Goal: Information Seeking & Learning: Learn about a topic

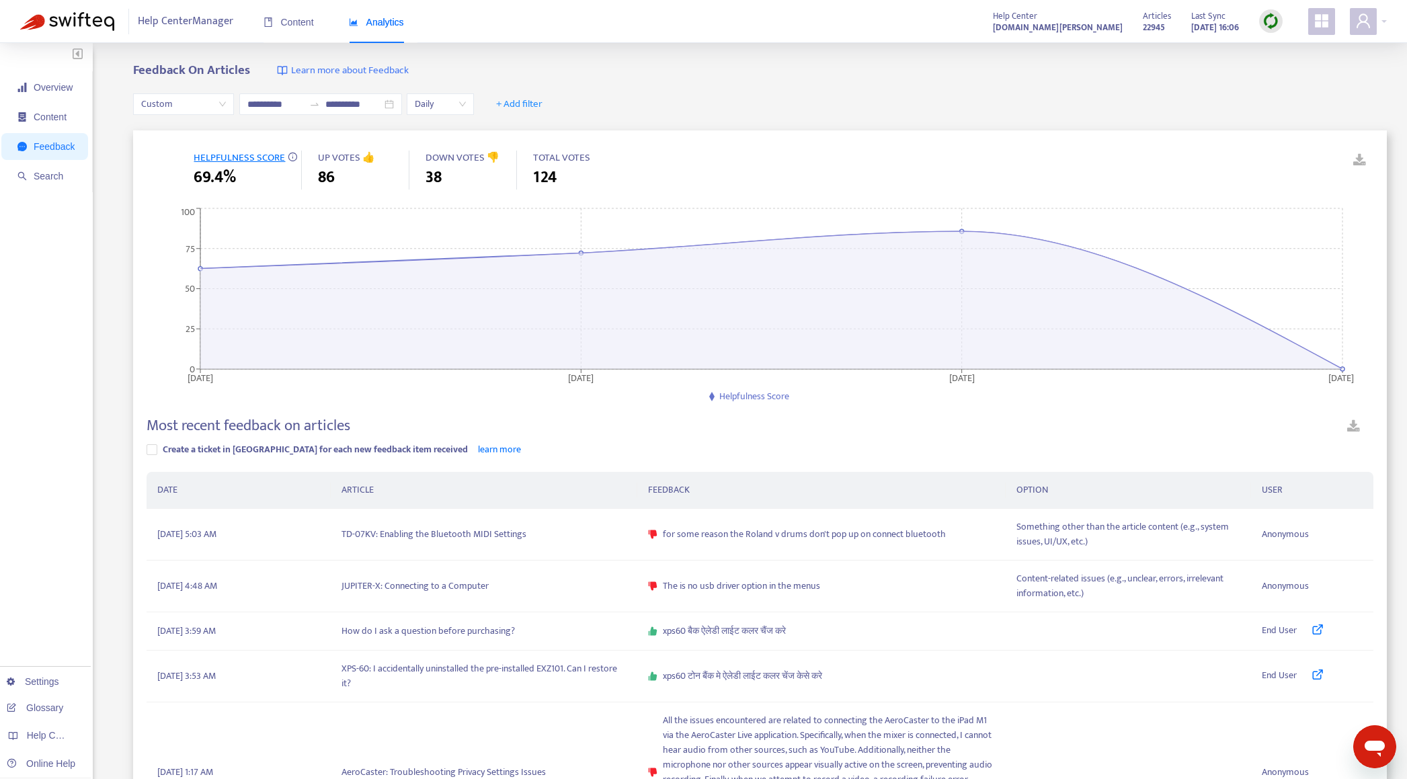
click at [204, 114] on span "Custom" at bounding box center [183, 104] width 85 height 20
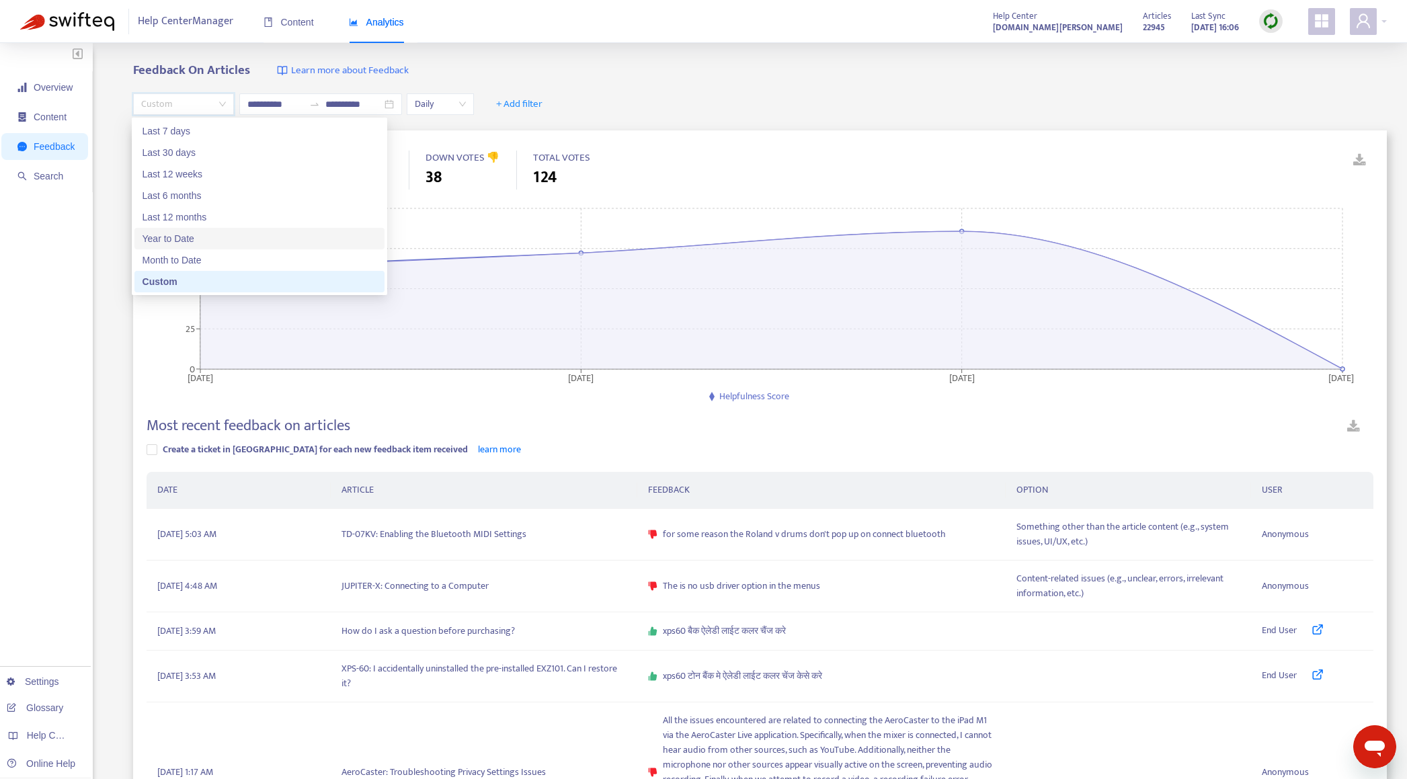
click at [203, 237] on div "Year to Date" at bounding box center [260, 238] width 234 height 15
type input "**********"
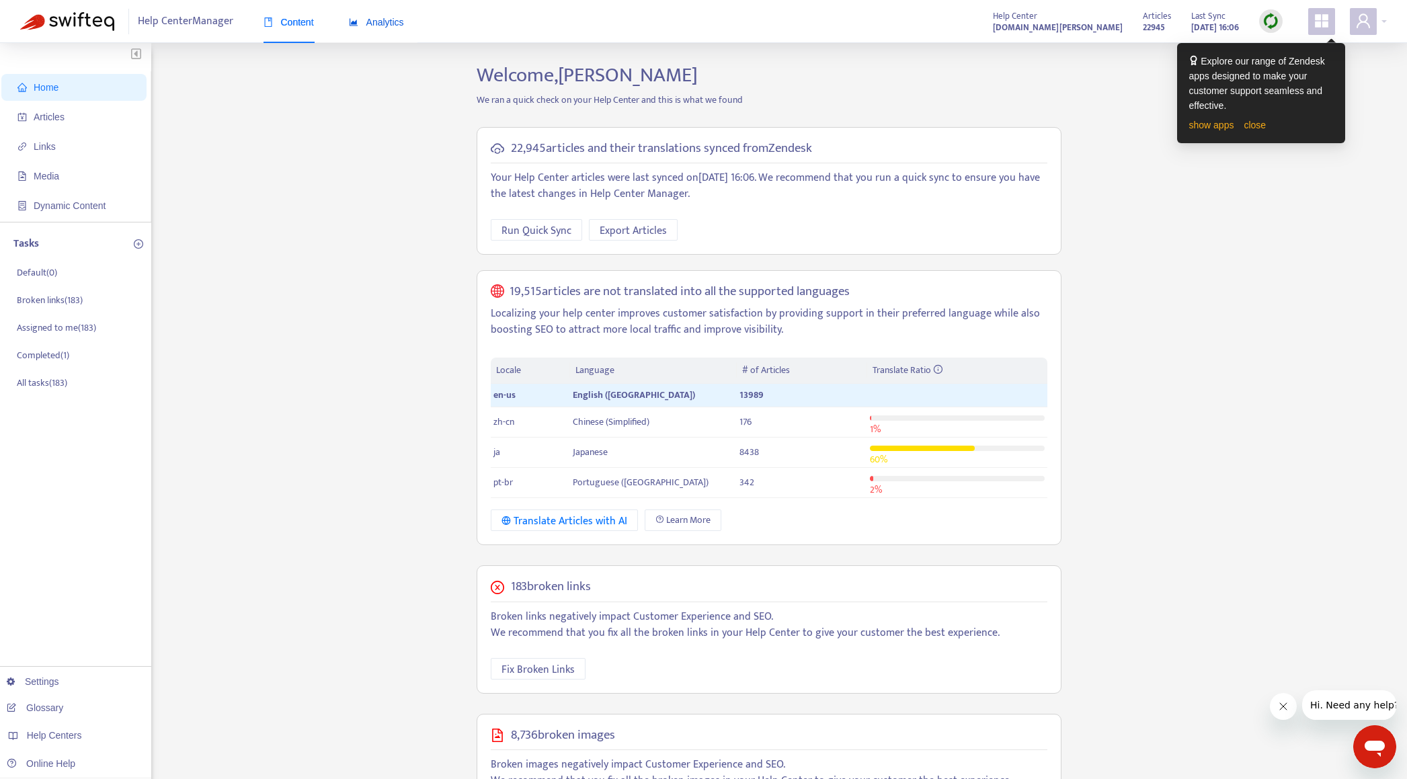
click at [389, 26] on span "Analytics" at bounding box center [376, 22] width 55 height 11
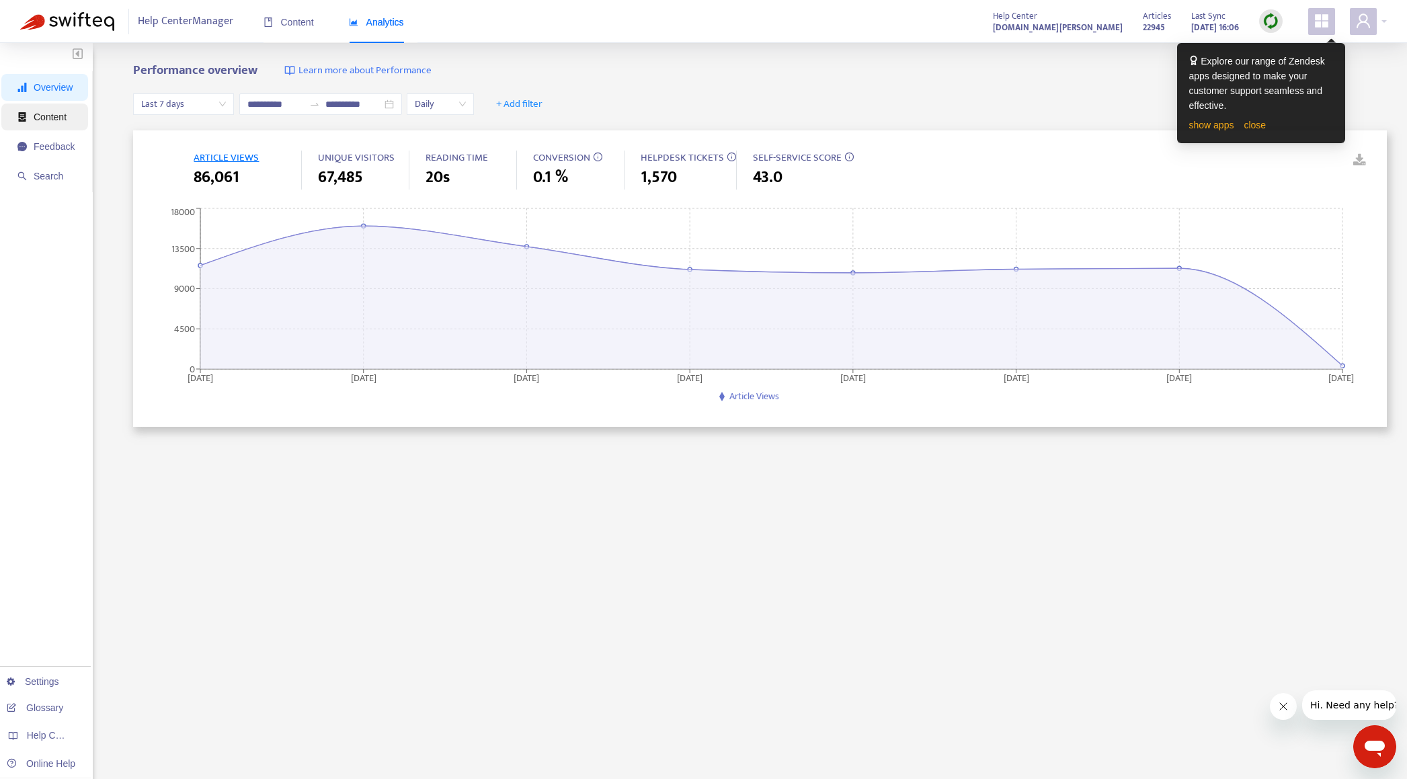
click at [50, 120] on span "Content" at bounding box center [50, 117] width 33 height 11
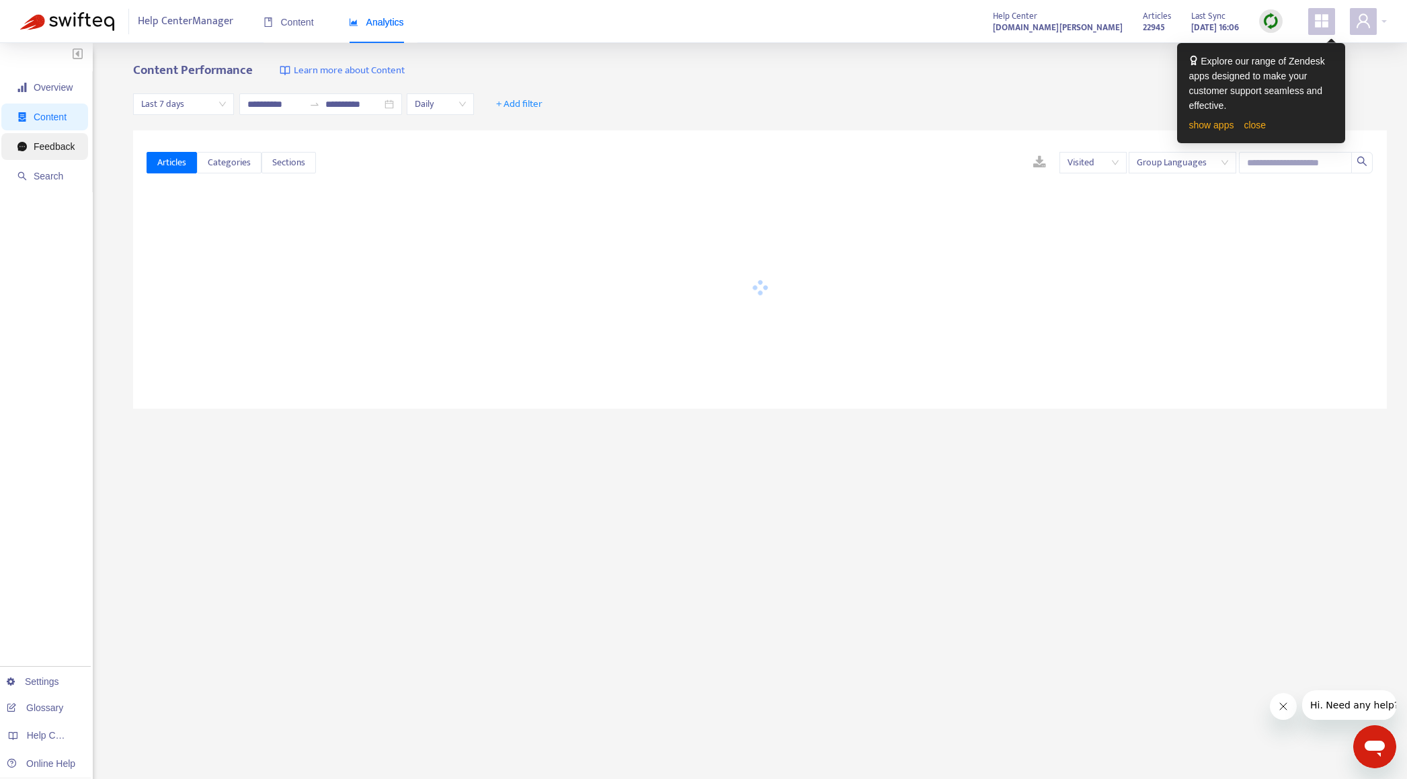
click at [50, 147] on span "Feedback" at bounding box center [54, 146] width 41 height 11
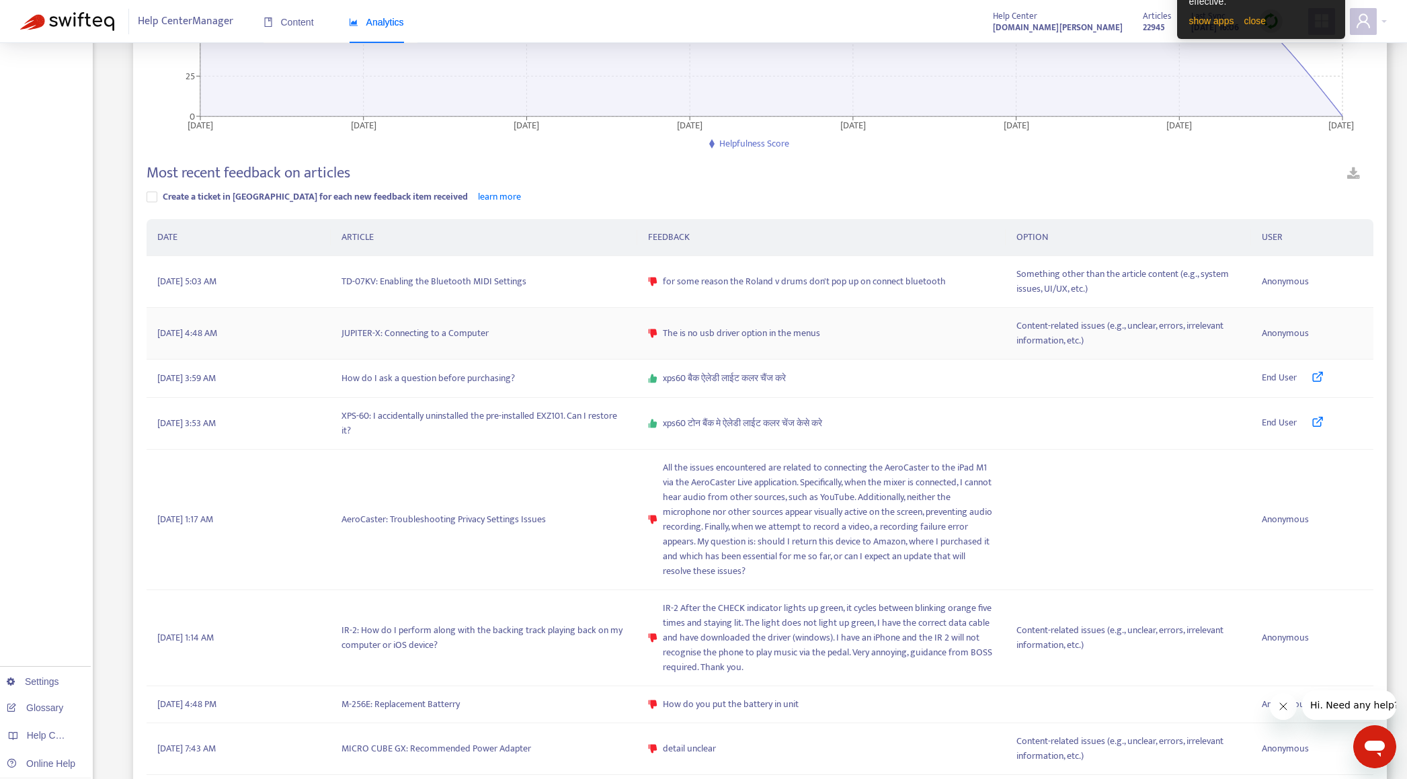
scroll to position [269, 0]
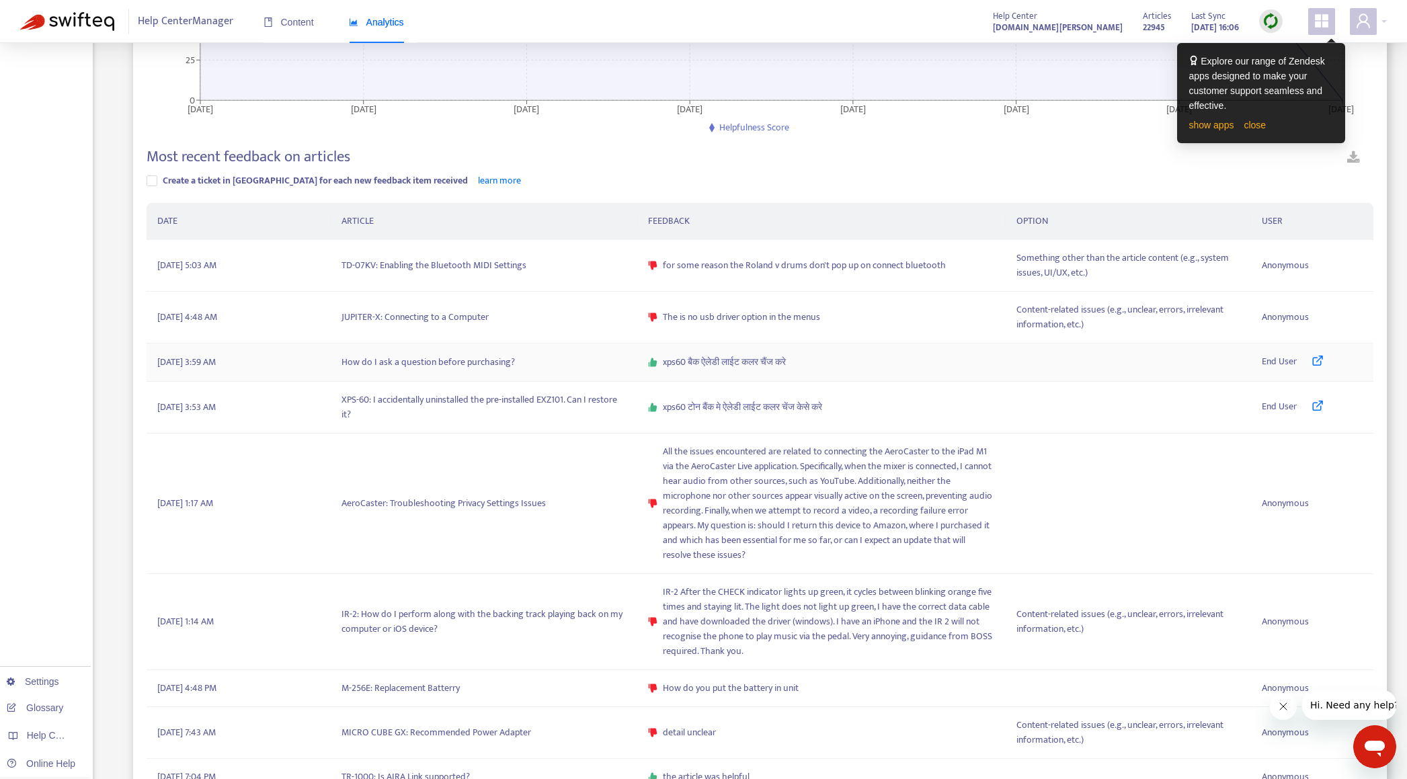
click at [1311, 365] on link at bounding box center [1311, 362] width 28 height 16
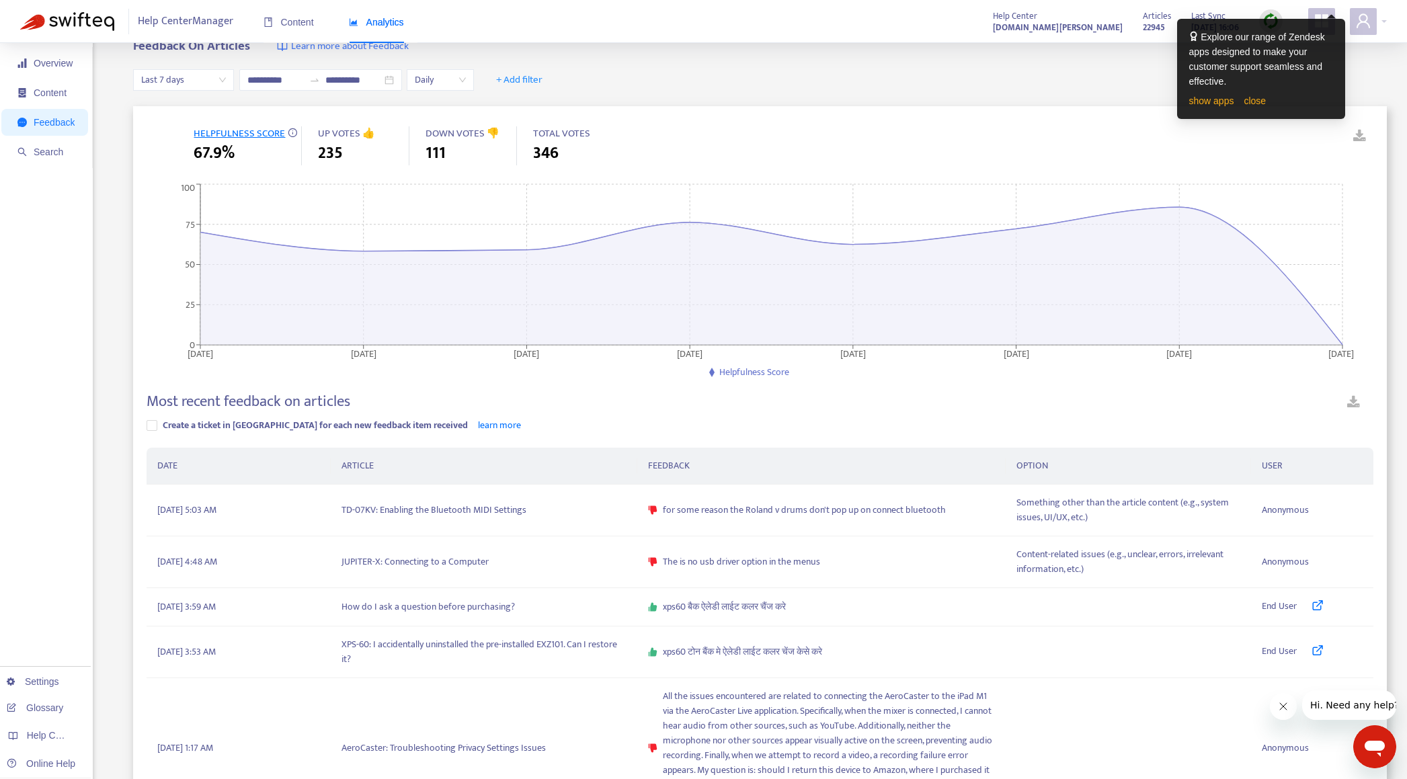
scroll to position [0, 0]
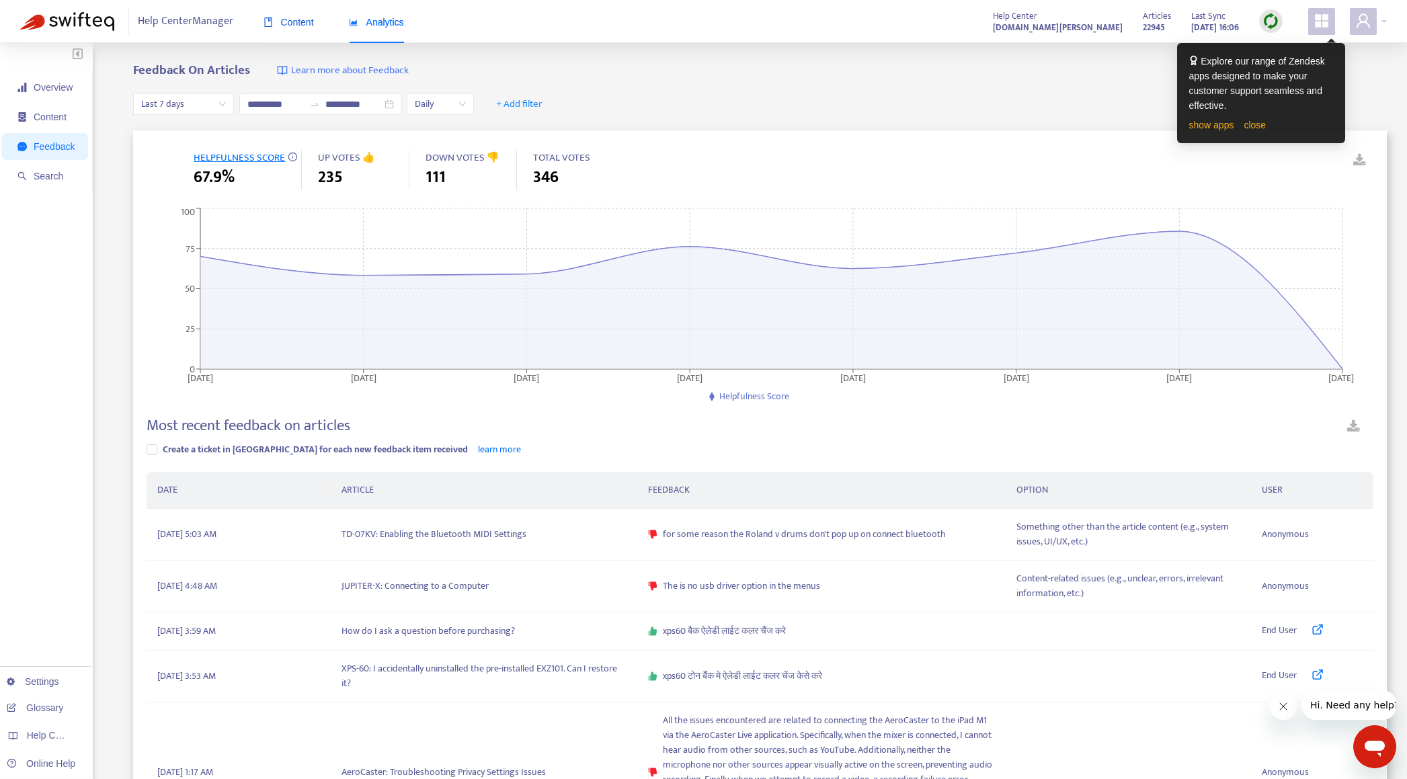
click at [294, 17] on span "Content" at bounding box center [289, 22] width 50 height 11
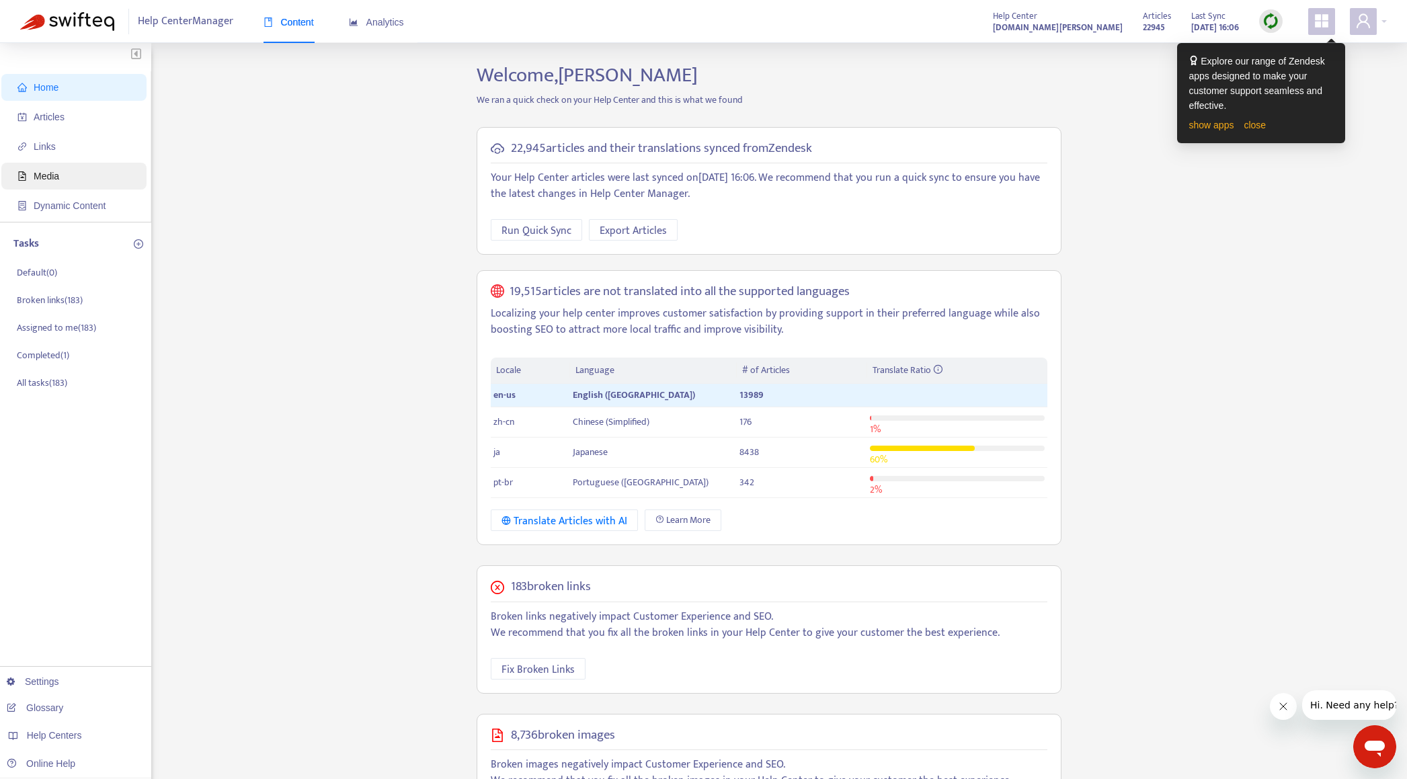
click at [60, 182] on span "Media" at bounding box center [76, 176] width 118 height 27
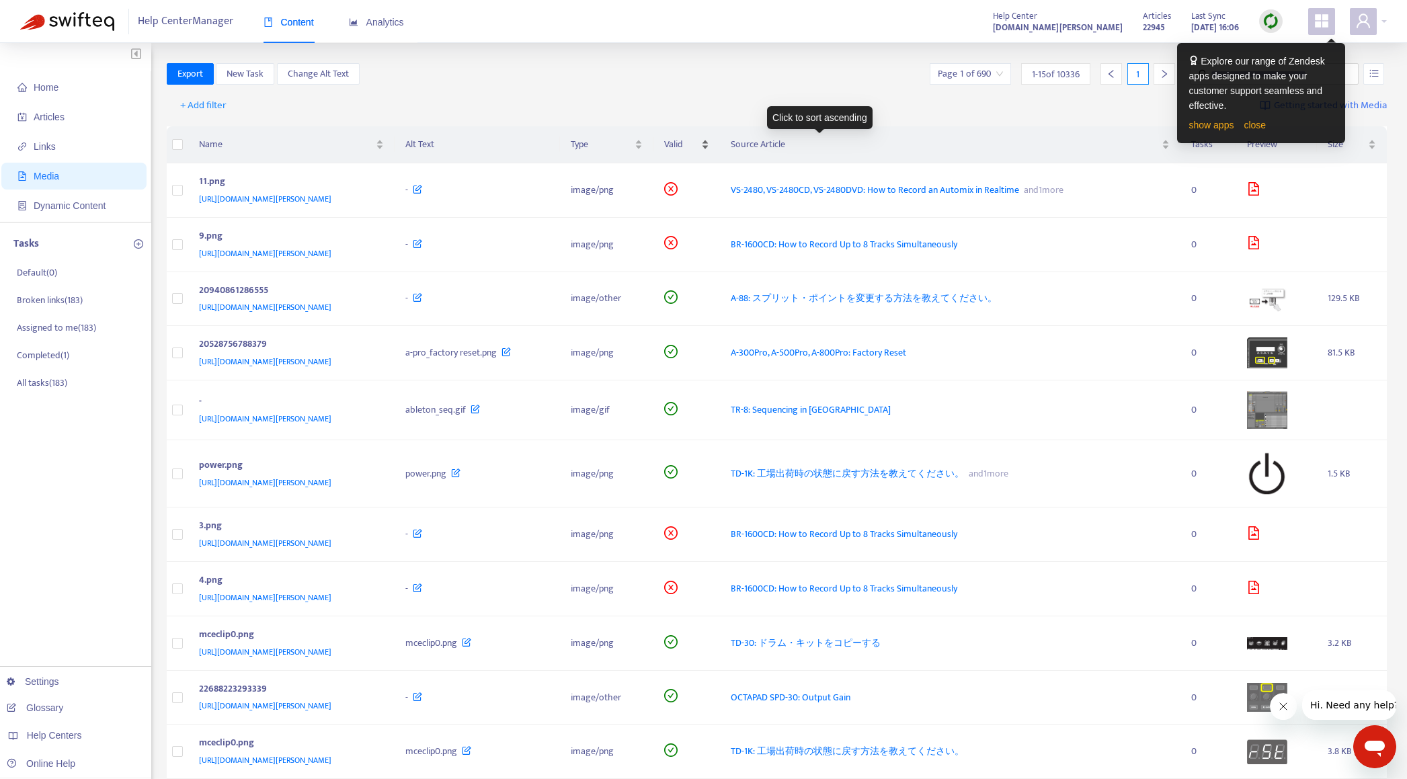
click at [698, 143] on span "Valid" at bounding box center [681, 144] width 34 height 15
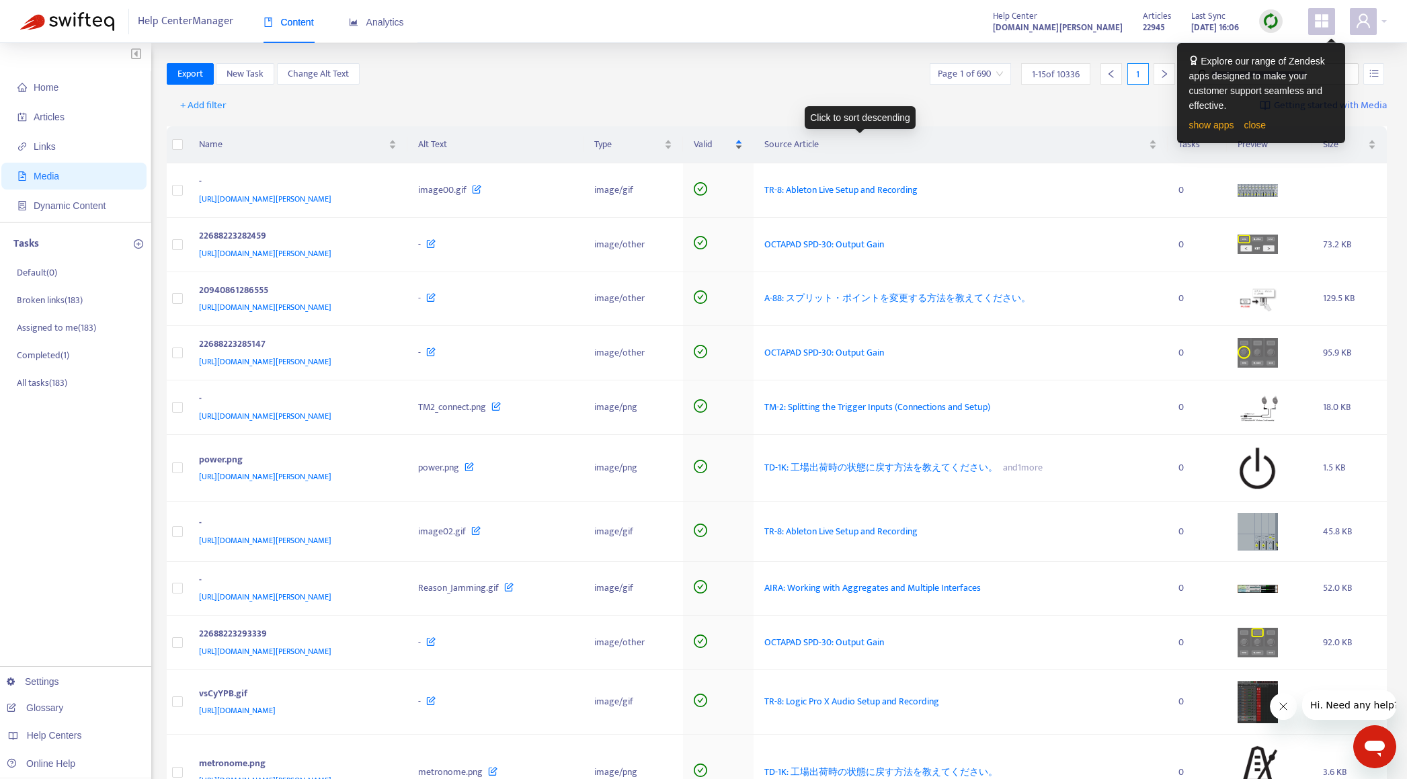
click at [732, 147] on span "Valid" at bounding box center [713, 144] width 38 height 15
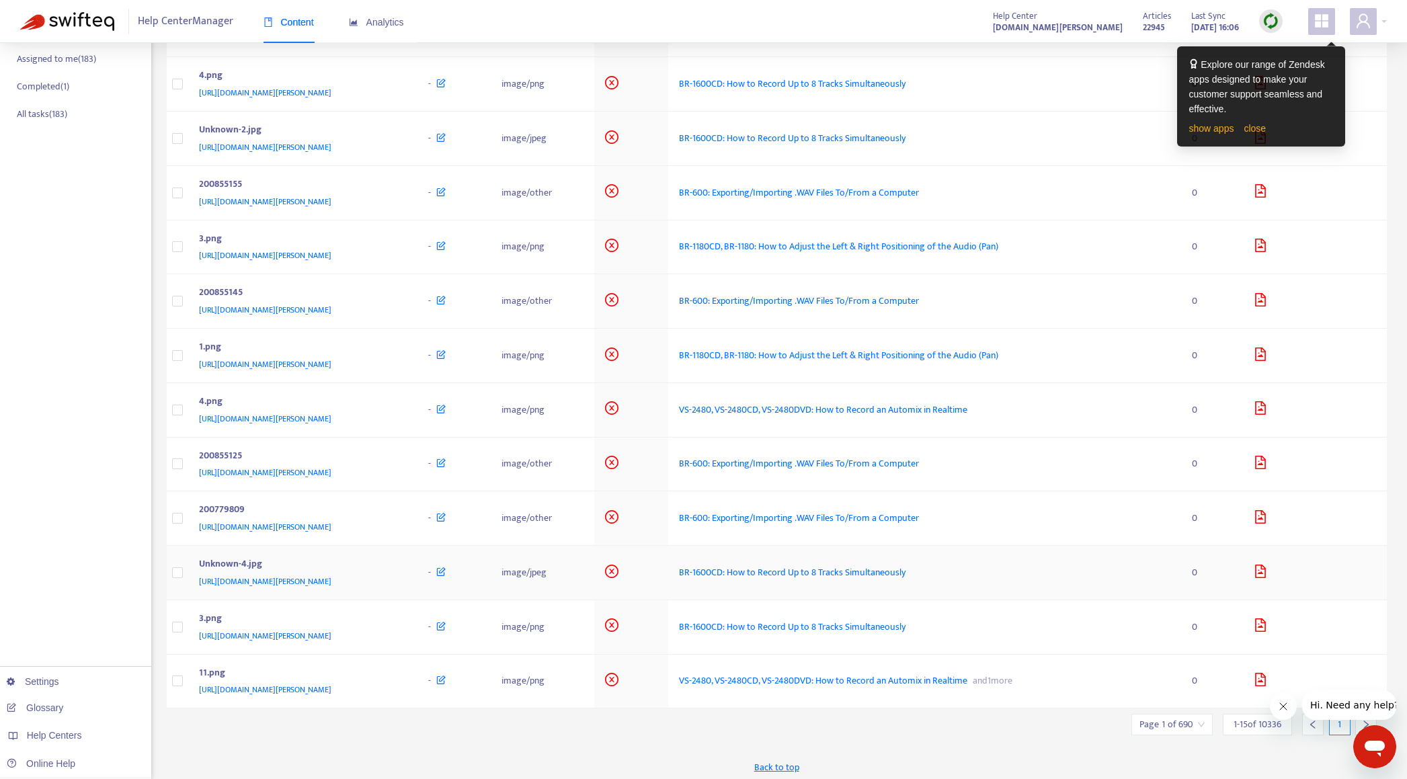
scroll to position [274, 0]
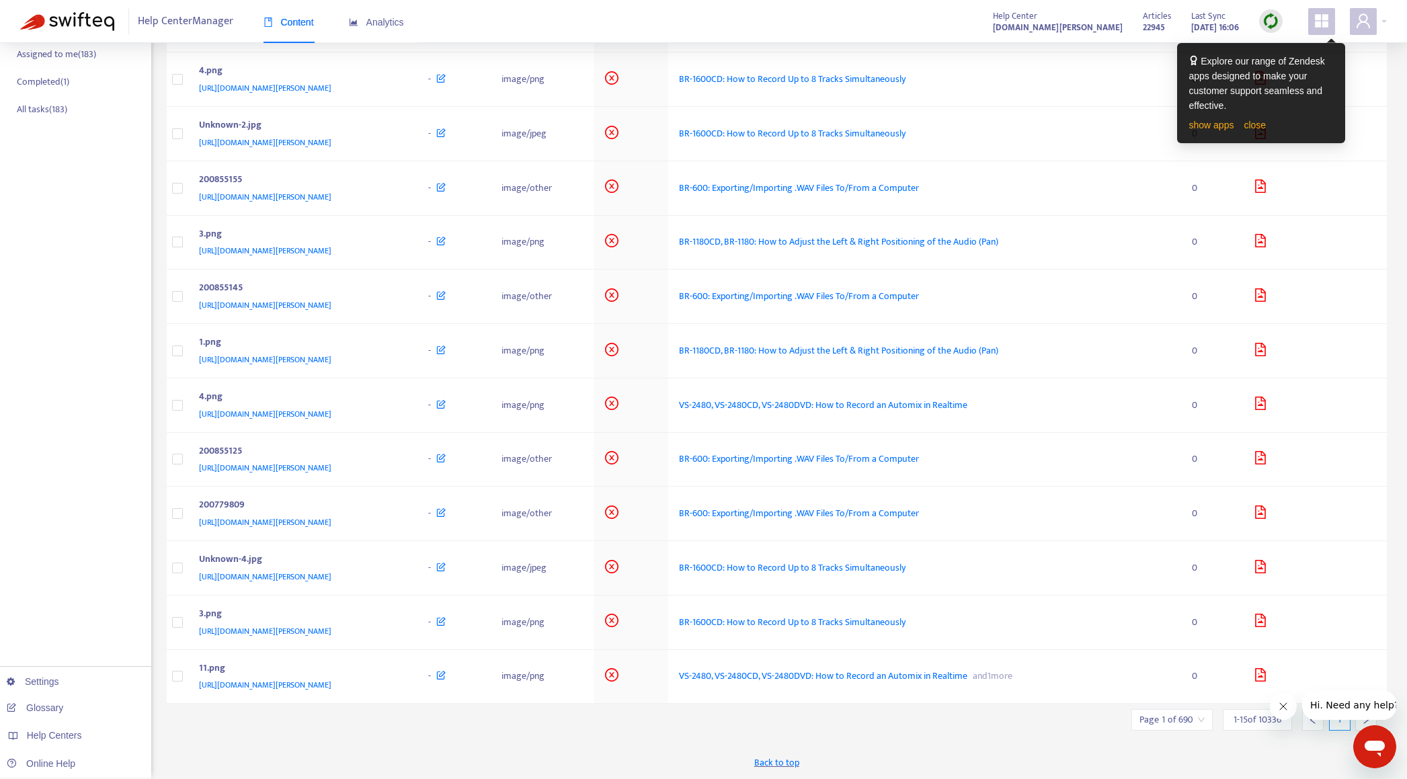
click at [1283, 704] on icon "会社からのメッセージを閉じる" at bounding box center [1282, 706] width 11 height 11
click at [1367, 719] on icon "right" at bounding box center [1366, 720] width 5 height 8
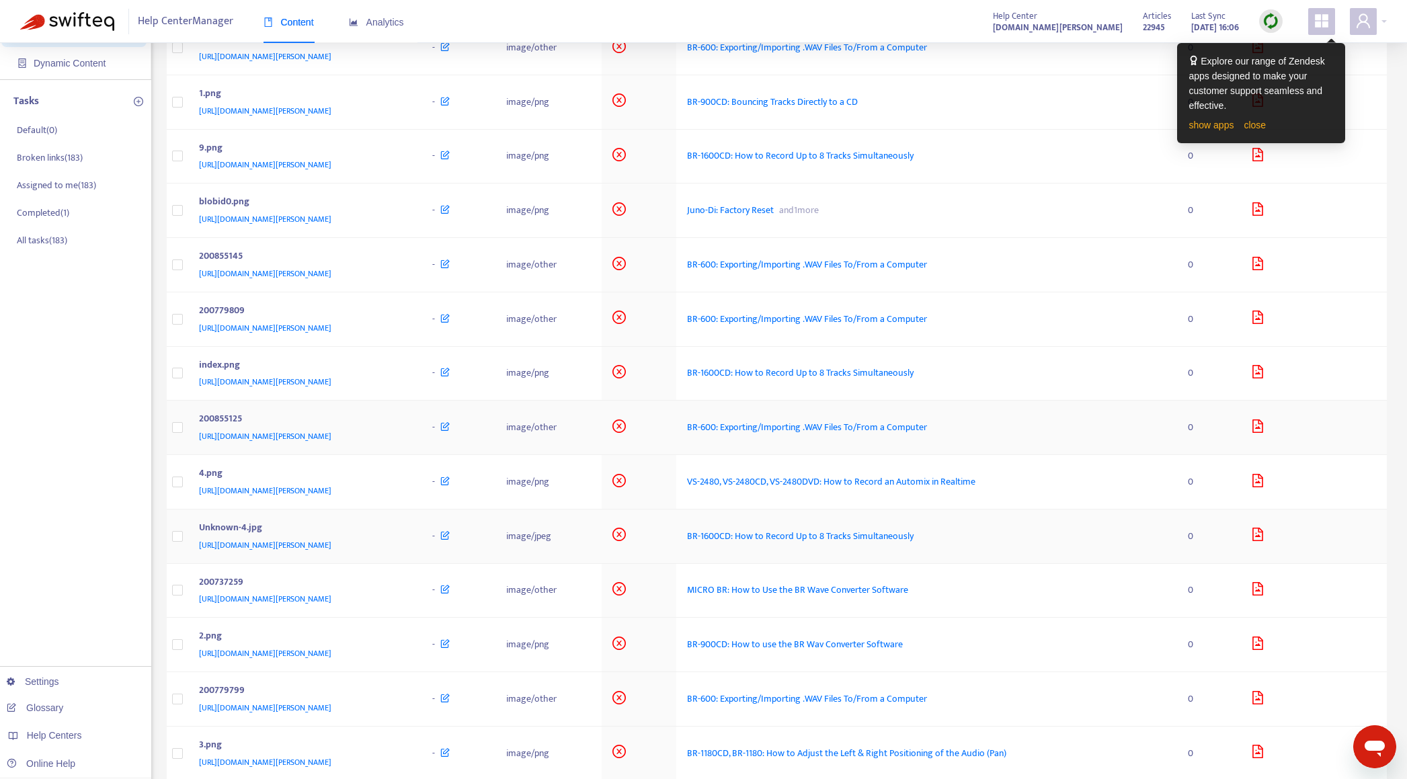
scroll to position [0, 0]
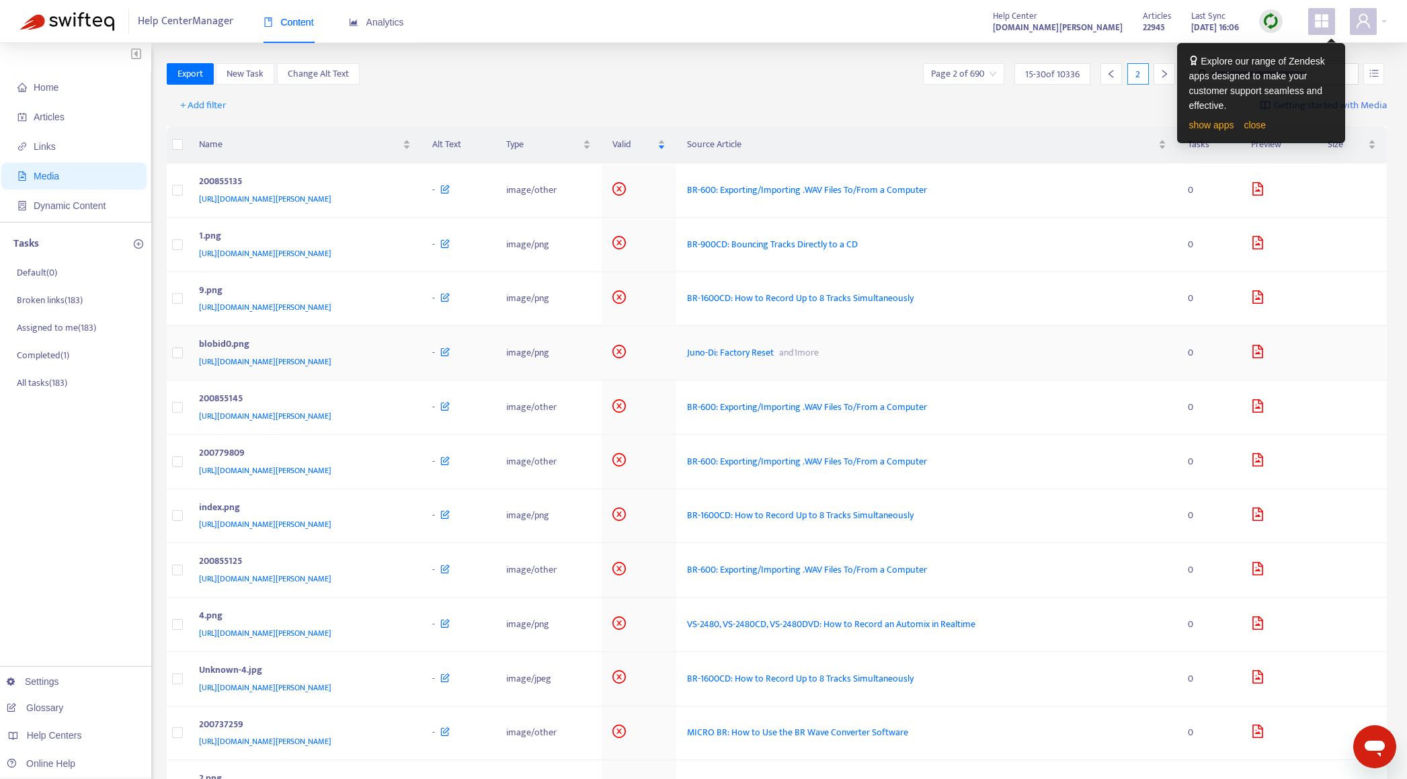
click at [406, 352] on div "blobid0.png" at bounding box center [302, 345] width 207 height 17
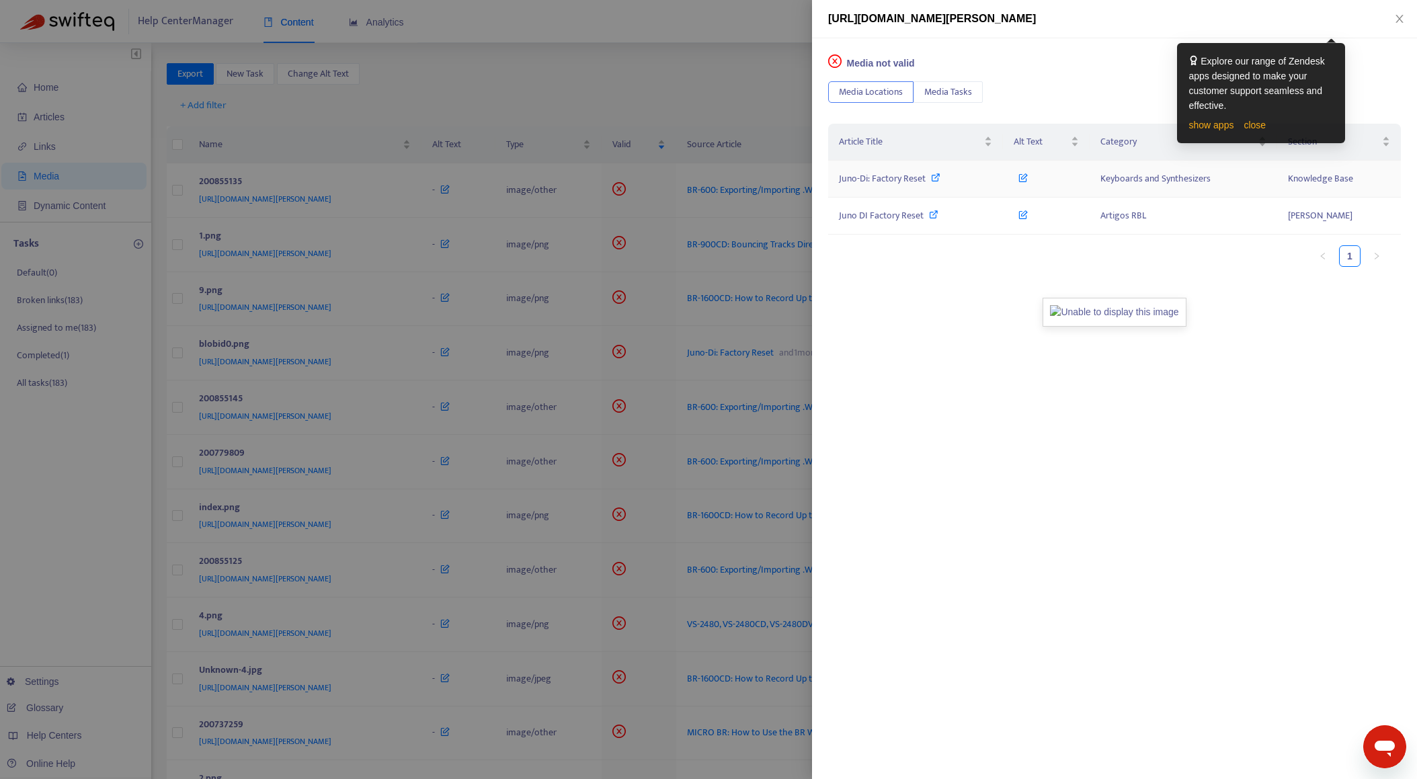
click at [886, 178] on span "Juno-Di: Factory Reset" at bounding box center [882, 178] width 87 height 15
click at [692, 57] on div at bounding box center [708, 389] width 1417 height 779
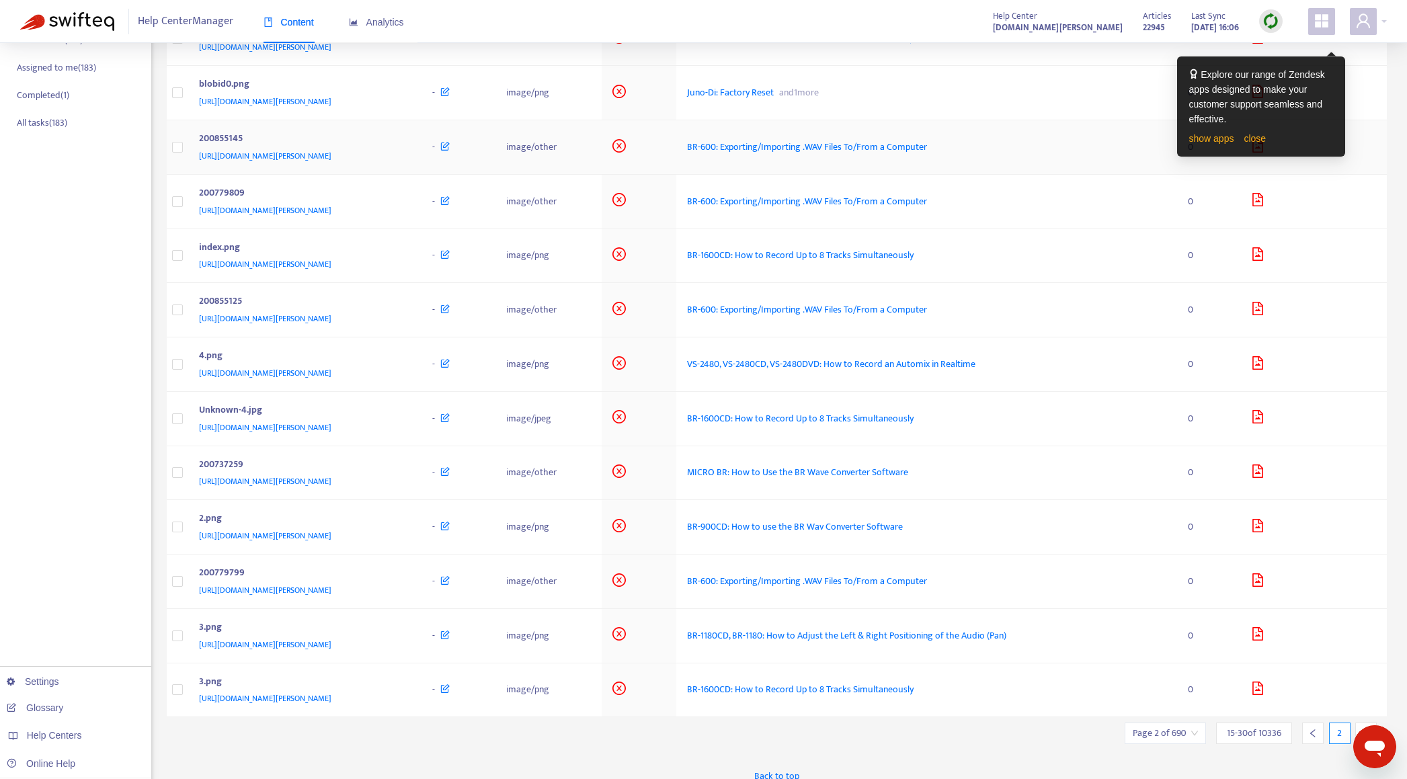
scroll to position [274, 0]
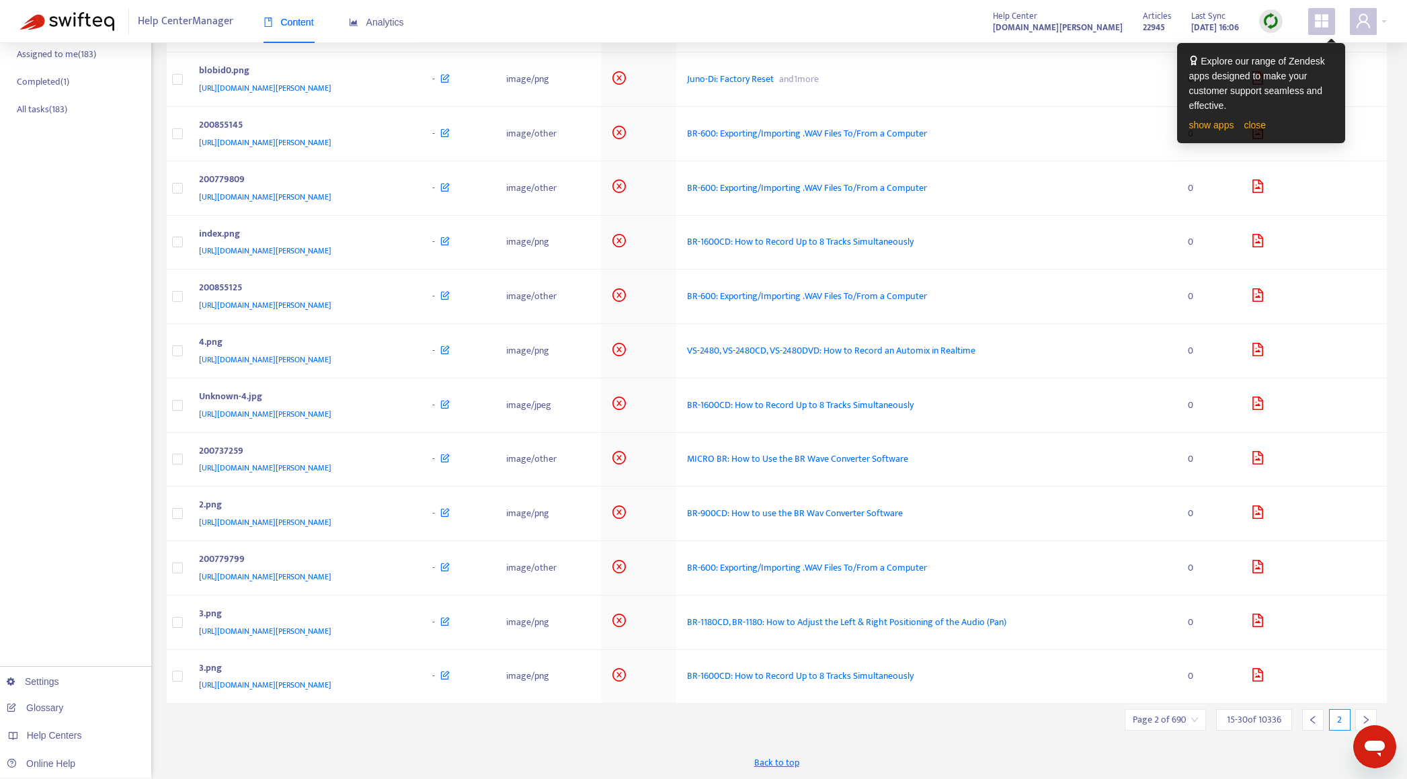
click at [1363, 717] on icon "right" at bounding box center [1365, 719] width 9 height 9
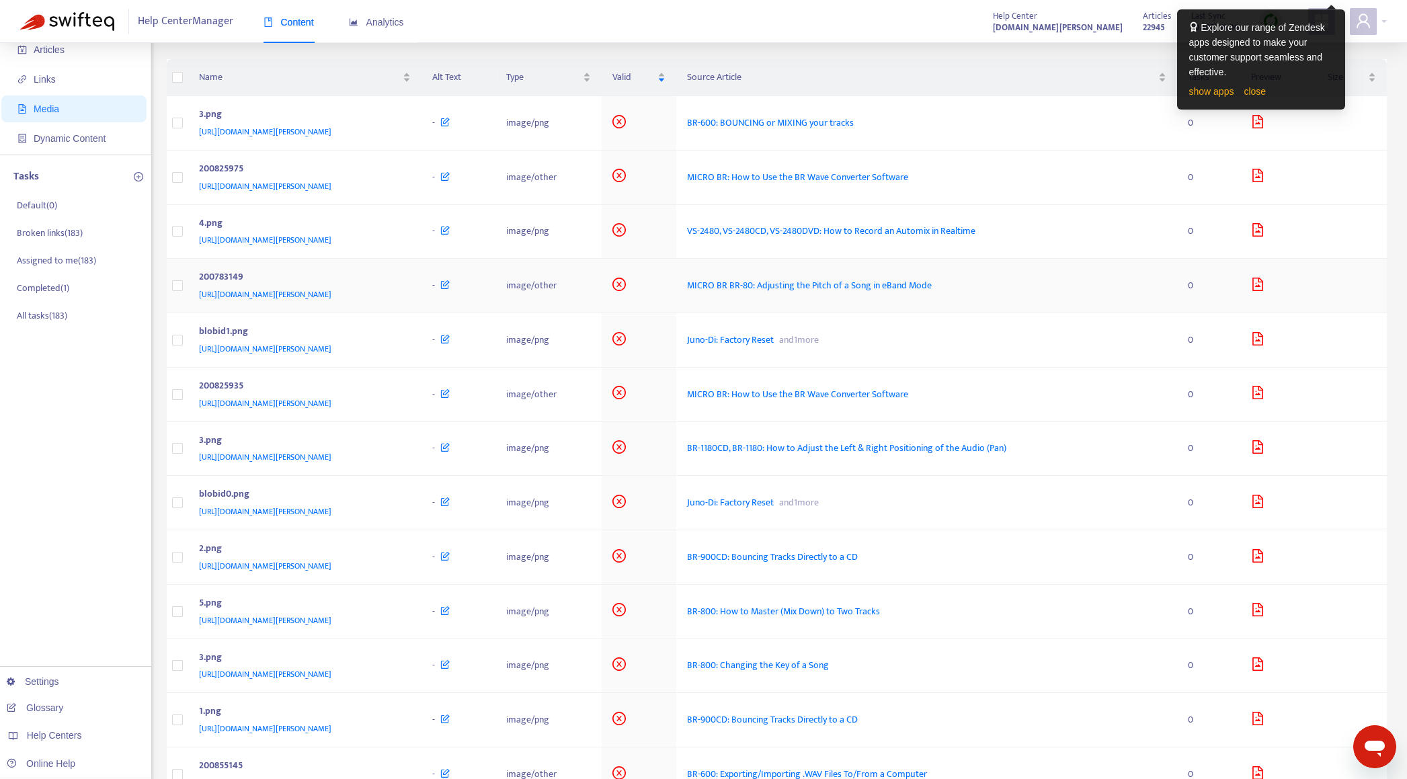
scroll to position [0, 0]
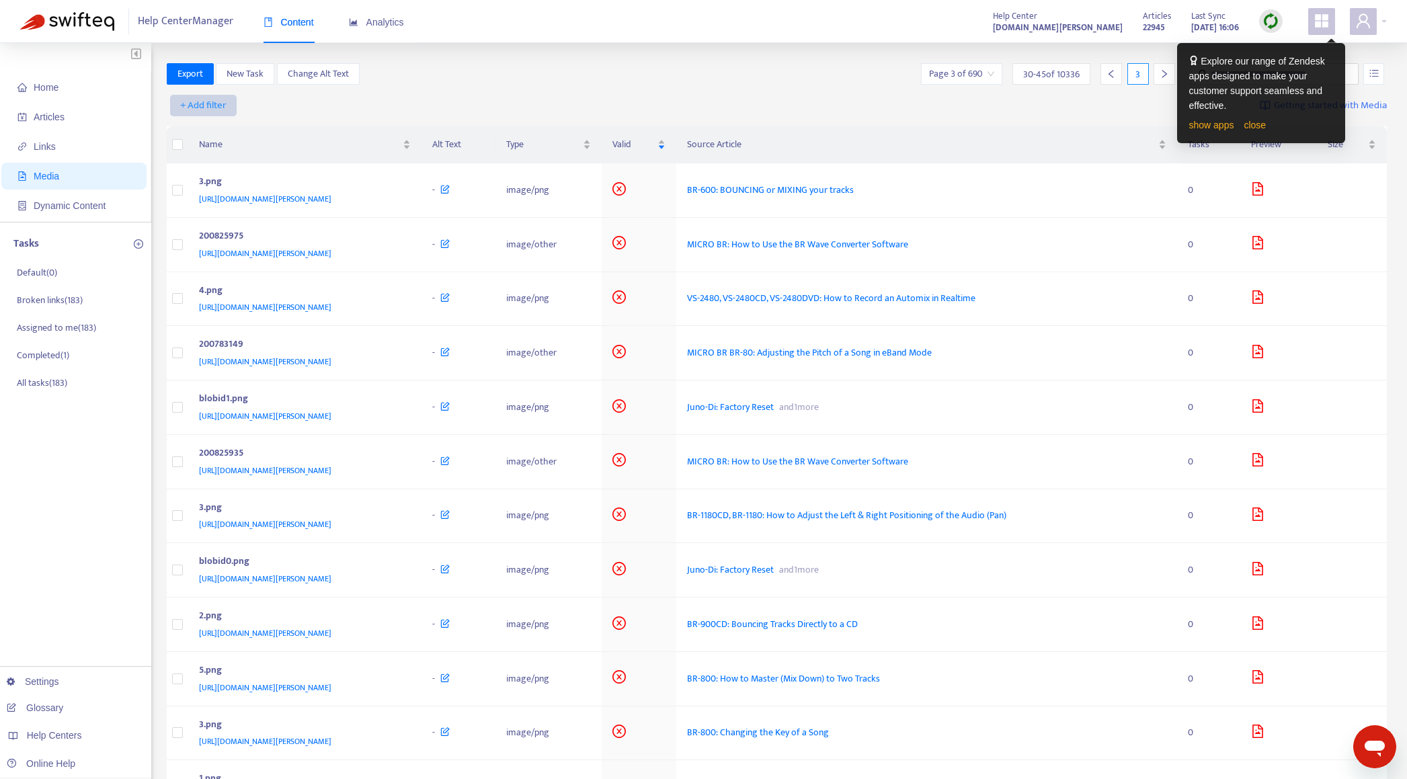
click at [203, 104] on span "+ Add filter" at bounding box center [203, 105] width 46 height 16
click at [210, 133] on span "Language" at bounding box center [204, 132] width 46 height 15
click at [227, 104] on div at bounding box center [210, 105] width 81 height 16
click at [231, 147] on div "en-us" at bounding box center [295, 153] width 234 height 15
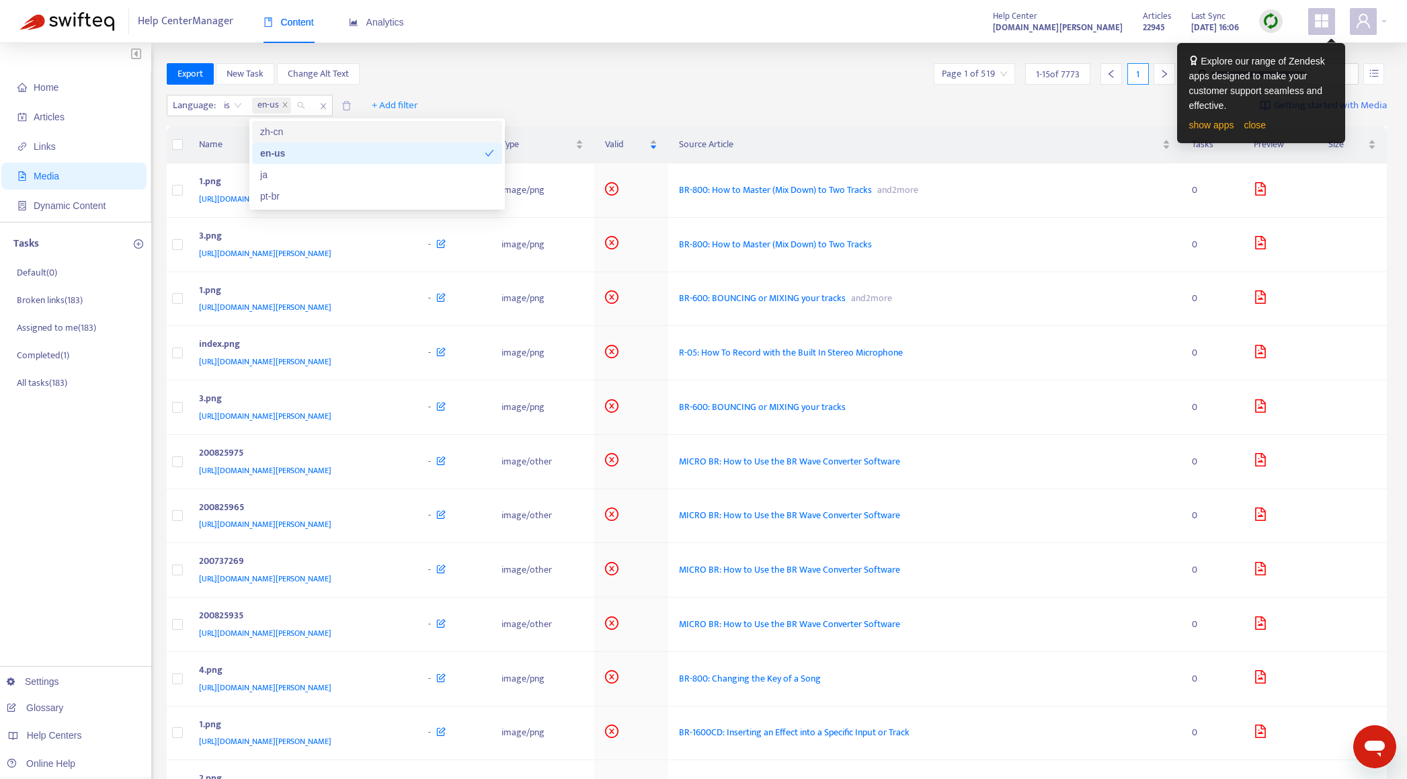
click at [533, 62] on div "Home Articles Links Media Dynamic Content Tasks Default ( 0 ) Broken links ( 18…" at bounding box center [703, 548] width 1407 height 1010
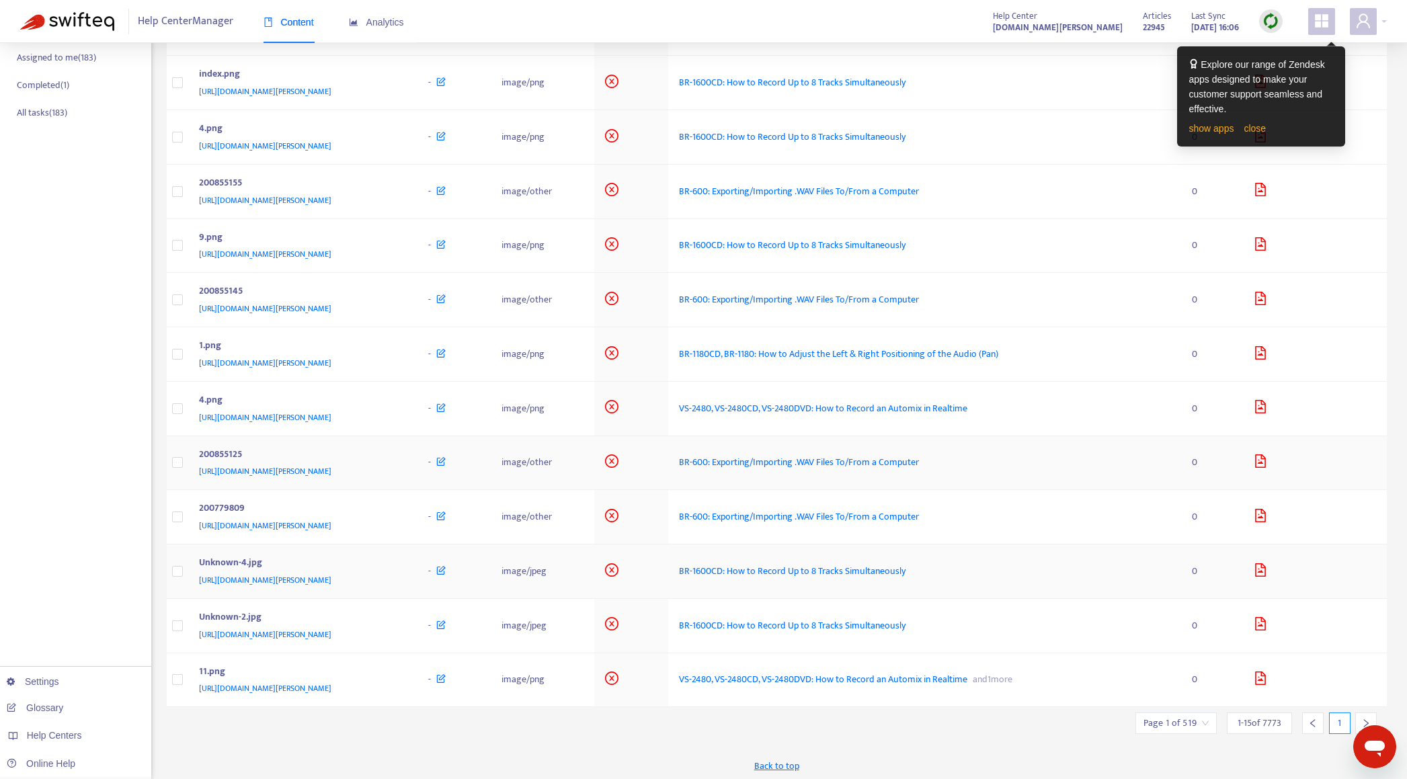
scroll to position [274, 0]
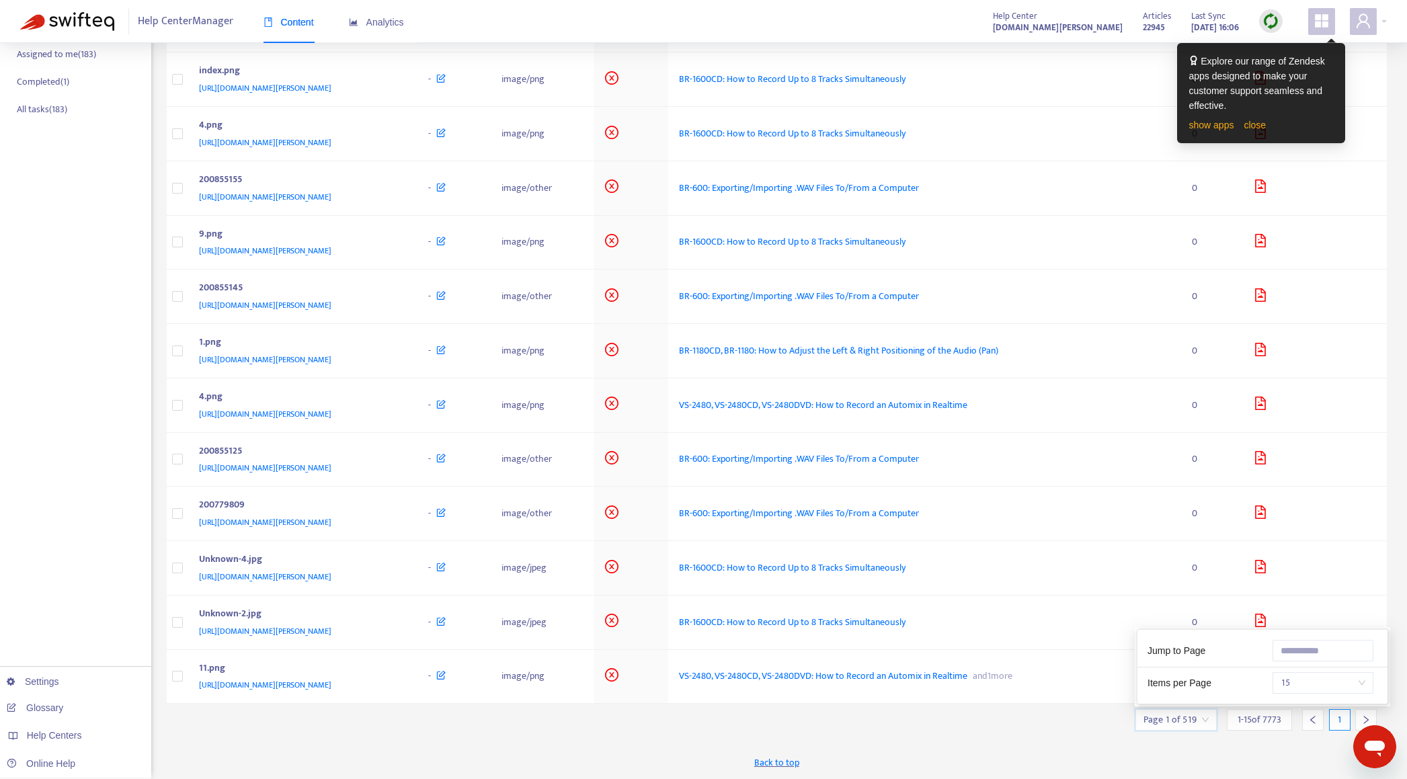
click at [1178, 725] on input "search" at bounding box center [1175, 720] width 65 height 20
click at [1330, 682] on span "15" at bounding box center [1323, 683] width 85 height 20
click at [1282, 653] on div "50" at bounding box center [1246, 656] width 234 height 15
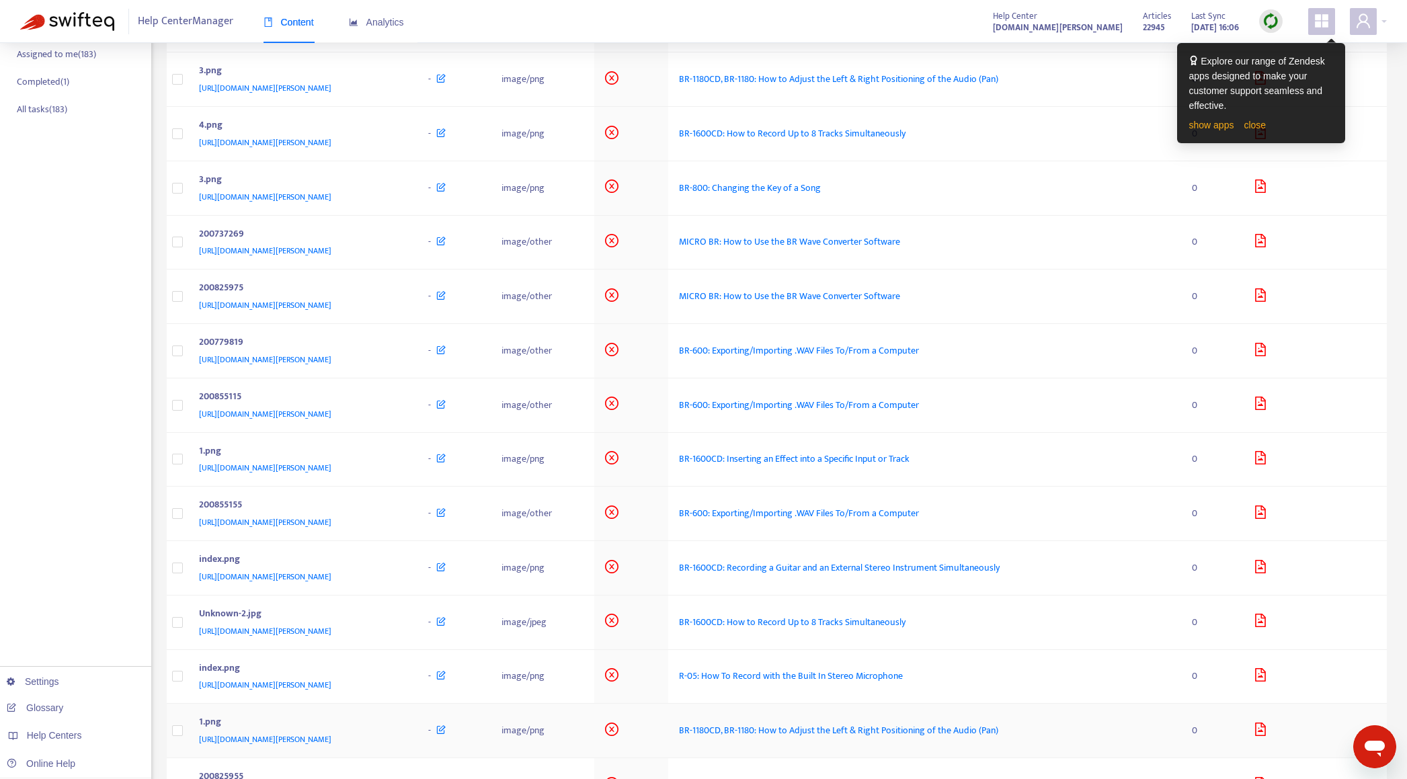
click at [1226, 750] on td "0" at bounding box center [1212, 731] width 62 height 54
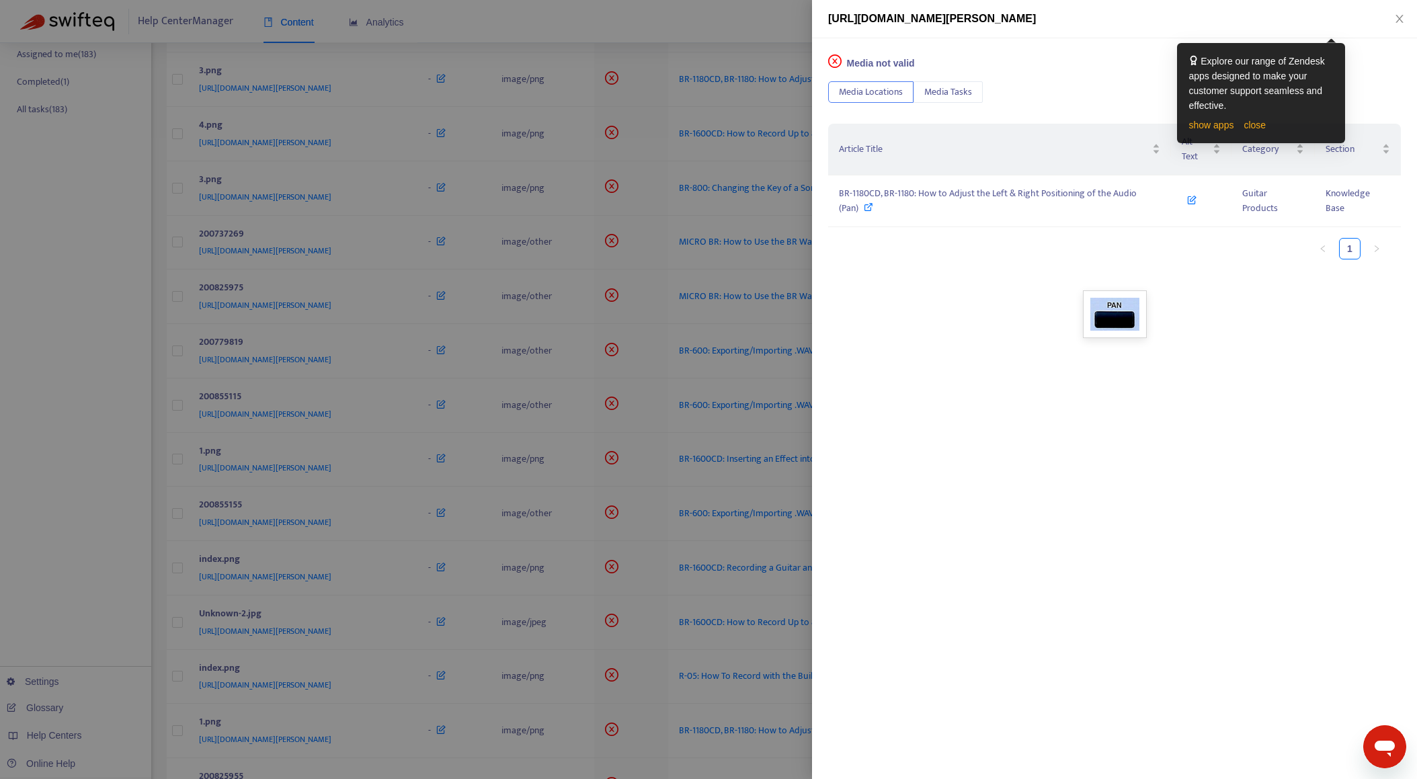
click at [743, 24] on div at bounding box center [708, 389] width 1417 height 779
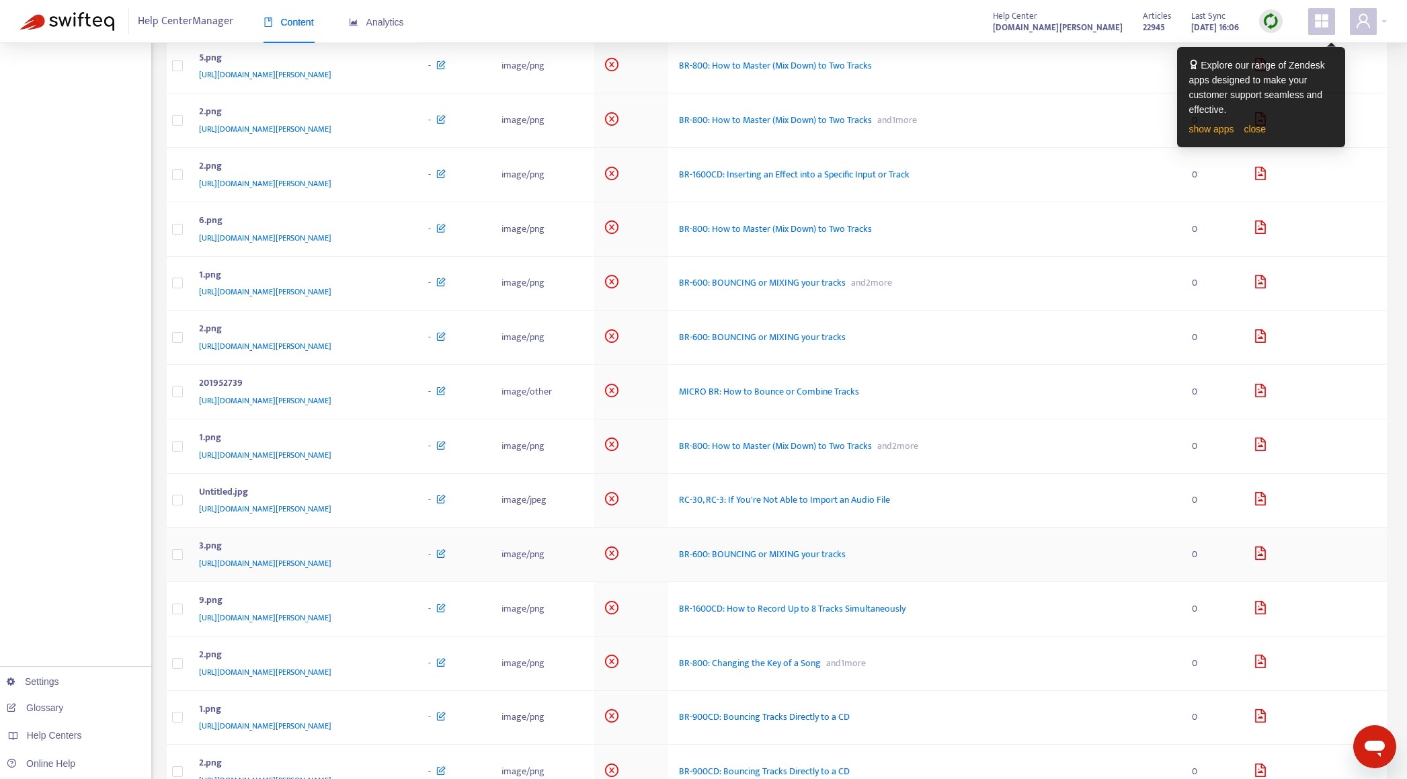
scroll to position [1820, 0]
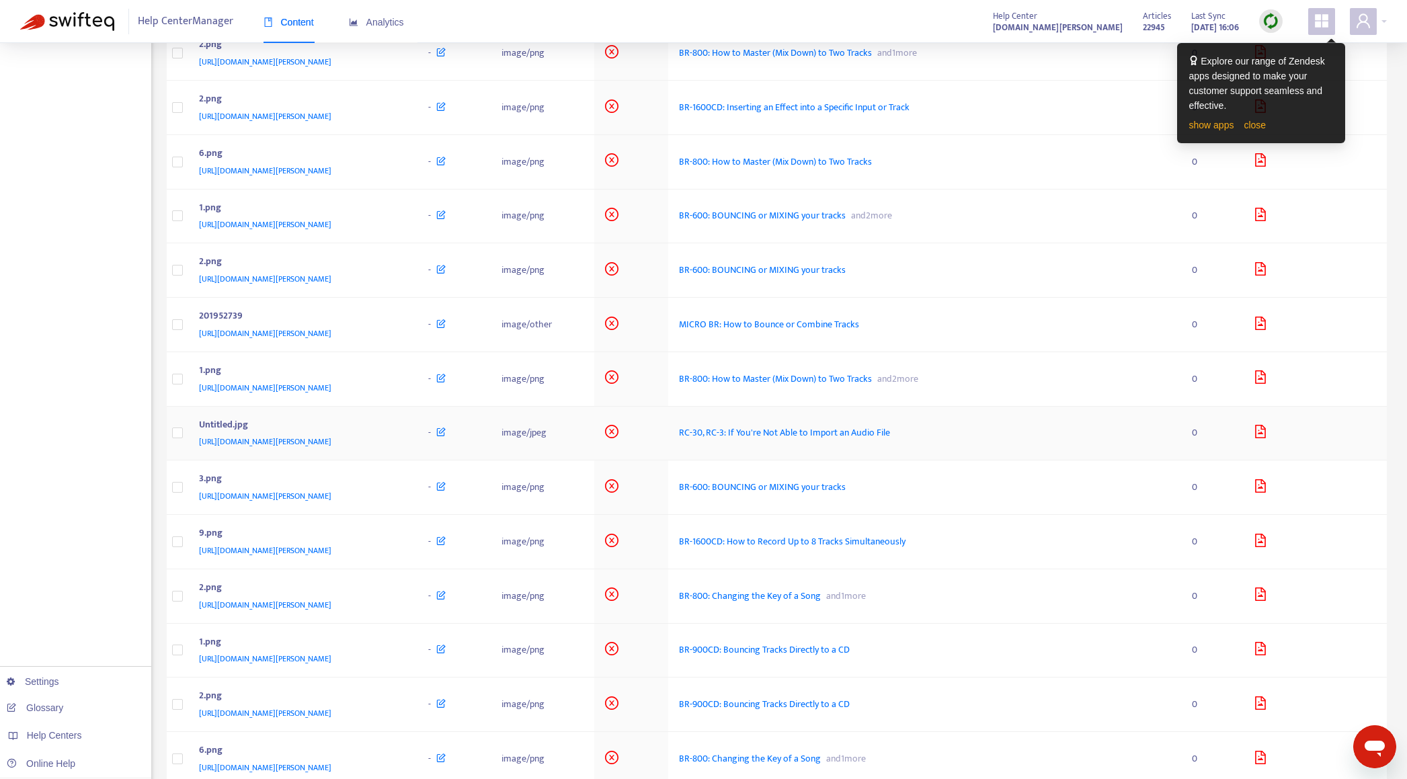
click at [402, 432] on div "Untitled.jpg" at bounding box center [300, 425] width 203 height 17
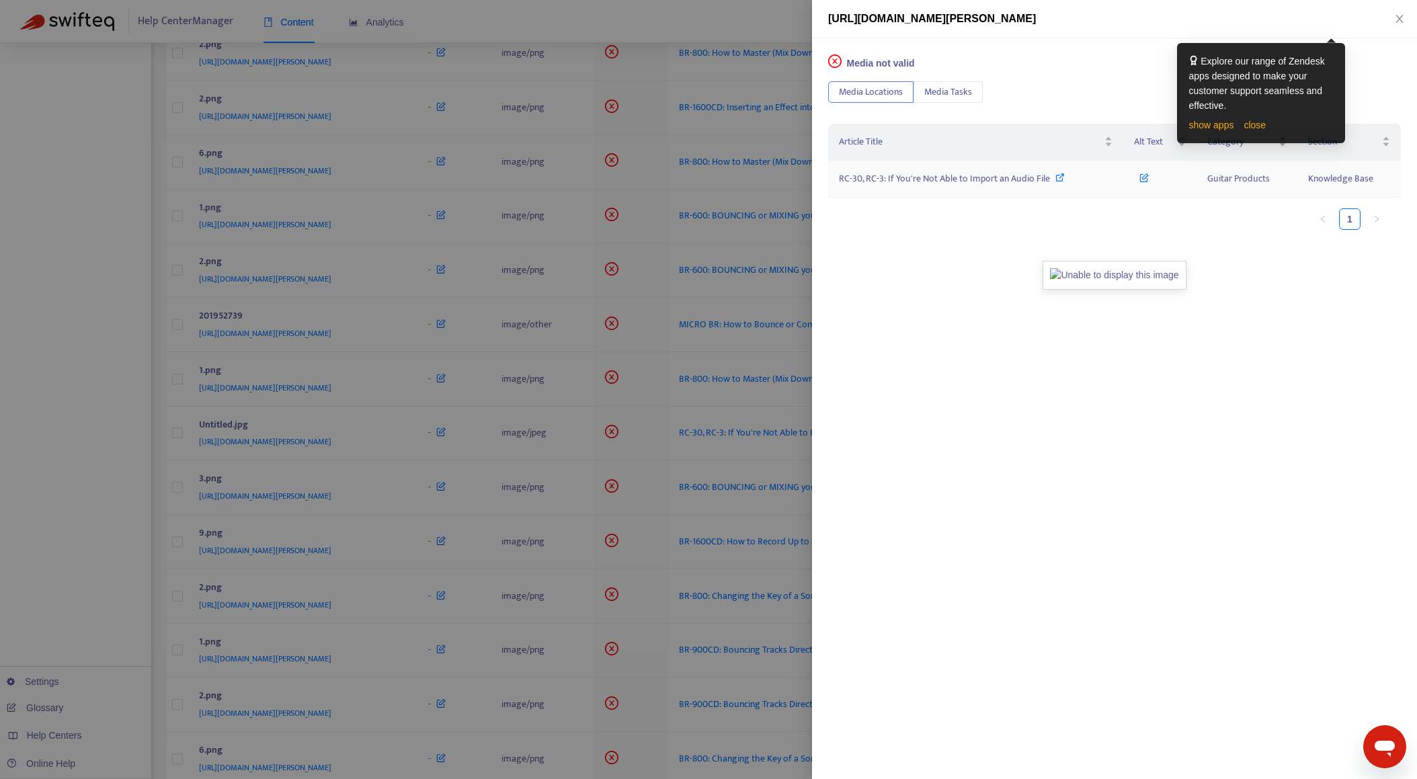
click at [992, 179] on span "RC-30, RC-3: If You're Not Able to Import an Audio File" at bounding box center [944, 178] width 211 height 15
click at [92, 586] on div at bounding box center [708, 389] width 1417 height 779
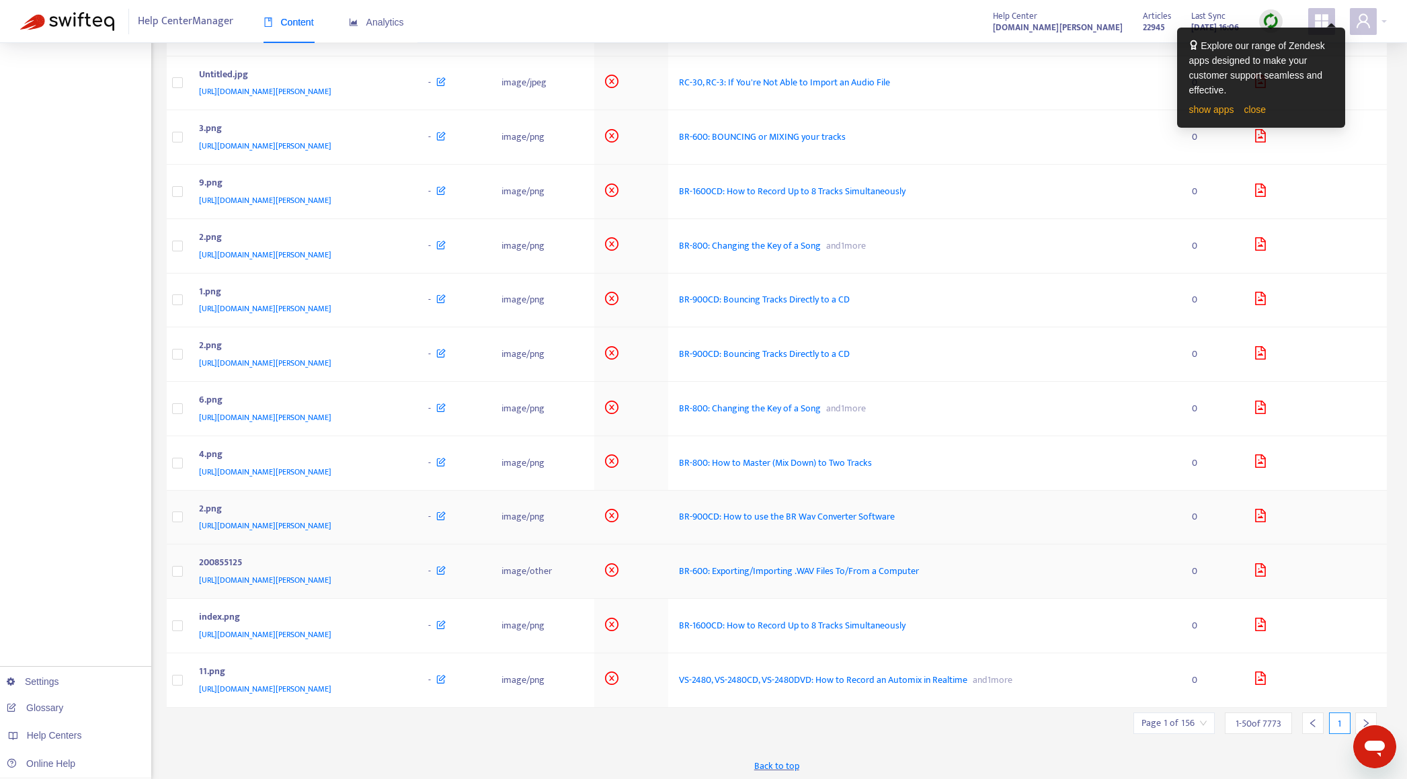
scroll to position [2174, 0]
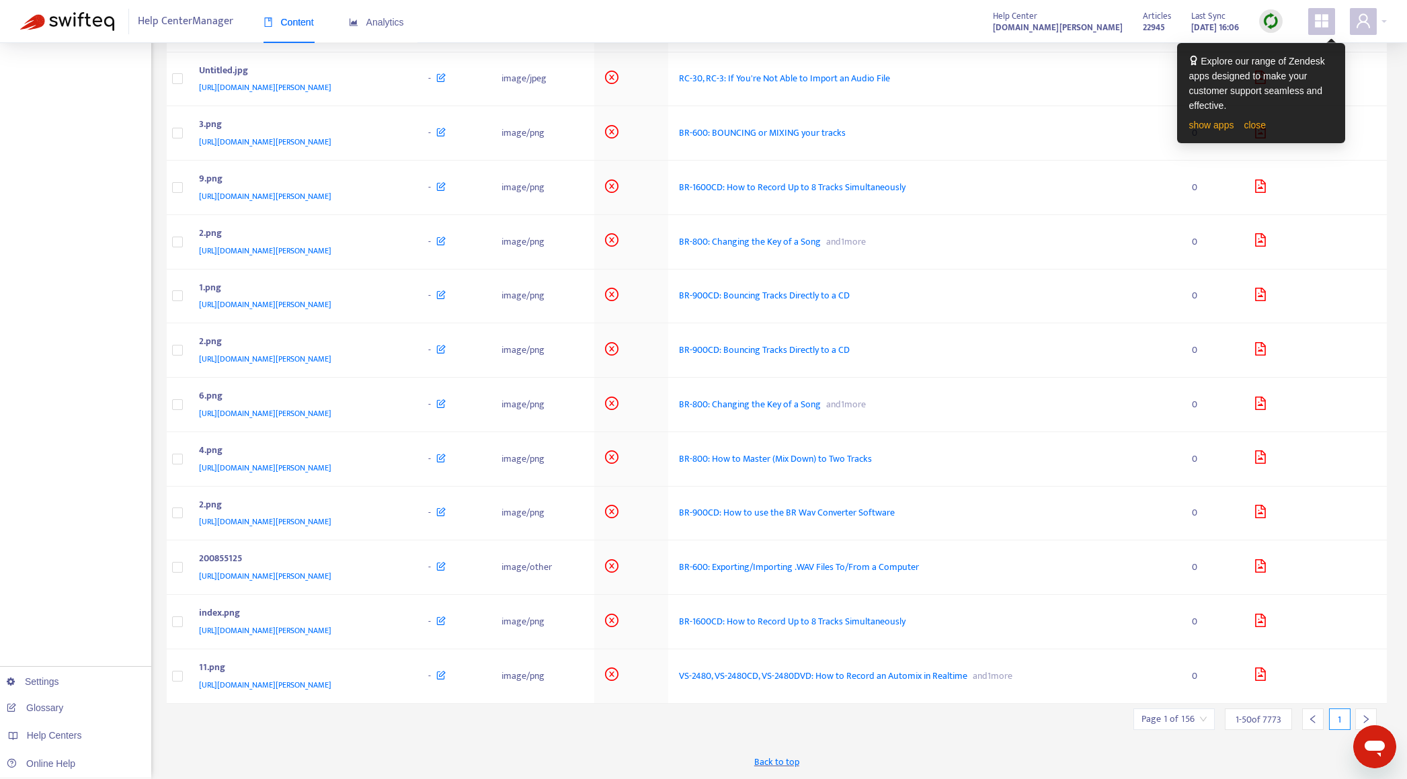
click at [1360, 716] on div at bounding box center [1366, 720] width 22 height 22
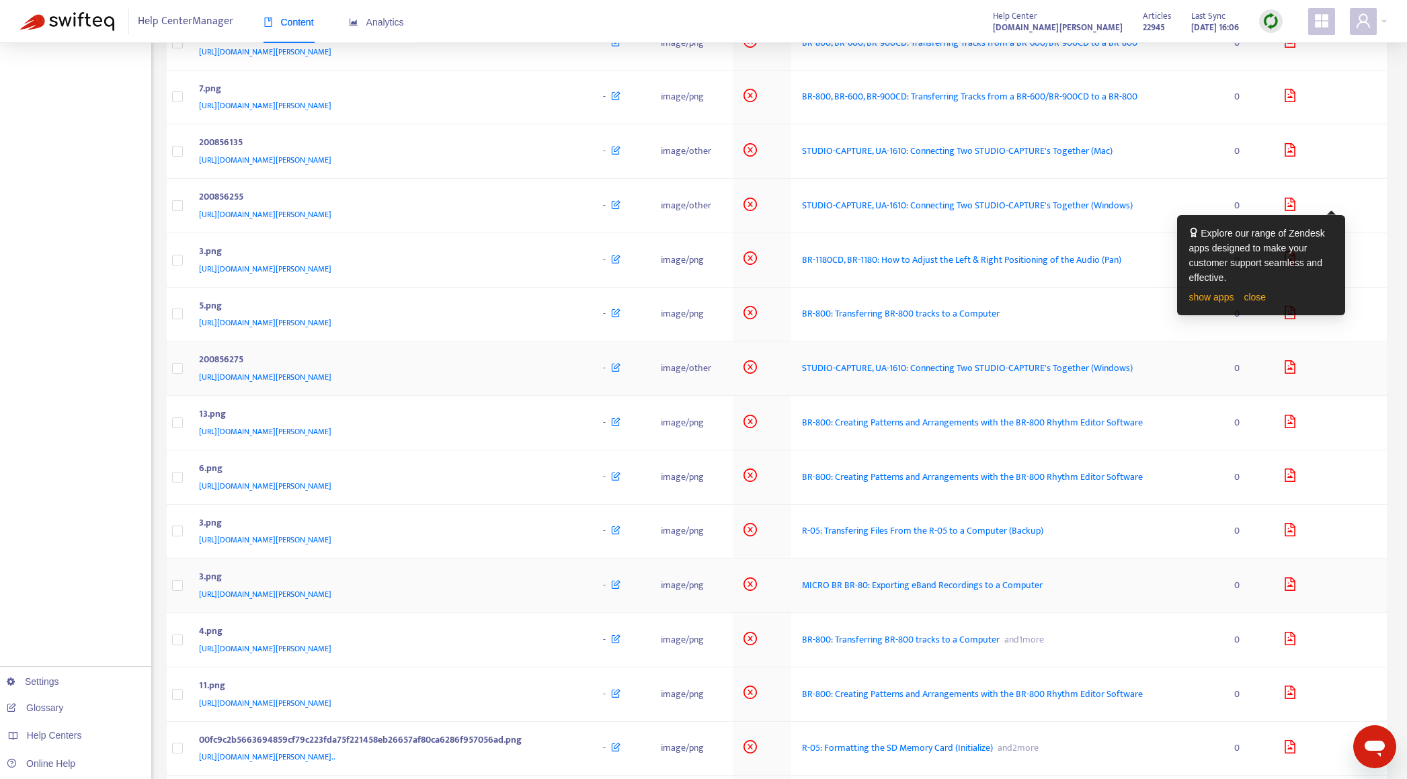
scroll to position [830, 0]
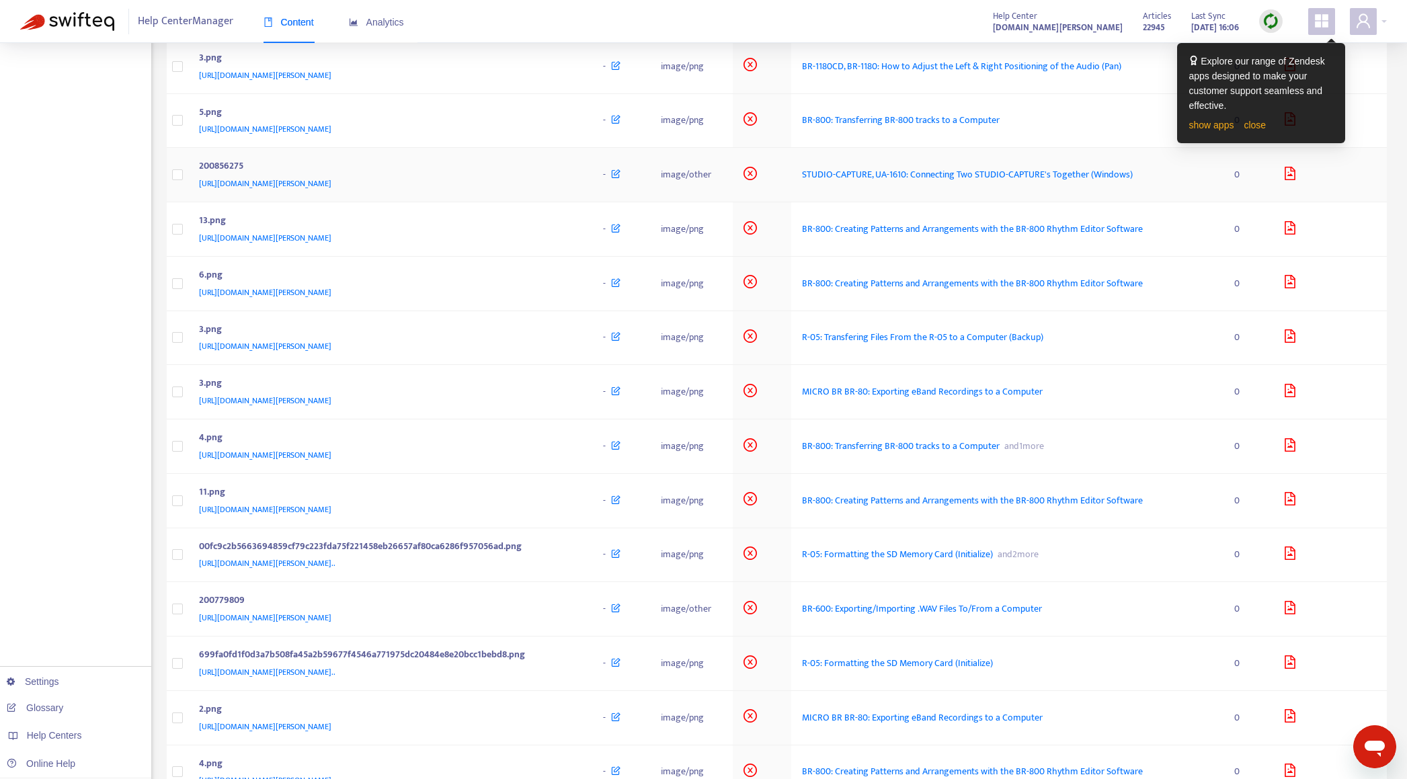
click at [517, 176] on div "https://support.roland.com/hc/article_attachments/200856275" at bounding box center [388, 183] width 378 height 15
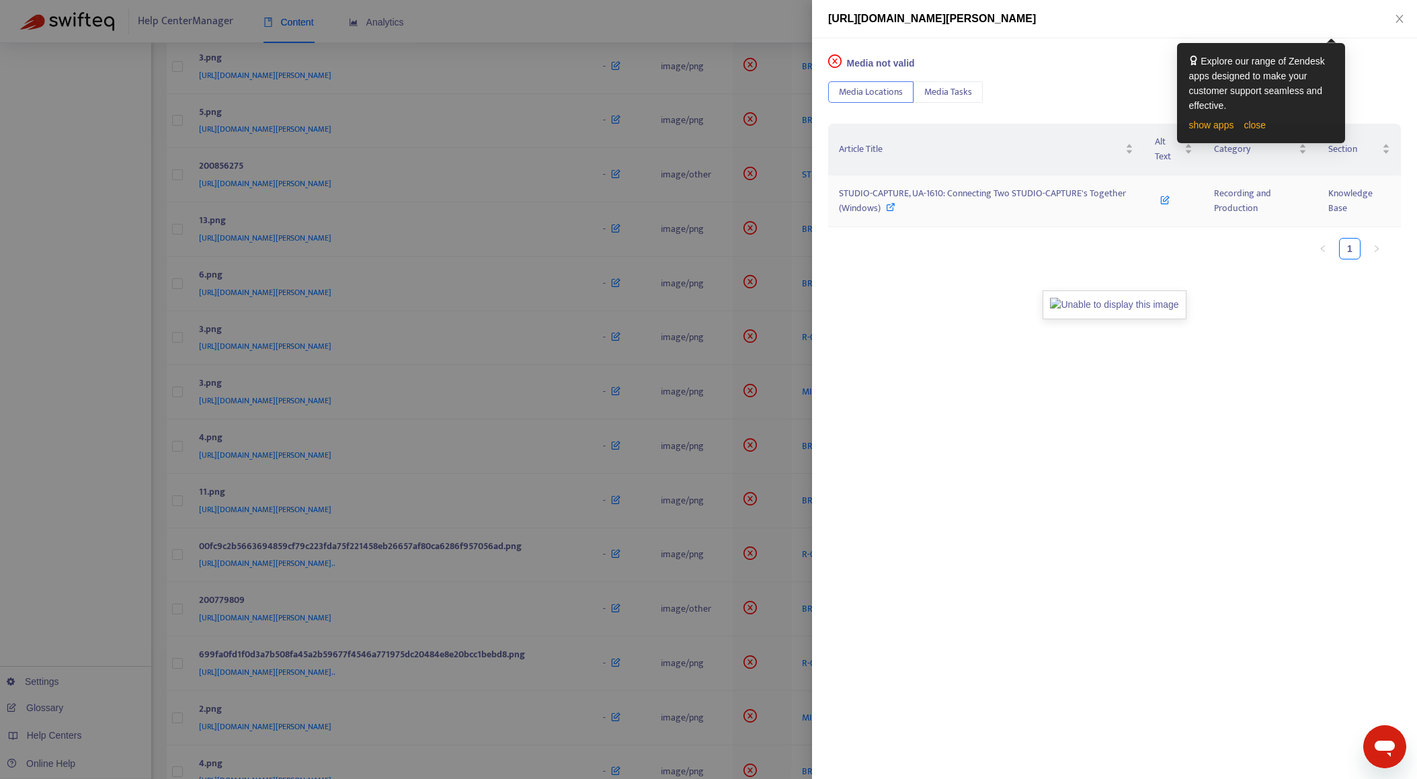
click at [994, 192] on span "STUDIO-CAPTURE, UA-1610: Connecting Two STUDIO-CAPTURE's Together (Windows)" at bounding box center [982, 201] width 287 height 30
click at [99, 435] on div at bounding box center [708, 389] width 1417 height 779
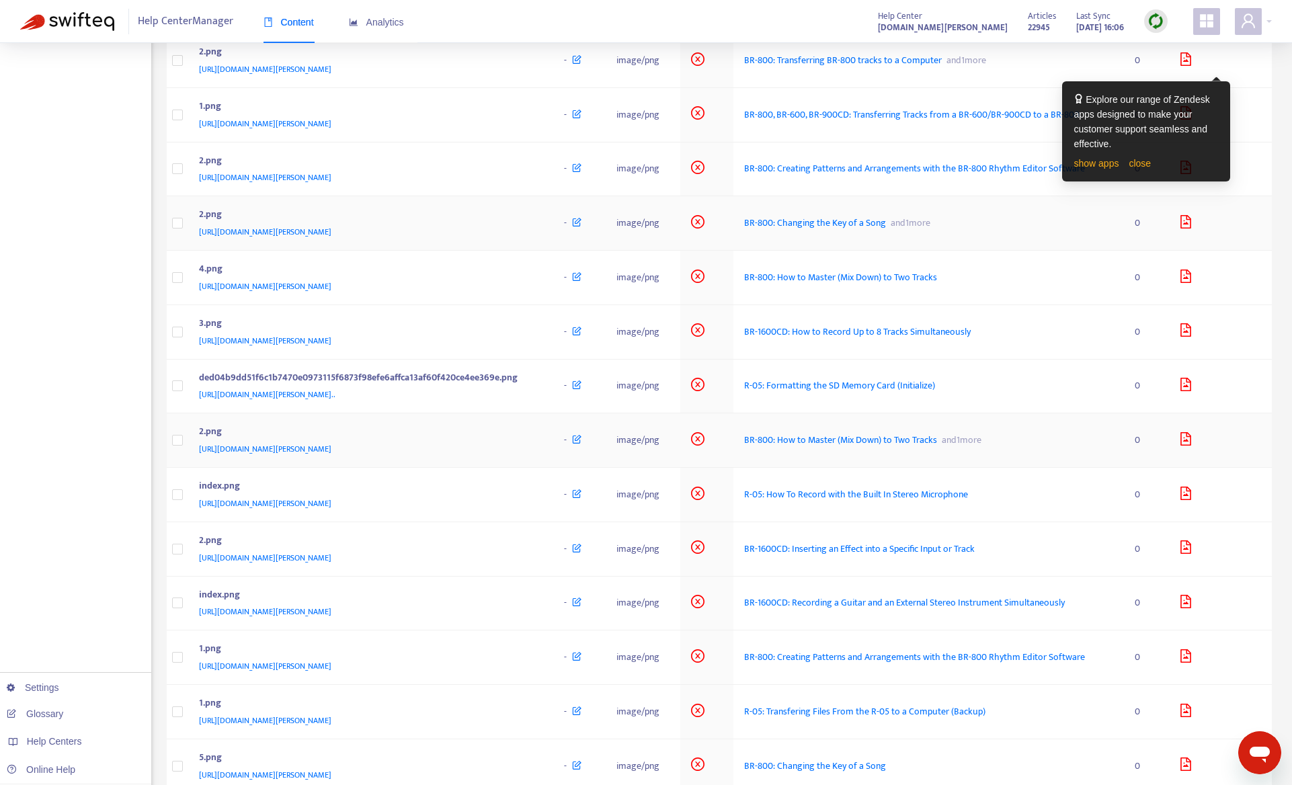
scroll to position [1905, 0]
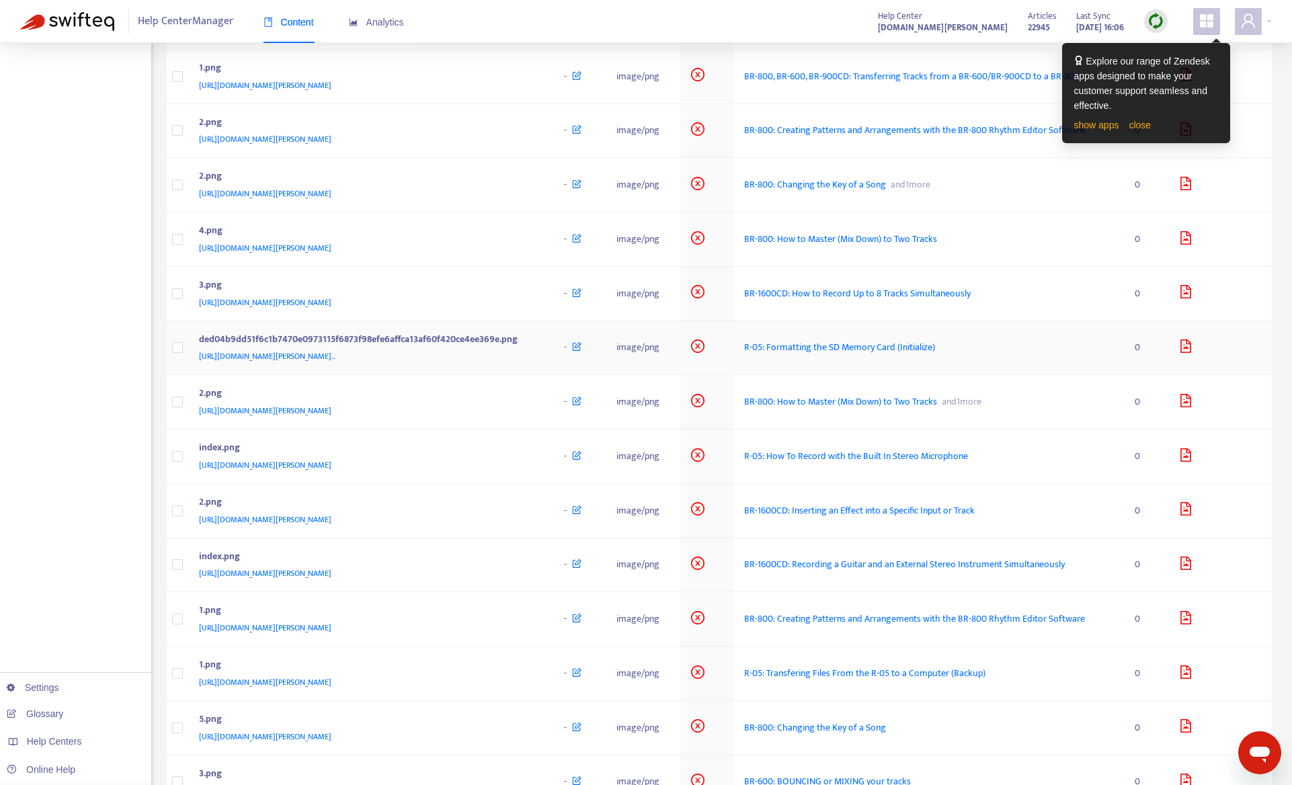
click at [508, 376] on td "ded04b9dd51f6c1b7470e0973115f6873f98efe6affca13af60f420ce4ee369e.png https://su…" at bounding box center [371, 348] width 366 height 54
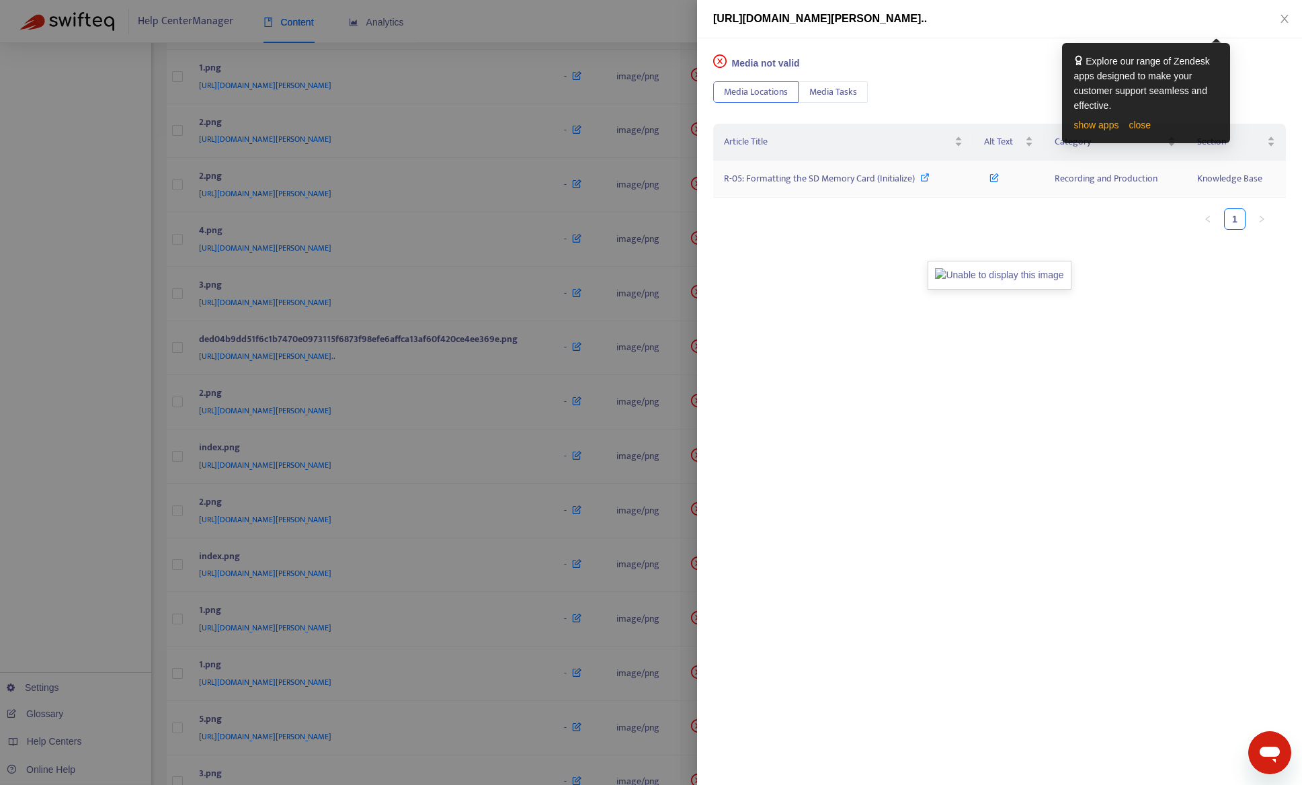
click at [862, 184] on span "R-05: Formatting the SD Memory Card (Initialize)" at bounding box center [819, 178] width 191 height 15
click at [607, 28] on div at bounding box center [651, 392] width 1302 height 785
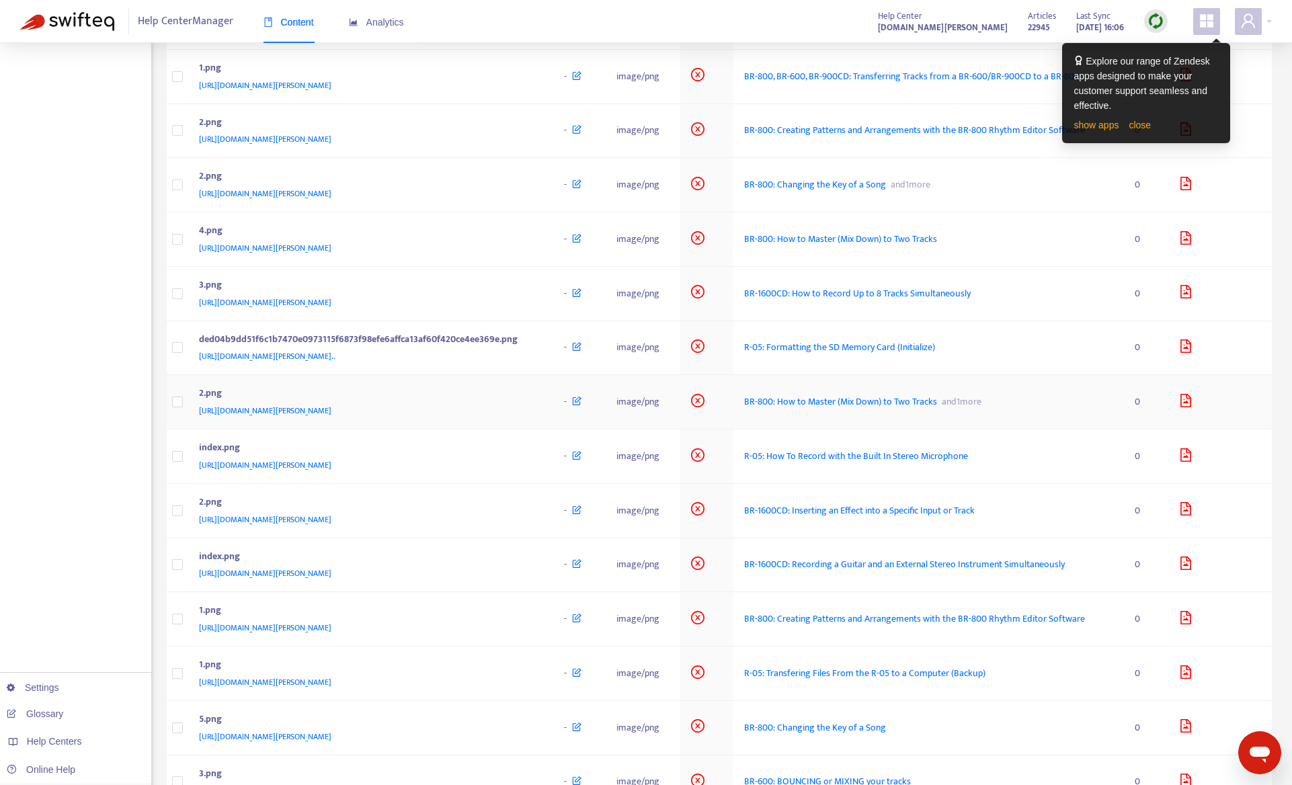
click at [487, 418] on div "https://support.roland.com/hc/en-us/article_attachments/200736929/2.png" at bounding box center [368, 410] width 339 height 15
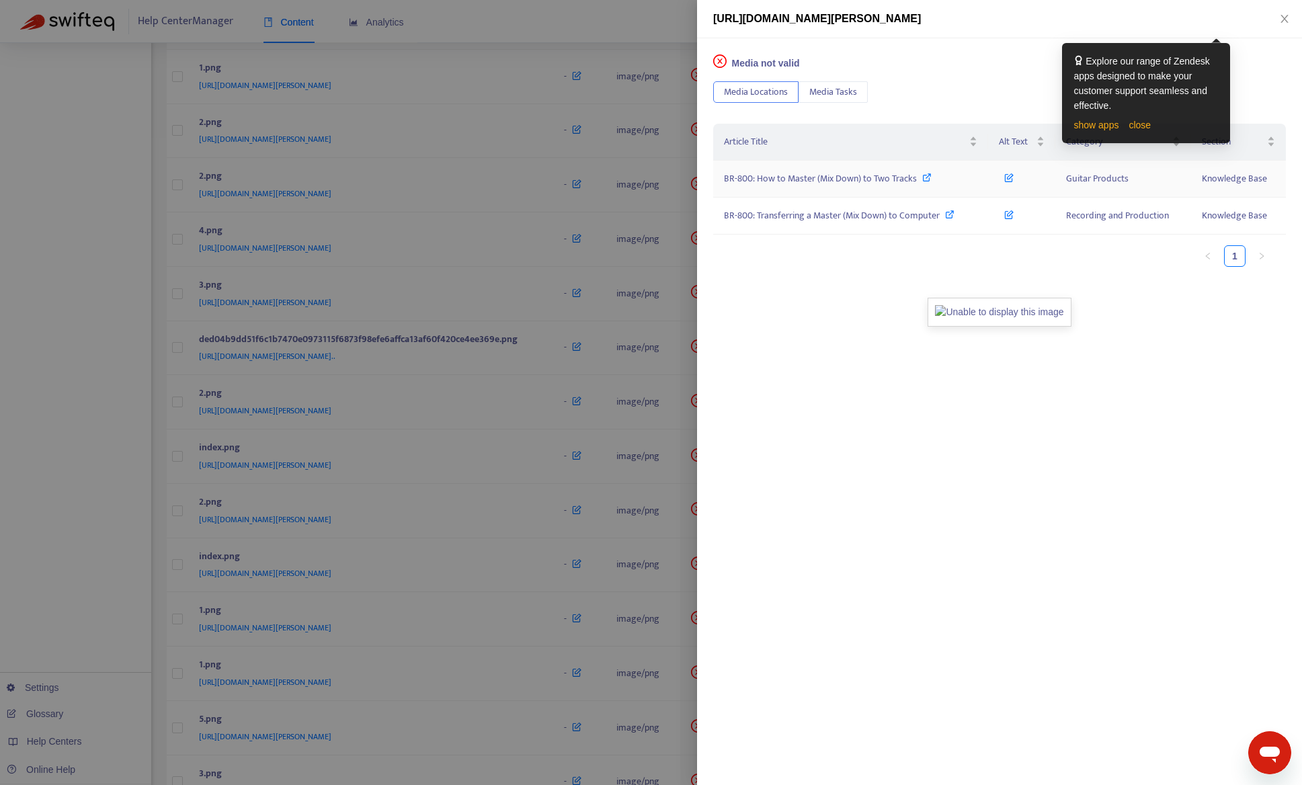
click at [770, 182] on span "BR-800: How to Master (Mix Down) to Two Tracks" at bounding box center [820, 178] width 193 height 15
click at [90, 521] on div at bounding box center [651, 392] width 1302 height 785
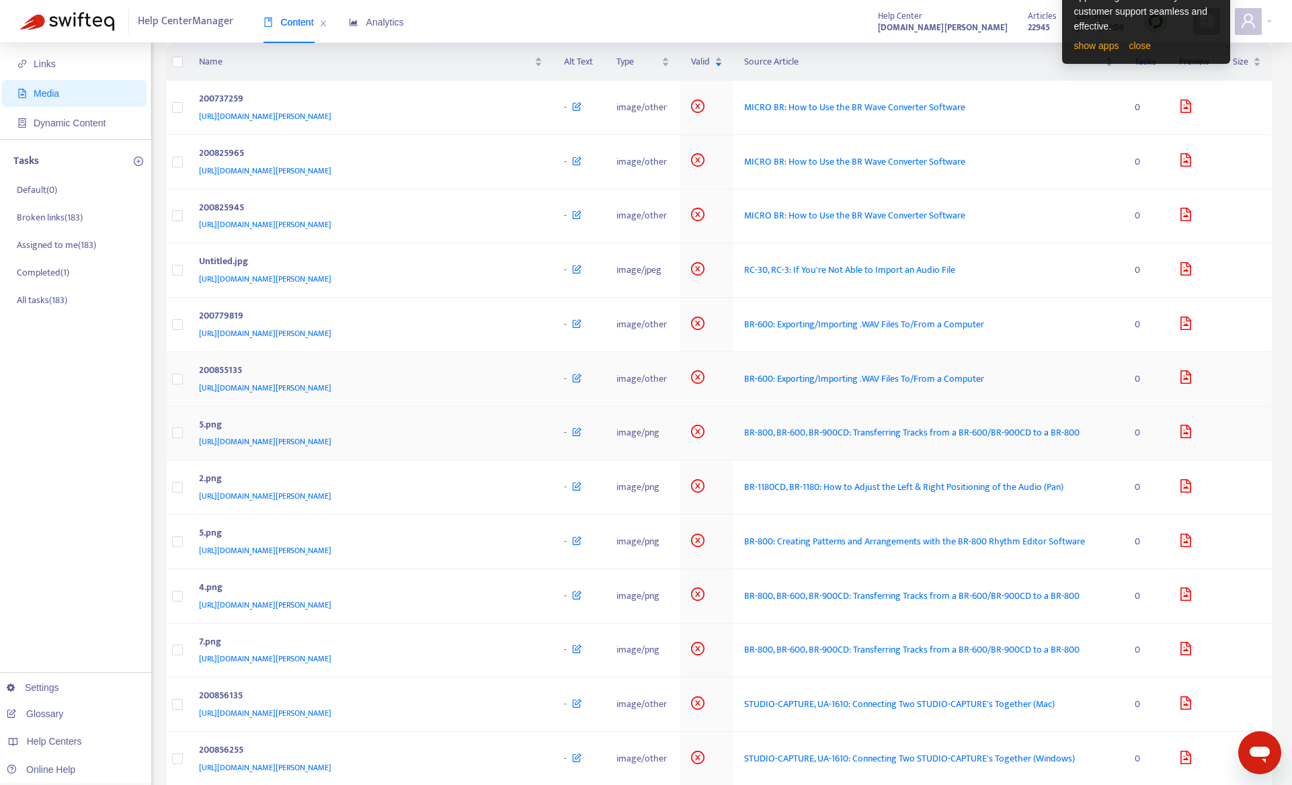
scroll to position [0, 0]
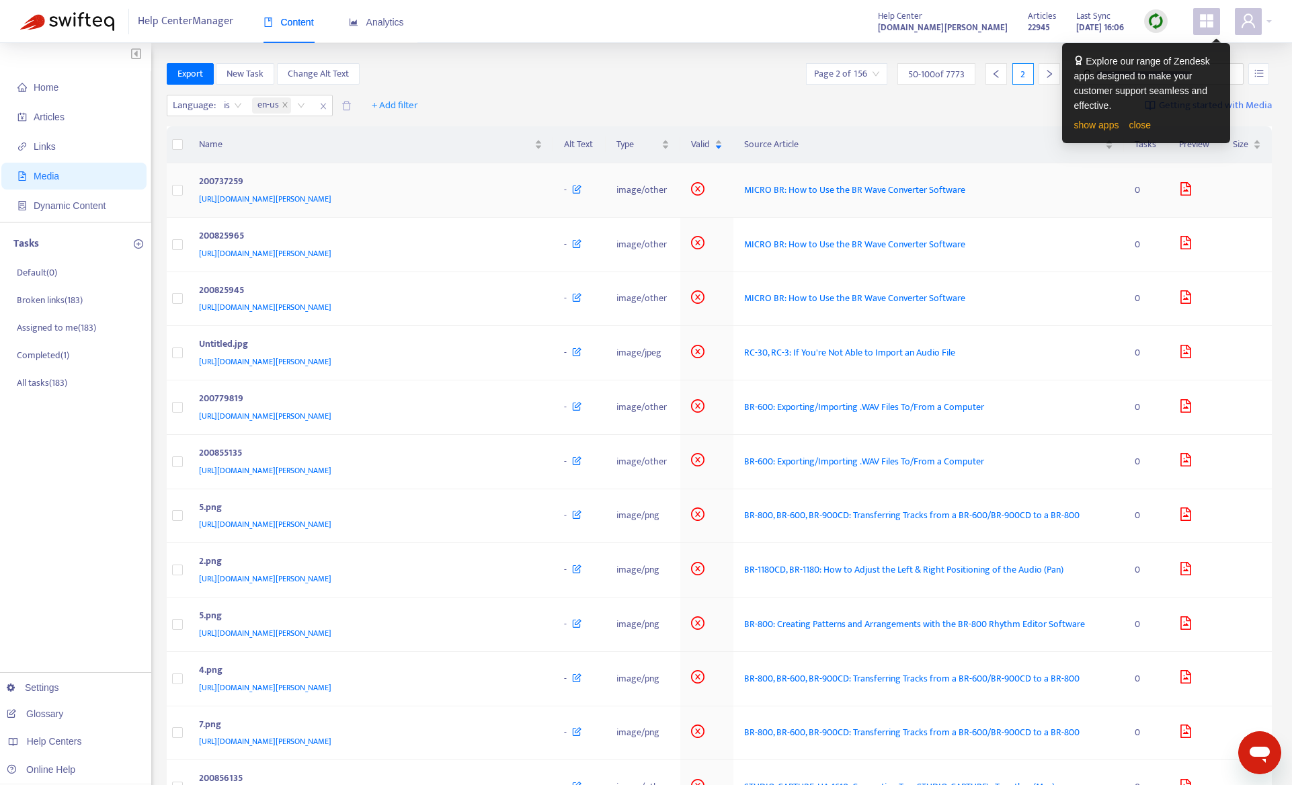
click at [514, 206] on div "https://support.roland.com/hc/article_attachments/200737259" at bounding box center [368, 199] width 339 height 15
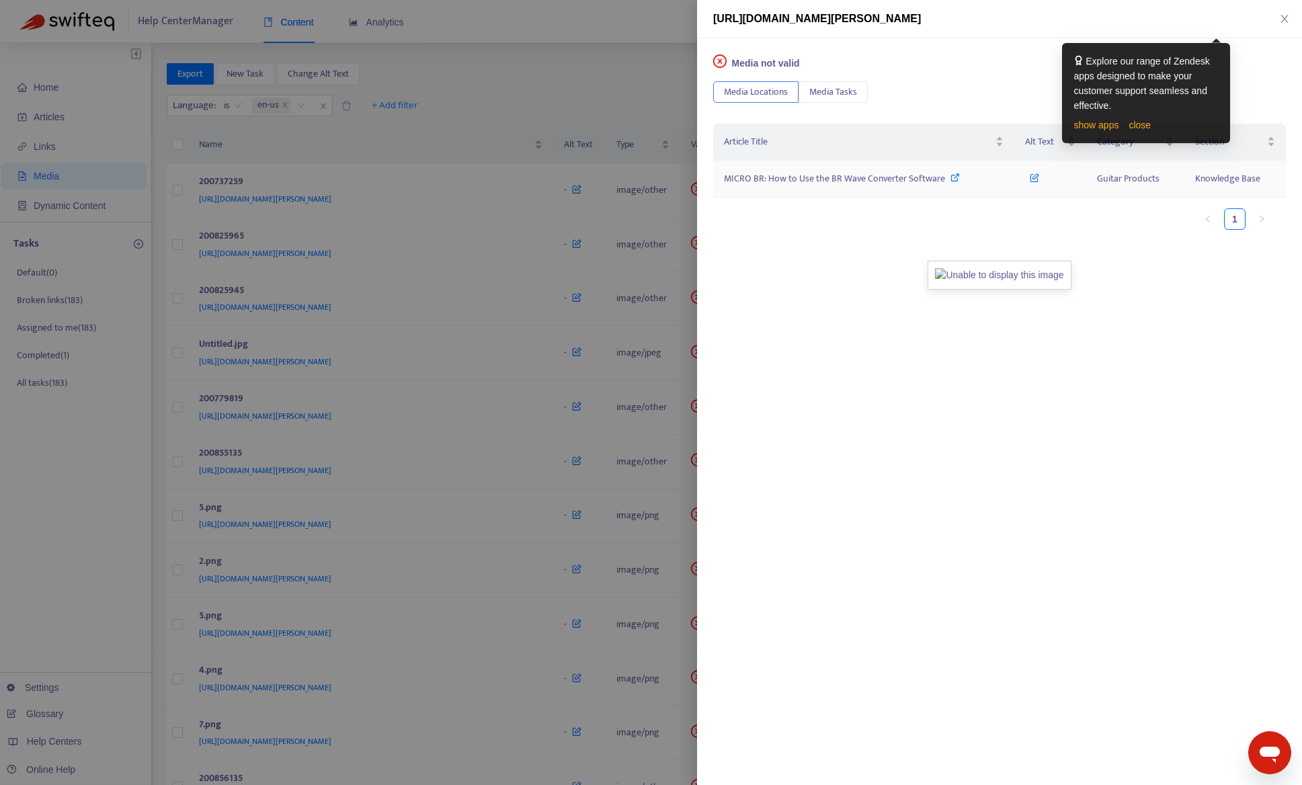
click at [773, 175] on span "MICRO BR: How to Use the BR Wave Converter Software" at bounding box center [834, 178] width 221 height 15
click at [91, 503] on div at bounding box center [651, 392] width 1302 height 785
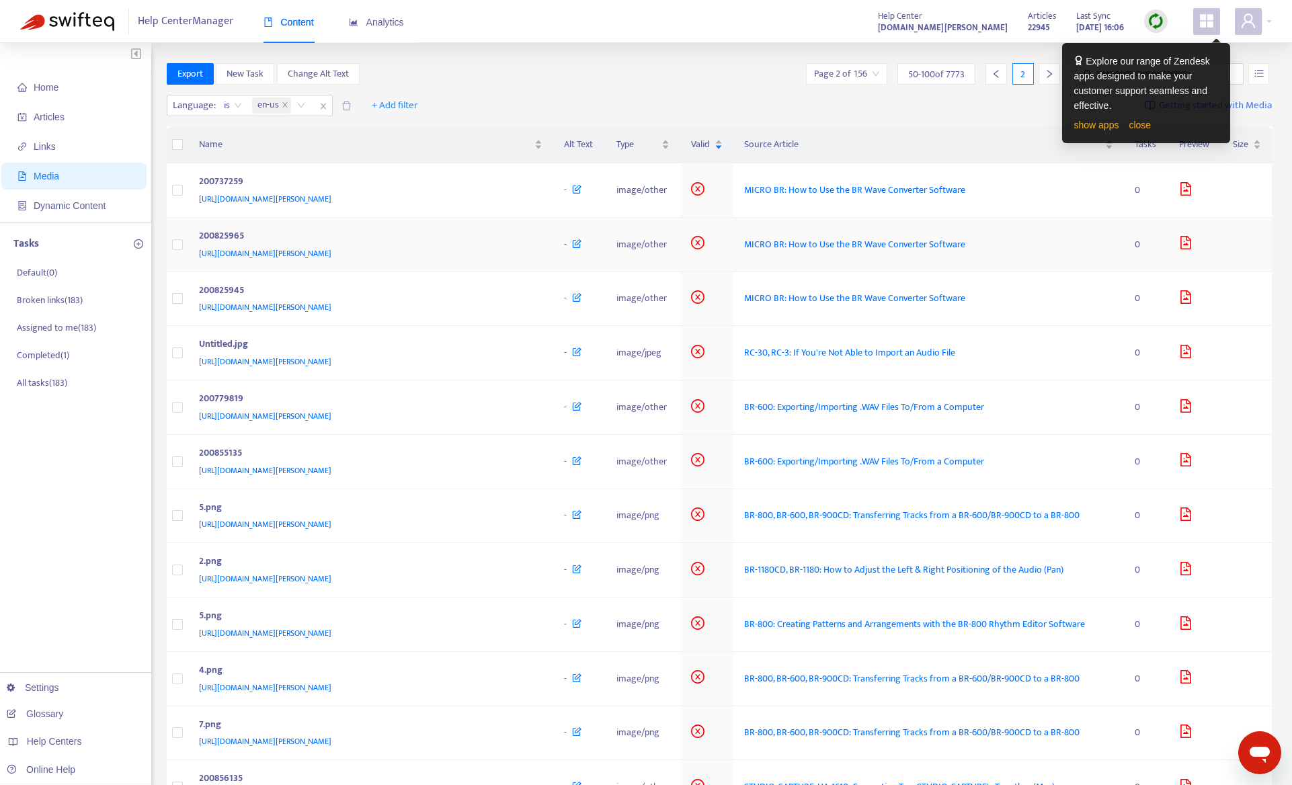
click at [464, 243] on div "200825965" at bounding box center [368, 237] width 339 height 17
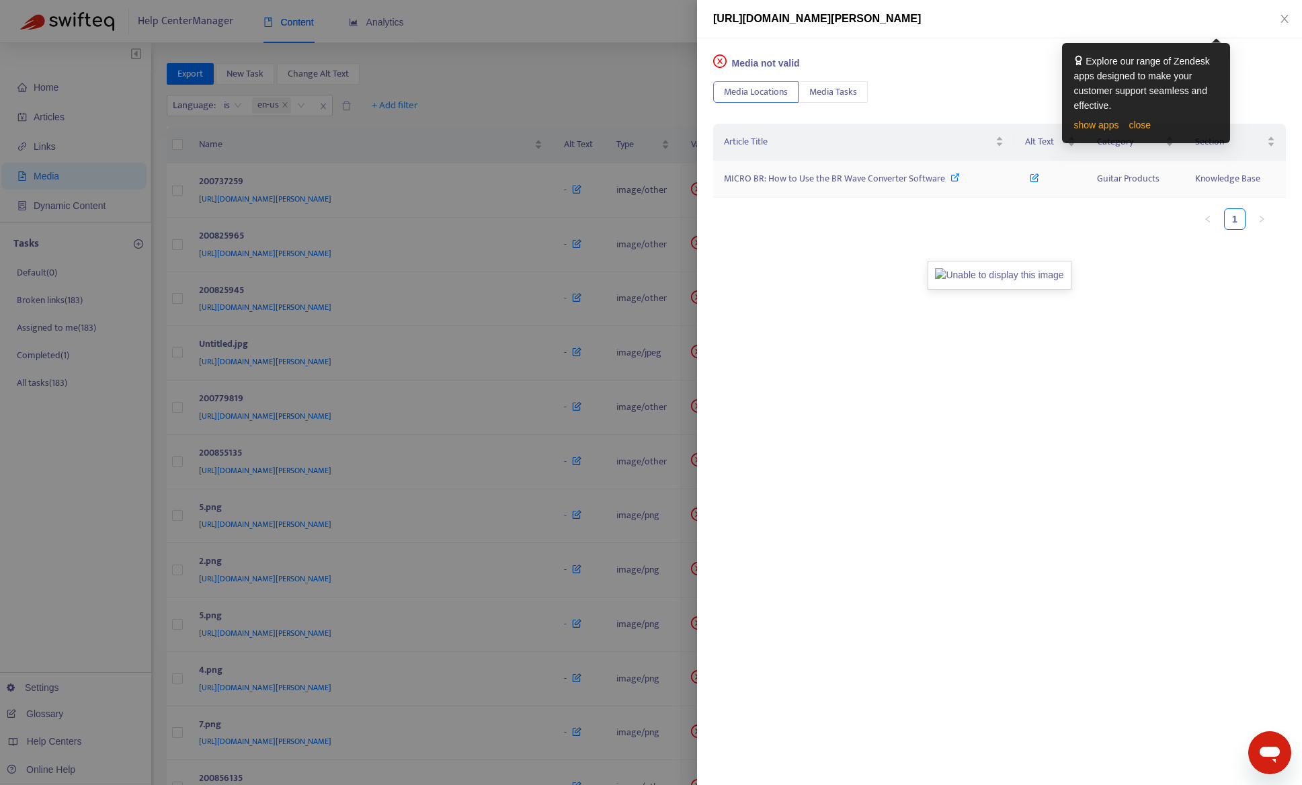
click at [830, 184] on span "MICRO BR: How to Use the BR Wave Converter Software" at bounding box center [834, 178] width 221 height 15
click at [437, 127] on div at bounding box center [651, 392] width 1302 height 785
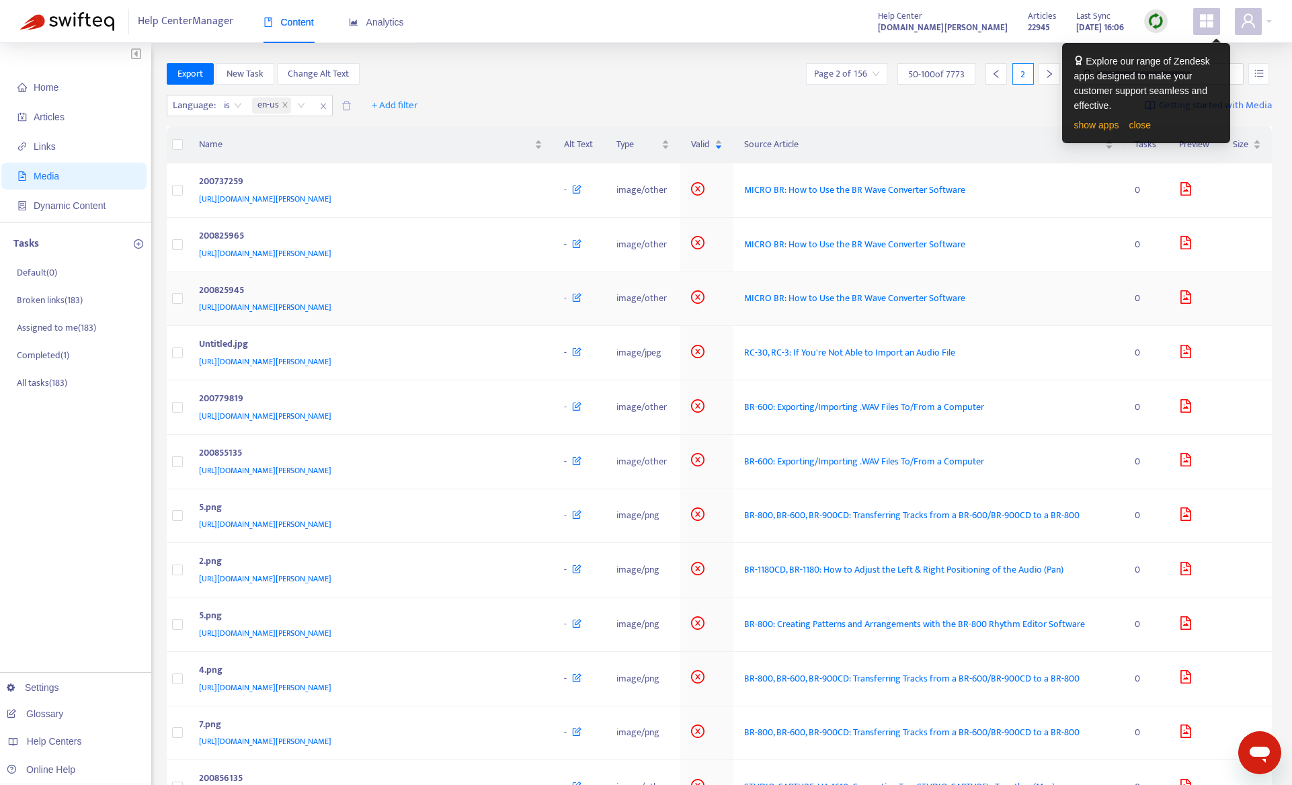
click at [472, 315] on div "https://support.roland.com/hc/article_attachments/200825945" at bounding box center [368, 307] width 339 height 15
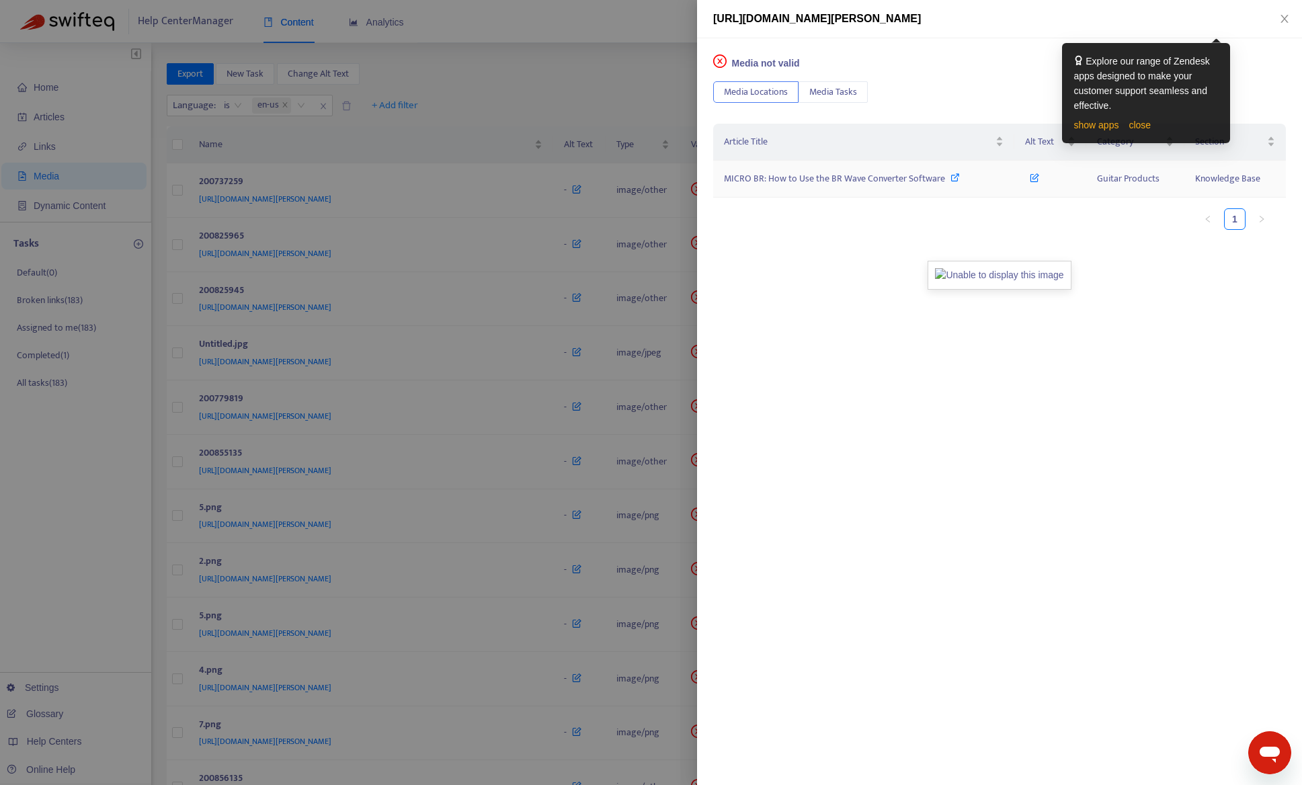
click at [858, 180] on span "MICRO BR: How to Use the BR Wave Converter Software" at bounding box center [834, 178] width 221 height 15
click at [123, 571] on div at bounding box center [651, 392] width 1302 height 785
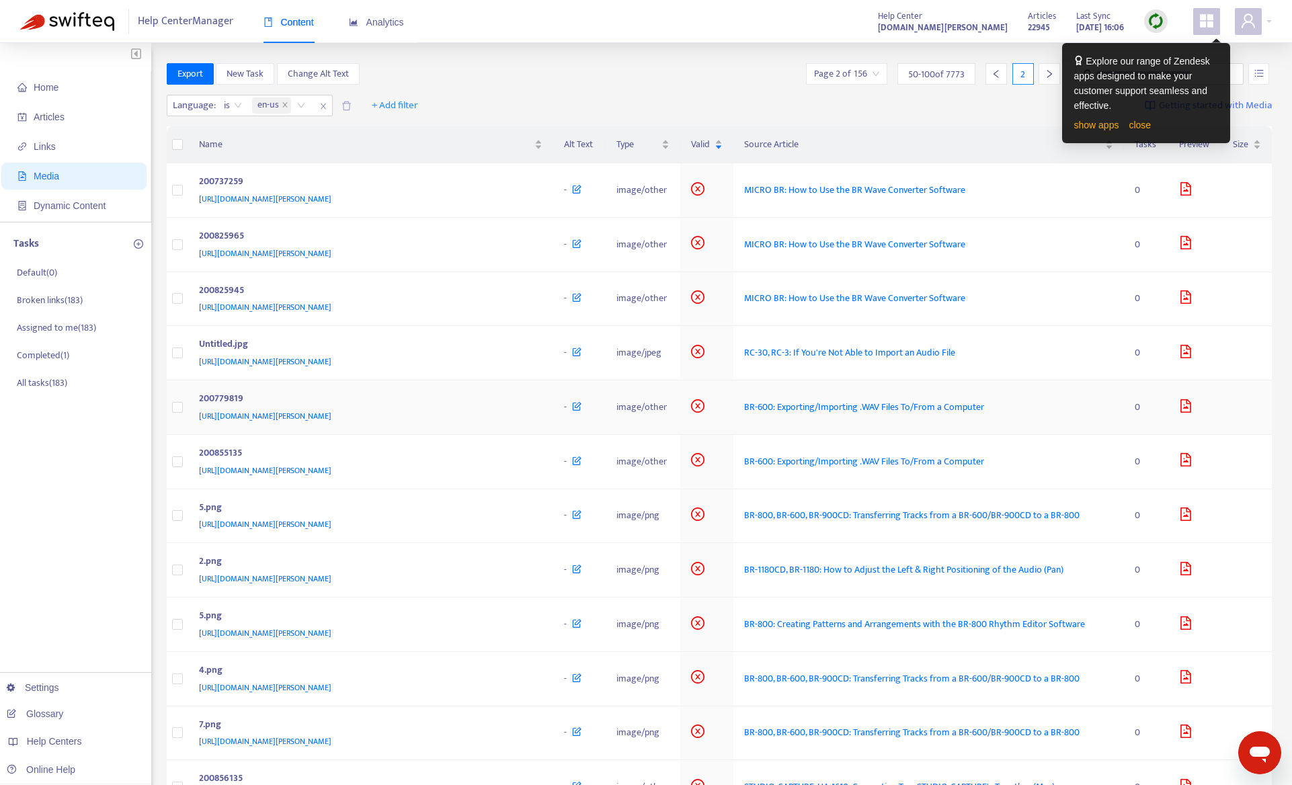
click at [458, 424] on div "https://support.roland.com/hc/article_attachments/200779819" at bounding box center [368, 416] width 339 height 15
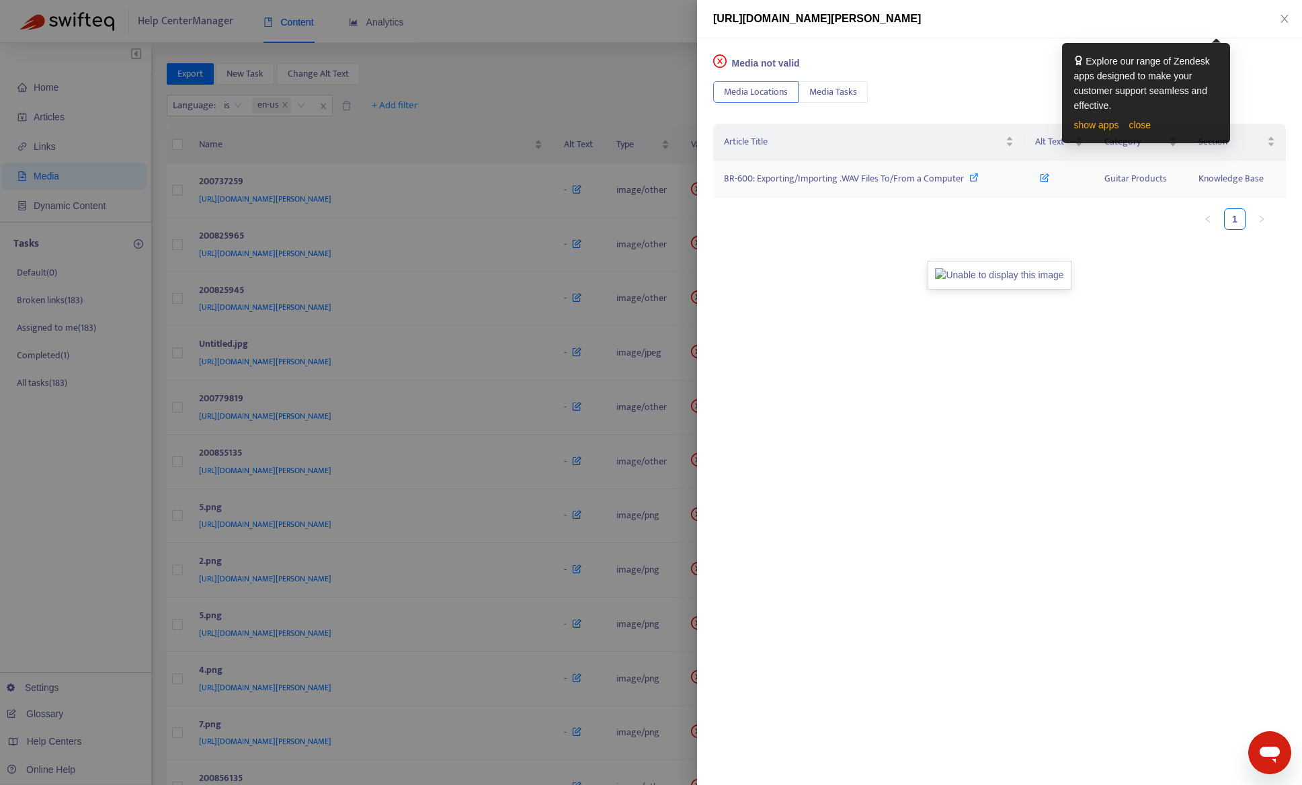
click at [909, 179] on span "BR-600: Exporting/Importing .WAV Files To/From a Computer" at bounding box center [844, 178] width 240 height 15
click at [99, 539] on div at bounding box center [651, 392] width 1302 height 785
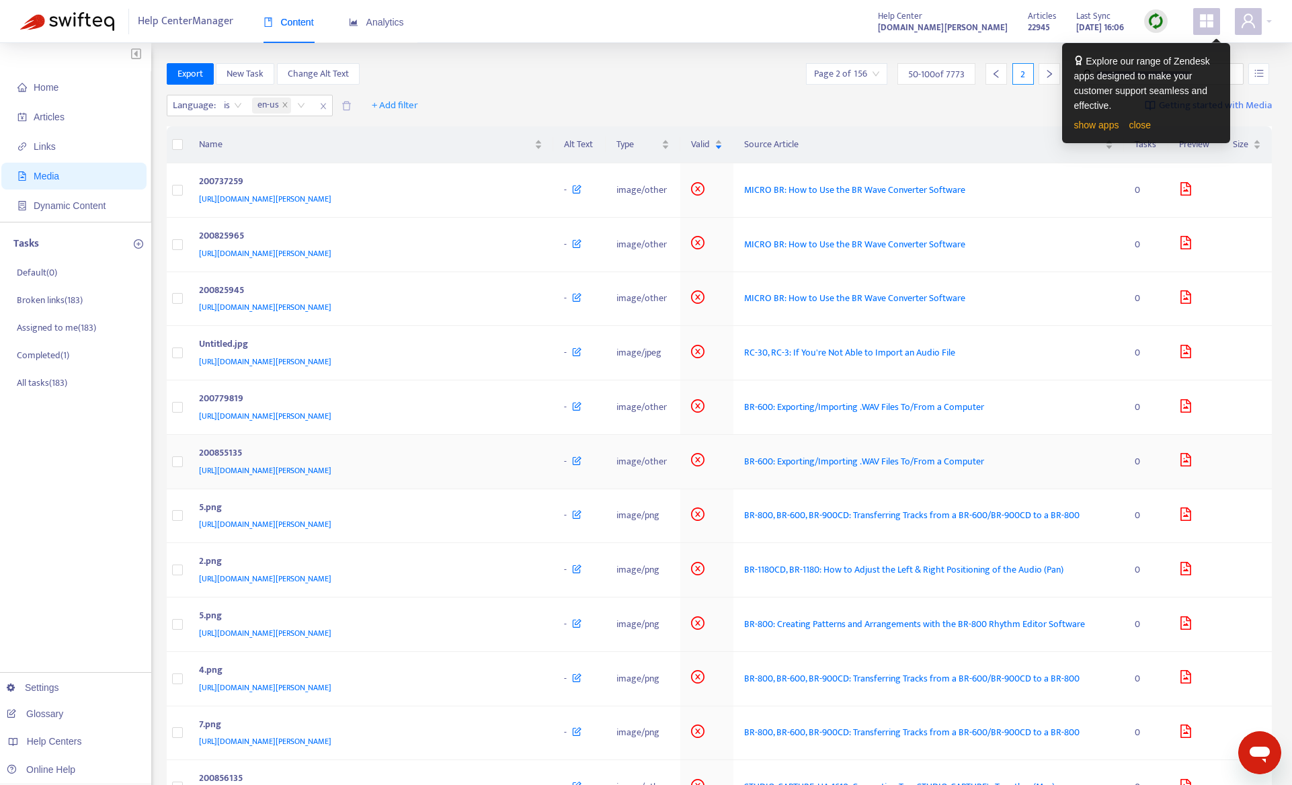
click at [505, 478] on div "https://support.roland.com/hc/article_attachments/200855135" at bounding box center [368, 470] width 339 height 15
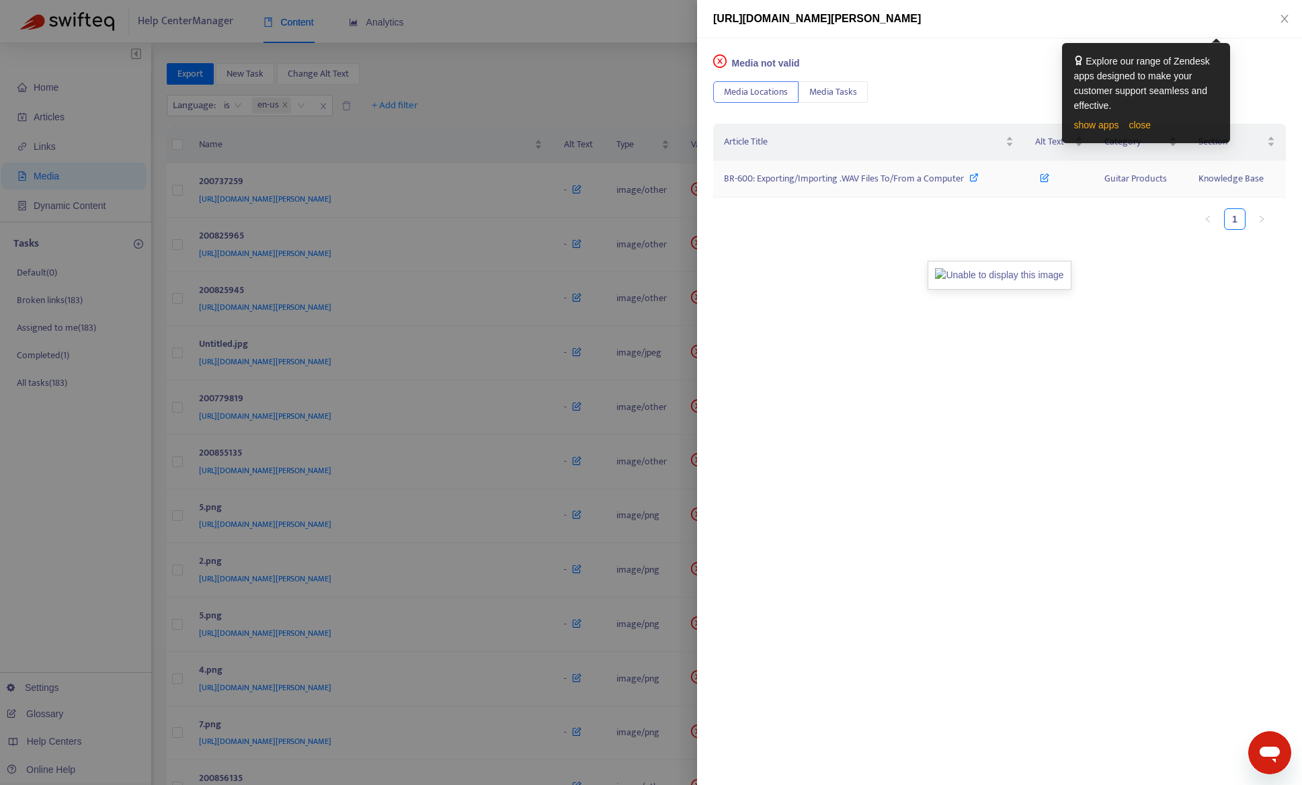
click at [797, 187] on td "BR-600: Exporting/Importing .WAV Files To/From a Computer" at bounding box center [868, 179] width 311 height 37
click at [797, 177] on span "BR-600: Exporting/Importing .WAV Files To/From a Computer" at bounding box center [844, 178] width 240 height 15
click at [553, 94] on div at bounding box center [651, 392] width 1302 height 785
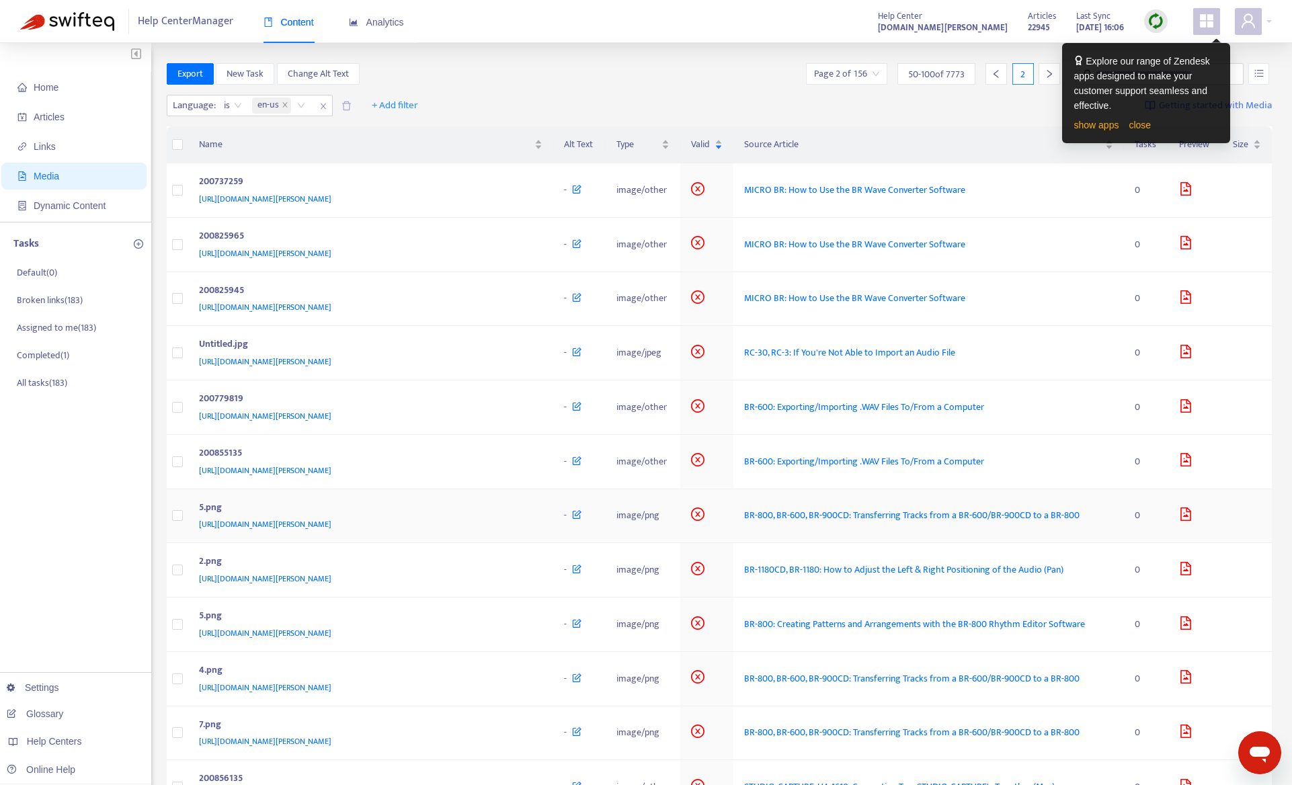
click at [481, 532] on div "https://support.roland.com/hc/en-us/article_attachments/200779959/5.png" at bounding box center [368, 524] width 339 height 15
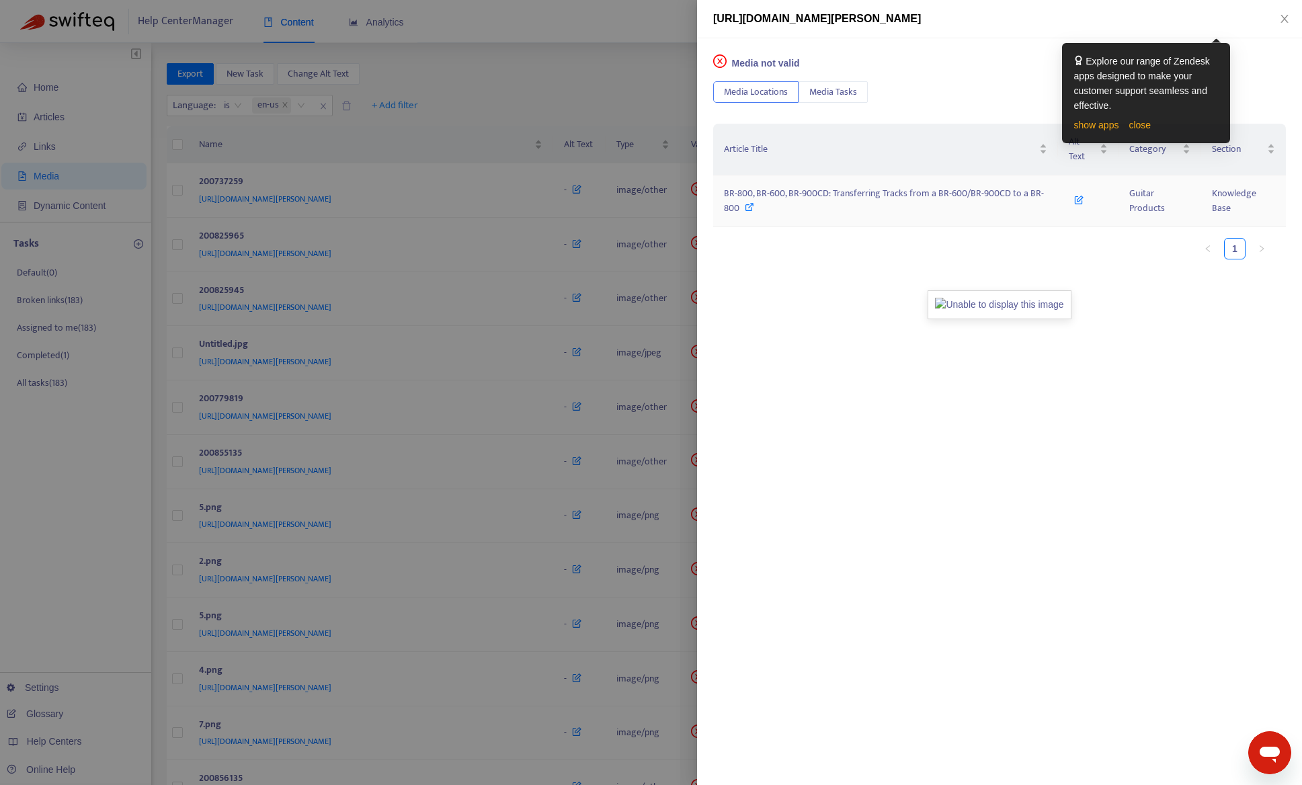
click at [846, 196] on span "BR-800, BR-600, BR-900CD: Transferring Tracks from a BR-600/BR-900CD to a BR-800" at bounding box center [884, 201] width 320 height 30
click at [528, 92] on div at bounding box center [651, 392] width 1302 height 785
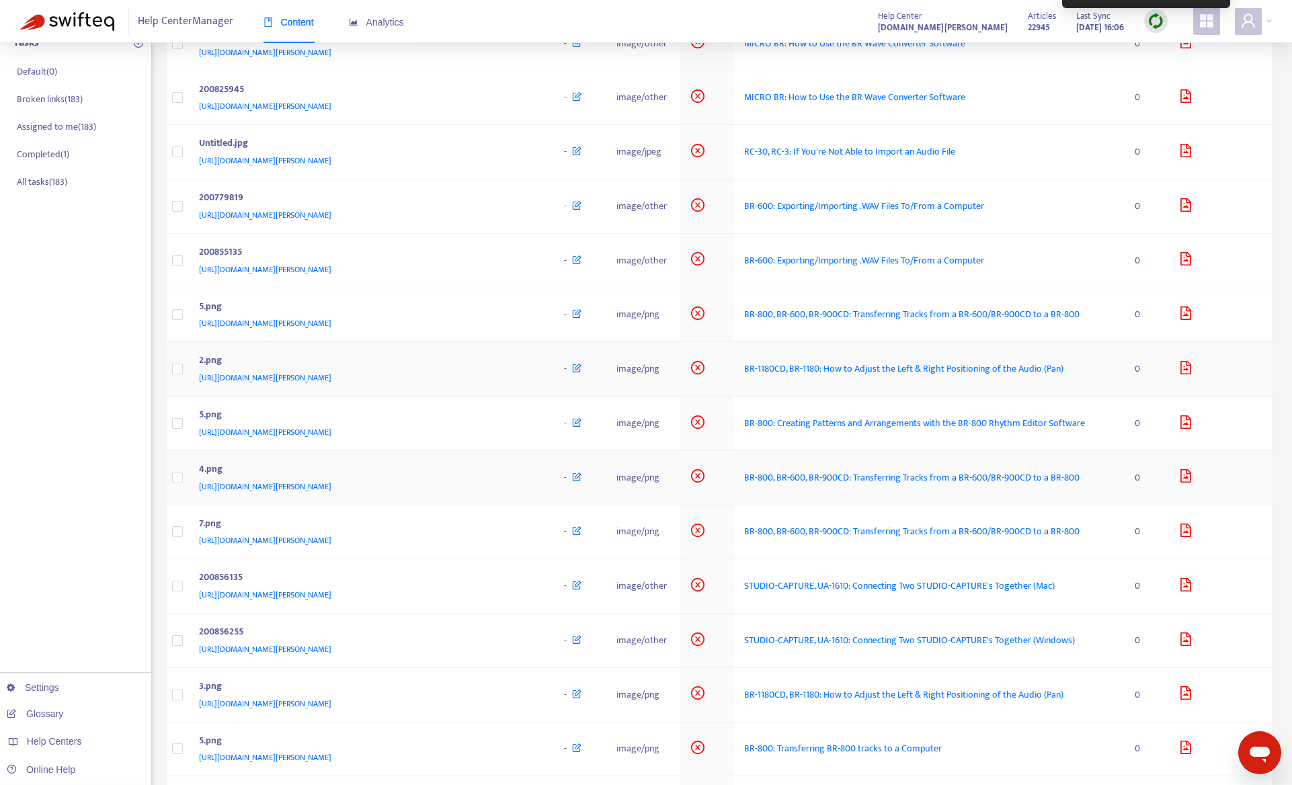
scroll to position [202, 0]
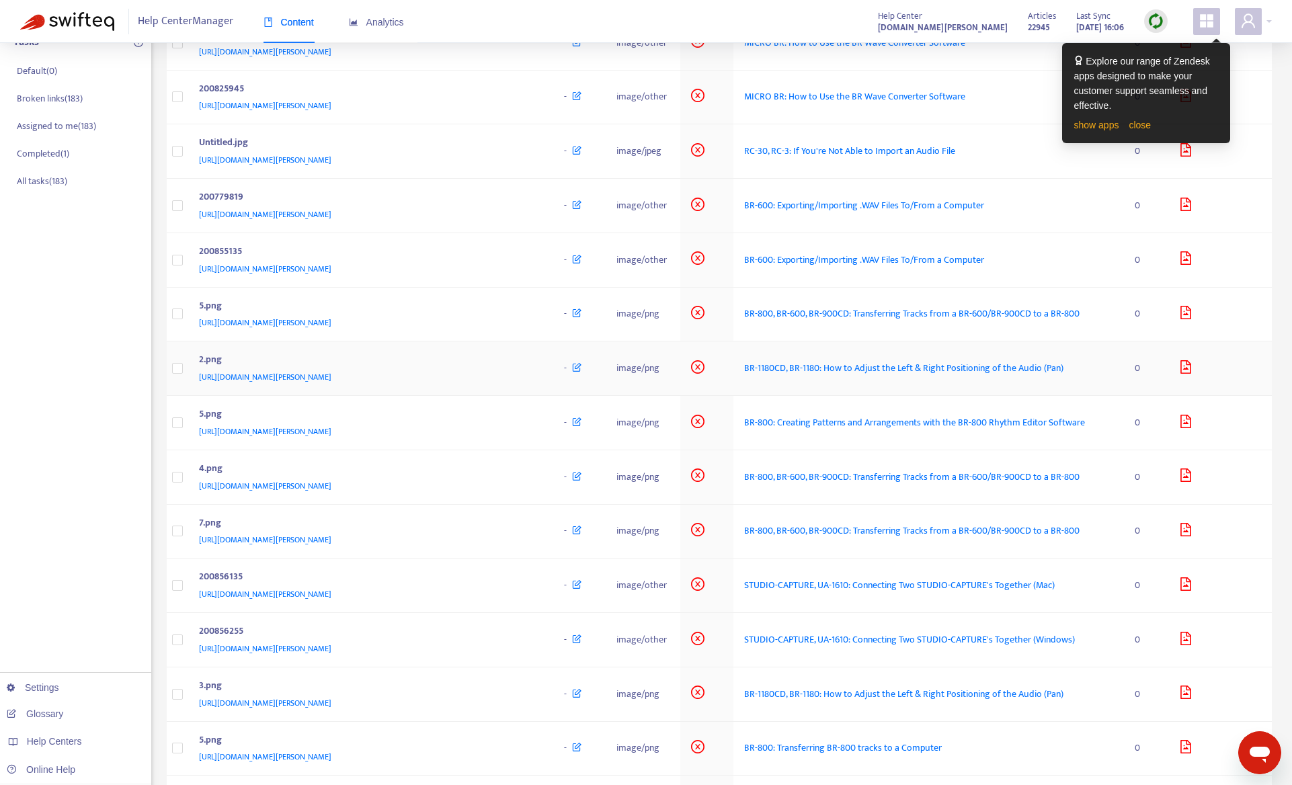
click at [493, 385] on div "[URL][DOMAIN_NAME][PERSON_NAME]" at bounding box center [368, 377] width 339 height 15
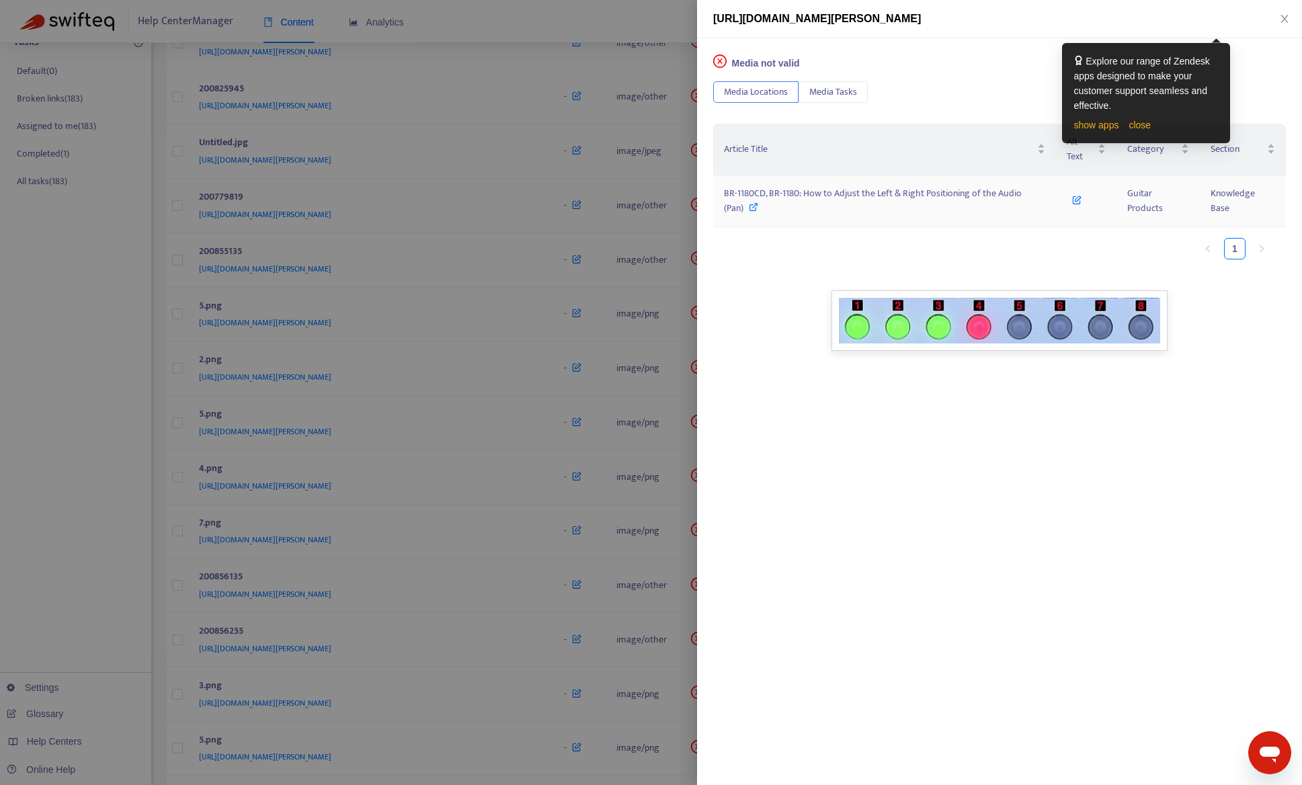
click at [766, 198] on span "BR-1180CD, BR-1180: How to Adjust the Left & Right Positioning of the Audio (Pa…" at bounding box center [873, 201] width 298 height 30
click at [635, 27] on div at bounding box center [651, 392] width 1302 height 785
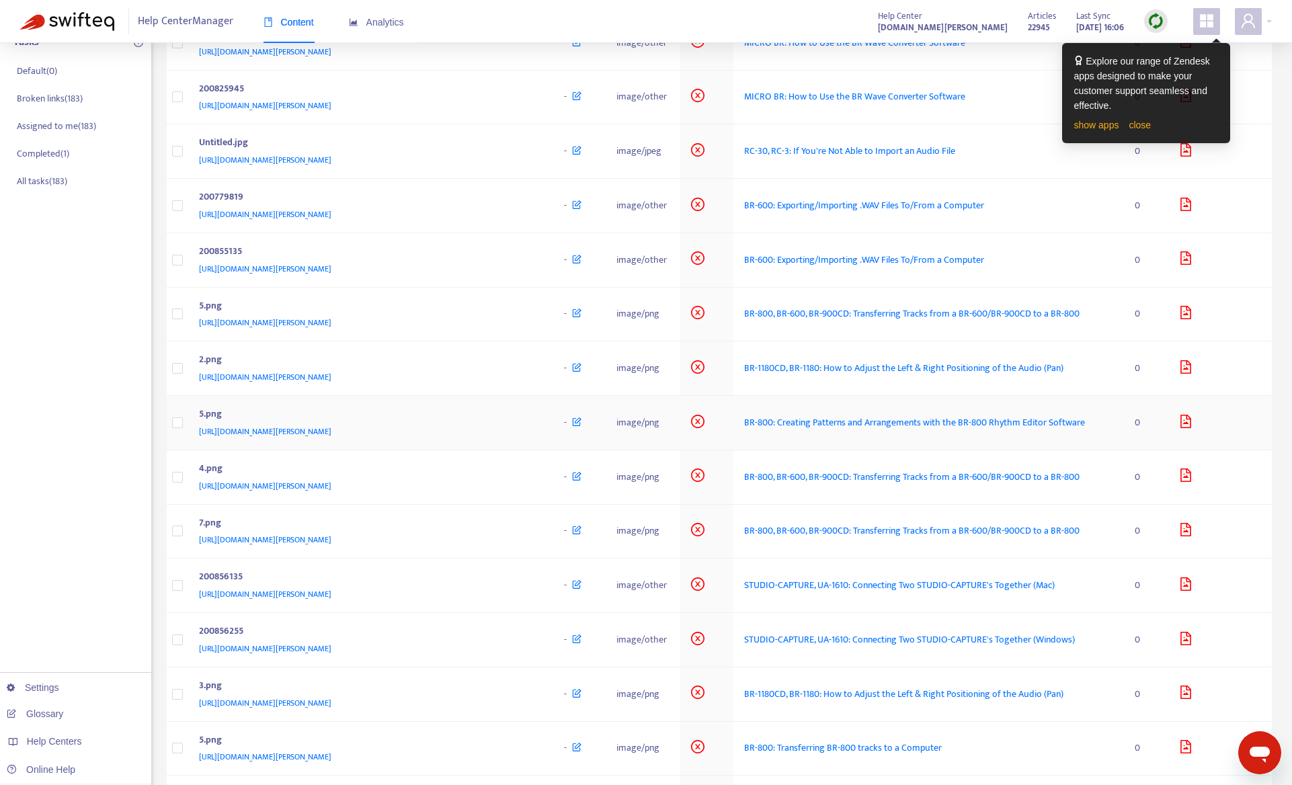
click at [518, 439] on div "https://support.roland.com/hc/en-us/article_attachments/200780369/5.png" at bounding box center [368, 431] width 339 height 15
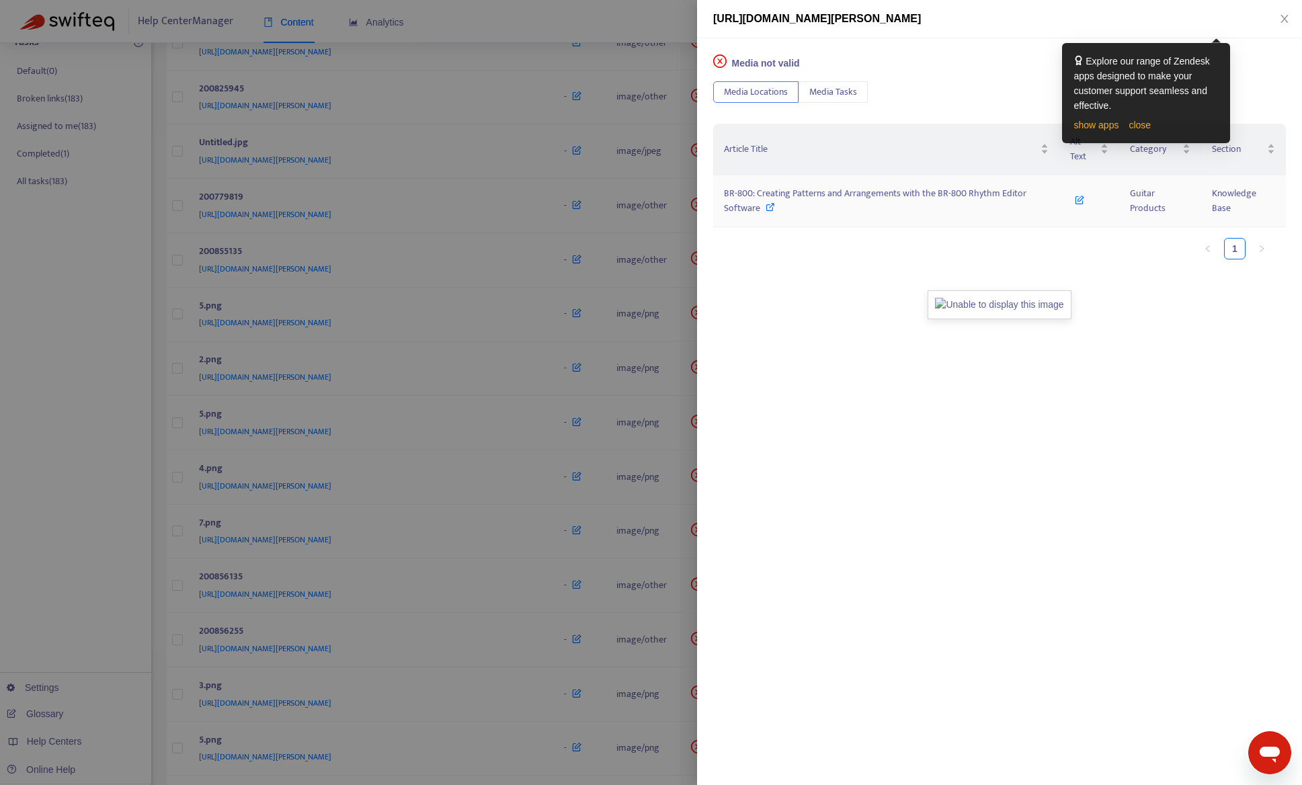
click at [915, 195] on span "BR-800: Creating Patterns and Arrangements with the BR-800 Rhythm Editor Softwa…" at bounding box center [875, 201] width 303 height 30
click at [118, 337] on div at bounding box center [651, 392] width 1302 height 785
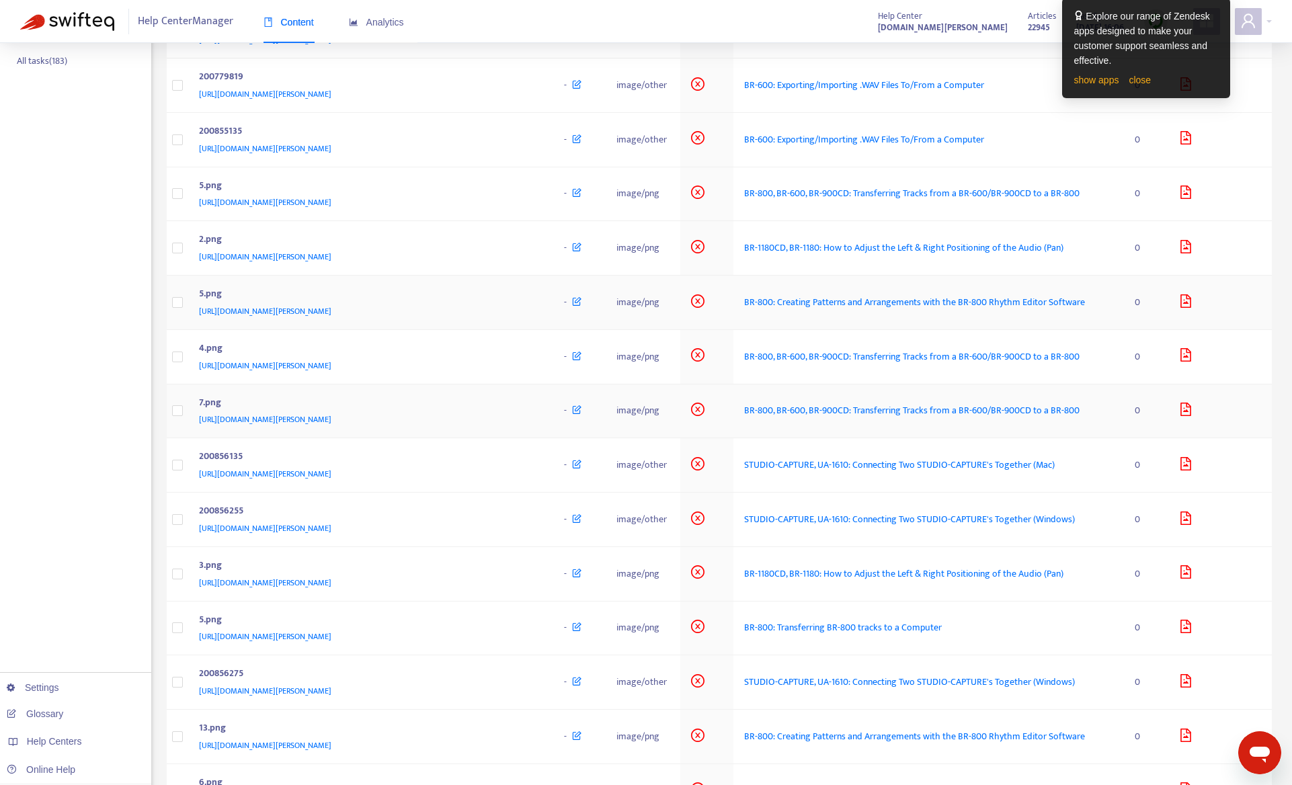
scroll to position [336, 0]
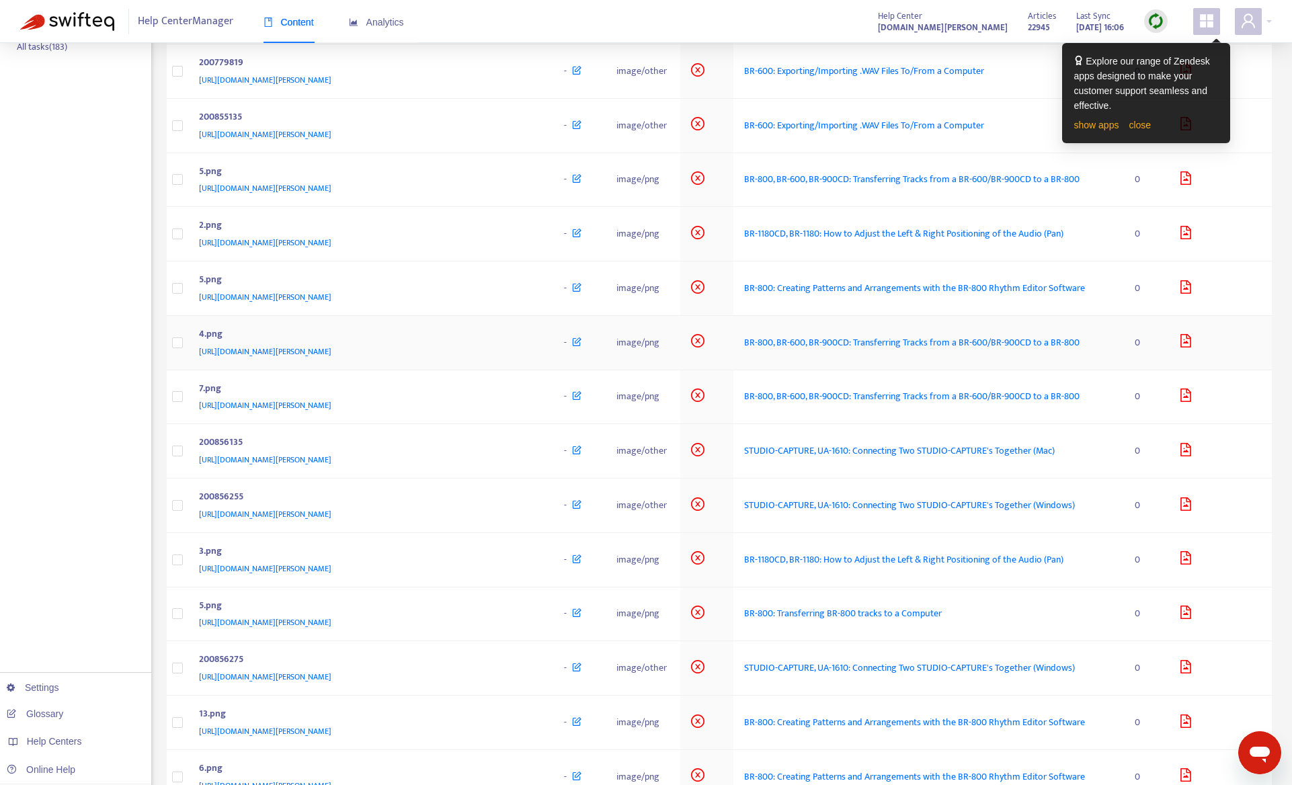
click at [527, 359] on div "https://support.roland.com/hc/en-us/article_attachments/200779949/4.png" at bounding box center [368, 351] width 339 height 15
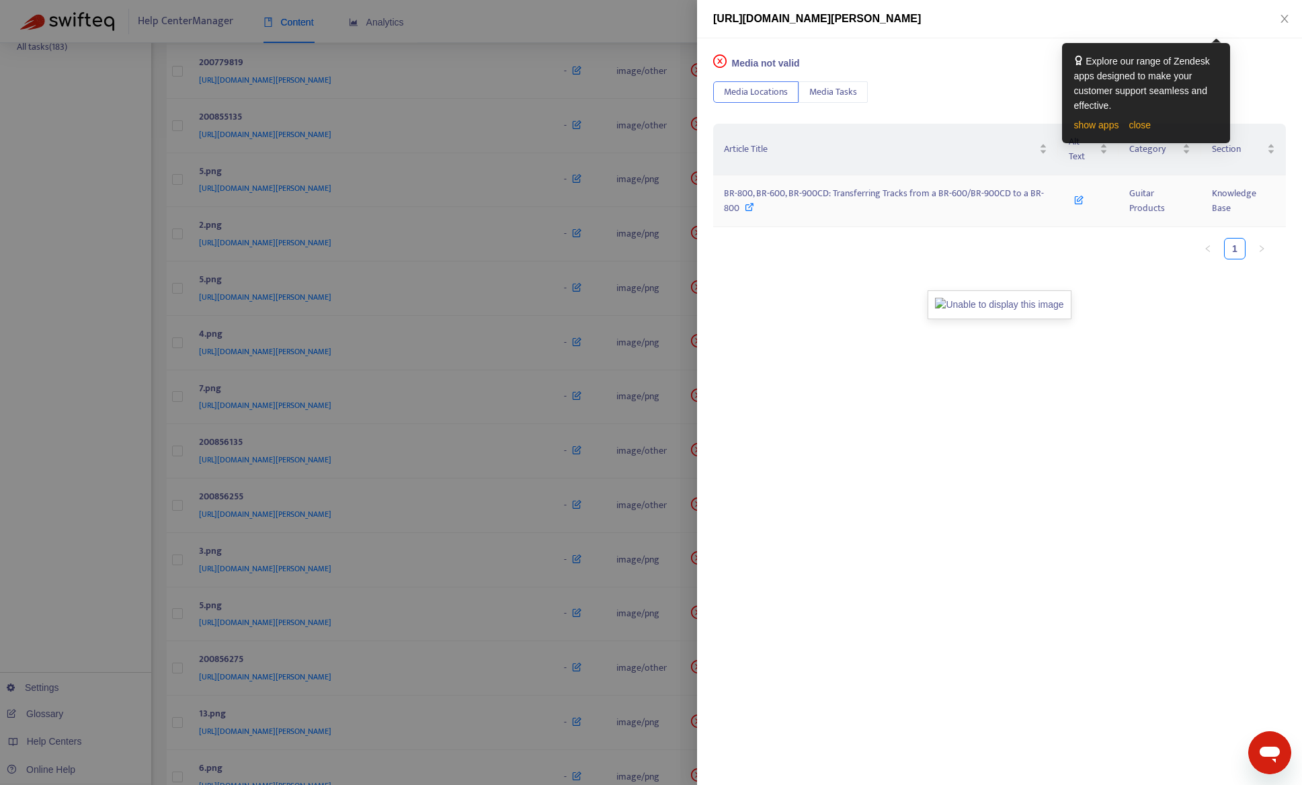
click at [877, 194] on span "BR-800, BR-600, BR-900CD: Transferring Tracks from a BR-600/BR-900CD to a BR-800" at bounding box center [884, 201] width 320 height 30
click at [137, 526] on div at bounding box center [651, 392] width 1302 height 785
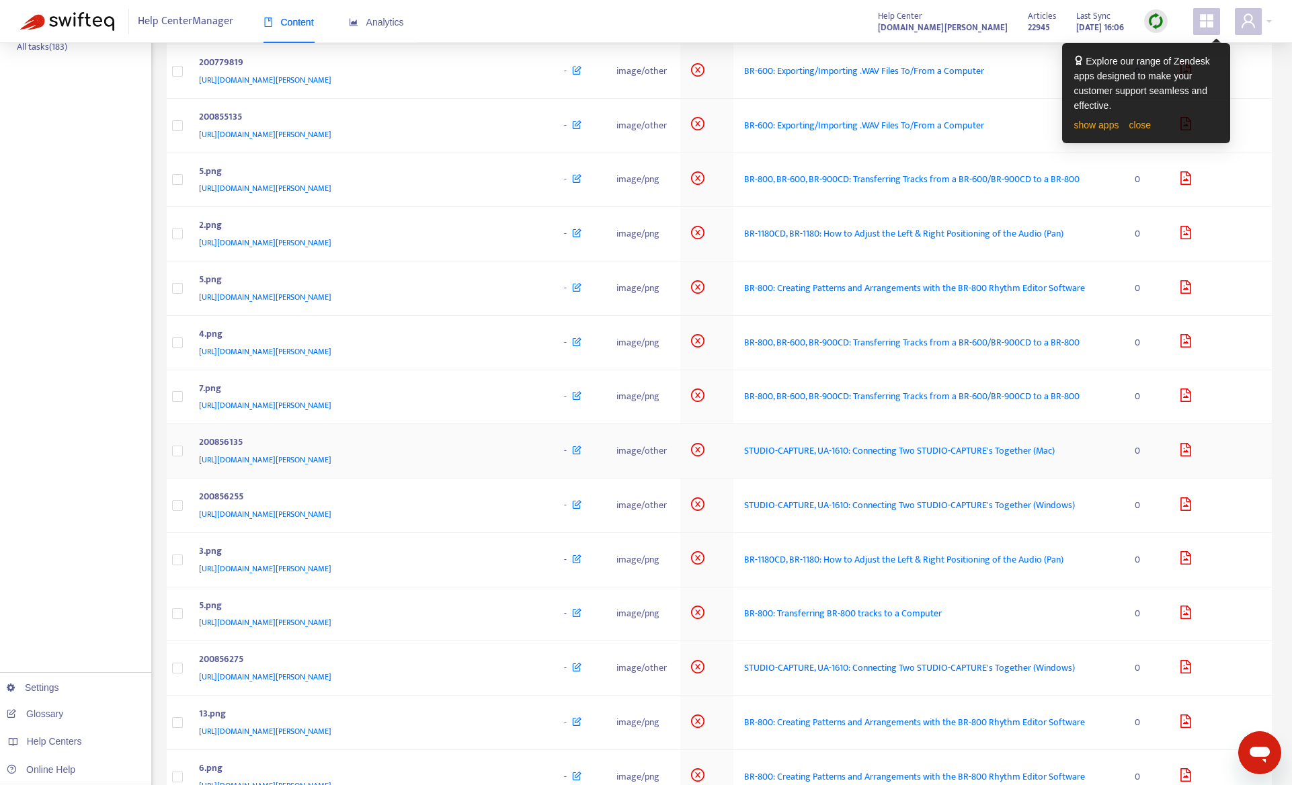
click at [489, 467] on div "https://support.roland.com/hc/article_attachments/200856135" at bounding box center [368, 459] width 339 height 15
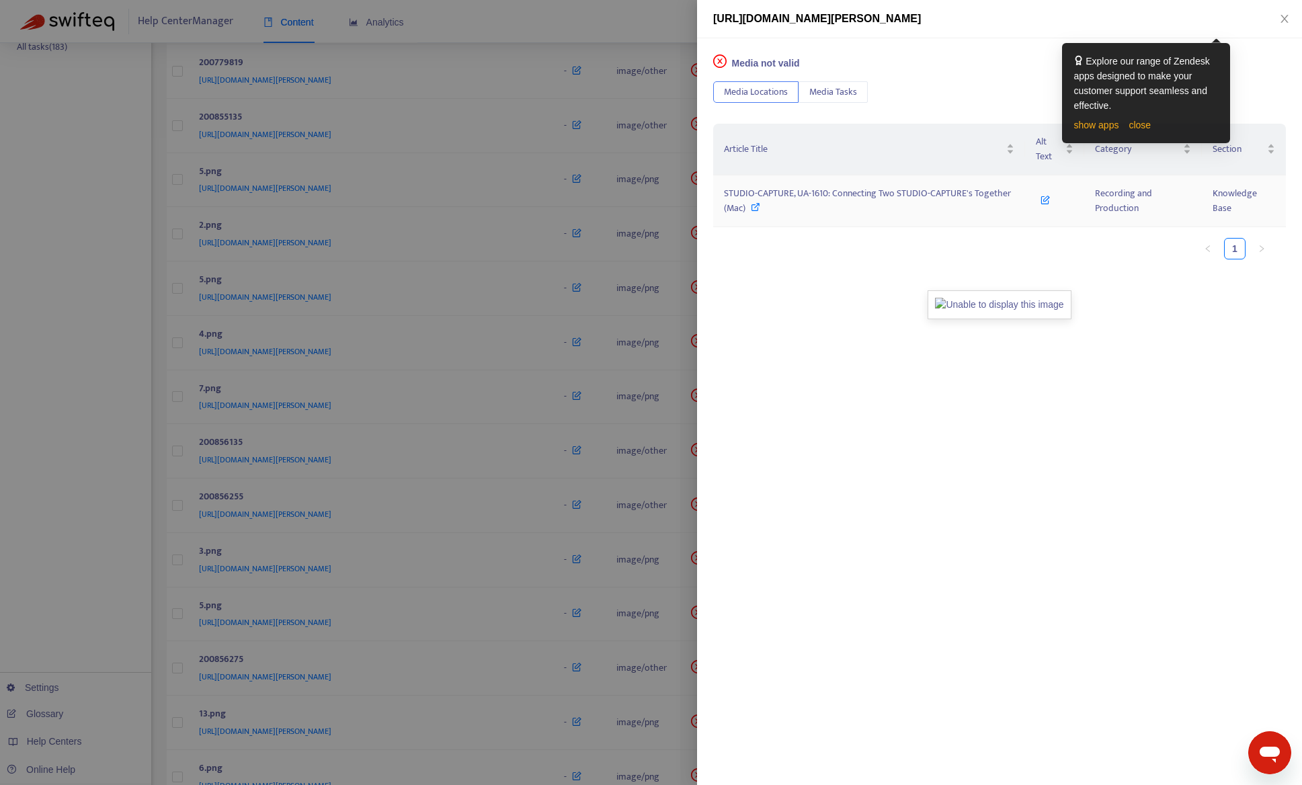
click at [740, 196] on span "STUDIO-CAPTURE, UA-1610: Connecting Two STUDIO-CAPTURE's Together (Mac)" at bounding box center [867, 201] width 287 height 30
click at [79, 532] on div at bounding box center [651, 392] width 1302 height 785
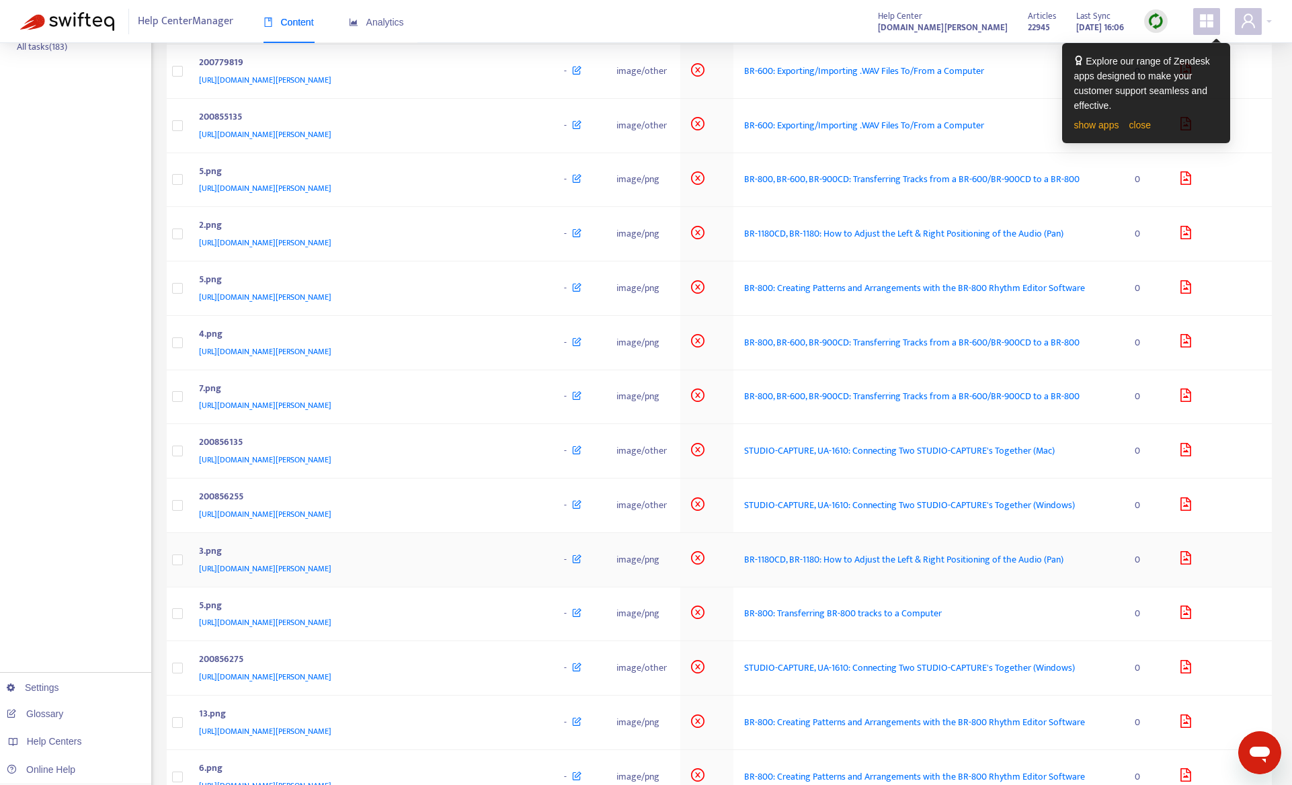
click at [475, 576] on div "[URL][DOMAIN_NAME][PERSON_NAME]" at bounding box center [368, 568] width 339 height 15
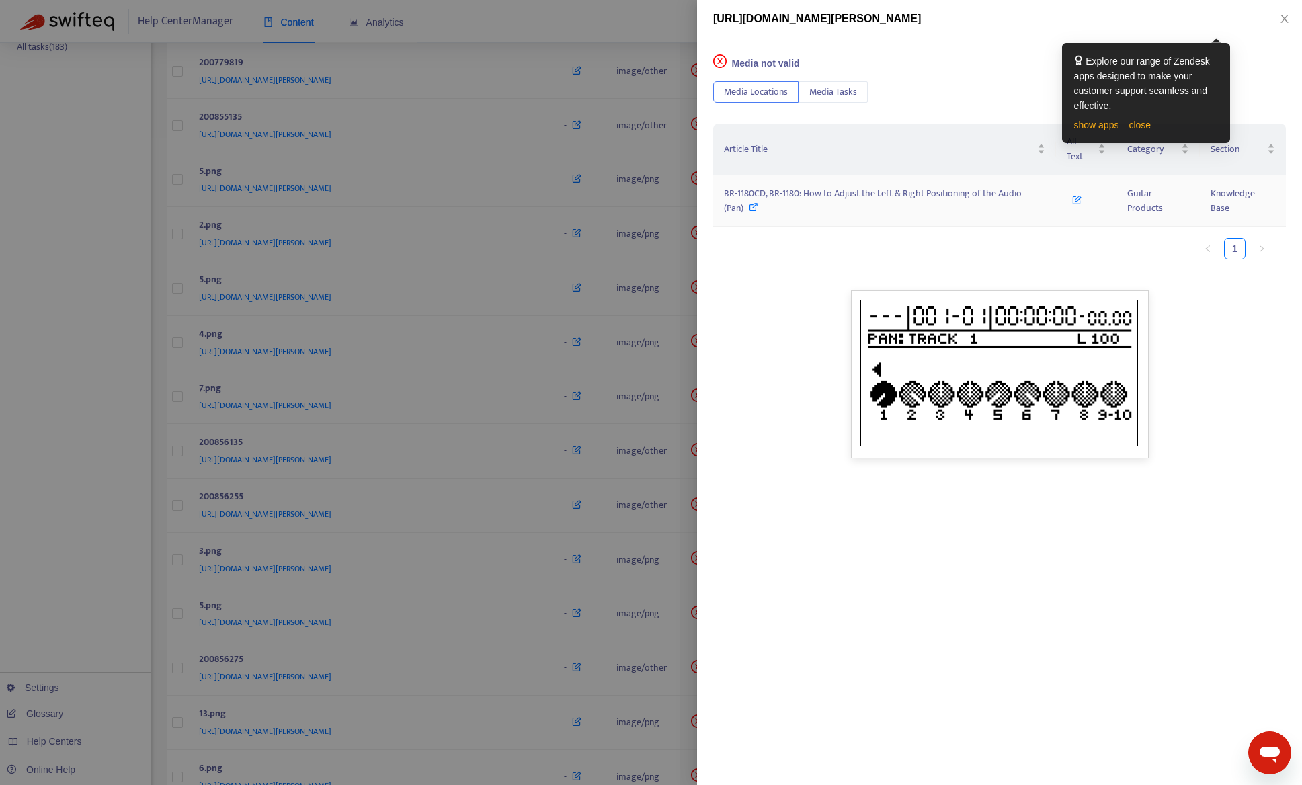
click at [797, 198] on span "BR-1180CD, BR-1180: How to Adjust the Left & Right Positioning of the Audio (Pa…" at bounding box center [873, 201] width 298 height 30
drag, startPoint x: 112, startPoint y: 592, endPoint x: 119, endPoint y: 590, distance: 7.7
click at [112, 591] on div at bounding box center [651, 392] width 1302 height 785
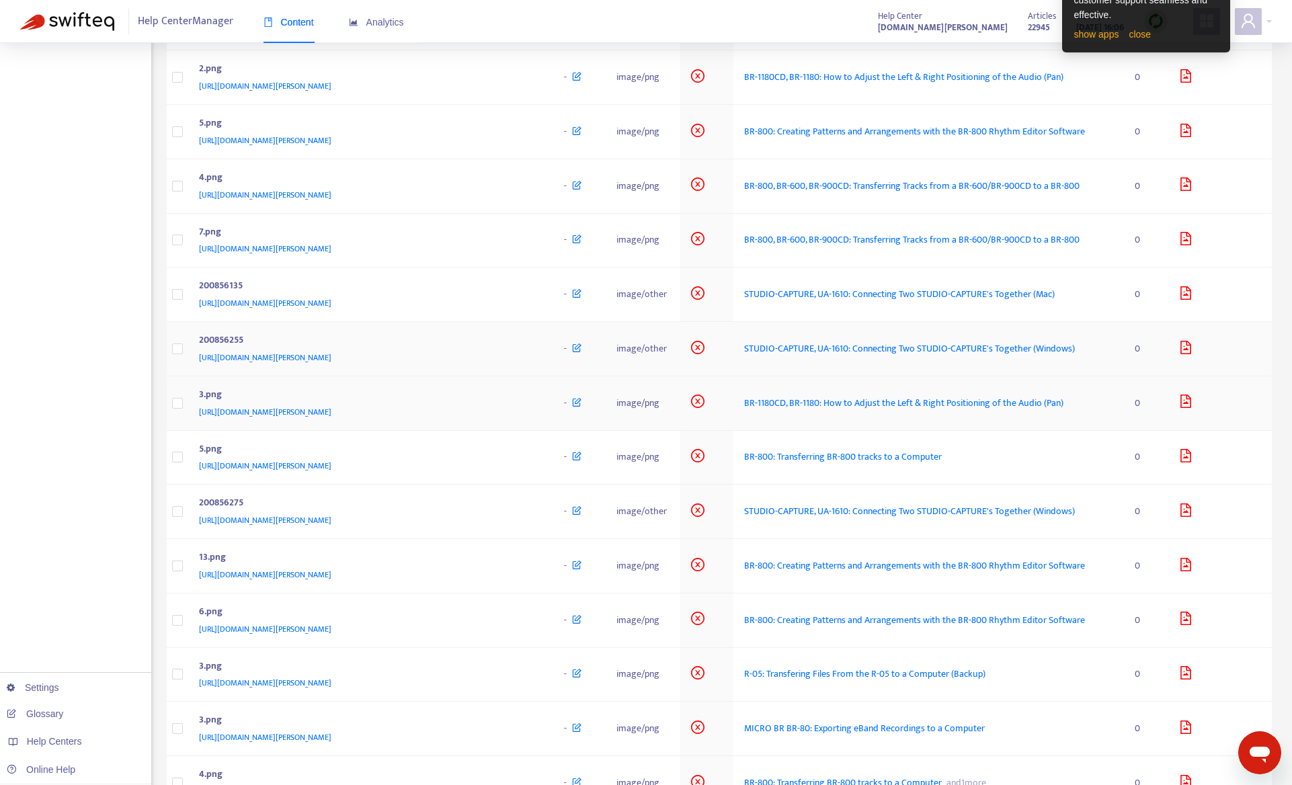
scroll to position [538, 0]
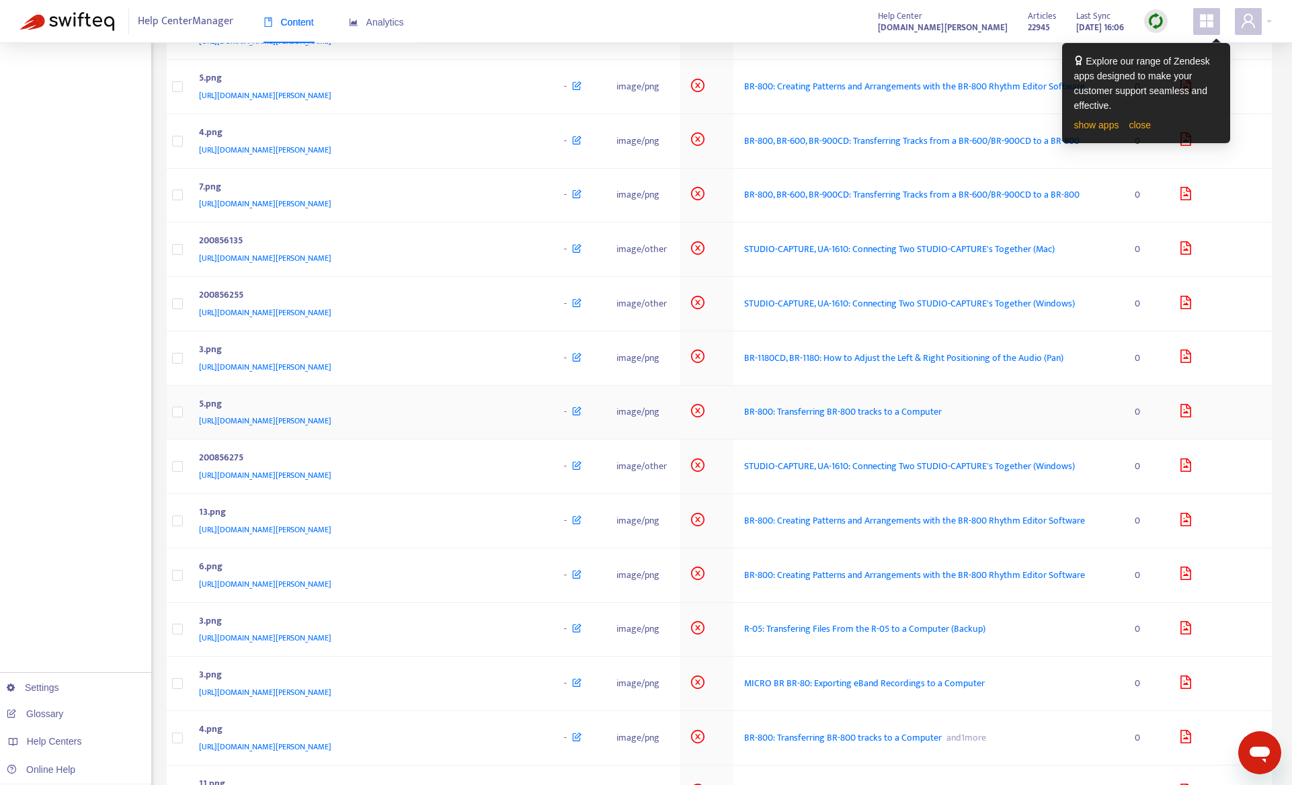
click at [495, 414] on div "5.png" at bounding box center [368, 405] width 339 height 17
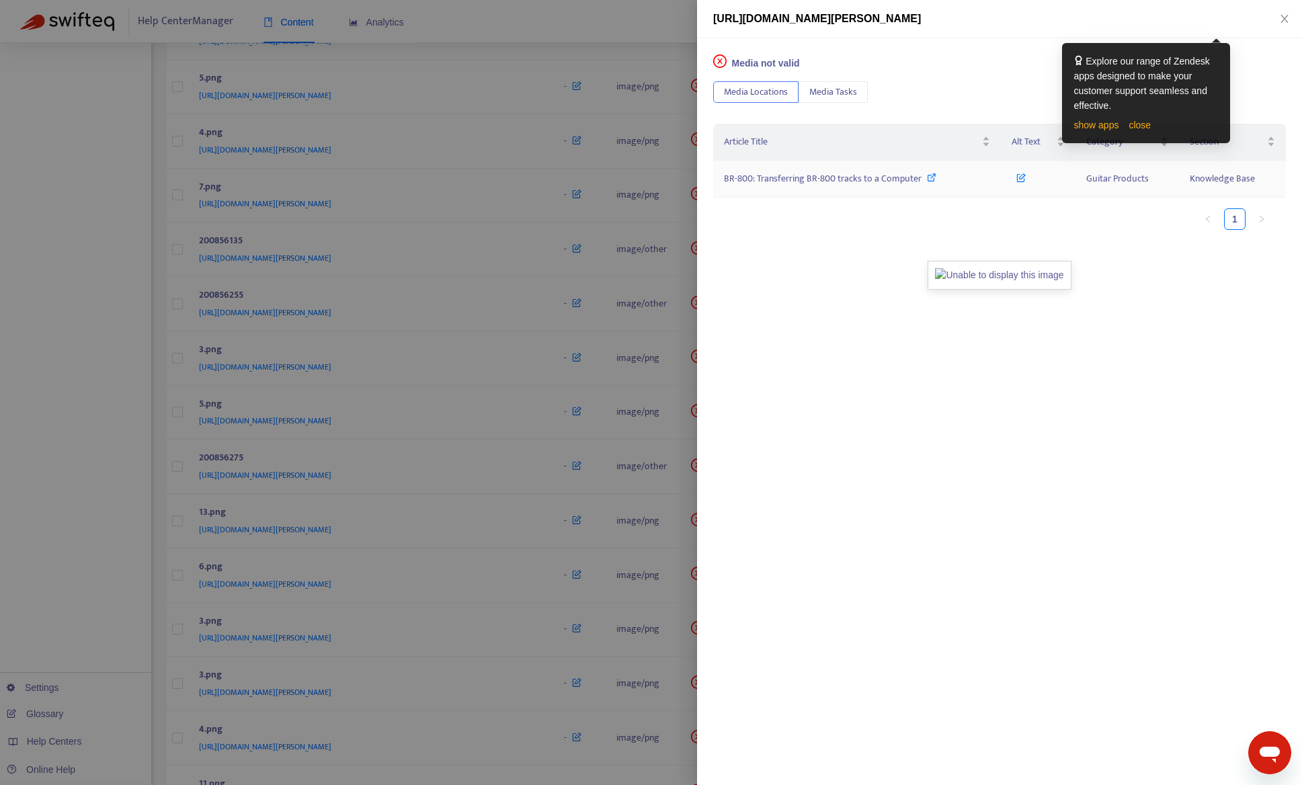
click at [813, 180] on span "BR-800: Transferring BR-800 tracks to a Computer" at bounding box center [823, 178] width 198 height 15
click at [73, 477] on div at bounding box center [651, 392] width 1302 height 785
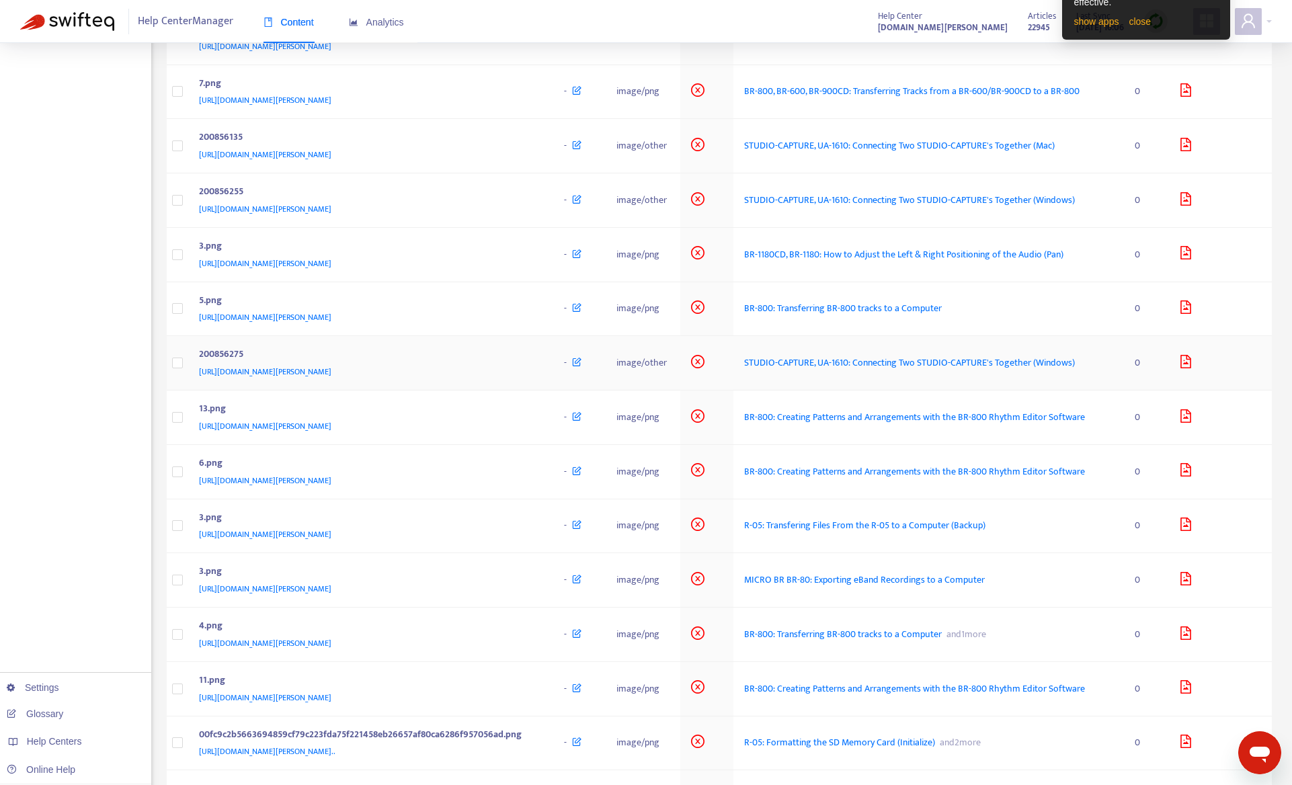
scroll to position [672, 0]
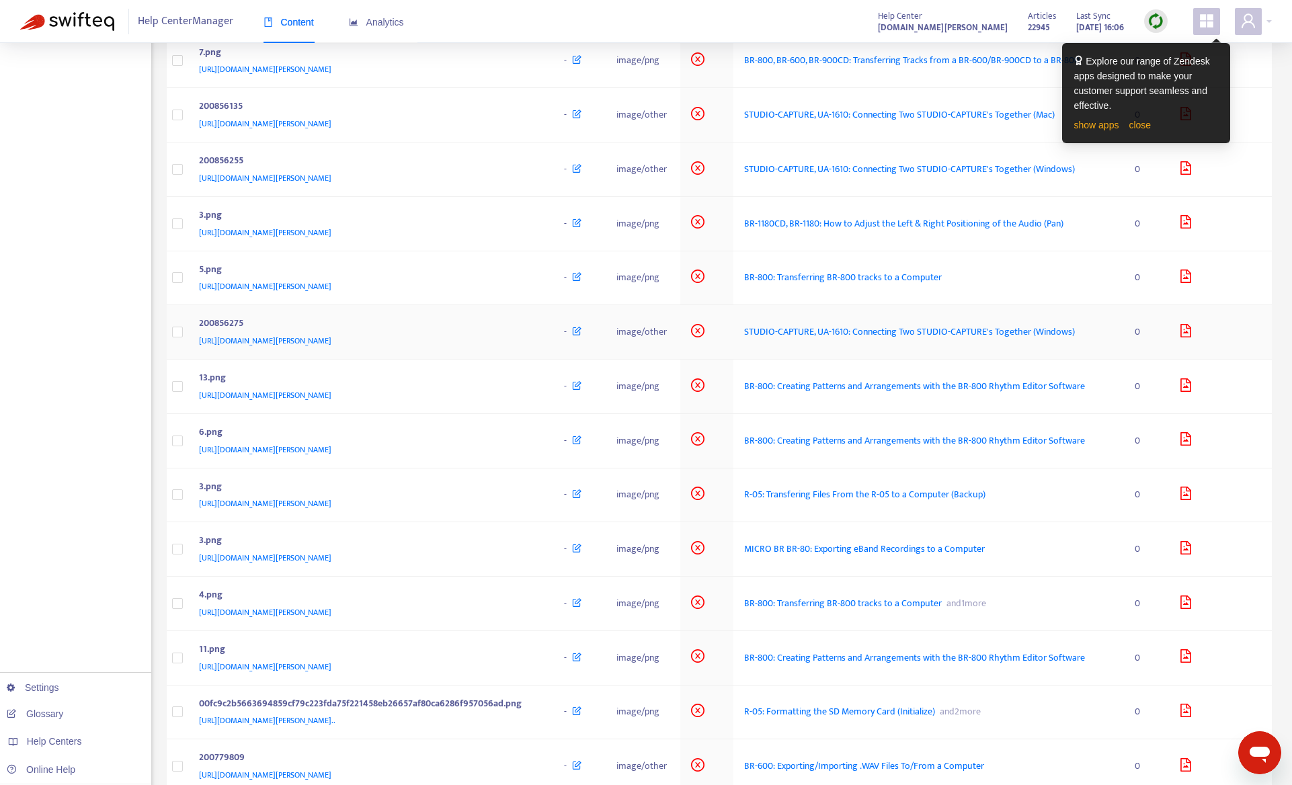
click at [508, 348] on div "https://support.roland.com/hc/article_attachments/200856275" at bounding box center [368, 340] width 339 height 15
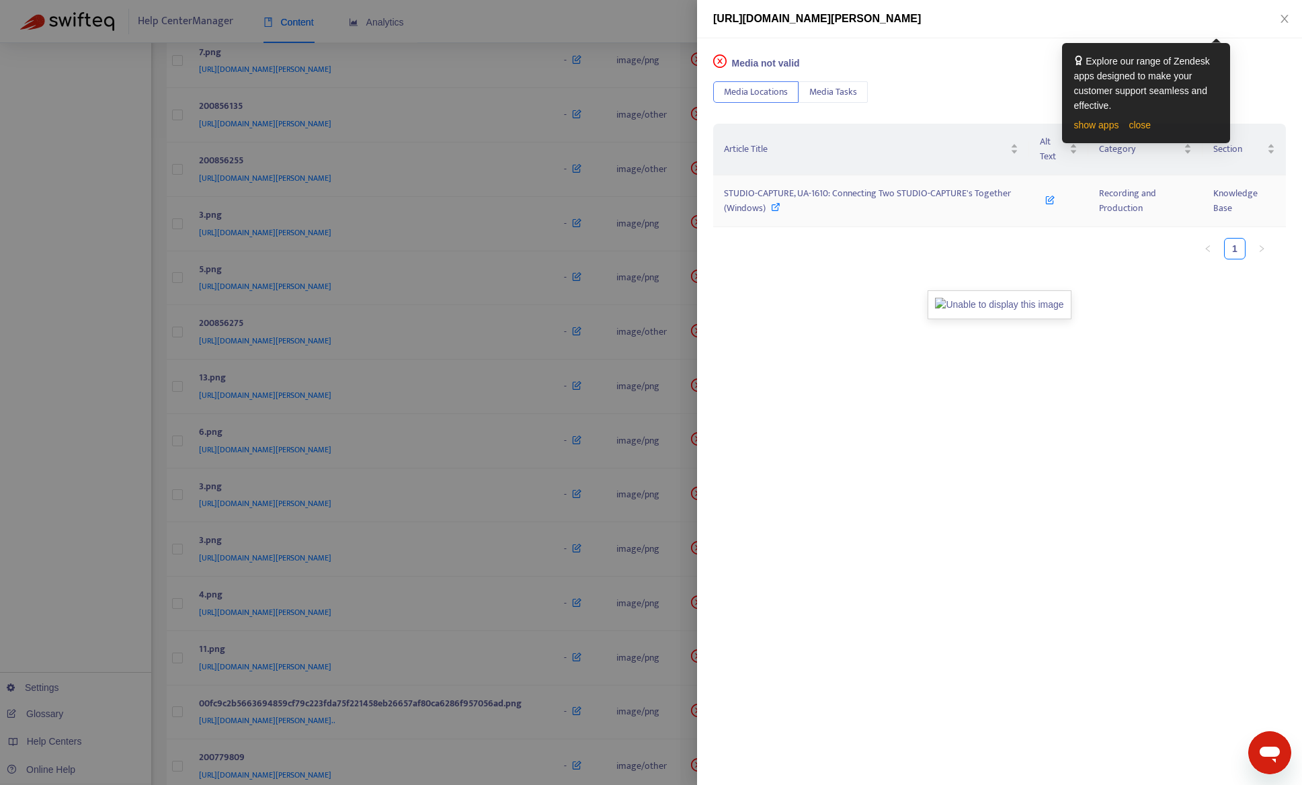
click at [917, 192] on span "STUDIO-CAPTURE, UA-1610: Connecting Two STUDIO-CAPTURE's Together (Windows)" at bounding box center [867, 201] width 287 height 30
click at [77, 451] on div at bounding box center [651, 392] width 1302 height 785
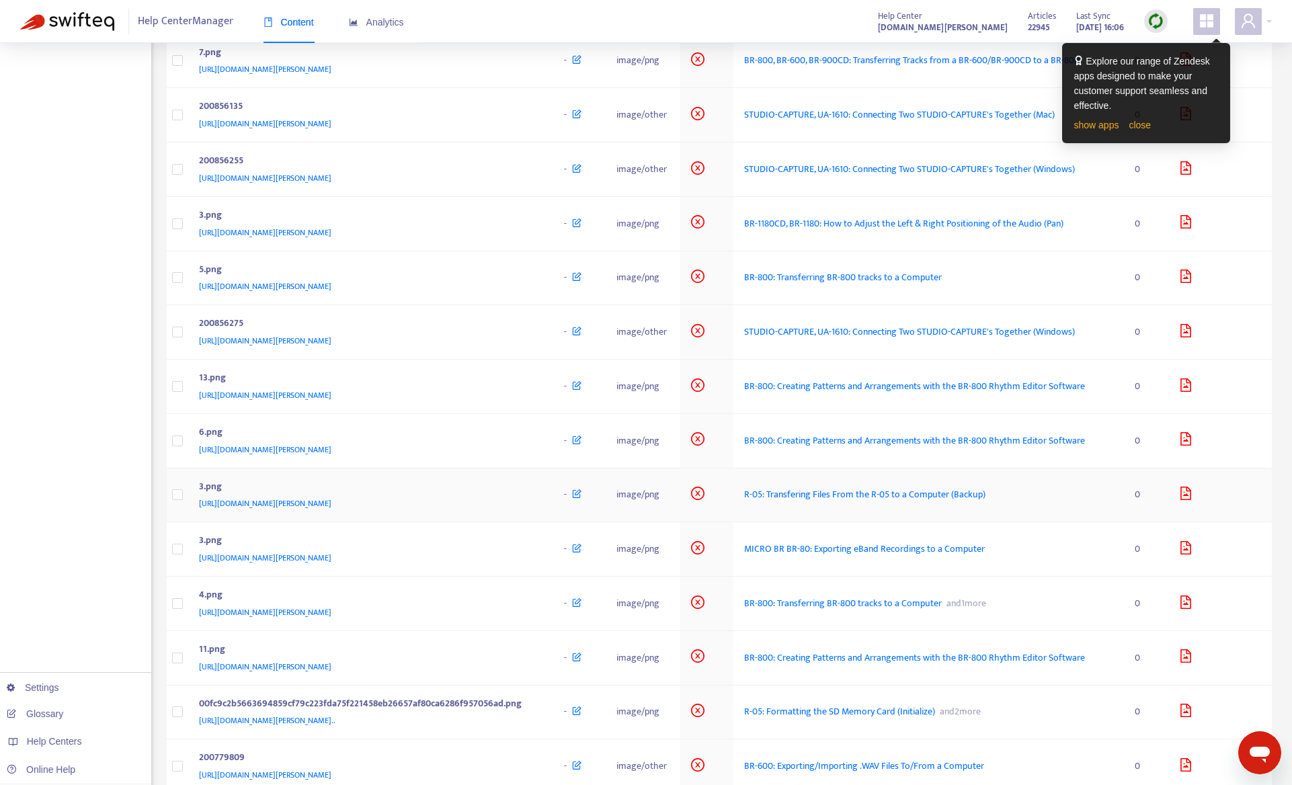
click at [524, 511] on div "https://support.roland.com/hc/en-us/article_attachments/200782799/3.png" at bounding box center [368, 503] width 339 height 15
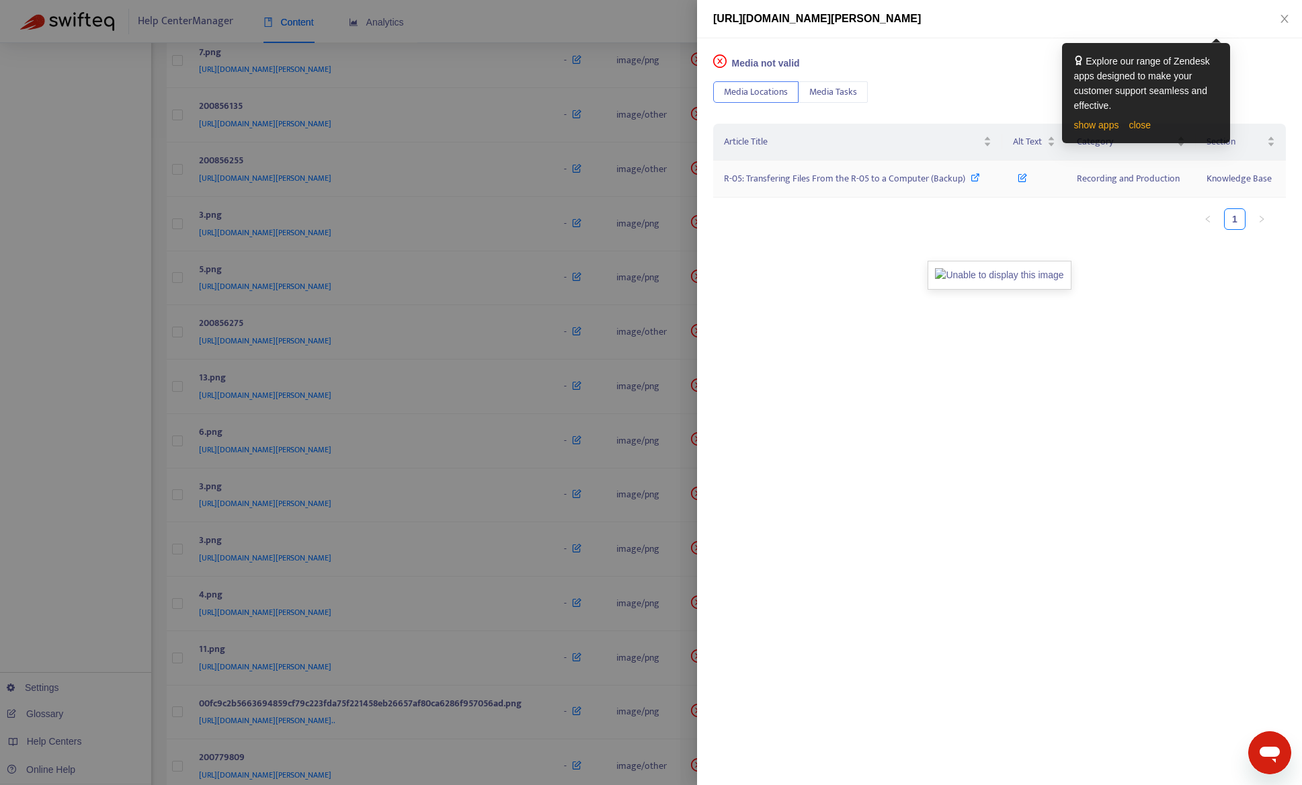
click at [784, 175] on span "R-05: Transfering Files From the R-05 to a Computer (Backup)" at bounding box center [844, 178] width 241 height 15
click at [89, 551] on div at bounding box center [651, 392] width 1302 height 785
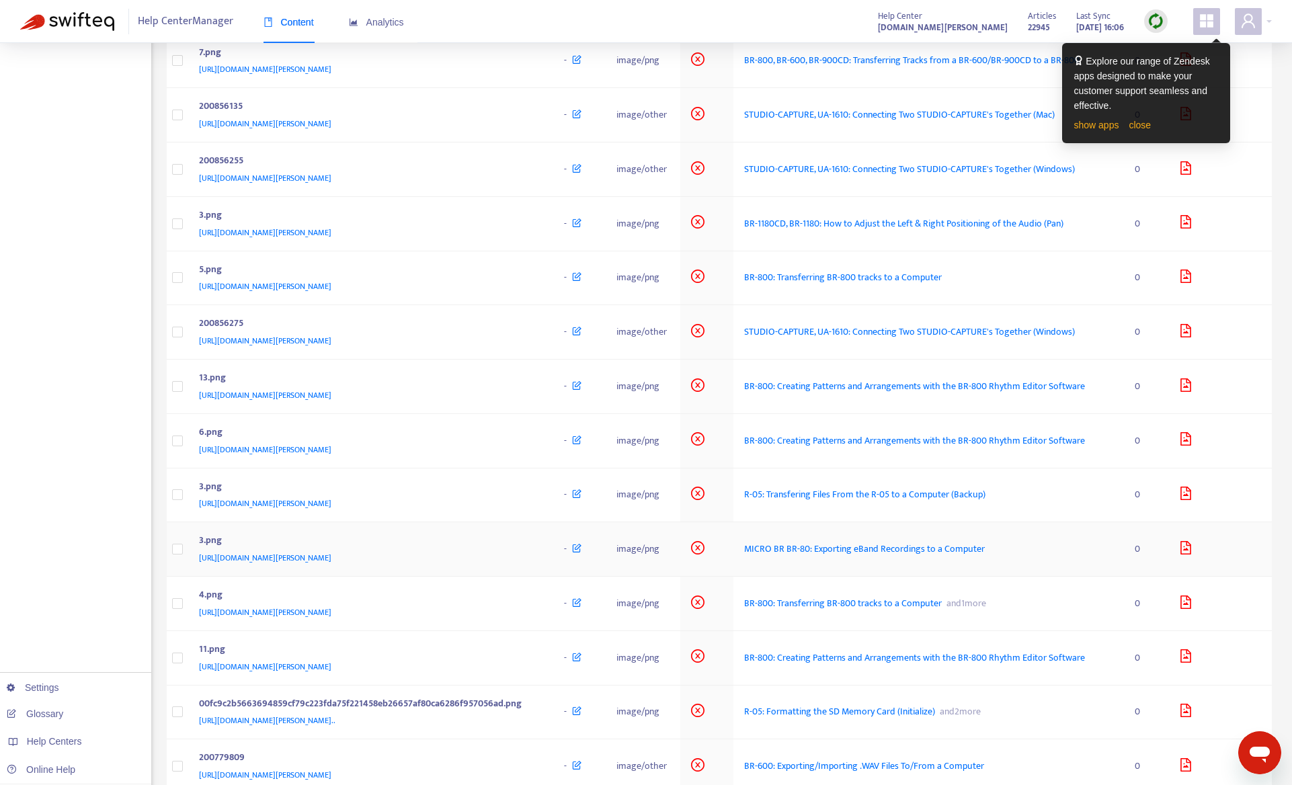
click at [494, 551] on div "3.png" at bounding box center [368, 541] width 339 height 17
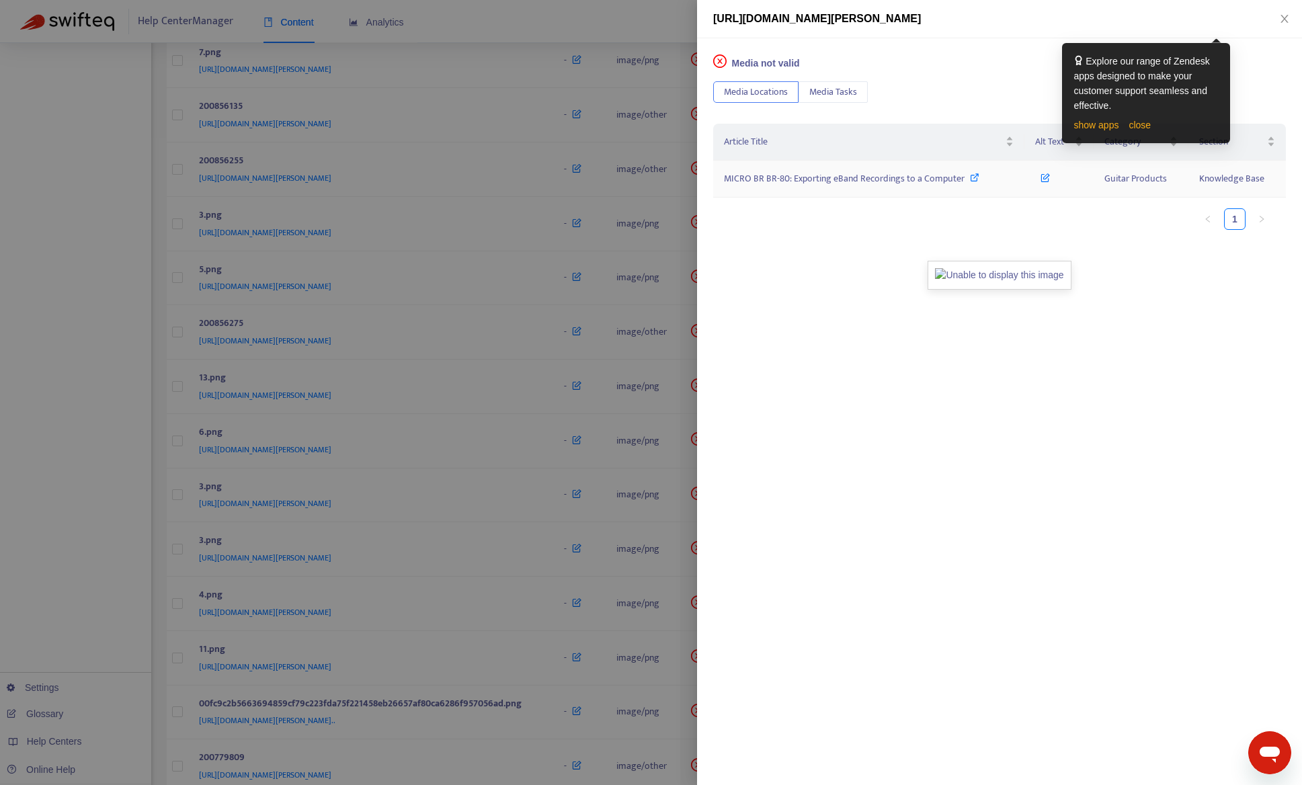
click at [839, 179] on span "MICRO BR BR-80: Exporting eBand Recordings to a Computer" at bounding box center [844, 178] width 241 height 15
click at [88, 583] on div at bounding box center [651, 392] width 1302 height 785
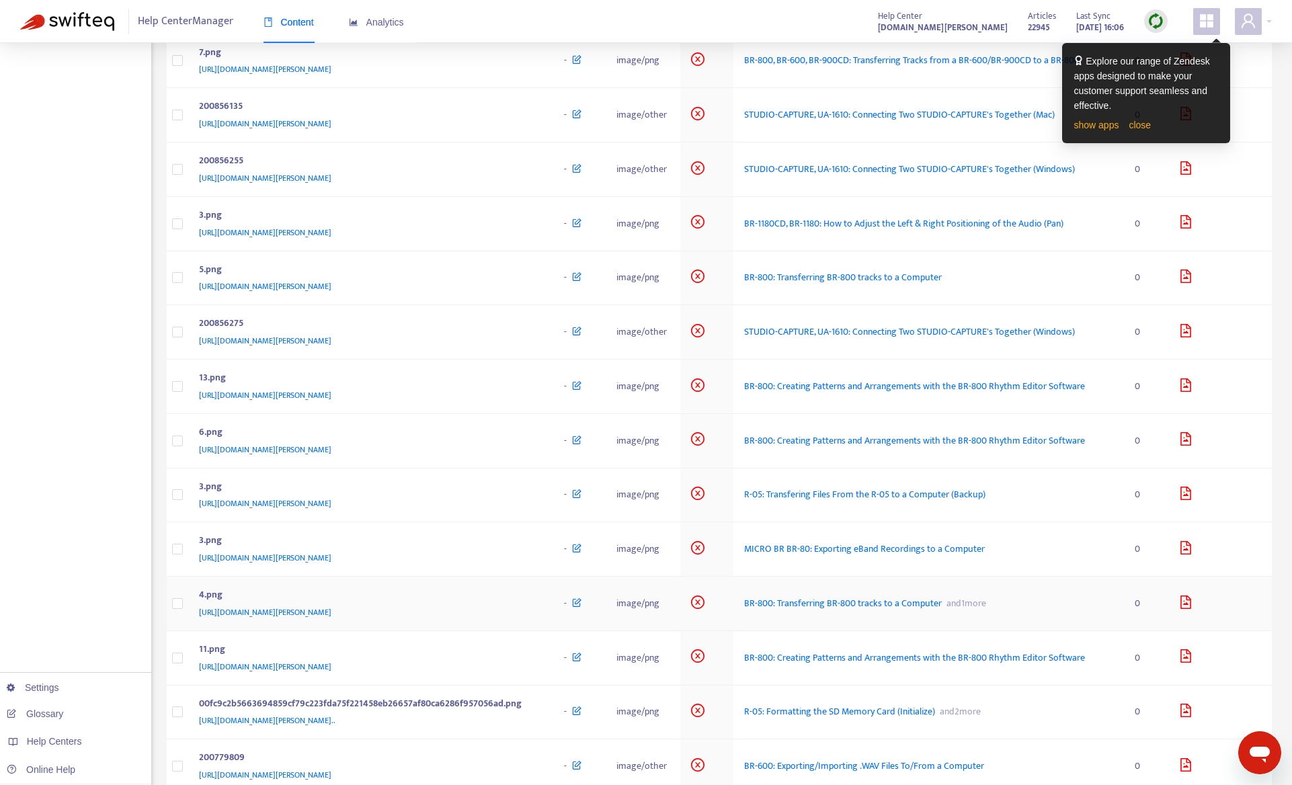
click at [518, 620] on div "https://support.roland.com/hc/en-us/article_attachments/200856715/4.png" at bounding box center [368, 612] width 339 height 15
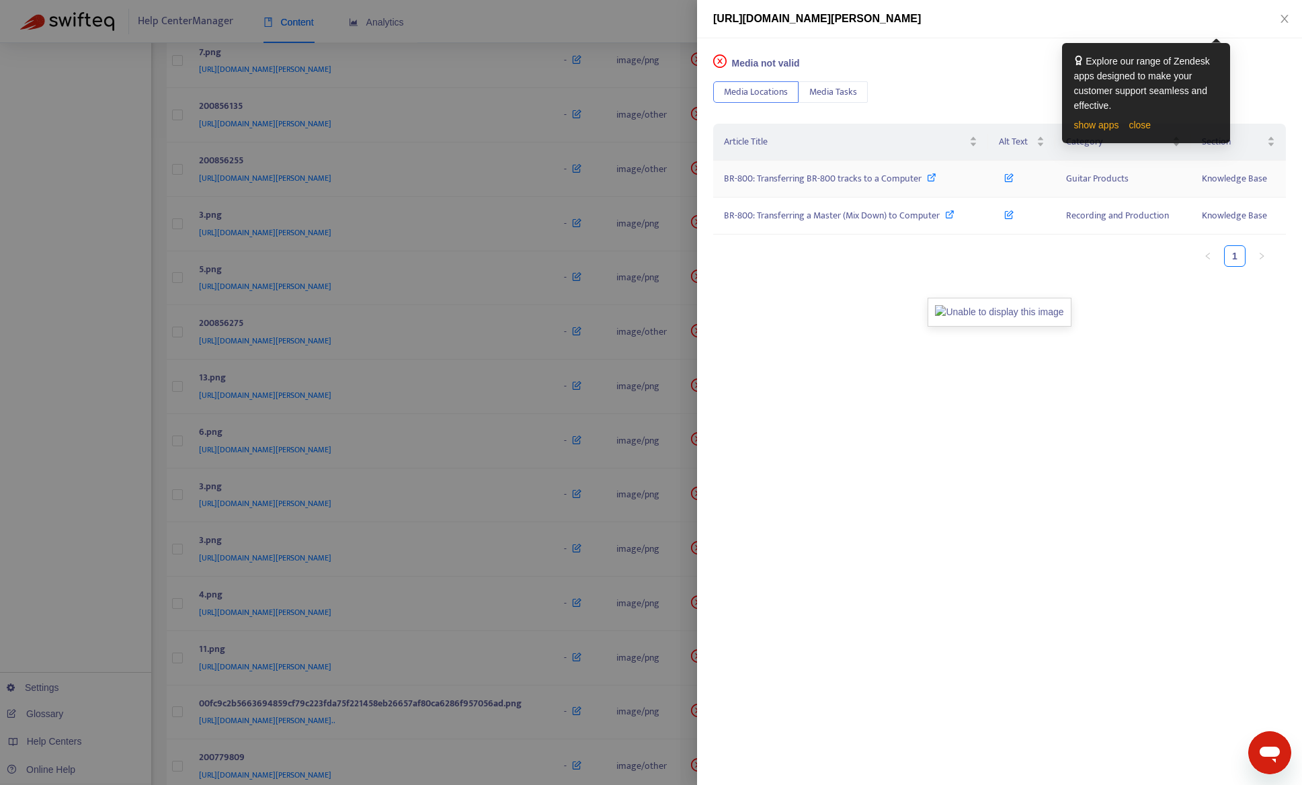
click at [885, 182] on span "BR-800: Transferring BR-800 tracks to a Computer" at bounding box center [823, 178] width 198 height 15
click at [809, 220] on span "BR-800: Transferring a Master (Mix Down) to Computer" at bounding box center [832, 215] width 216 height 15
click at [96, 569] on div at bounding box center [651, 392] width 1302 height 785
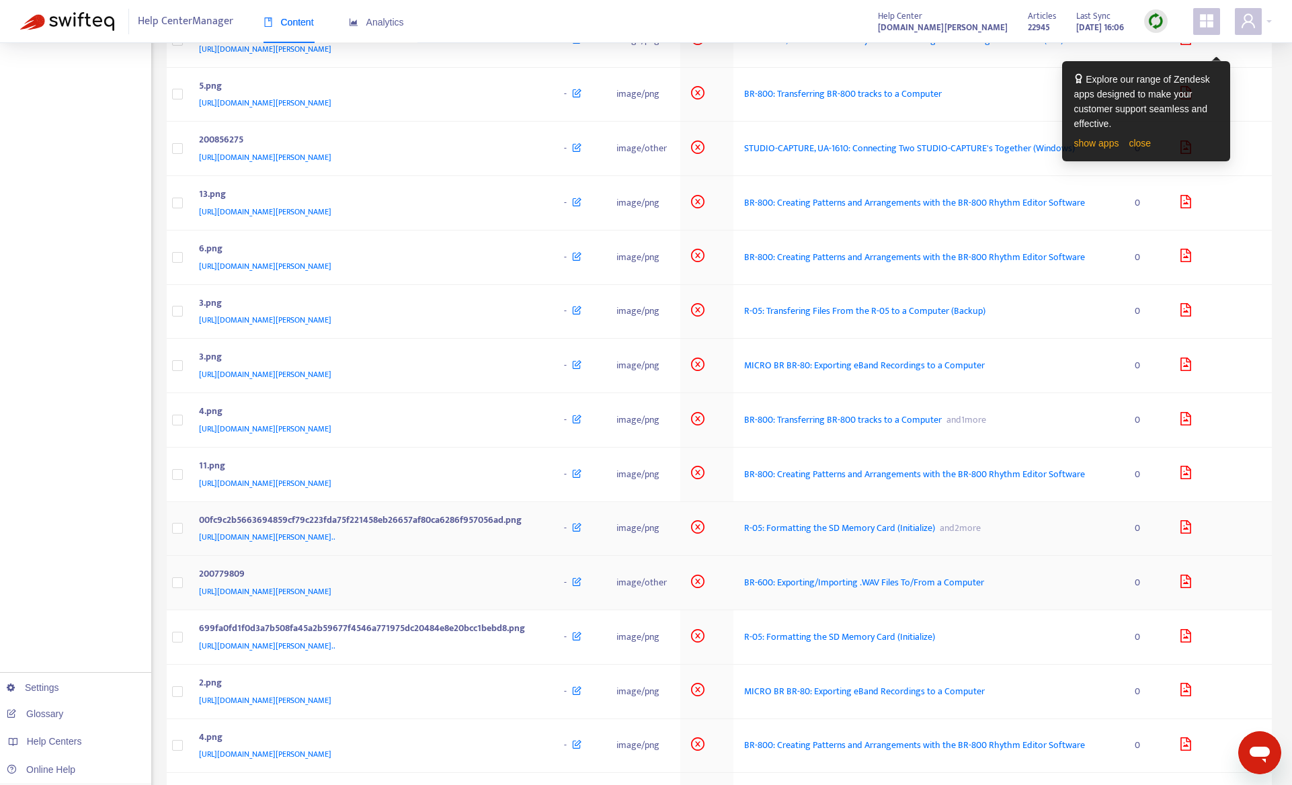
scroll to position [874, 0]
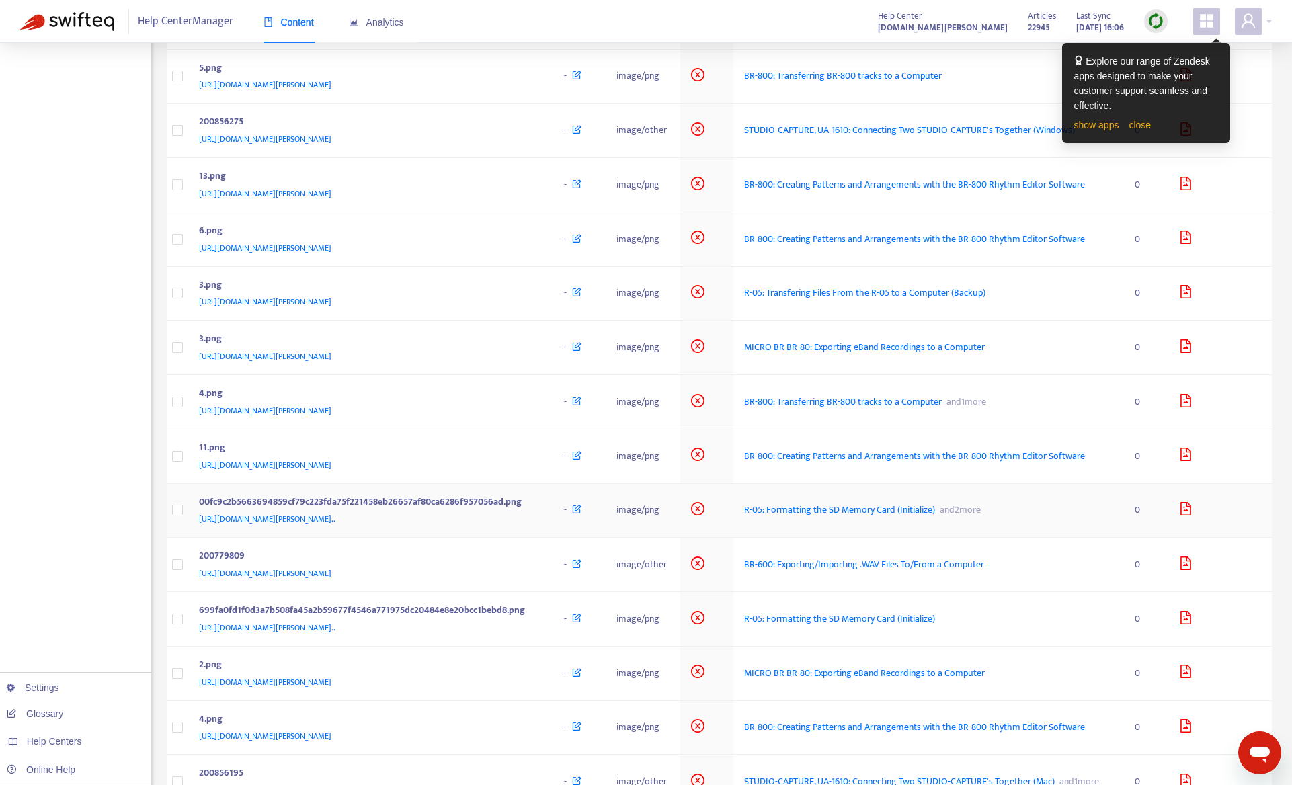
click at [543, 516] on div "00fc9c2b5663694859cf79c223fda75f221458eb26657af80ca6286f957056ad.png https://su…" at bounding box center [371, 511] width 344 height 32
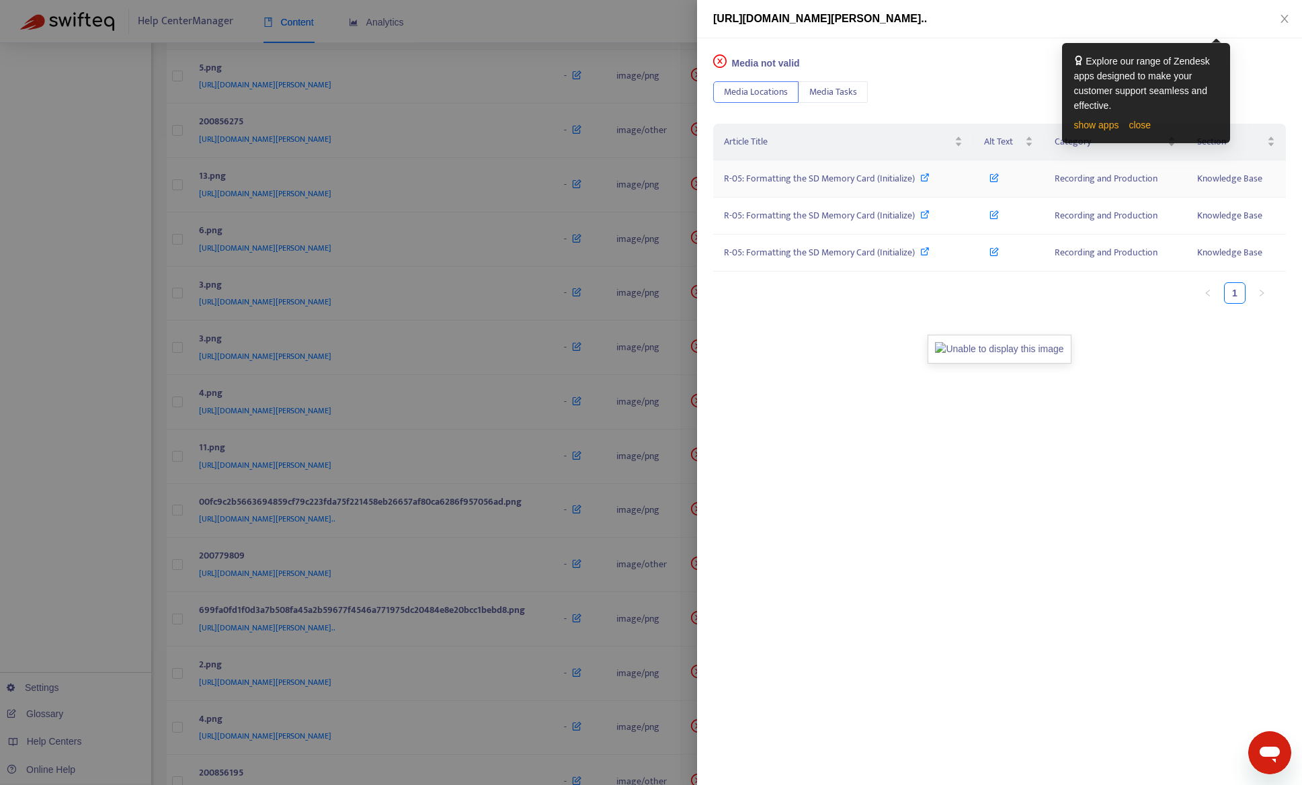
click at [817, 181] on span "R-05: Formatting the SD Memory Card (Initialize)" at bounding box center [819, 178] width 191 height 15
click at [81, 602] on div at bounding box center [651, 392] width 1302 height 785
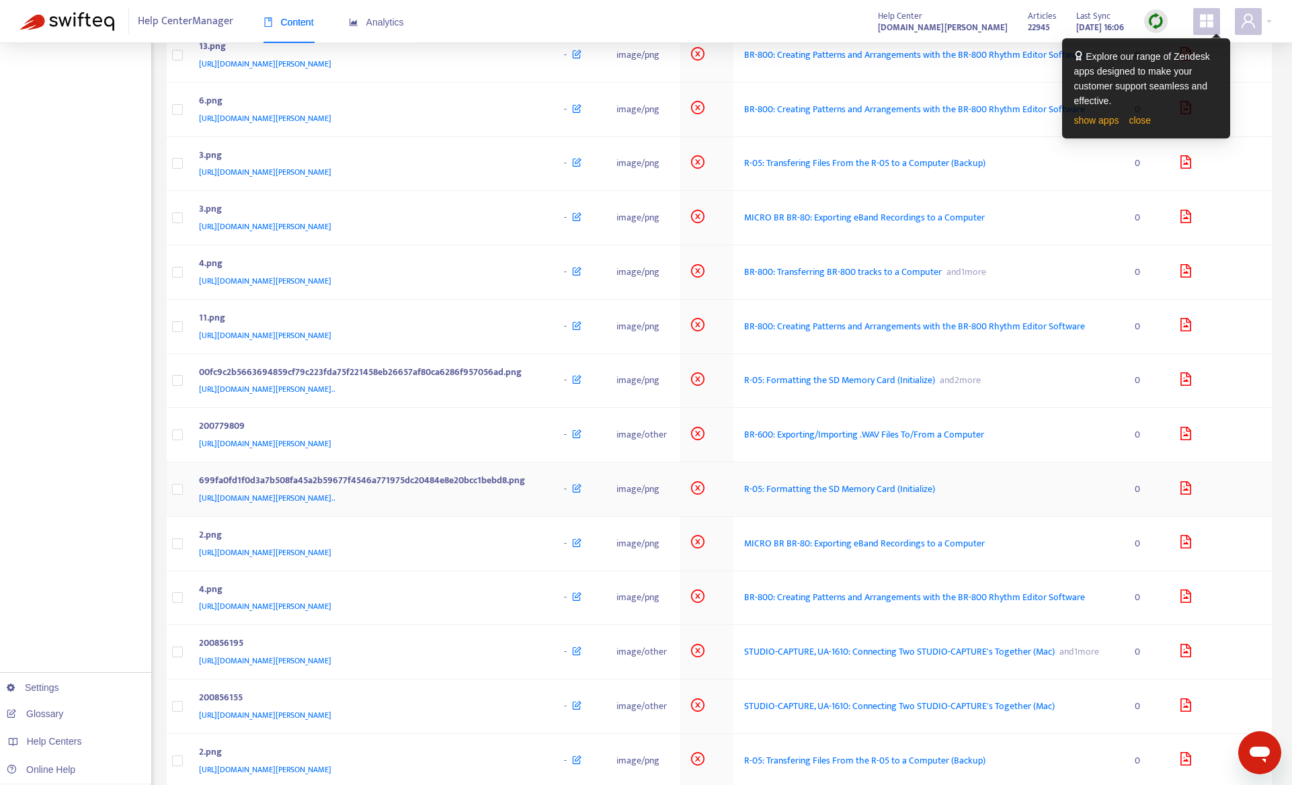
scroll to position [1008, 0]
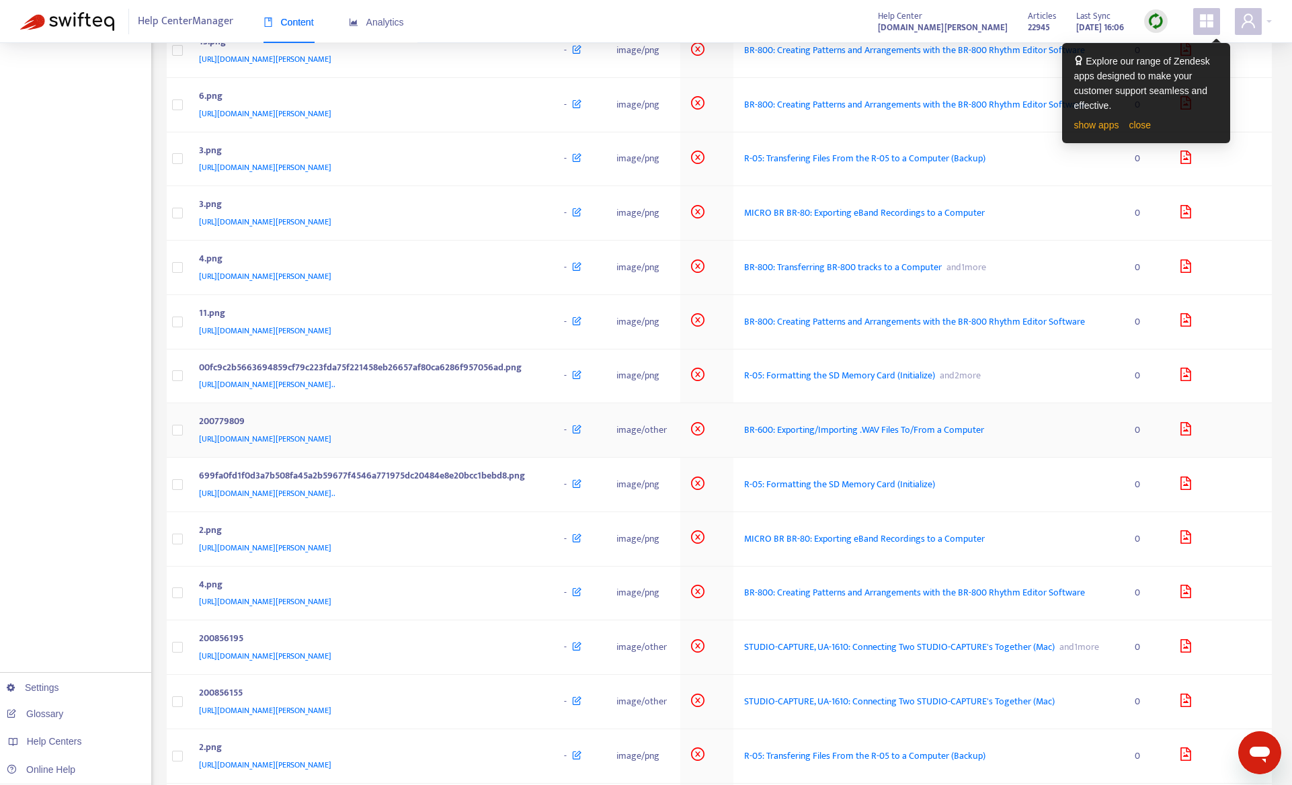
click at [450, 432] on div "200779809" at bounding box center [368, 422] width 339 height 17
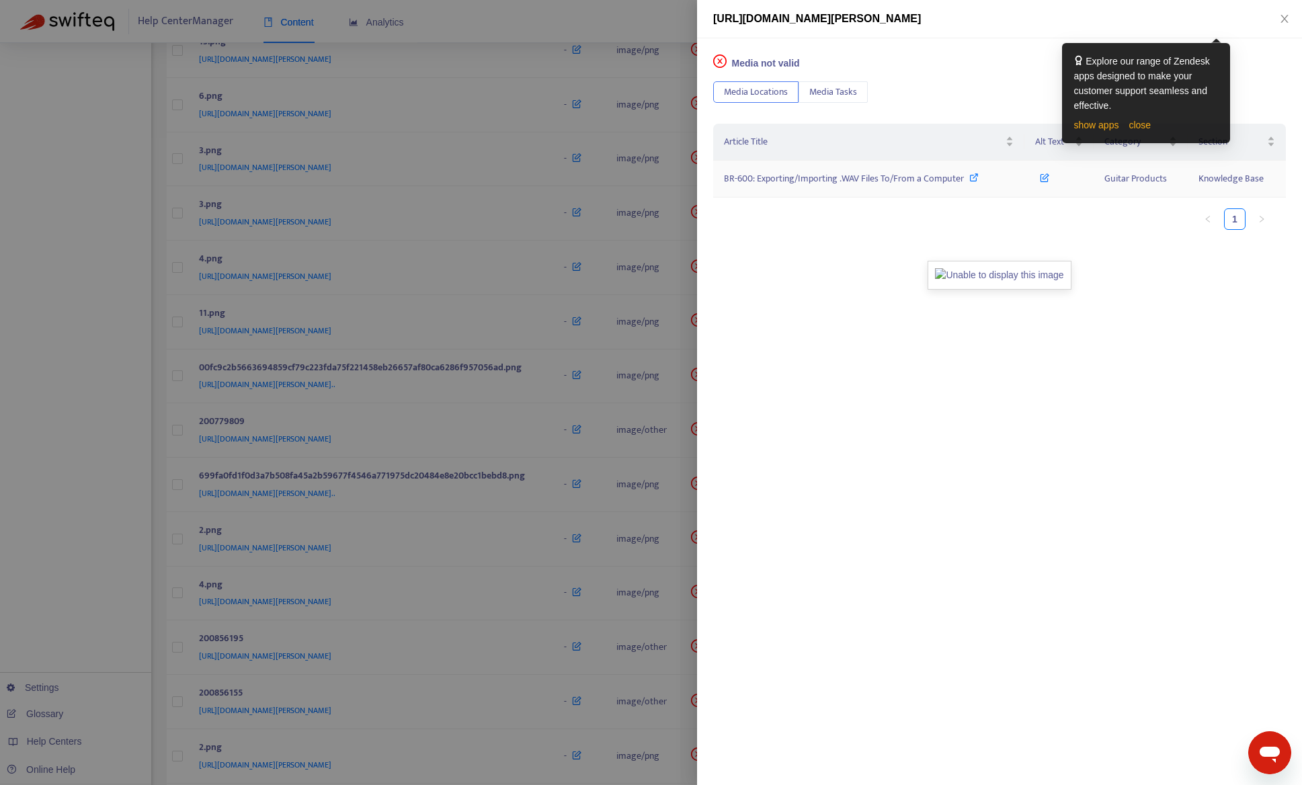
click at [775, 184] on span "BR-600: Exporting/Importing .WAV Files To/From a Computer" at bounding box center [844, 178] width 240 height 15
click at [110, 585] on div at bounding box center [651, 392] width 1302 height 785
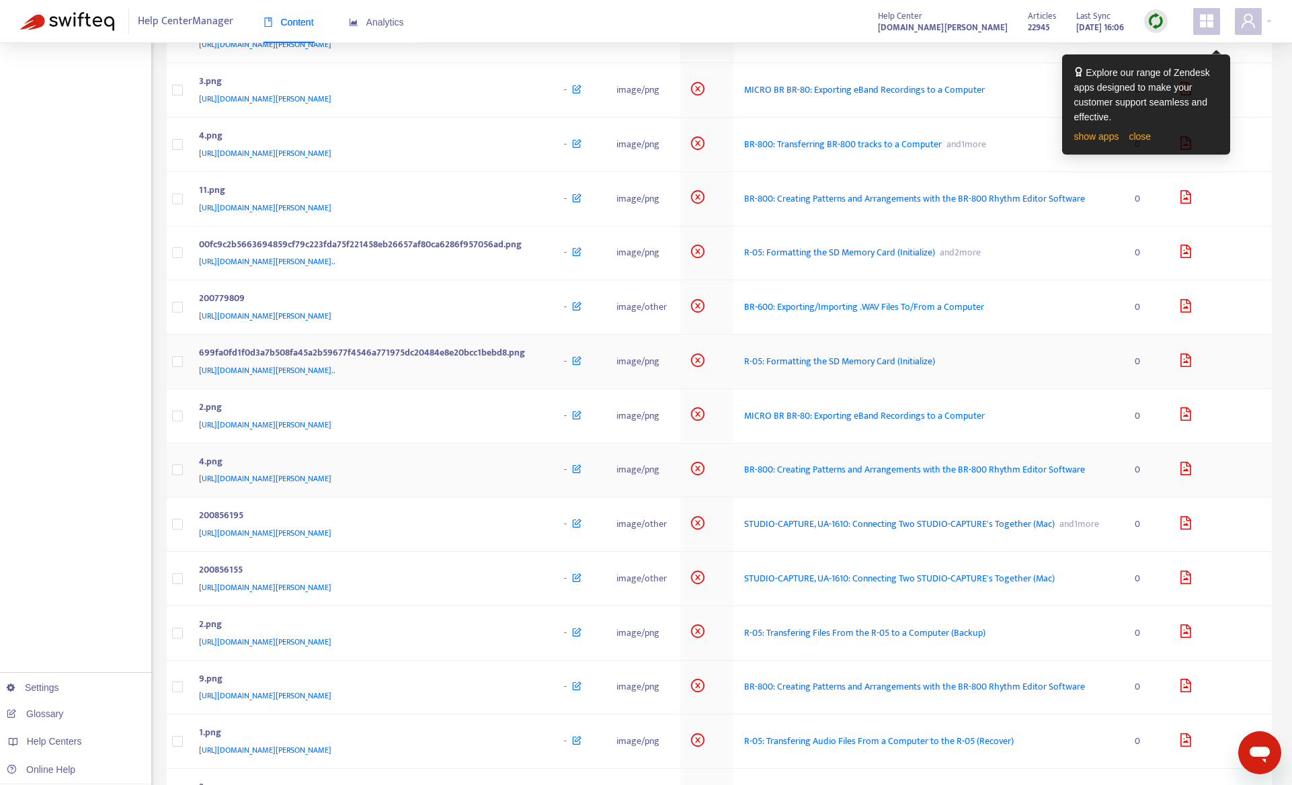
scroll to position [1143, 0]
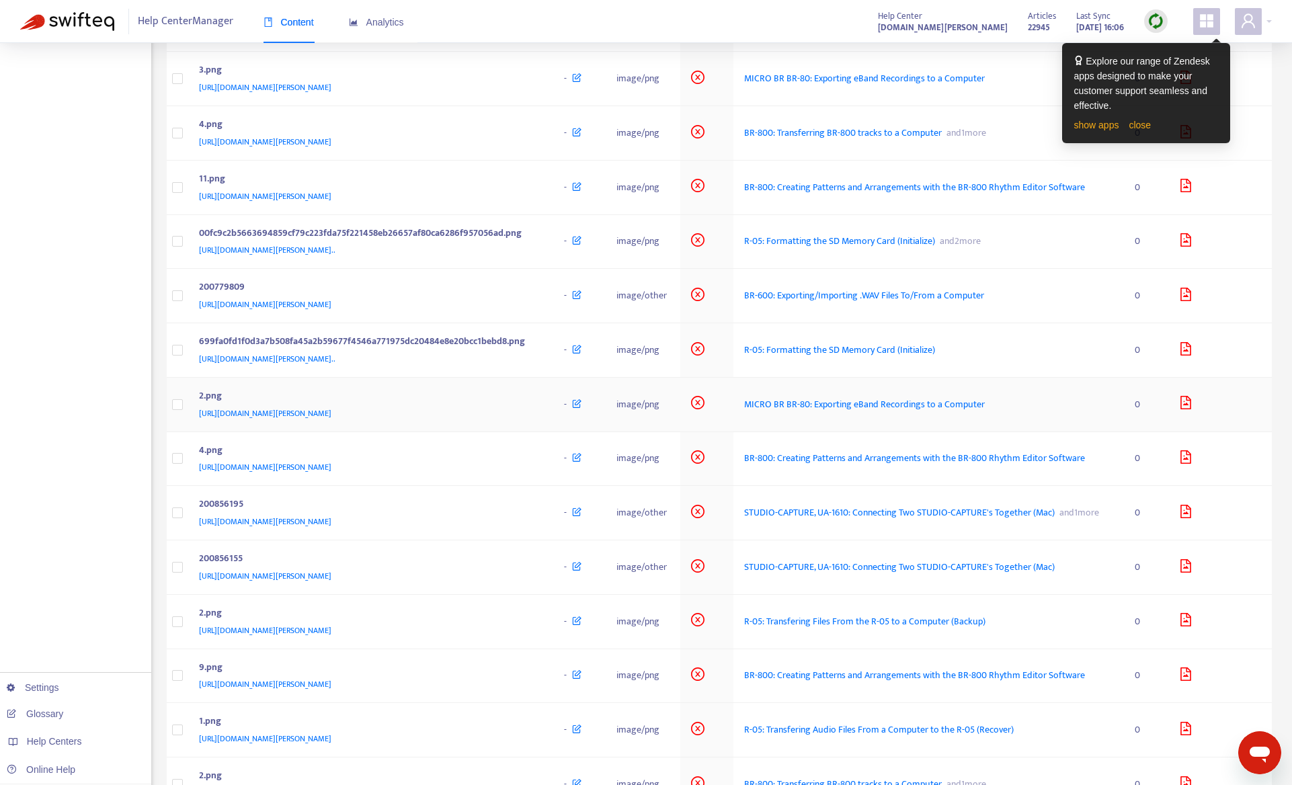
click at [538, 406] on div "2.png" at bounding box center [368, 397] width 339 height 17
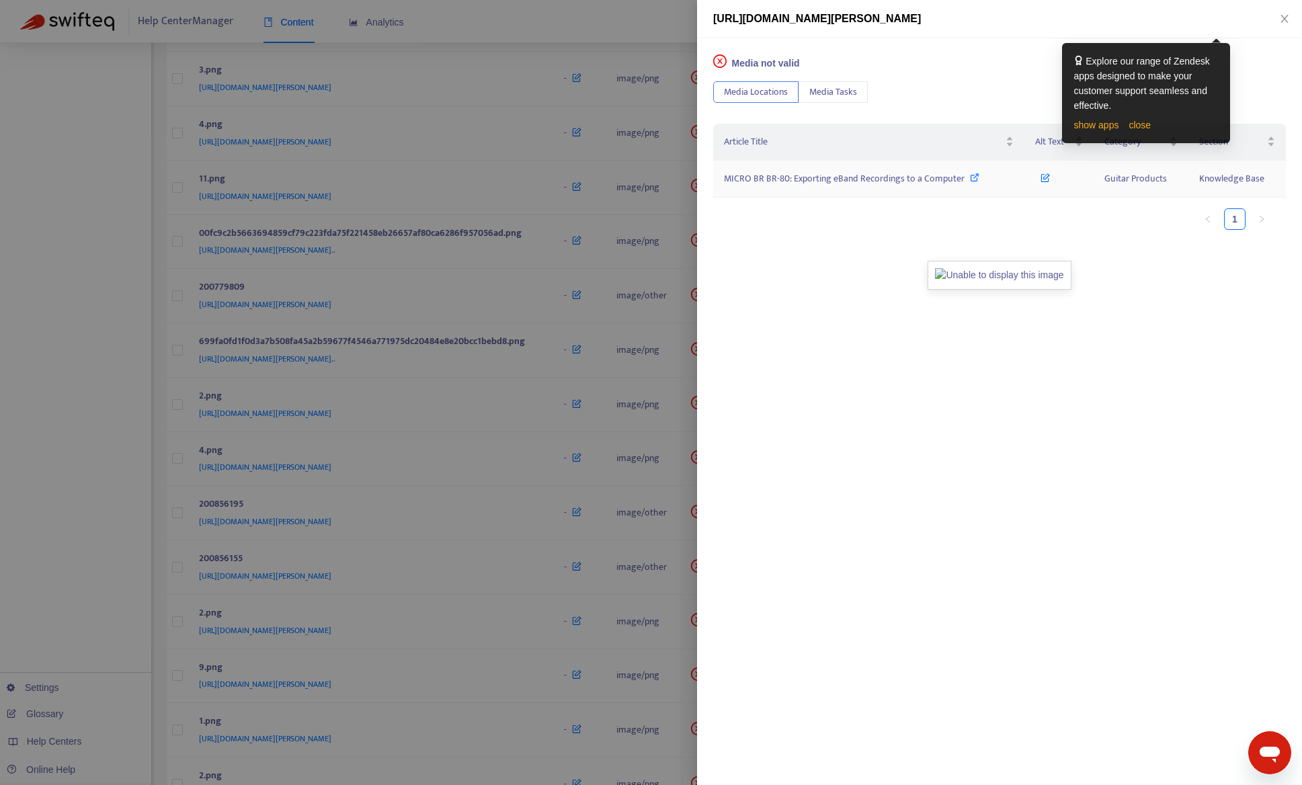
click at [762, 181] on span "MICRO BR BR-80: Exporting eBand Recordings to a Computer" at bounding box center [844, 178] width 241 height 15
click at [101, 555] on div at bounding box center [651, 392] width 1302 height 785
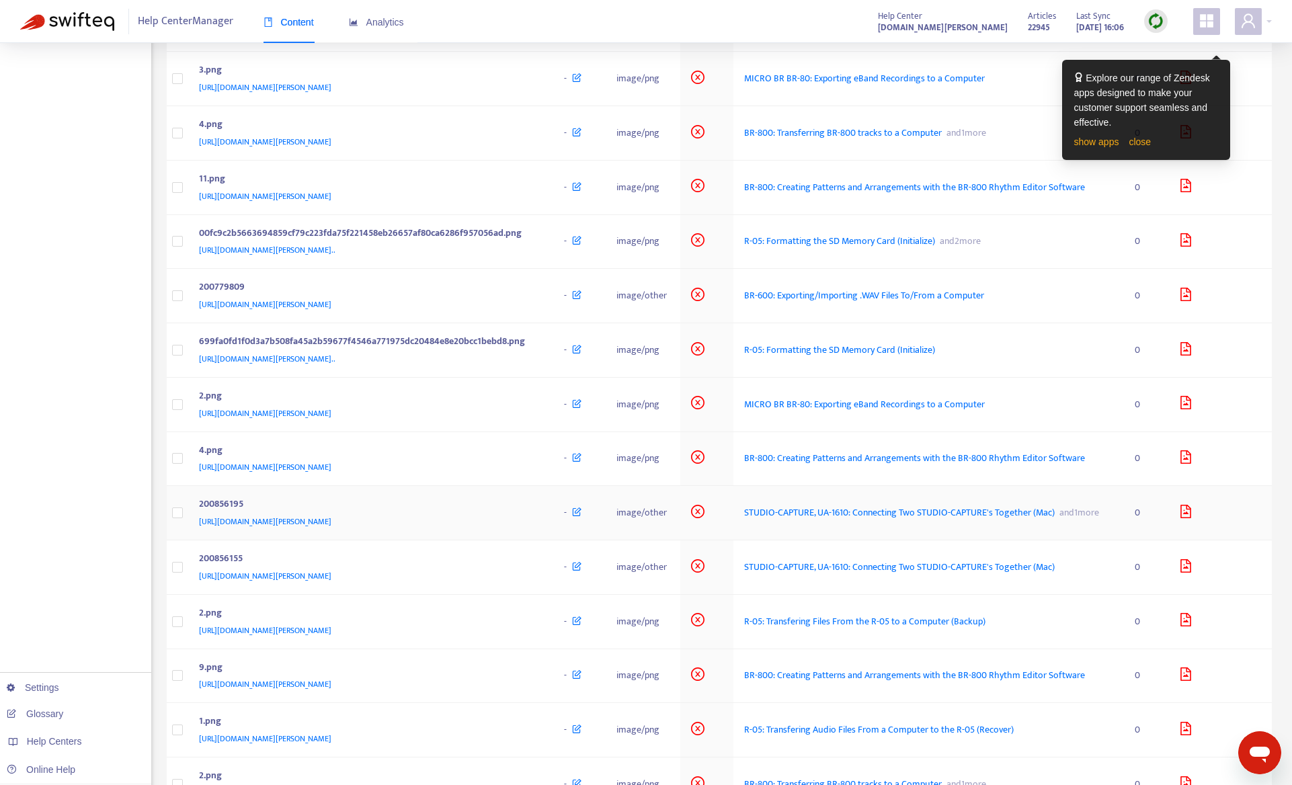
scroll to position [1210, 0]
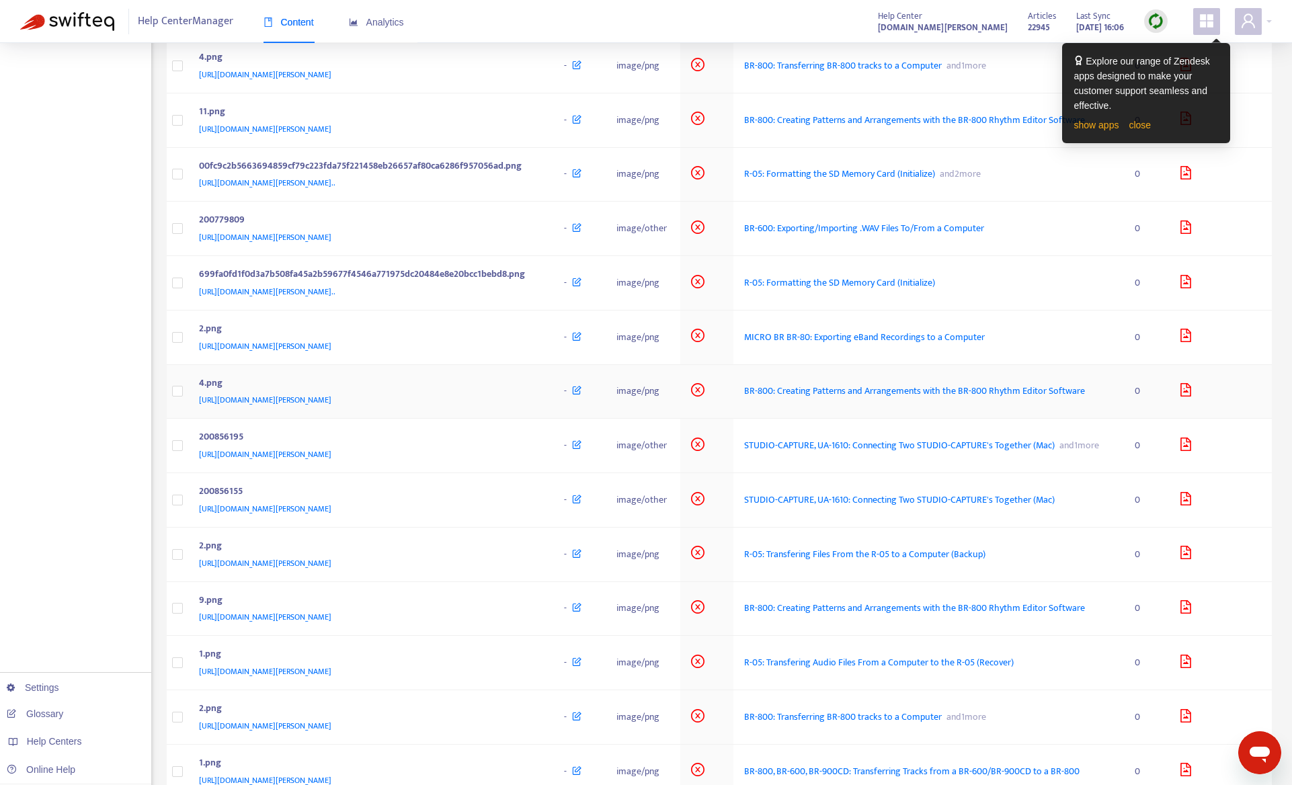
click at [481, 407] on div "https://support.roland.com/hc/en-us/article_attachments/200780359/4.png" at bounding box center [368, 400] width 339 height 15
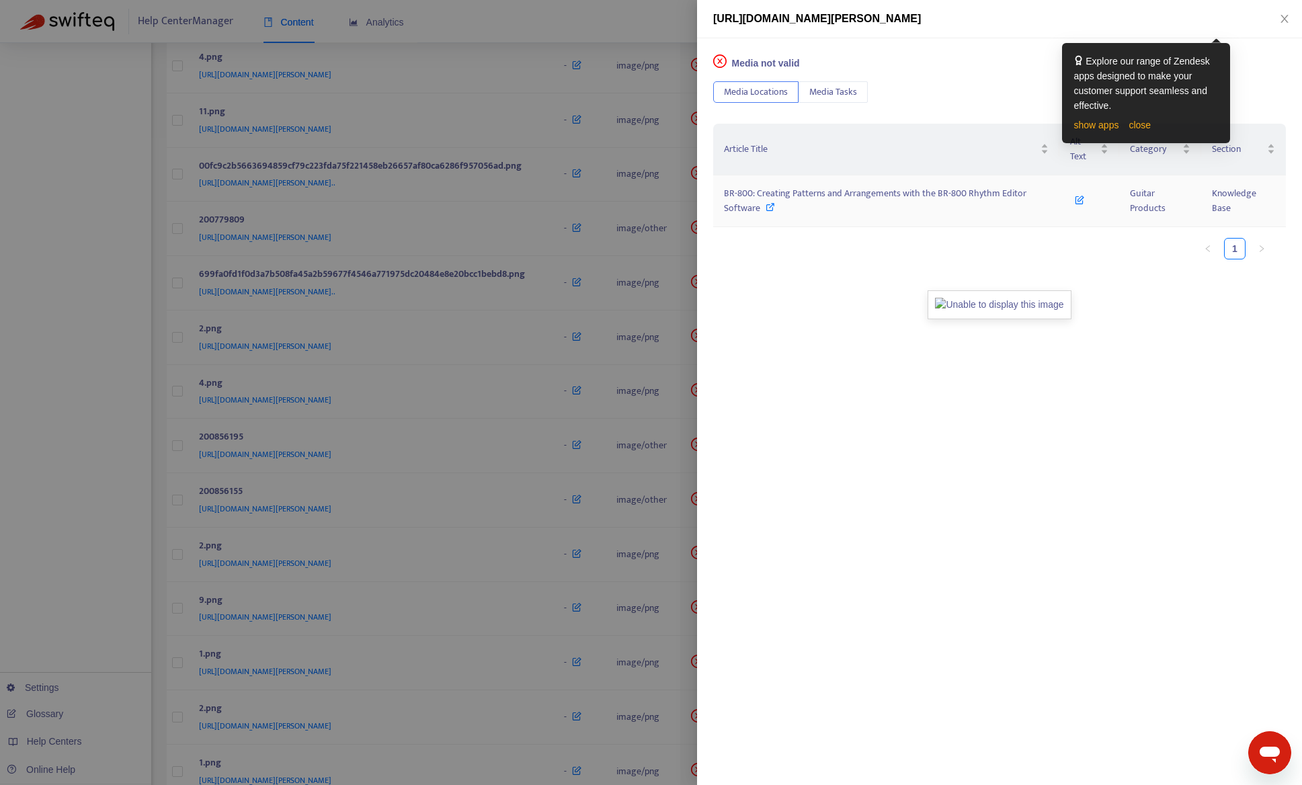
click at [754, 202] on span "BR-800: Creating Patterns and Arrangements with the BR-800 Rhythm Editor Softwa…" at bounding box center [875, 201] width 303 height 30
click at [78, 569] on div at bounding box center [651, 392] width 1302 height 785
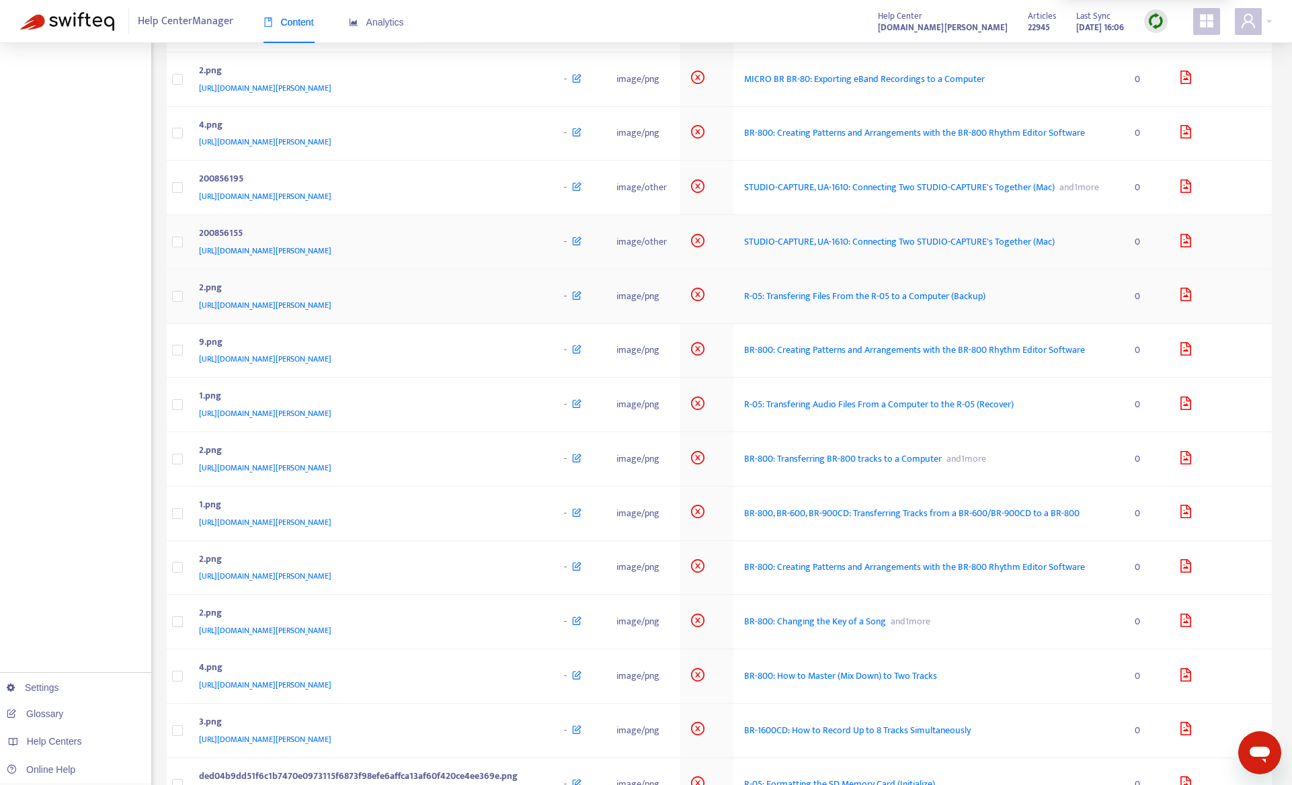
scroll to position [1479, 0]
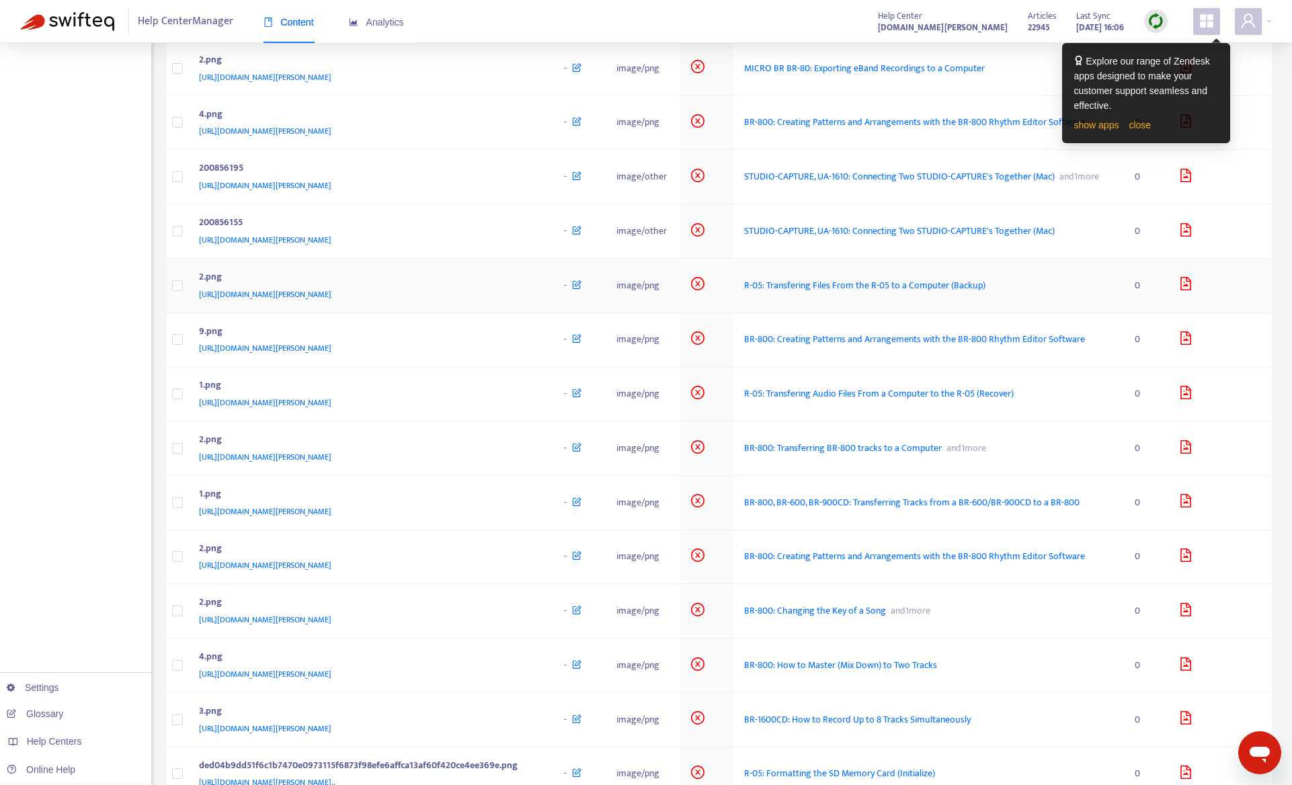
click at [495, 302] on div "https://support.roland.com/hc/en-us/article_attachments/200856535/2.png" at bounding box center [368, 294] width 339 height 15
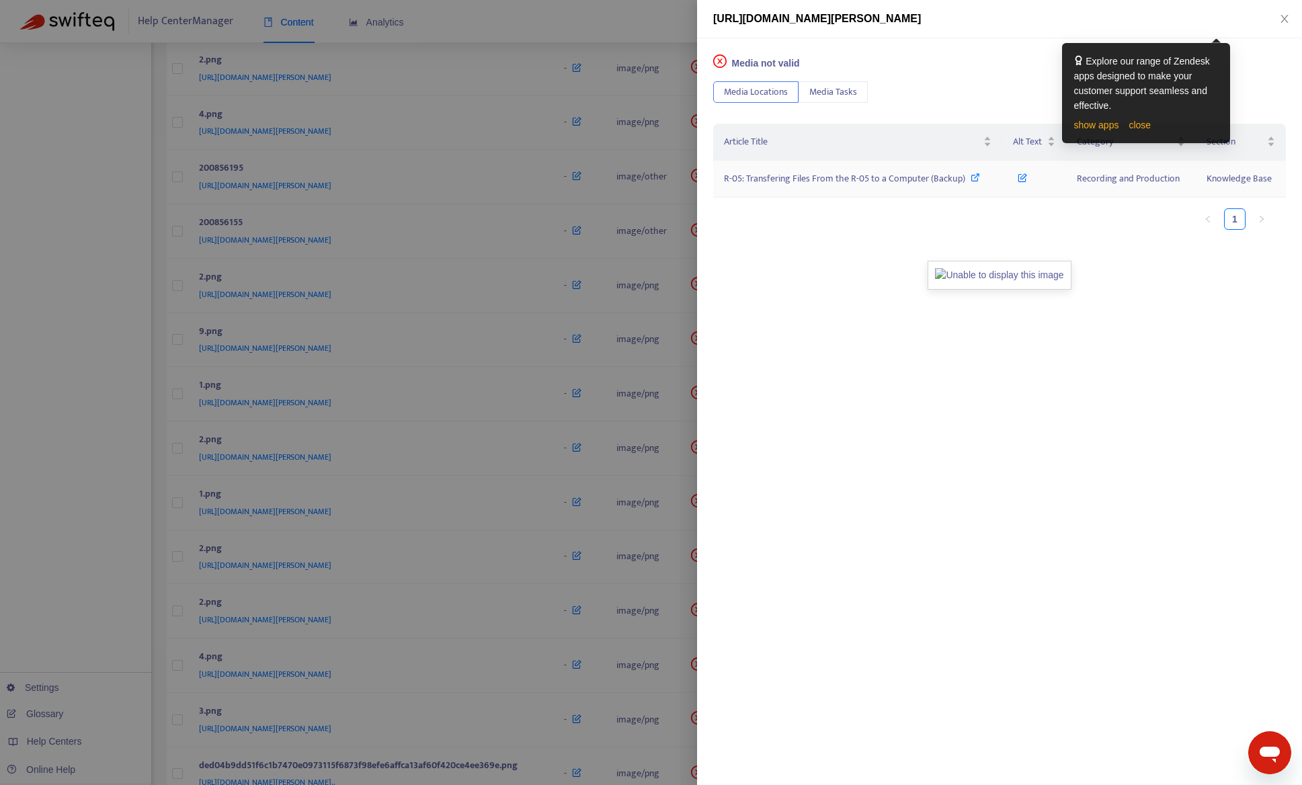
click at [868, 179] on span "R-05: Transfering Files From the R-05 to a Computer (Backup)" at bounding box center [844, 178] width 241 height 15
click at [112, 612] on div at bounding box center [651, 392] width 1302 height 785
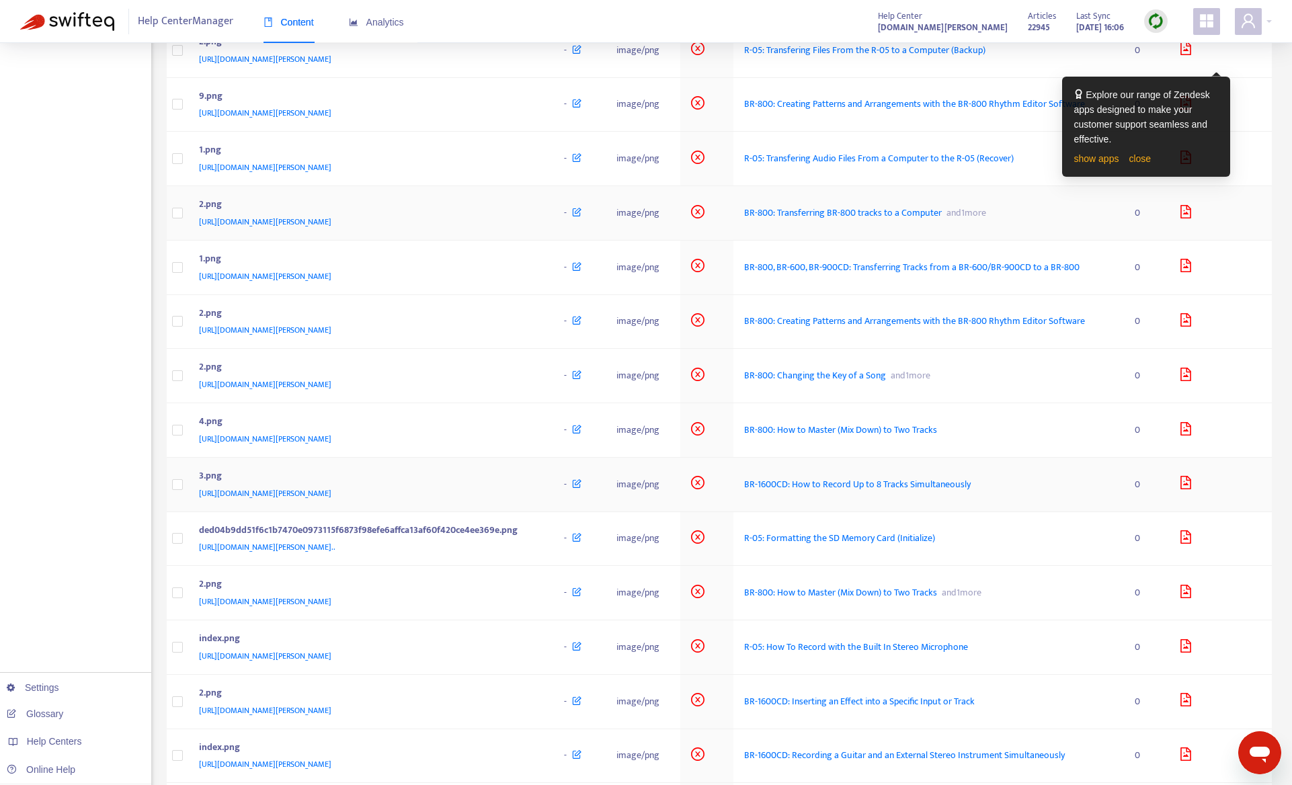
scroll to position [1748, 0]
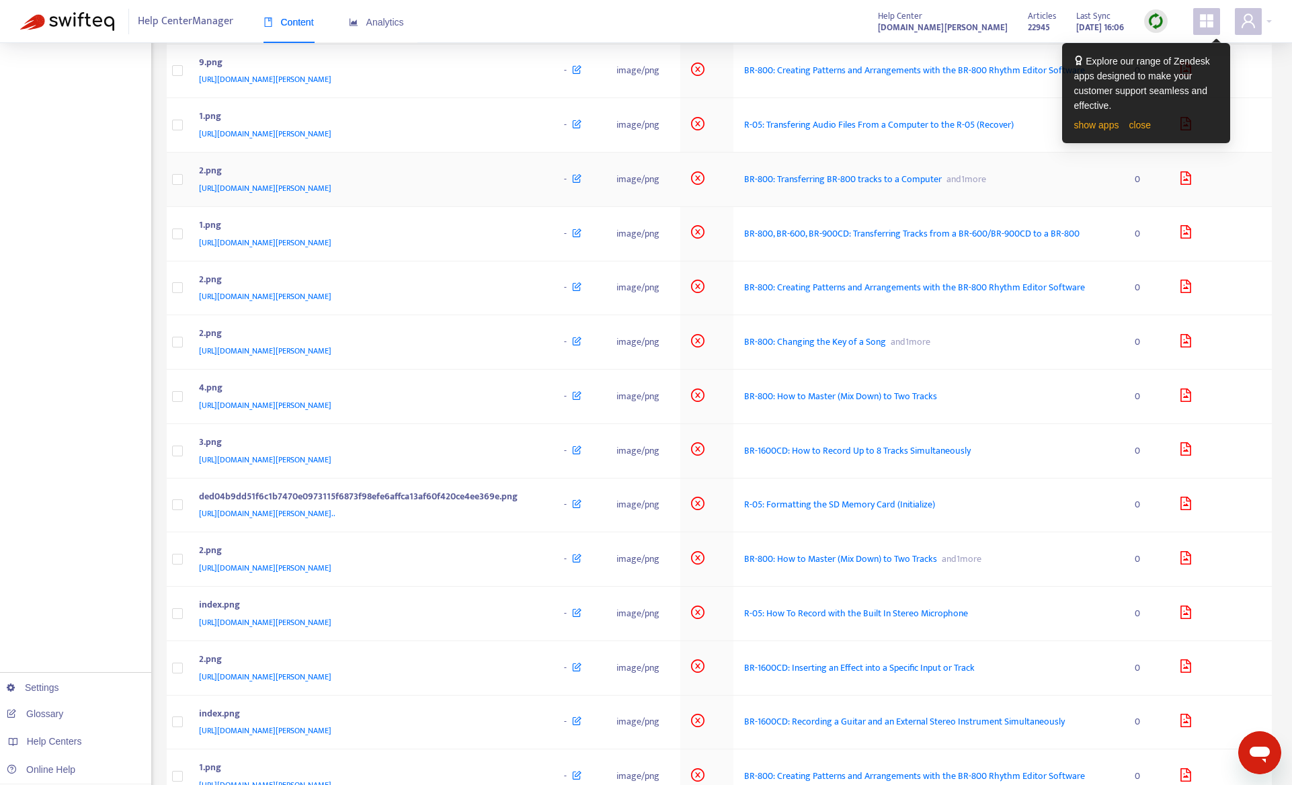
click at [502, 196] on div "https://support.roland.com/hc/en-us/article_attachments/200782899/2.png" at bounding box center [368, 188] width 339 height 15
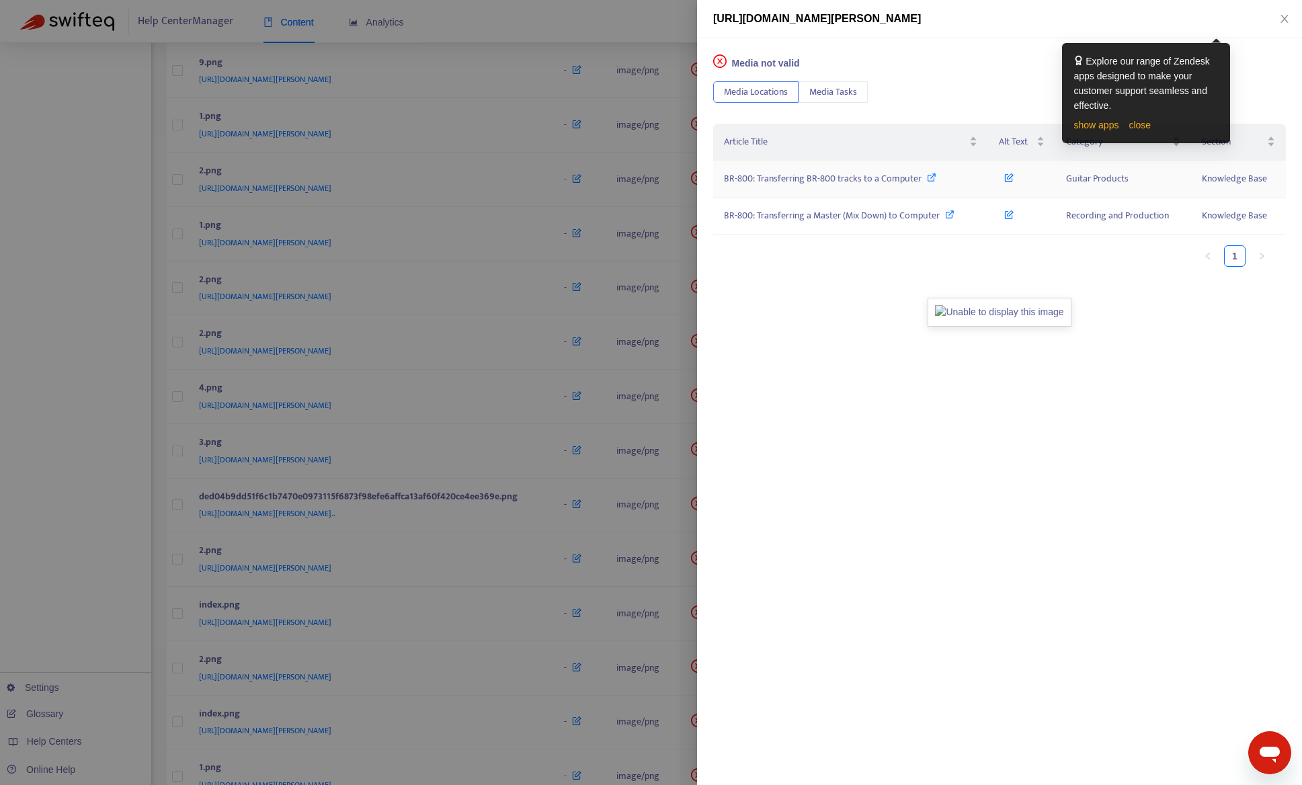
click at [870, 178] on span "BR-800: Transferring BR-800 tracks to a Computer" at bounding box center [823, 178] width 198 height 15
click at [102, 571] on div at bounding box center [651, 392] width 1302 height 785
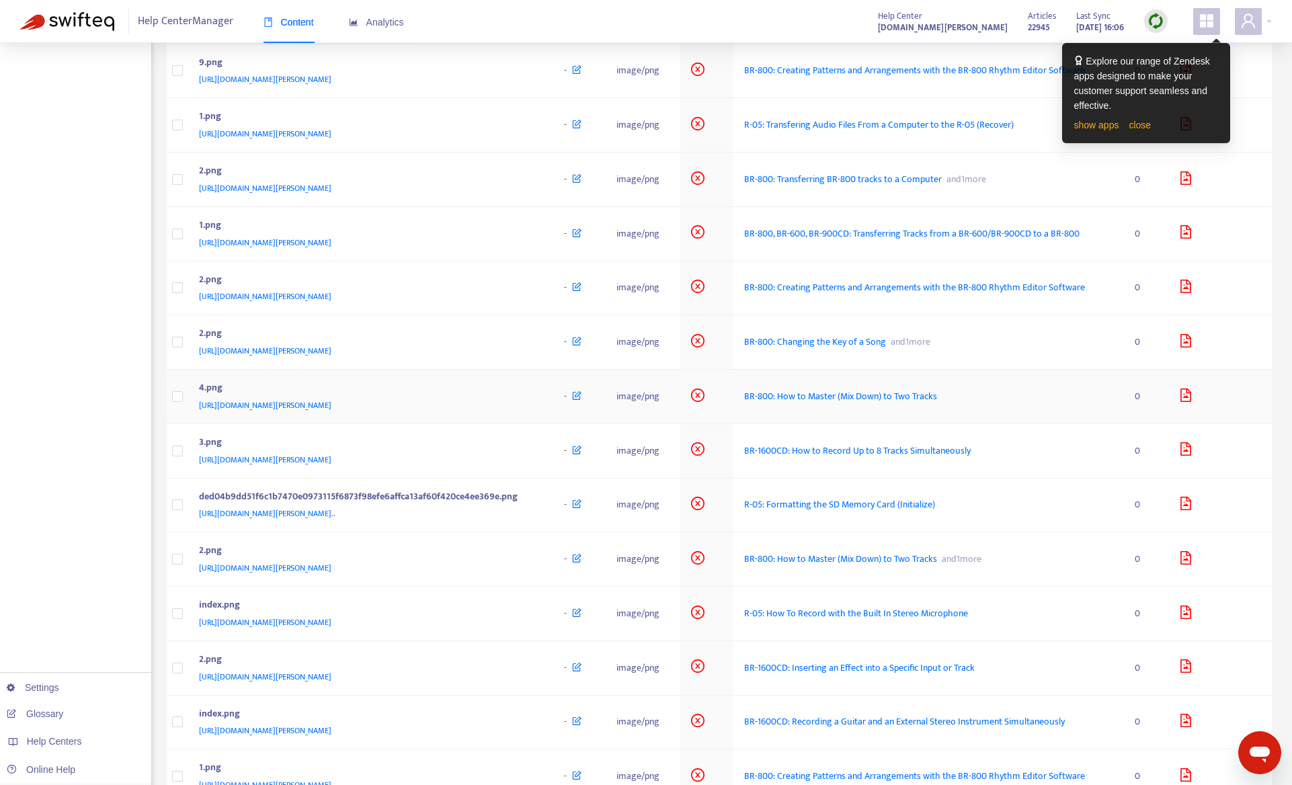
click at [508, 413] on div "https://support.roland.com/hc/en-us/article_attachments/200825515/4.png" at bounding box center [368, 405] width 339 height 15
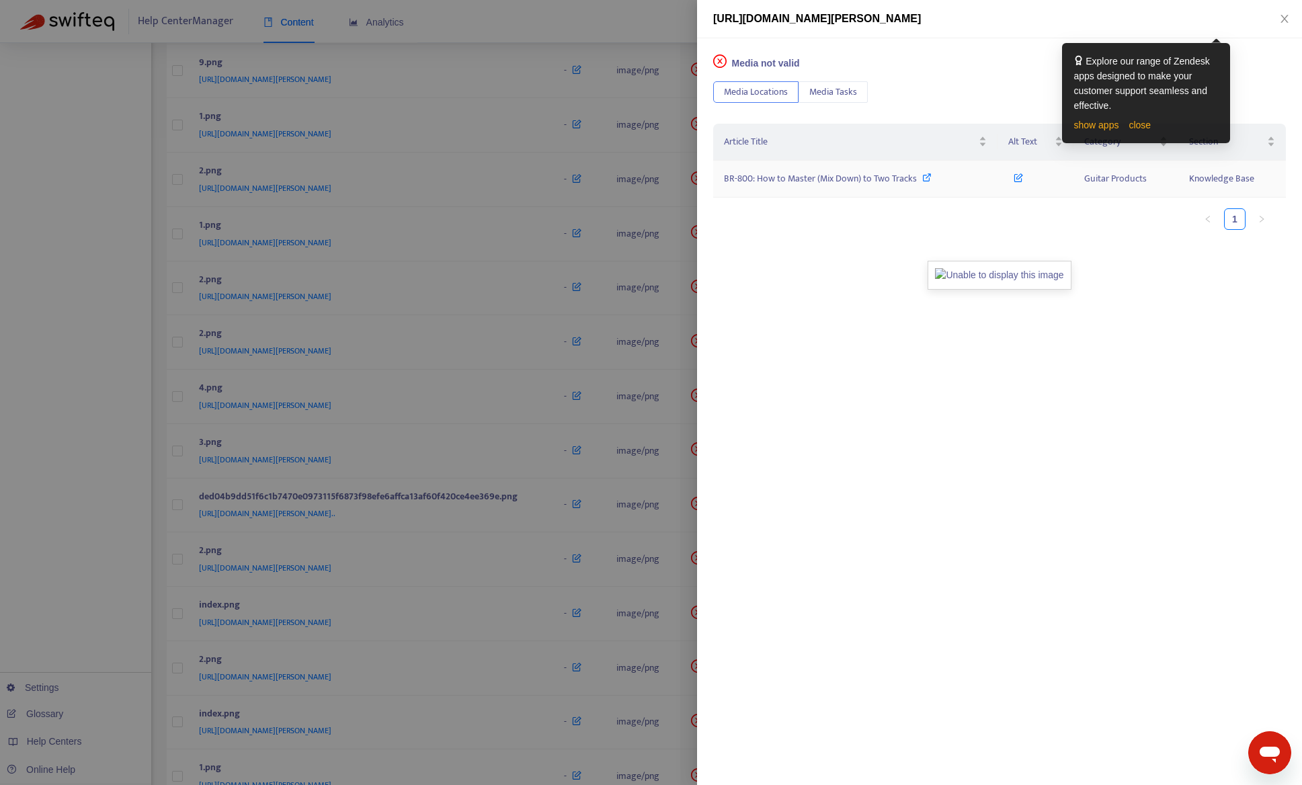
click at [739, 183] on span "BR-800: How to Master (Mix Down) to Two Tracks" at bounding box center [820, 178] width 193 height 15
click at [111, 598] on div at bounding box center [651, 392] width 1302 height 785
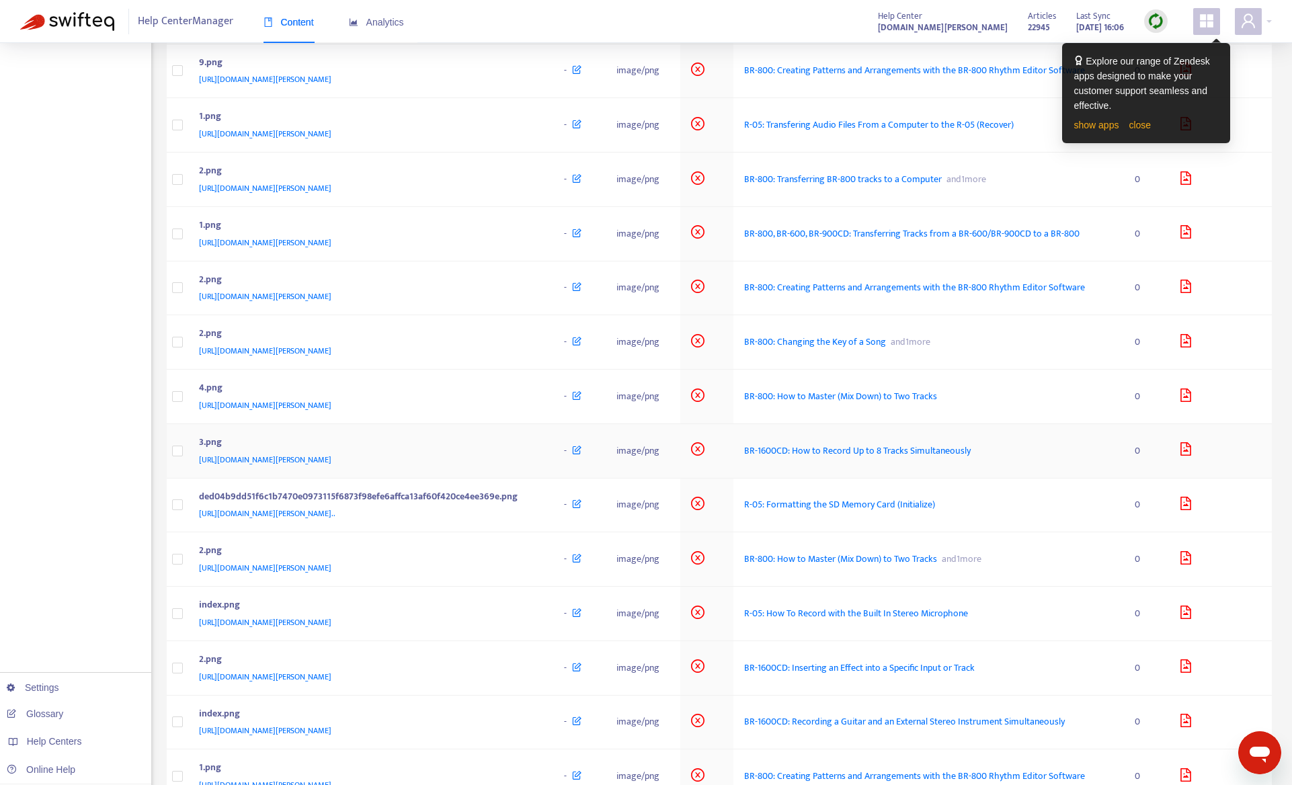
click at [512, 467] on div "[URL][DOMAIN_NAME][PERSON_NAME]" at bounding box center [368, 459] width 339 height 15
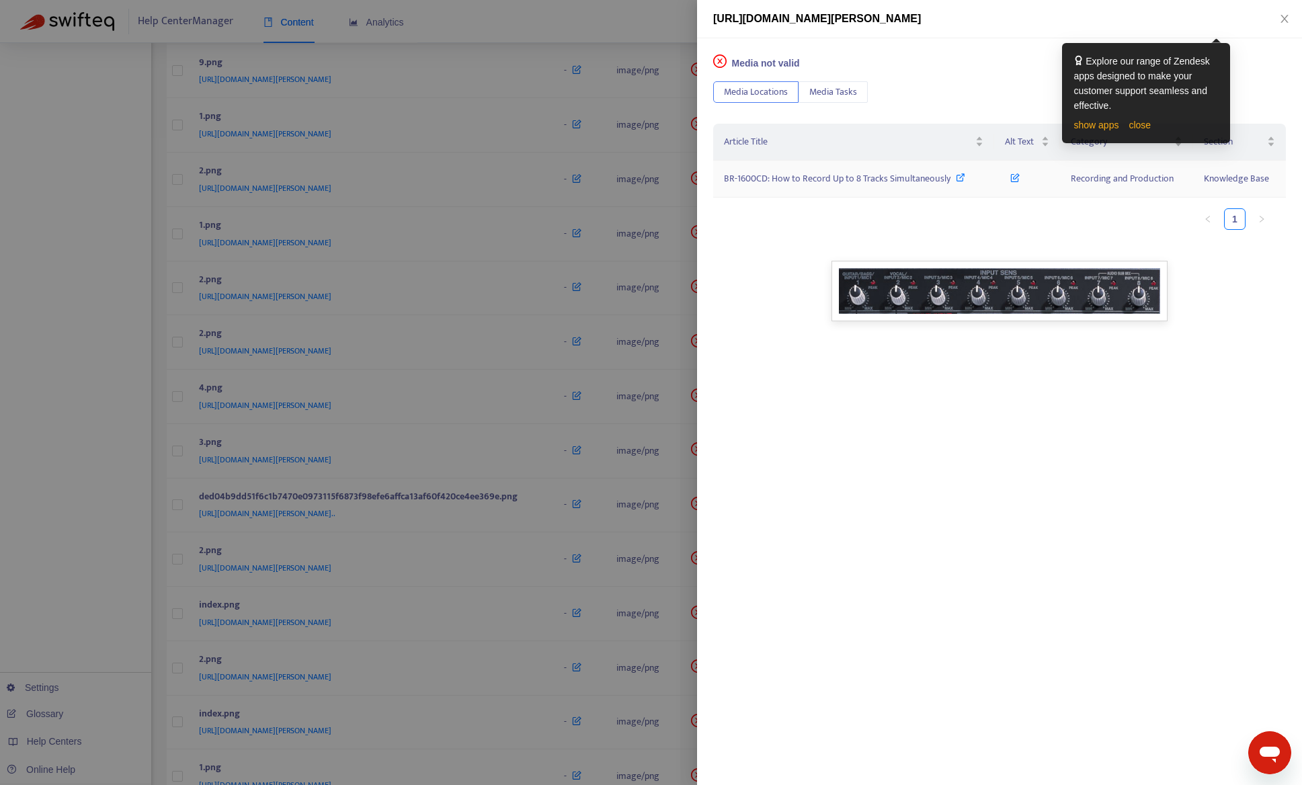
click at [748, 177] on span "BR-1600CD: How to Record Up to 8 Tracks Simultaneously" at bounding box center [837, 178] width 227 height 15
click at [82, 570] on div at bounding box center [651, 392] width 1302 height 785
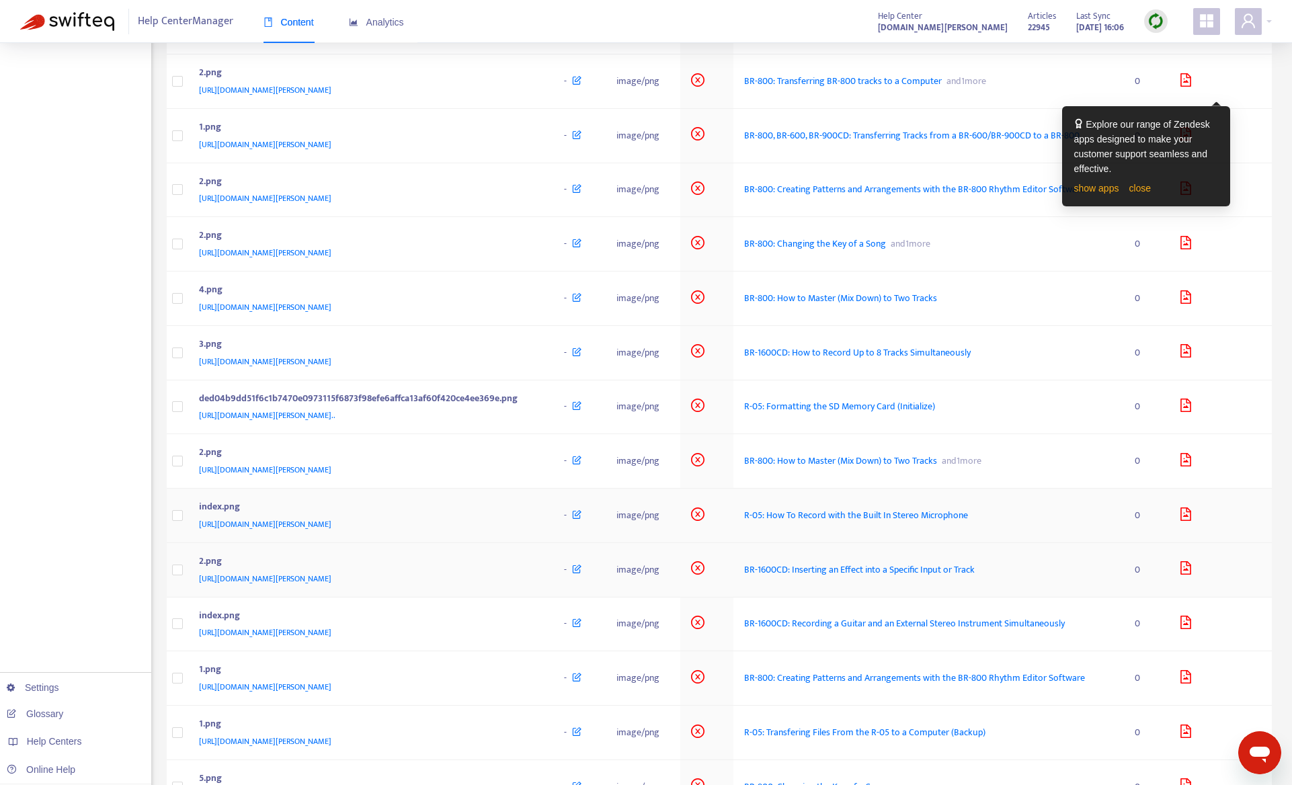
scroll to position [1949, 0]
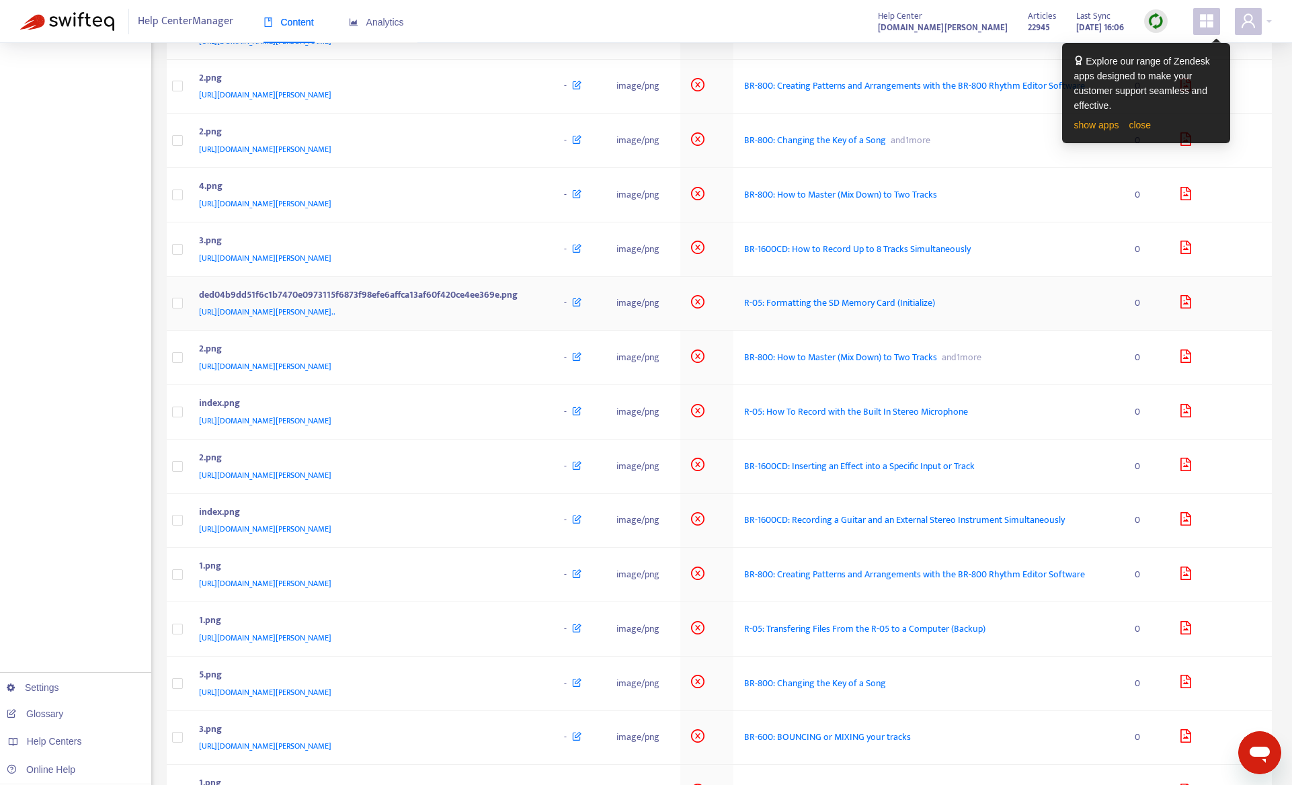
click at [538, 319] on div "https://support.roland.com/hc/en-us/article_attachments/360016998032/ded04b9dd5…" at bounding box center [368, 312] width 339 height 15
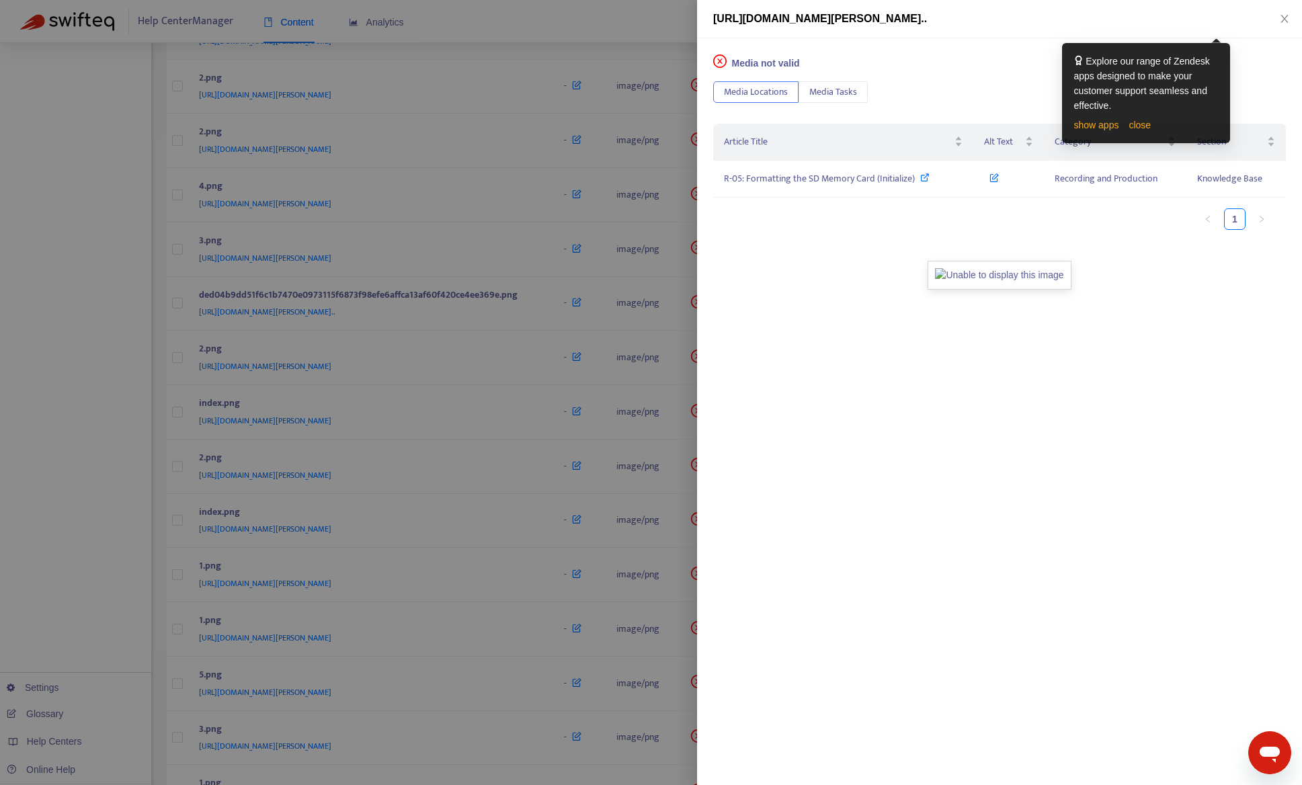
click at [71, 499] on div at bounding box center [651, 392] width 1302 height 785
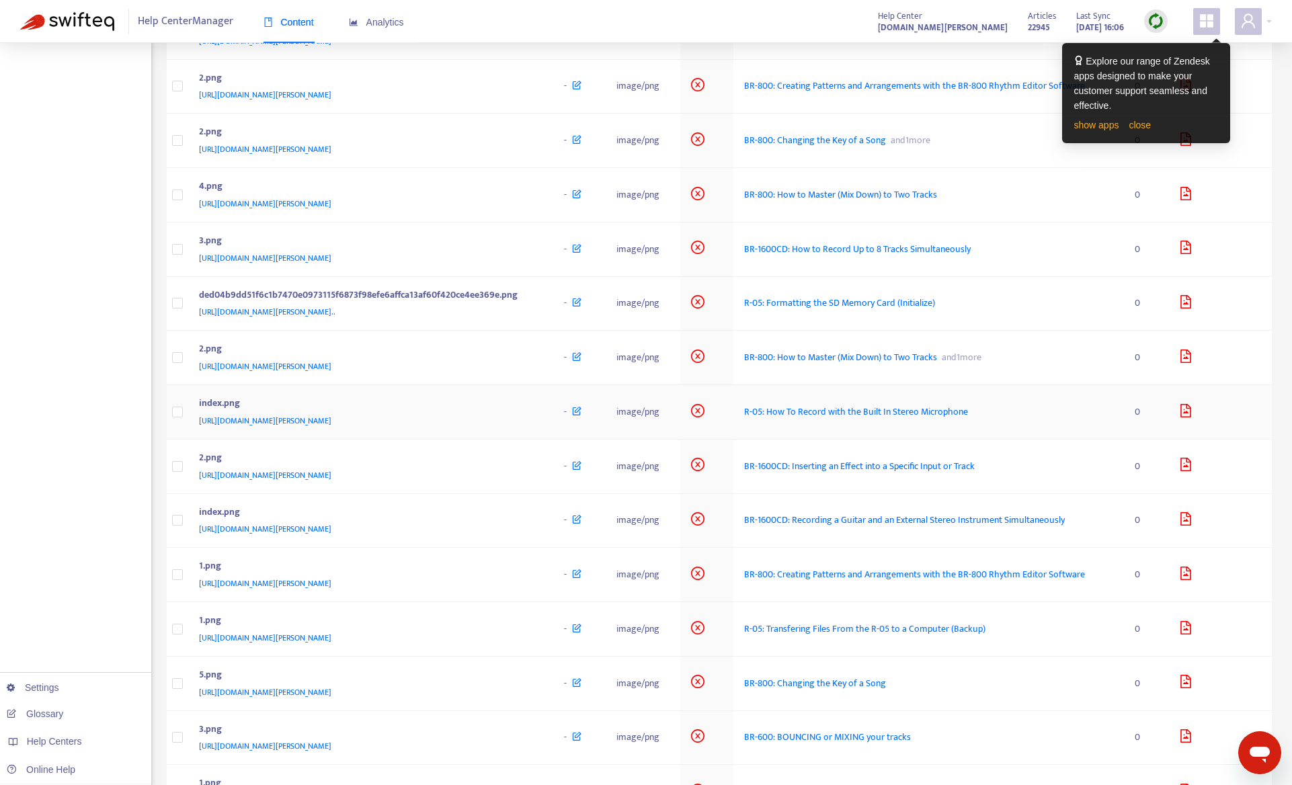
click at [488, 428] on div "https://support.roland.com/hc/en-us/article_attachments/200808325/index.png" at bounding box center [368, 420] width 339 height 15
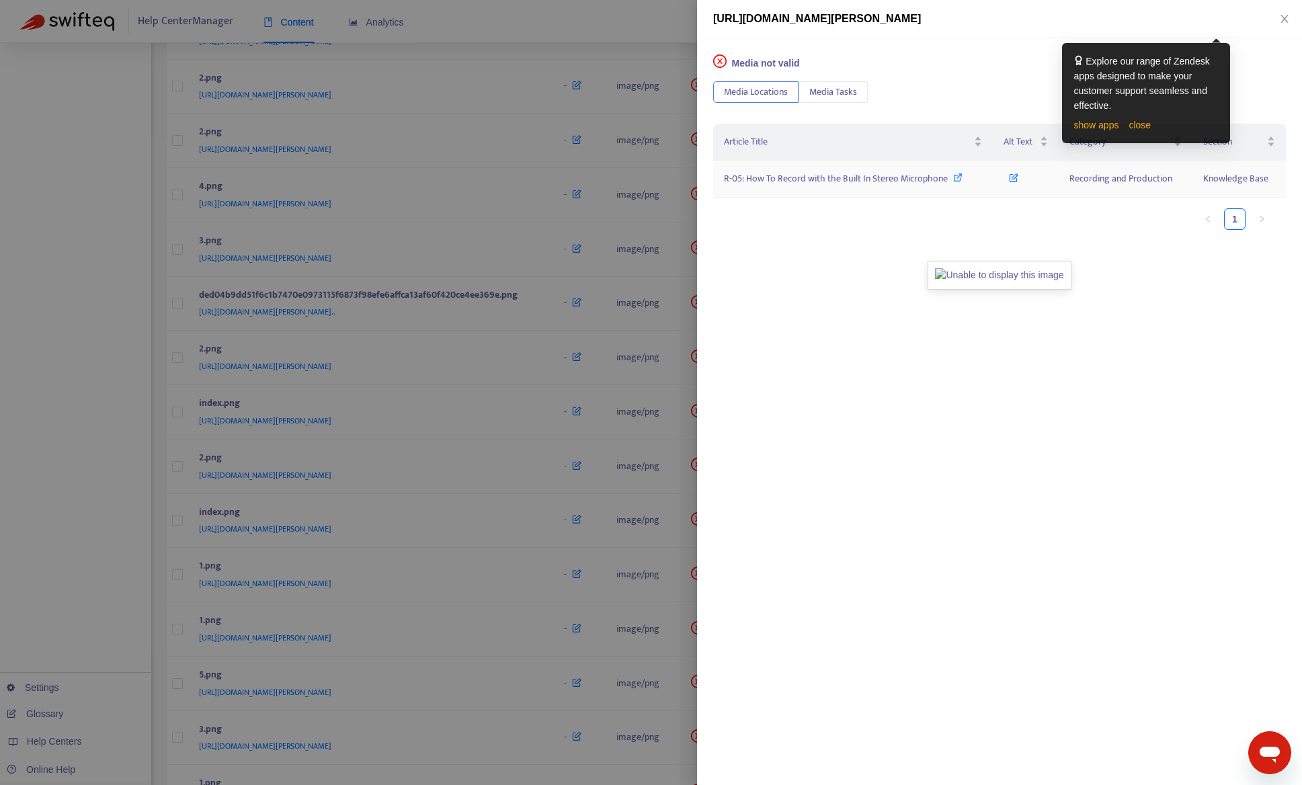
click at [789, 174] on span "R-05: How To Record with the Built In Stereo Microphone" at bounding box center [836, 178] width 224 height 15
click at [102, 596] on div at bounding box center [651, 392] width 1302 height 785
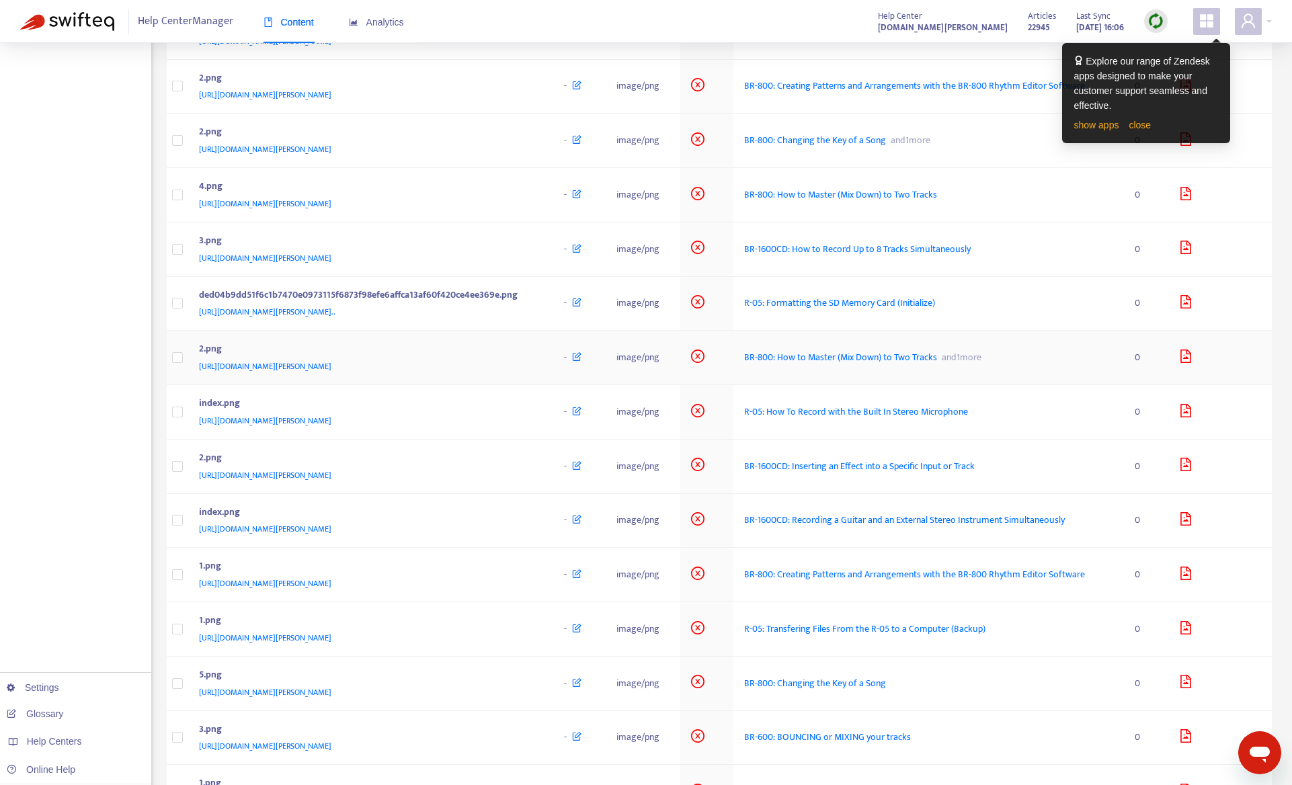
click at [500, 374] on div "https://support.roland.com/hc/en-us/article_attachments/200736929/2.png" at bounding box center [368, 366] width 339 height 15
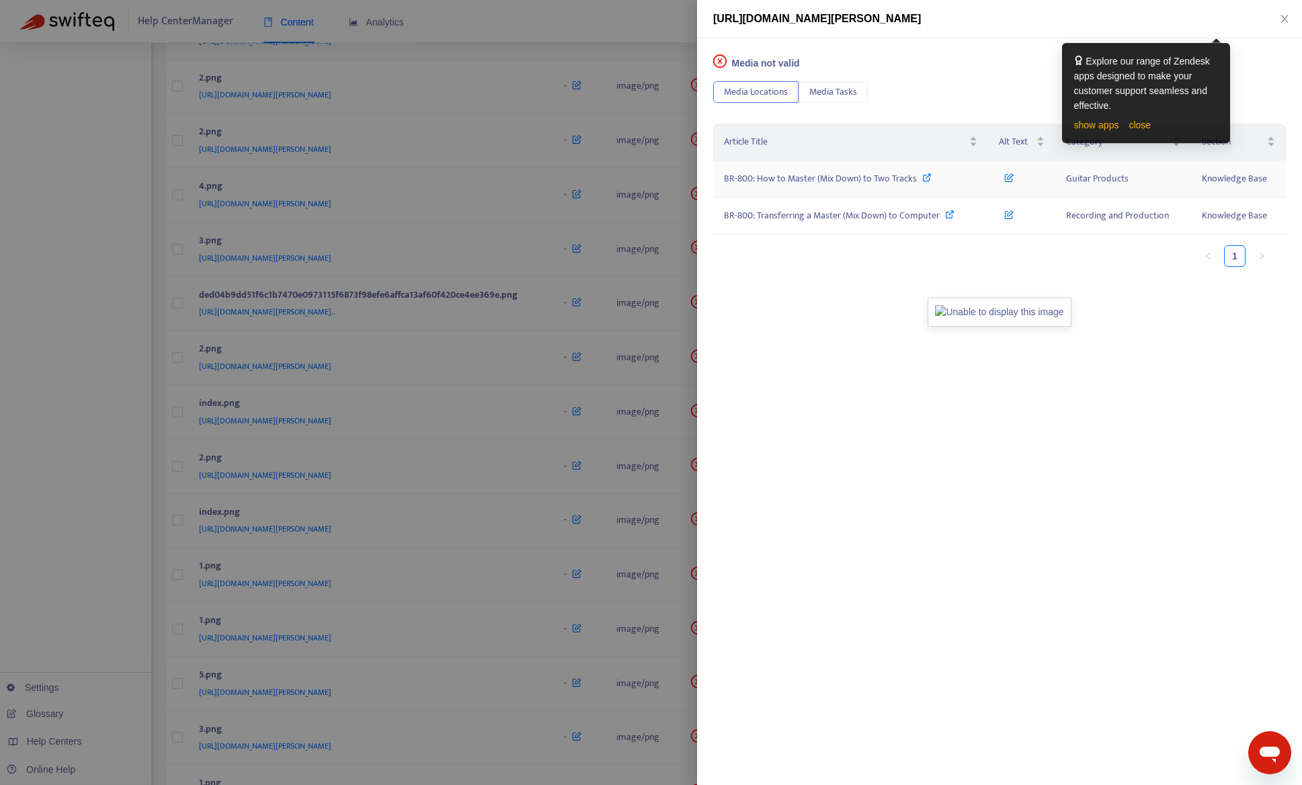
click at [896, 180] on span "BR-800: How to Master (Mix Down) to Two Tracks" at bounding box center [820, 178] width 193 height 15
click at [101, 496] on div at bounding box center [651, 392] width 1302 height 785
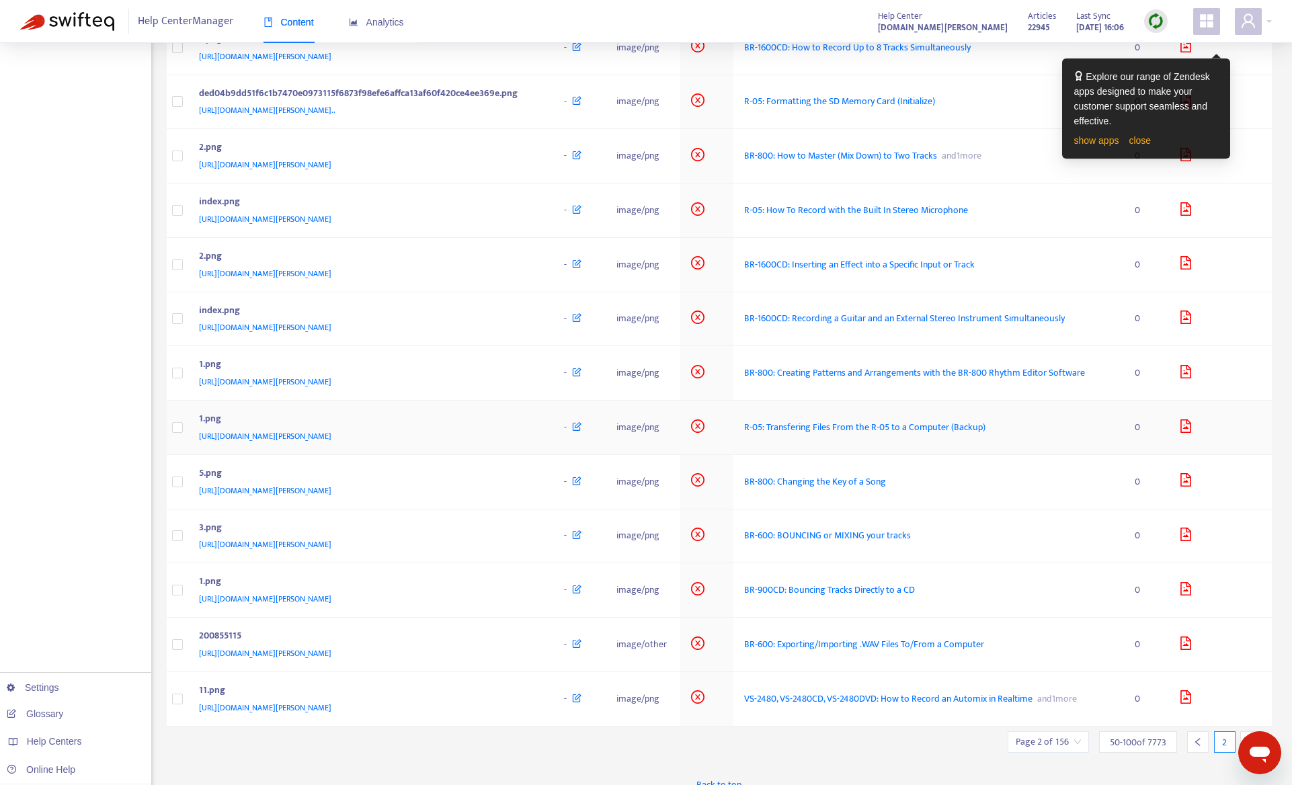
scroll to position [2218, 0]
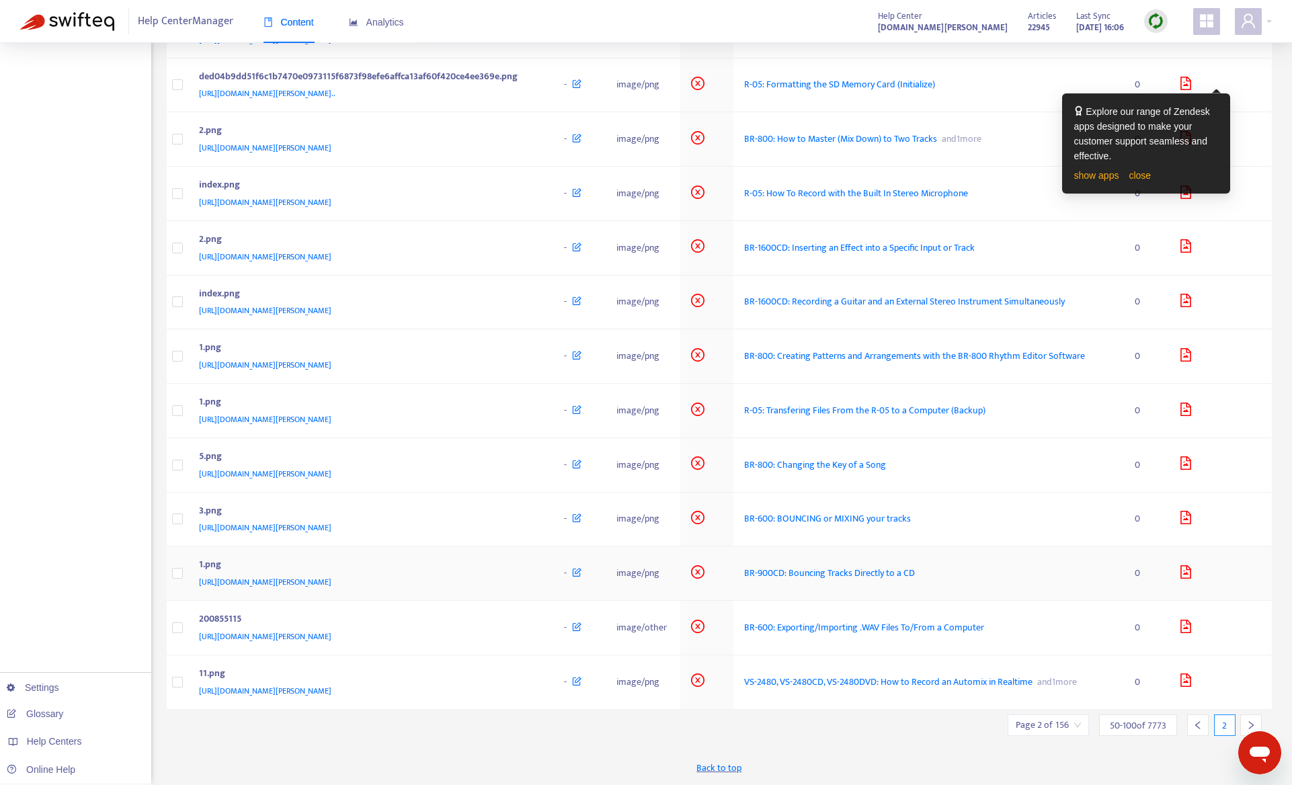
click at [508, 590] on div "https://support.roland.com/hc/en-us/article_attachments/200836355/1.png" at bounding box center [368, 582] width 339 height 15
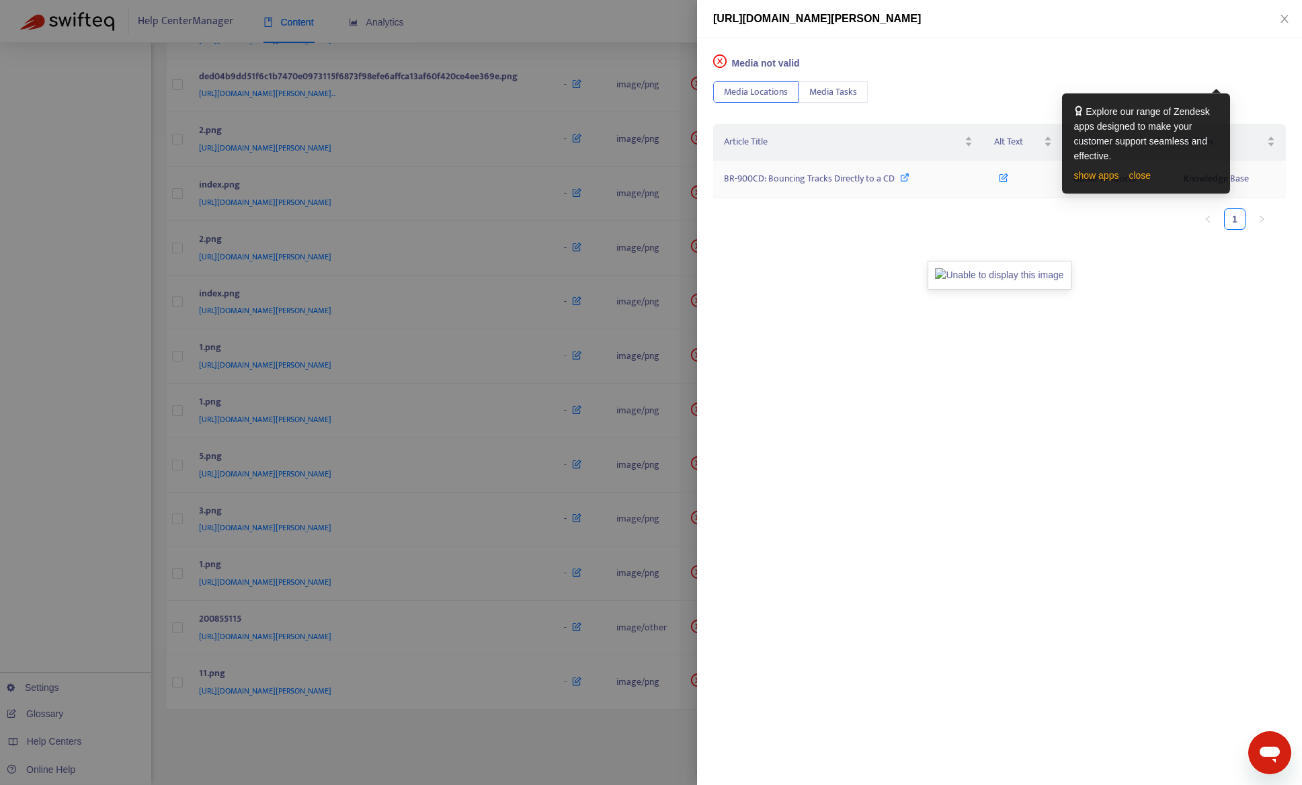
click at [798, 169] on td "BR-900CD: Bouncing Tracks Directly to a CD" at bounding box center [848, 179] width 270 height 37
click at [798, 178] on span "BR-900CD: Bouncing Tracks Directly to a CD" at bounding box center [809, 178] width 171 height 15
click at [138, 580] on div at bounding box center [651, 392] width 1302 height 785
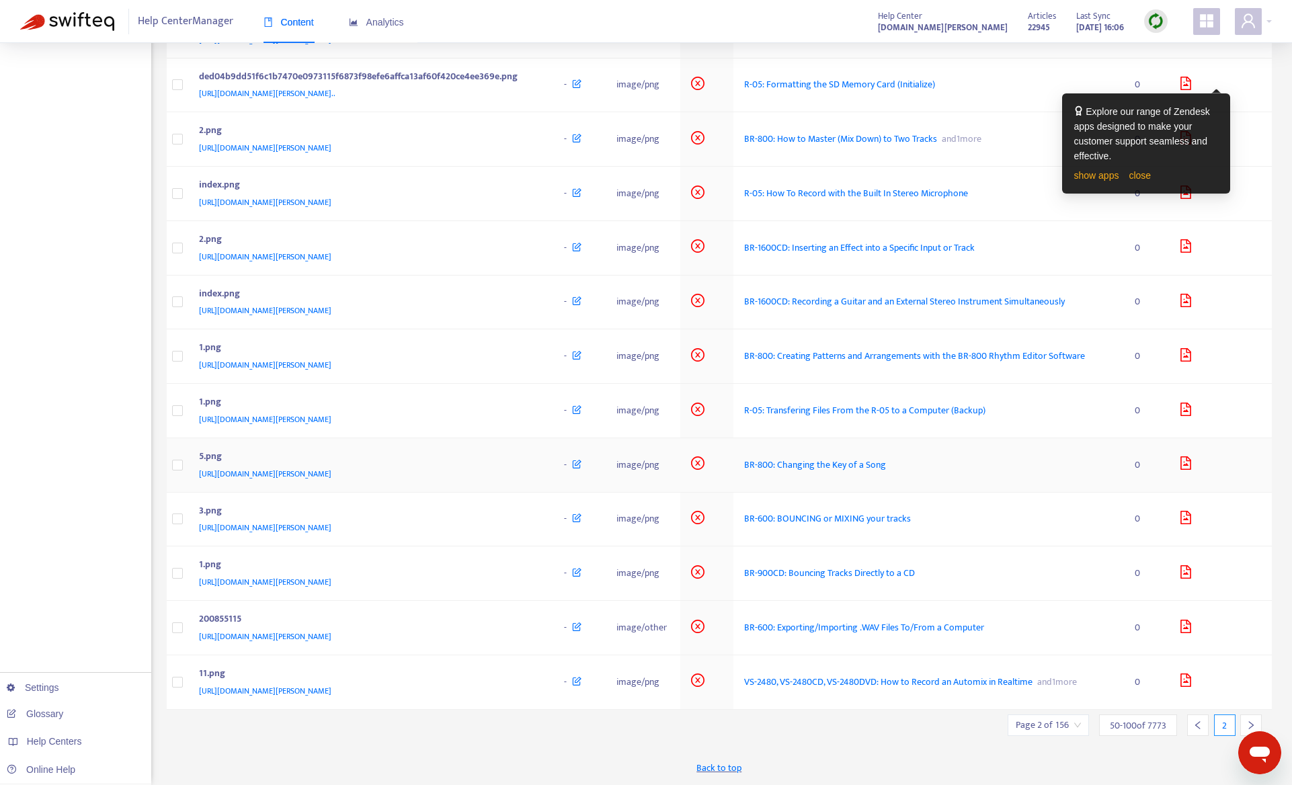
click at [508, 479] on div "https://support.roland.com/hc/en-us/article_attachments/200856635/5.png" at bounding box center [368, 474] width 339 height 15
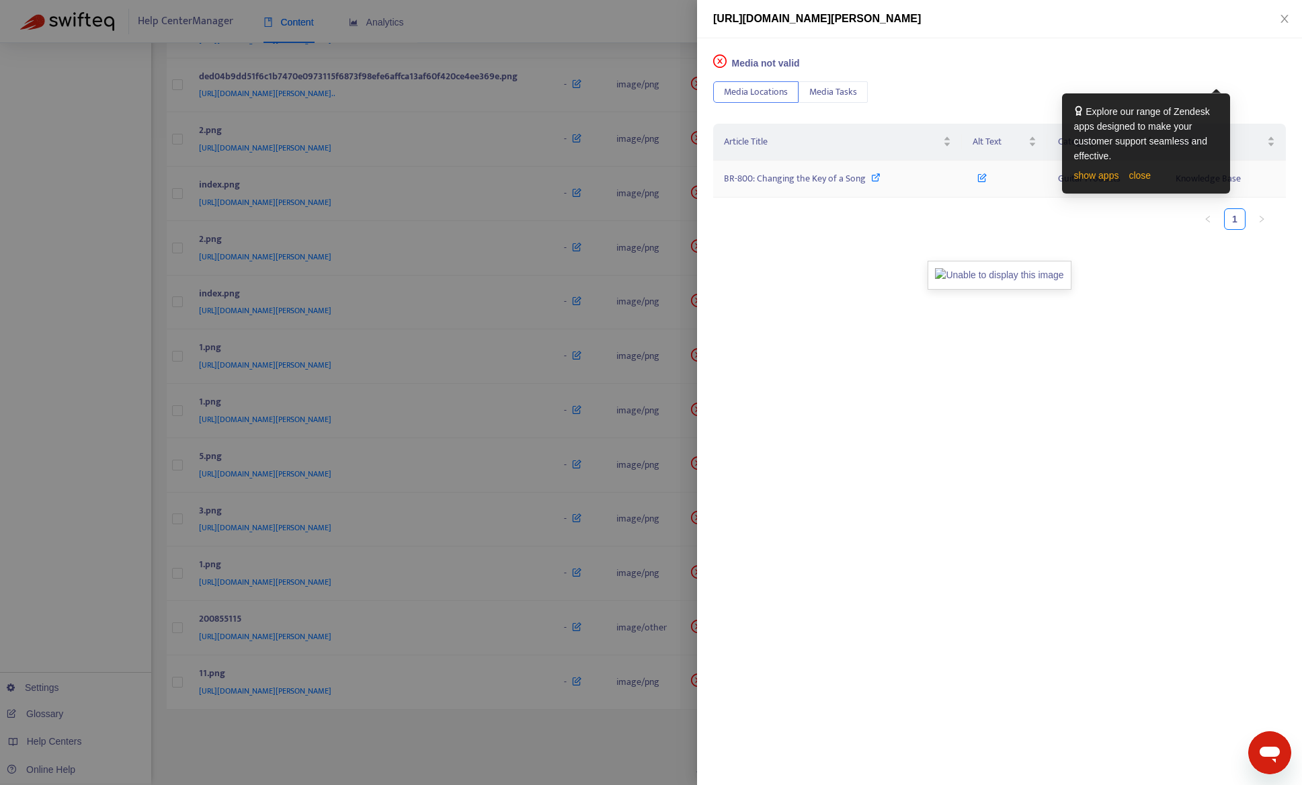
click at [754, 179] on span "BR-800: Changing the Key of a Song" at bounding box center [795, 178] width 142 height 15
click at [96, 587] on div at bounding box center [651, 392] width 1302 height 785
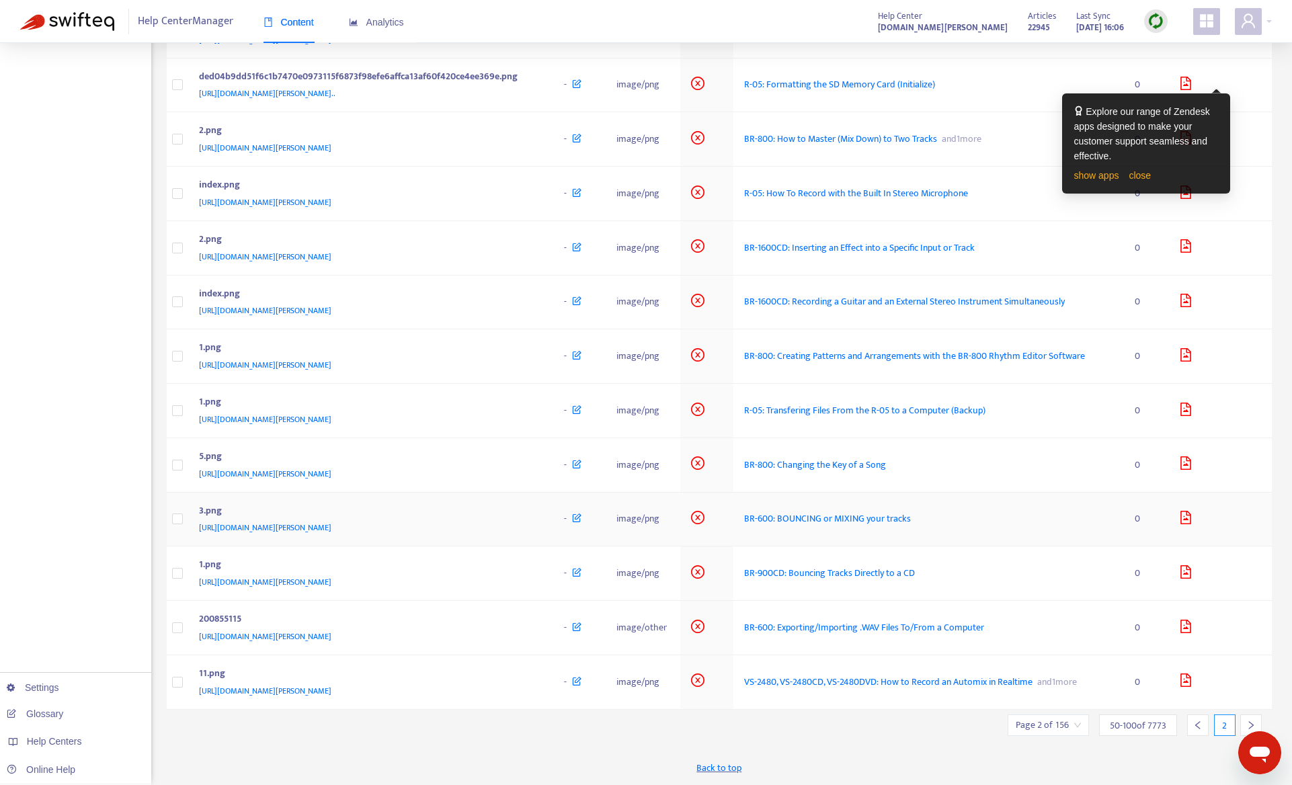
click at [522, 531] on div "https://support.roland.com/hc/en-us/article_attachments/200846965/3.png" at bounding box center [368, 527] width 339 height 15
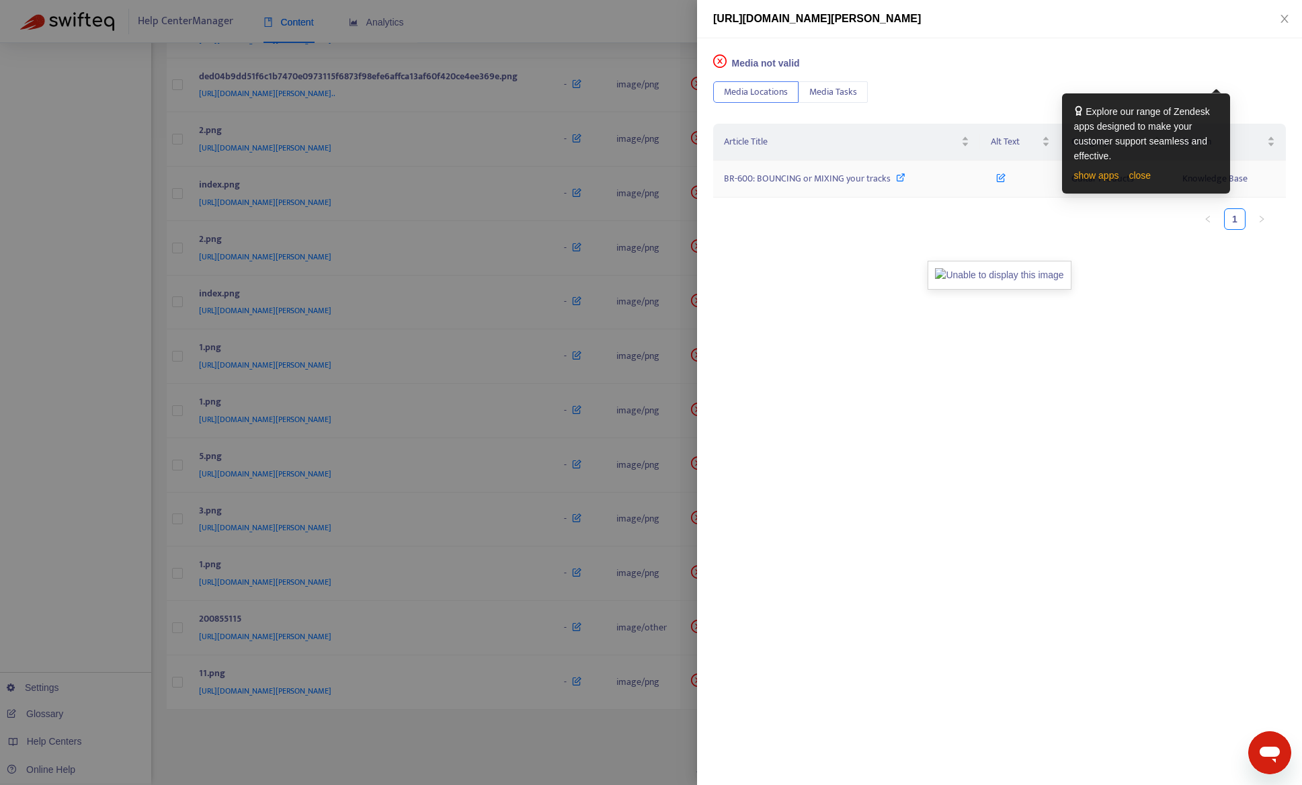
click at [774, 178] on span "BR-600: BOUNCING or MIXING your tracks" at bounding box center [807, 178] width 167 height 15
click at [74, 387] on div at bounding box center [651, 392] width 1302 height 785
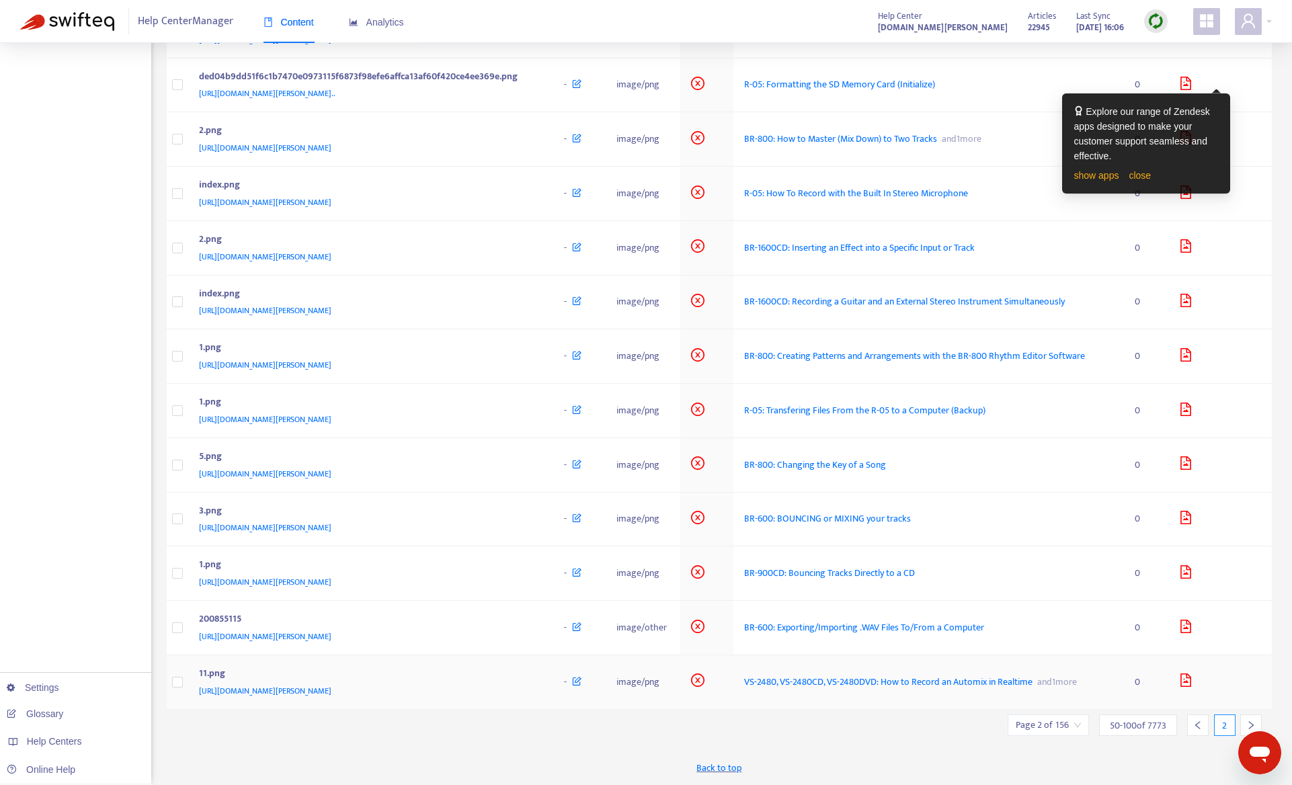
click at [538, 684] on div "11.png" at bounding box center [368, 674] width 339 height 17
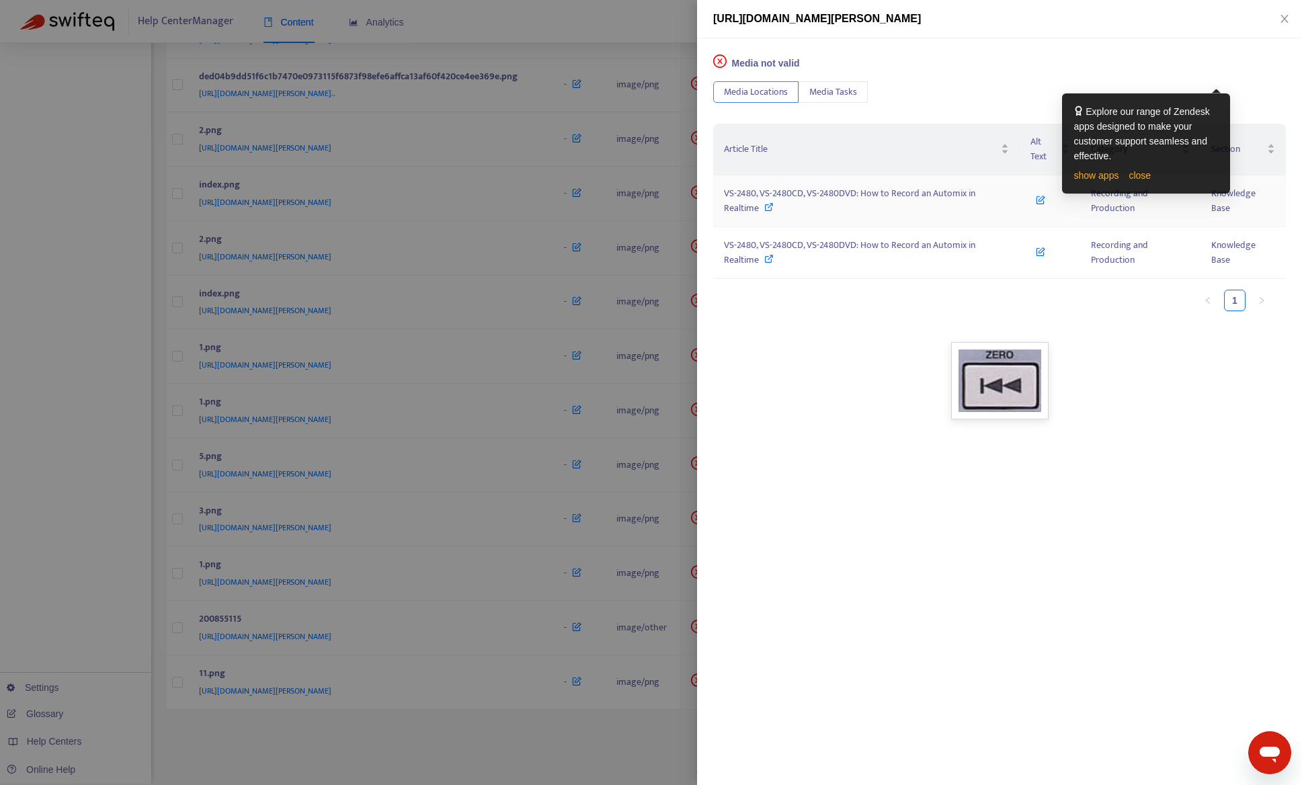
click at [872, 198] on span "VS-2480, VS-2480CD, VS-2480DVD: How to Record an Automix in Realtime" at bounding box center [849, 201] width 251 height 30
click at [573, 753] on div at bounding box center [651, 392] width 1302 height 785
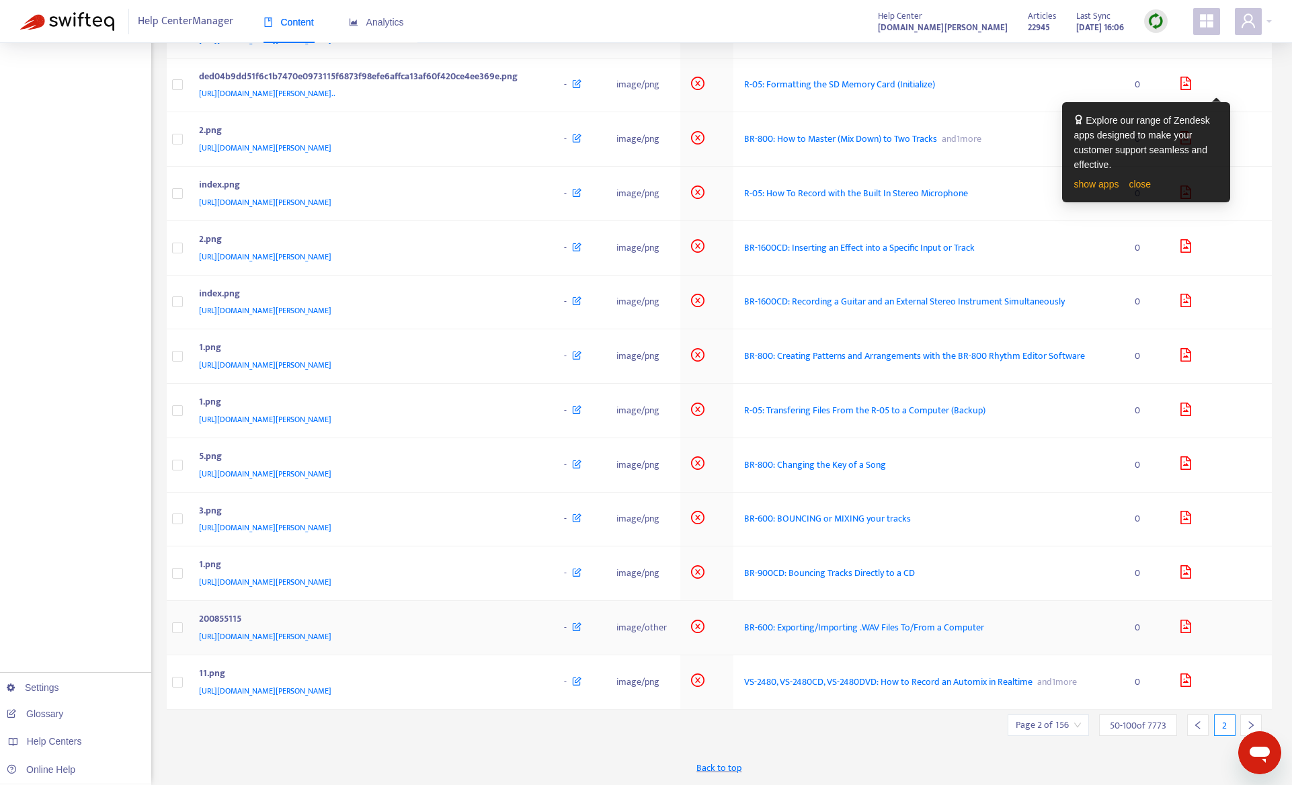
scroll to position [2227, 0]
click at [1254, 725] on icon "right" at bounding box center [1250, 725] width 9 height 9
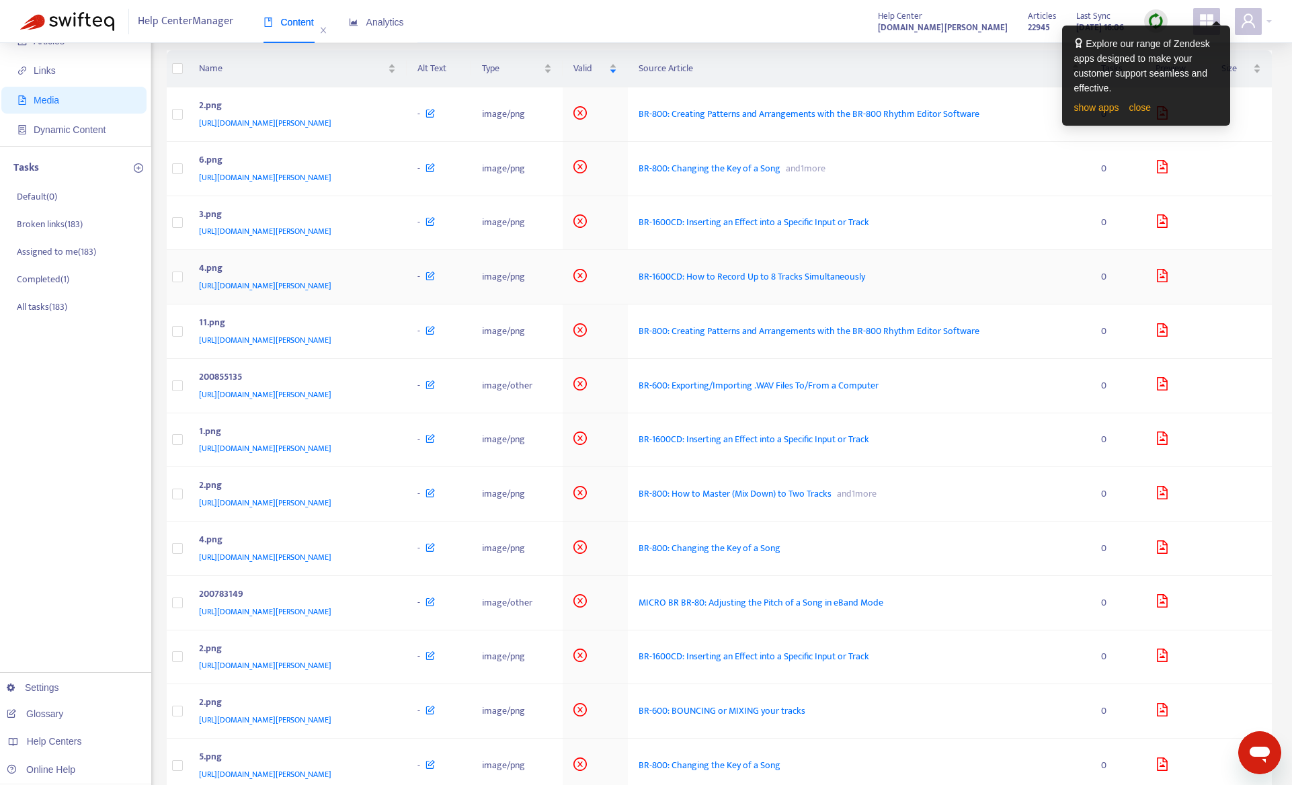
scroll to position [0, 0]
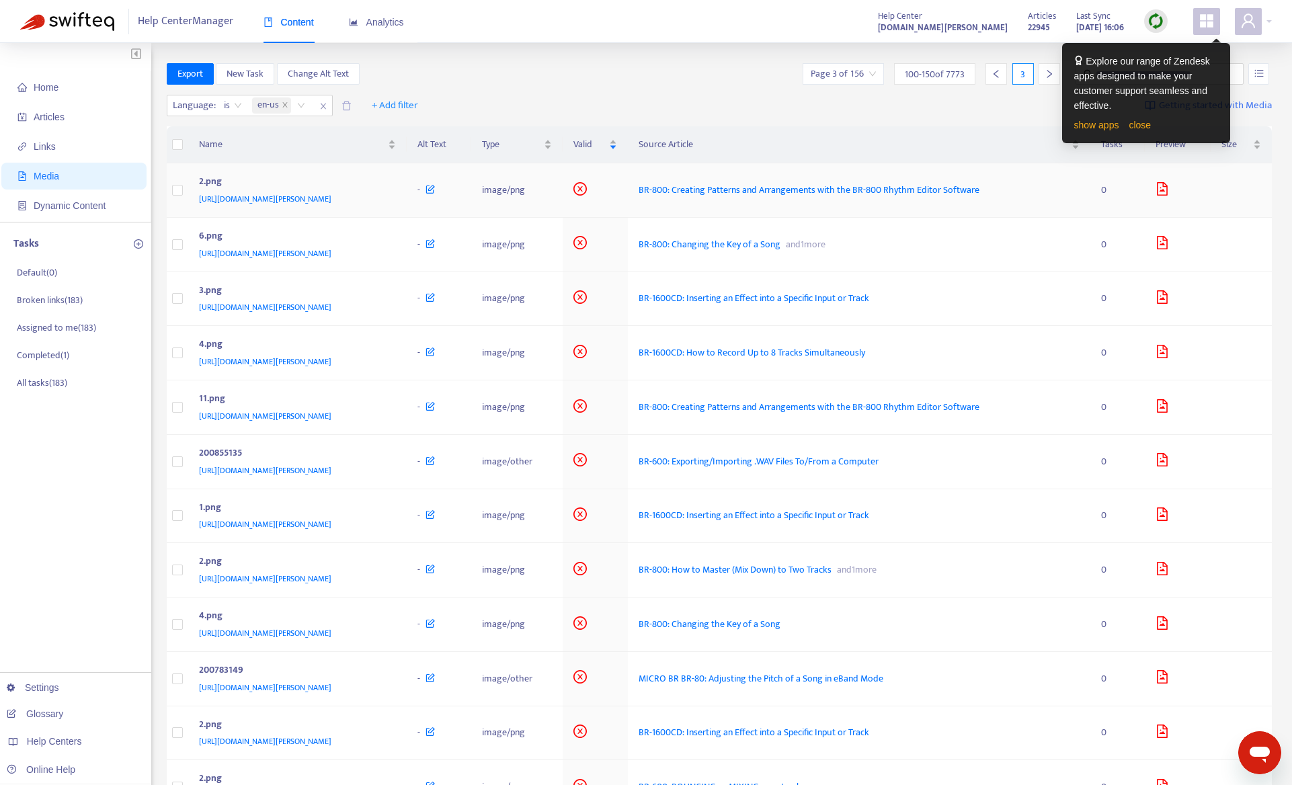
click at [391, 196] on div "https://support.roland.com/hc/en-us/article_attachments/200855775/2.png" at bounding box center [295, 199] width 192 height 15
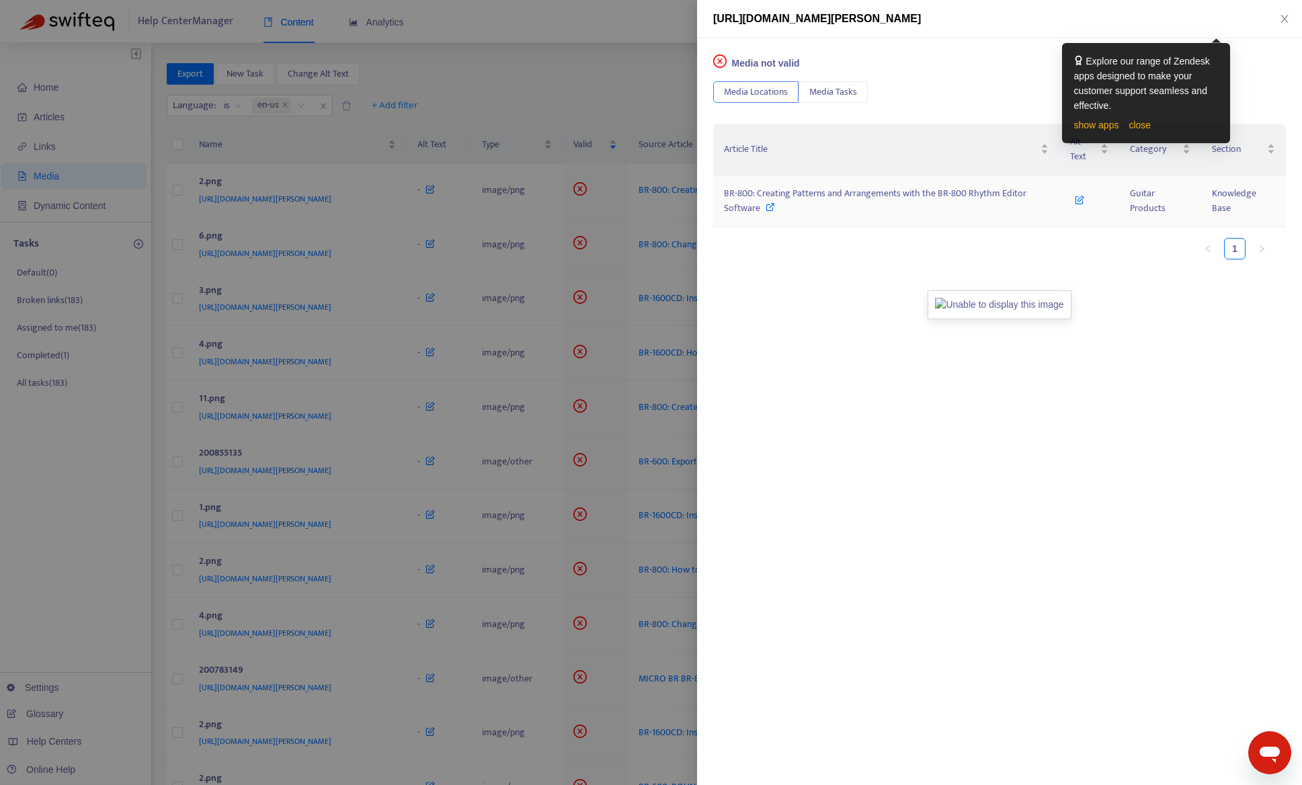
click at [768, 192] on span "BR-800: Creating Patterns and Arrangements with the BR-800 Rhythm Editor Softwa…" at bounding box center [875, 201] width 303 height 30
drag, startPoint x: 131, startPoint y: 503, endPoint x: 208, endPoint y: 404, distance: 126.0
click at [131, 503] on div at bounding box center [651, 392] width 1302 height 785
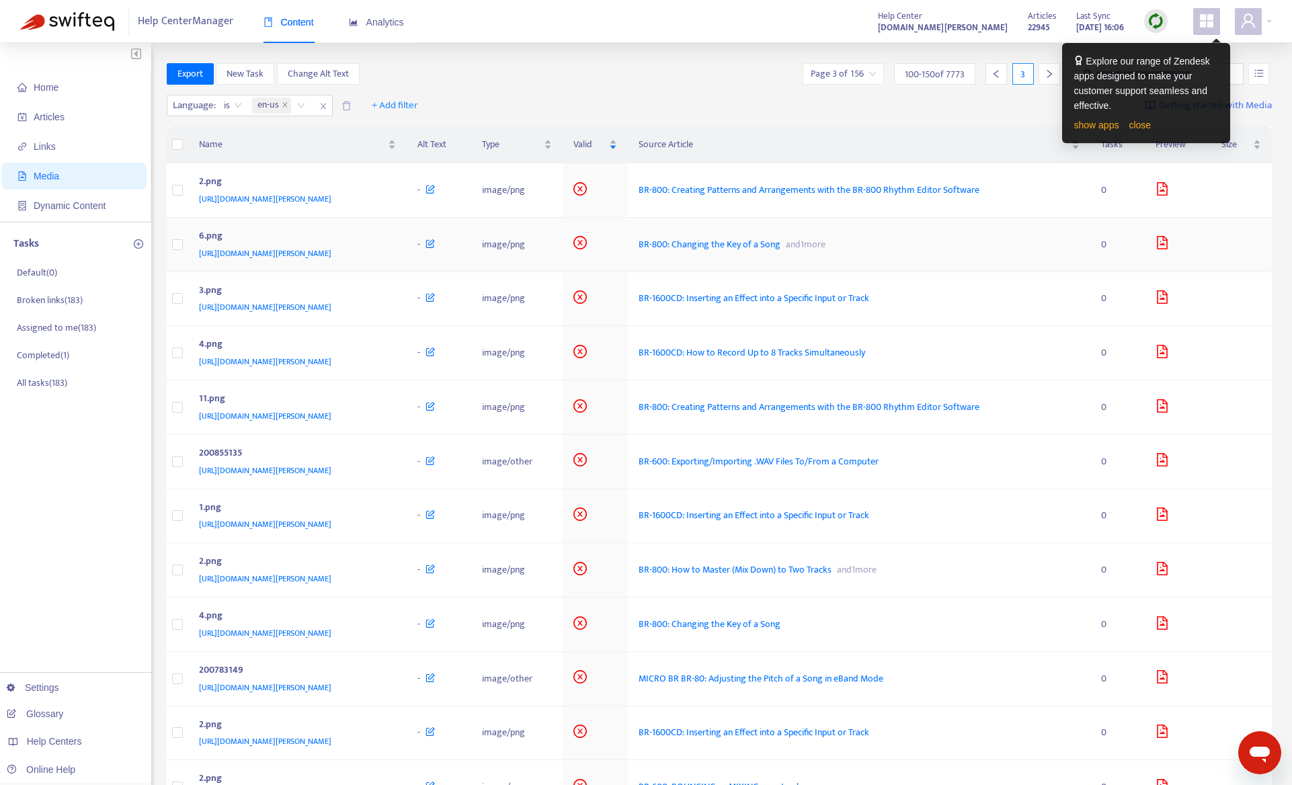
click at [361, 236] on div "6.png" at bounding box center [295, 237] width 192 height 17
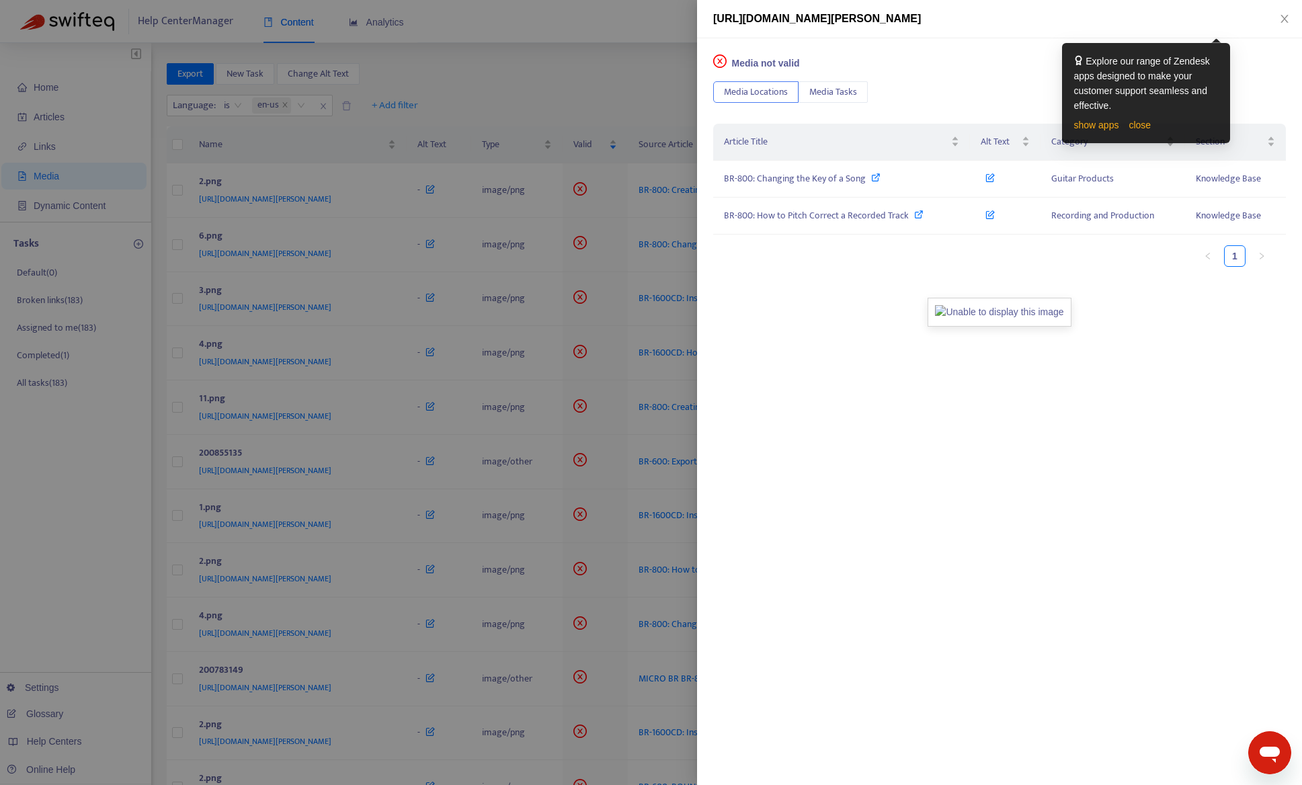
click at [563, 111] on div at bounding box center [651, 392] width 1302 height 785
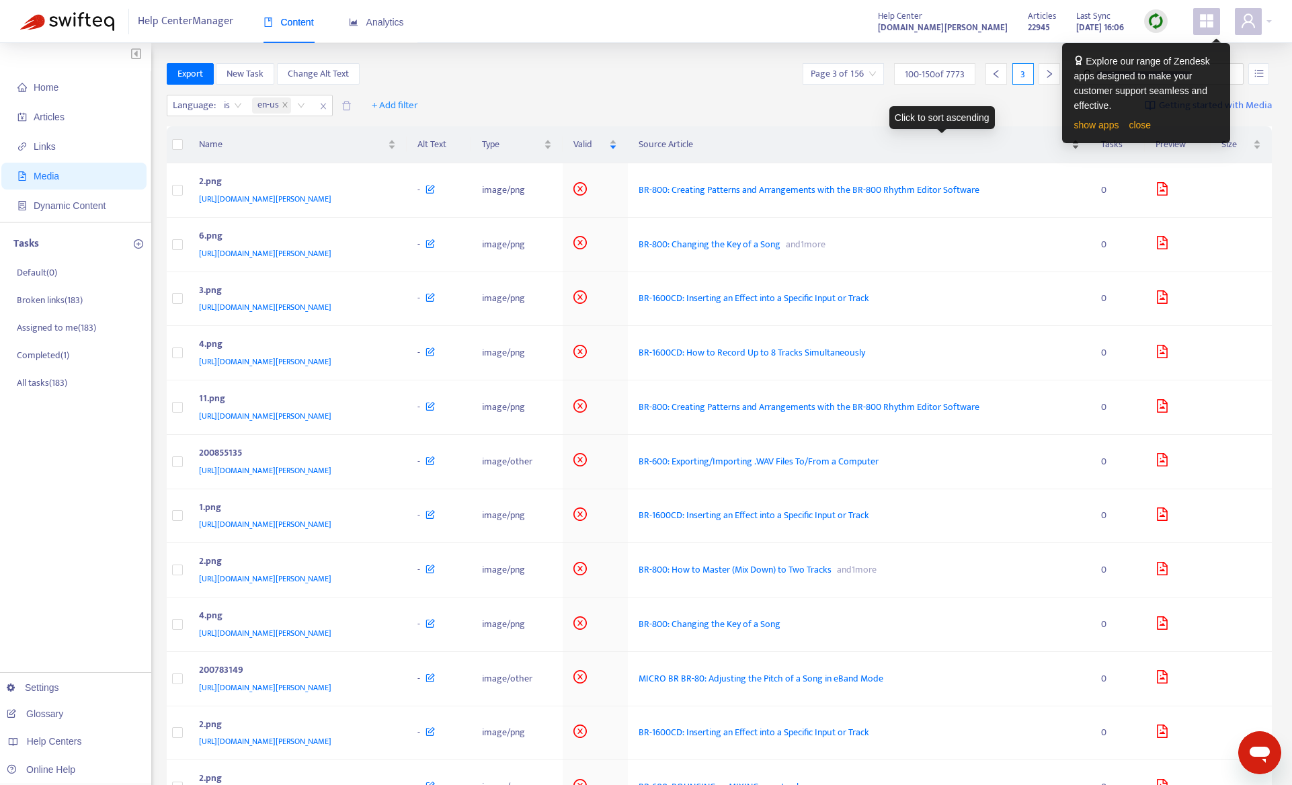
click at [961, 145] on span "Source Article" at bounding box center [854, 144] width 430 height 15
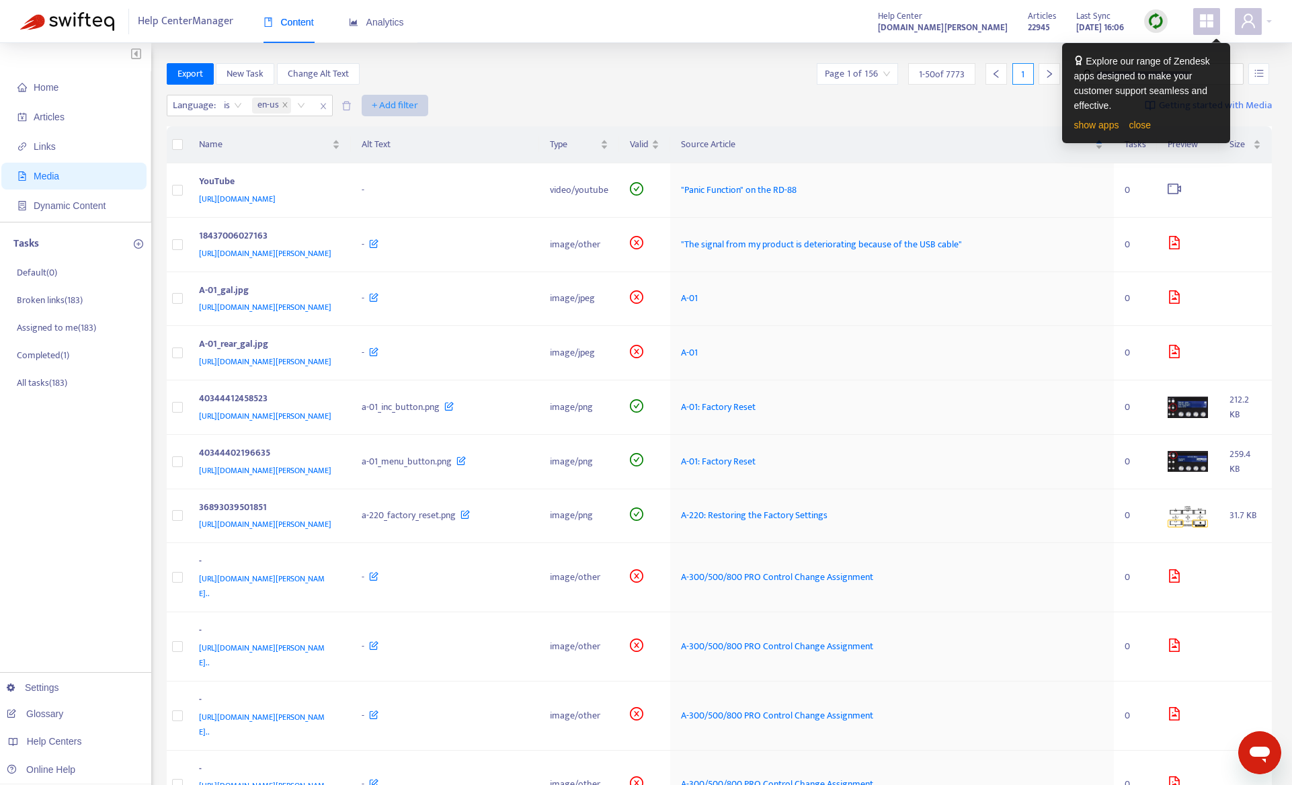
click at [383, 107] on span "+ Add filter" at bounding box center [395, 105] width 46 height 16
click at [395, 178] on span "Valid" at bounding box center [396, 175] width 46 height 15
click at [386, 102] on input "search" at bounding box center [386, 105] width 85 height 20
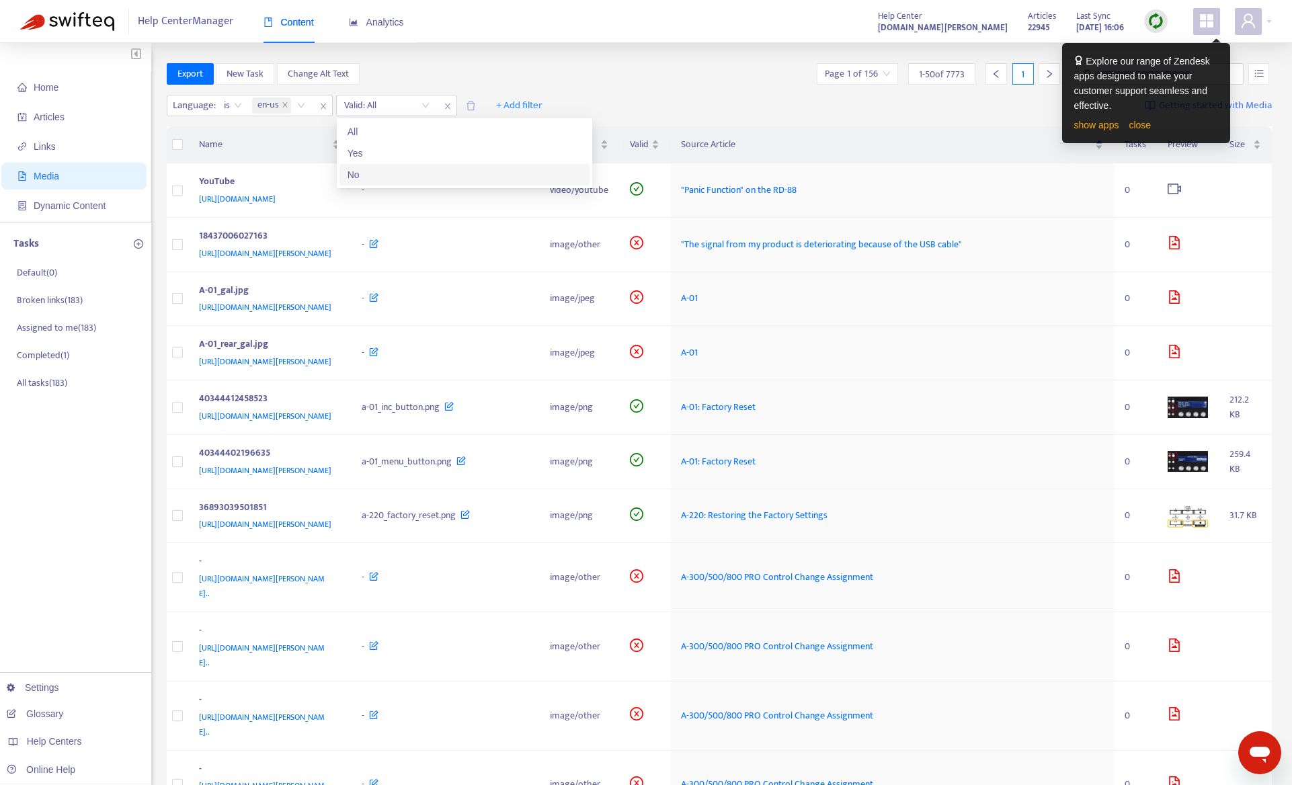
click at [387, 184] on div "No" at bounding box center [464, 175] width 250 height 22
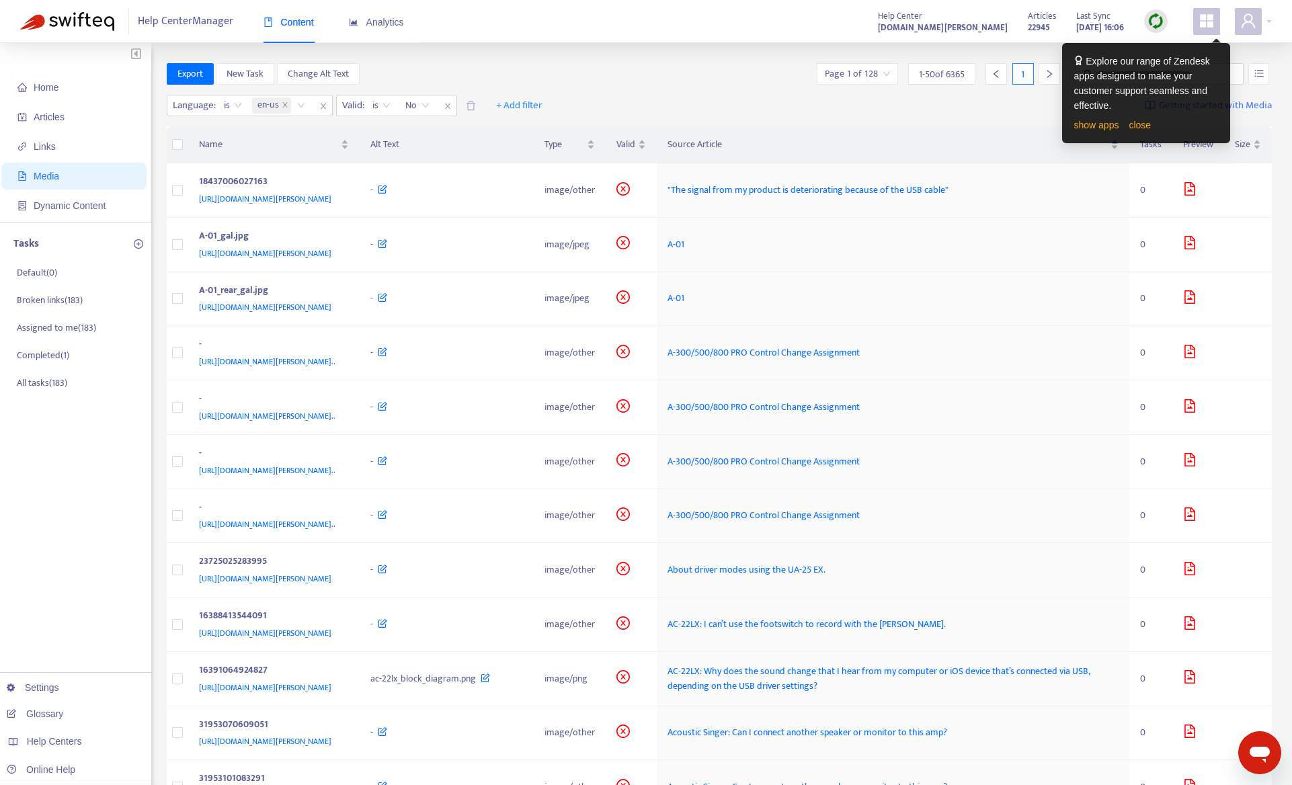
click at [639, 65] on div "Export New Task Change Alt Text Page 1 of 128 1 - 50 of 6365 1" at bounding box center [720, 74] width 1106 height 22
click at [523, 191] on div "-" at bounding box center [446, 190] width 153 height 15
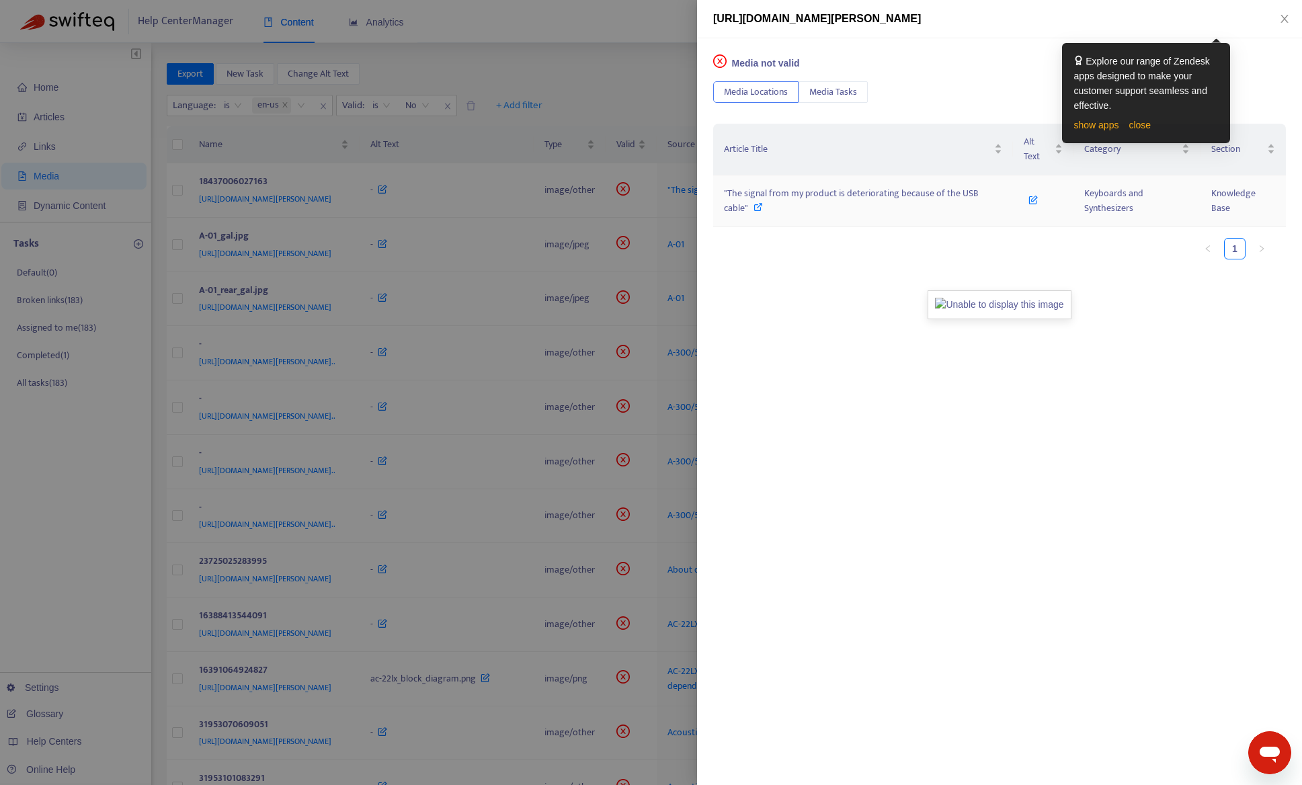
click at [781, 184] on td ""The signal from my product is deteriorating because of the USB cable"" at bounding box center [863, 201] width 300 height 52
click at [781, 200] on span ""The signal from my product is deteriorating because of the USB cable"" at bounding box center [851, 201] width 255 height 30
click at [600, 56] on div at bounding box center [651, 392] width 1302 height 785
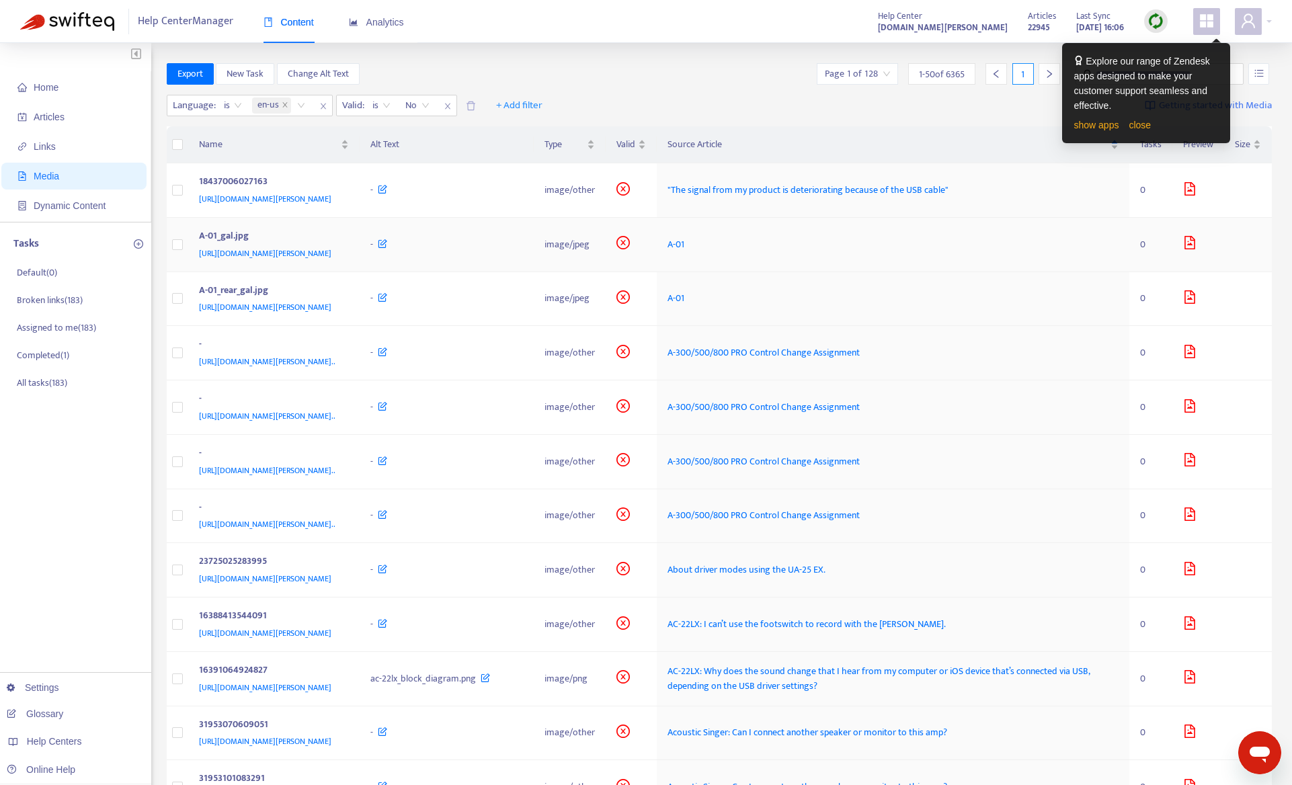
click at [534, 242] on td "-" at bounding box center [447, 245] width 174 height 54
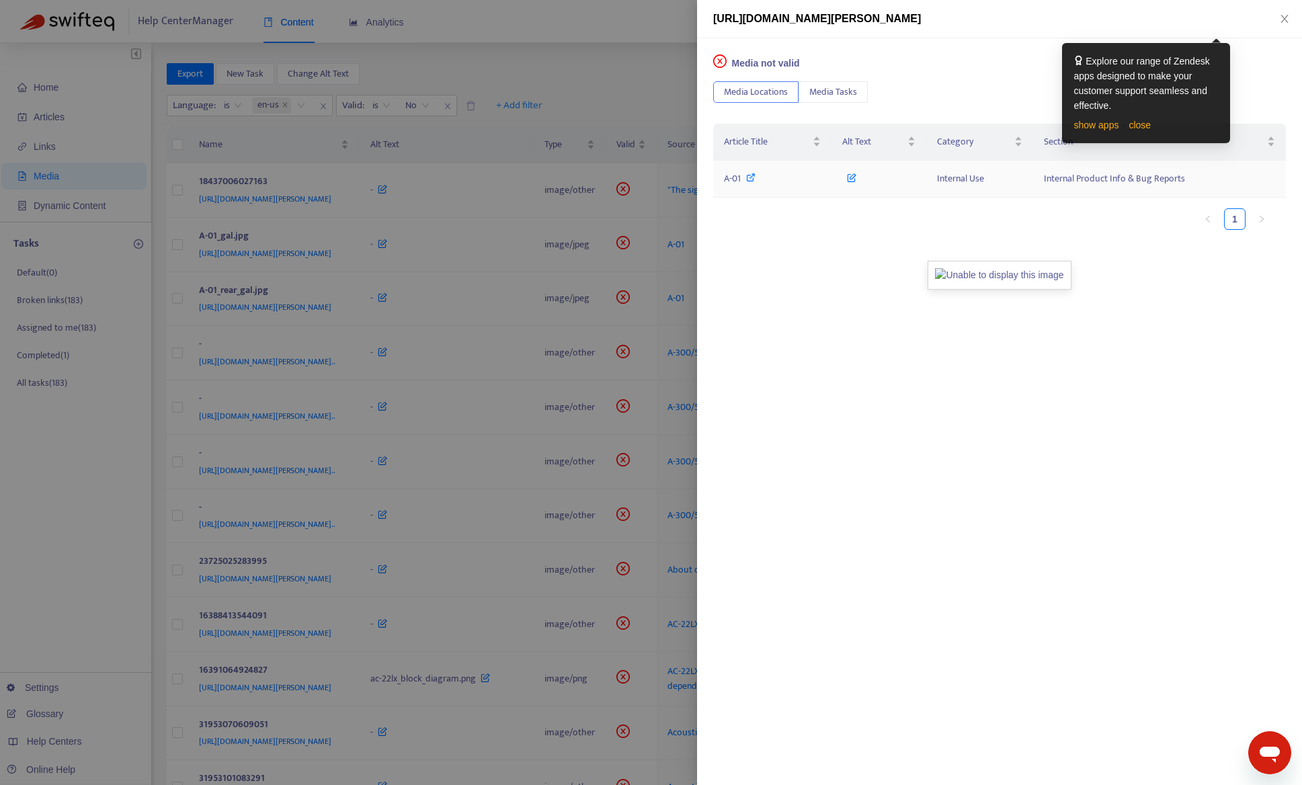
click at [735, 180] on span "A-01" at bounding box center [732, 178] width 17 height 15
click at [733, 179] on span "A-01" at bounding box center [732, 178] width 17 height 15
click at [595, 57] on div at bounding box center [651, 392] width 1302 height 785
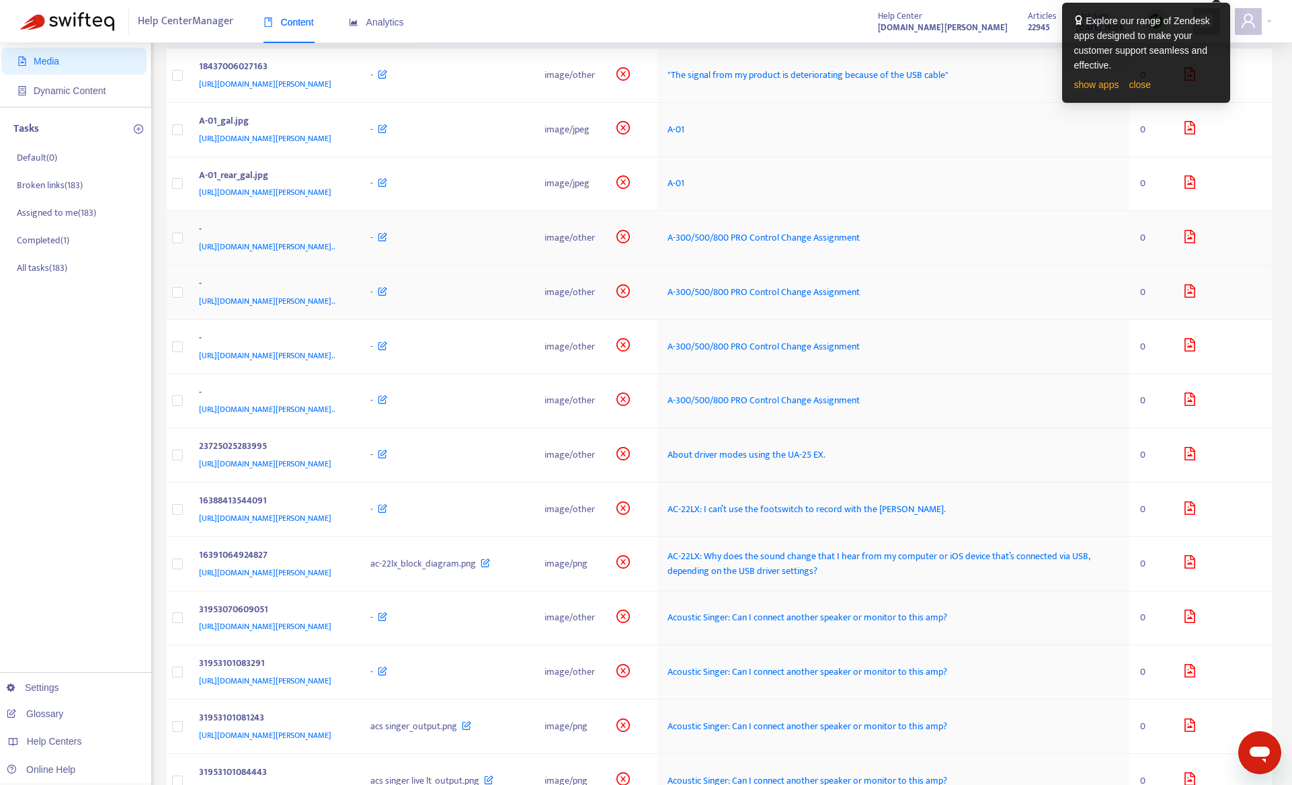
scroll to position [134, 0]
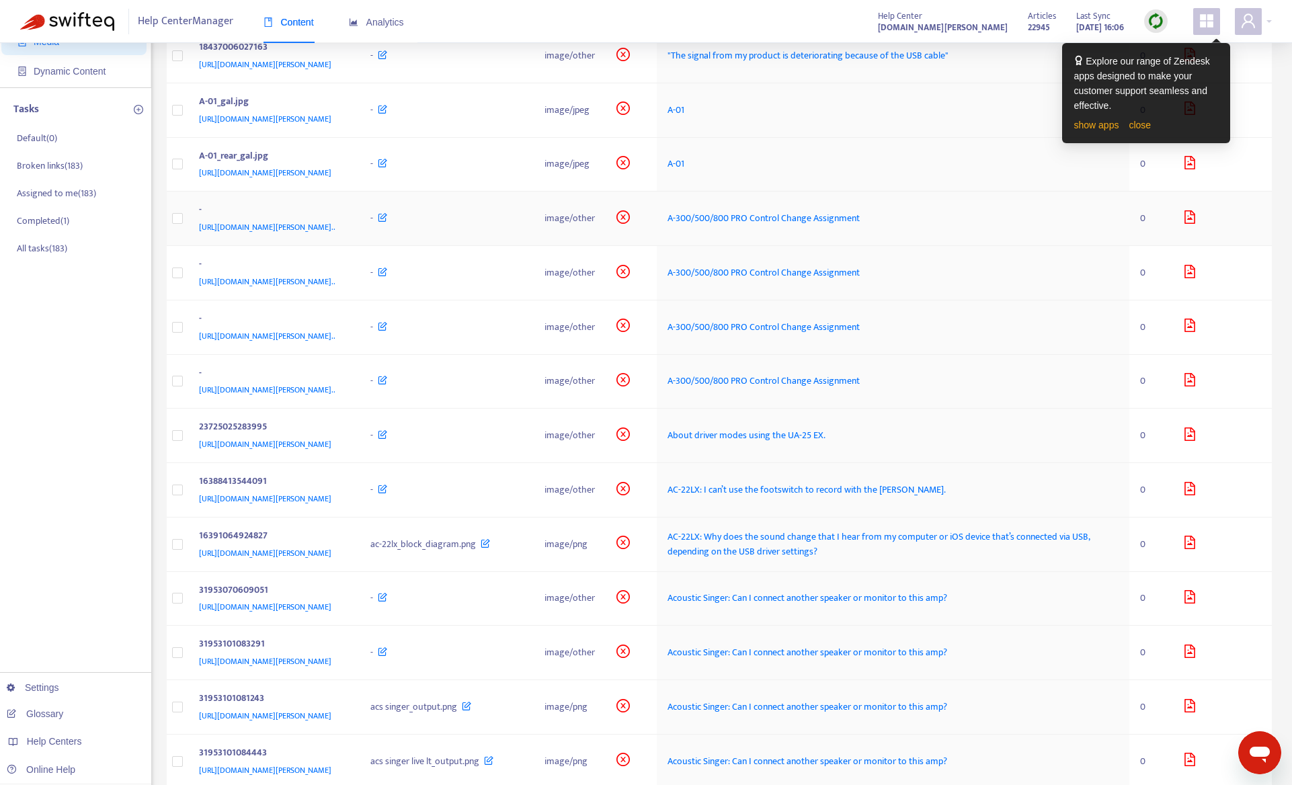
click at [349, 235] on div "- https://support.roland.com/attachments/token/oDxMPjtNlBPpwIAoq8SqZU8PY/?name=…" at bounding box center [274, 218] width 150 height 32
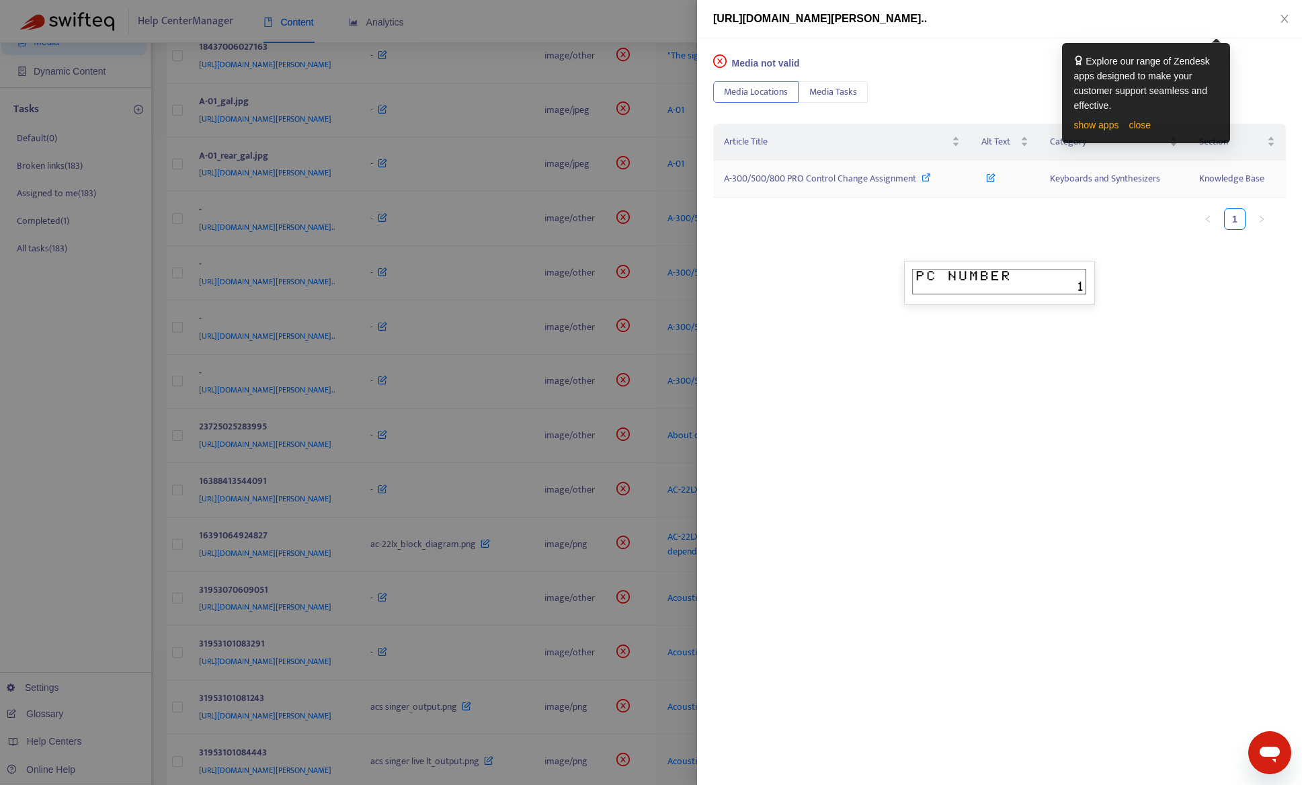
click at [840, 176] on span "A-300/500/800 PRO Control Change Assignment" at bounding box center [820, 178] width 192 height 15
click at [153, 433] on div at bounding box center [651, 392] width 1302 height 785
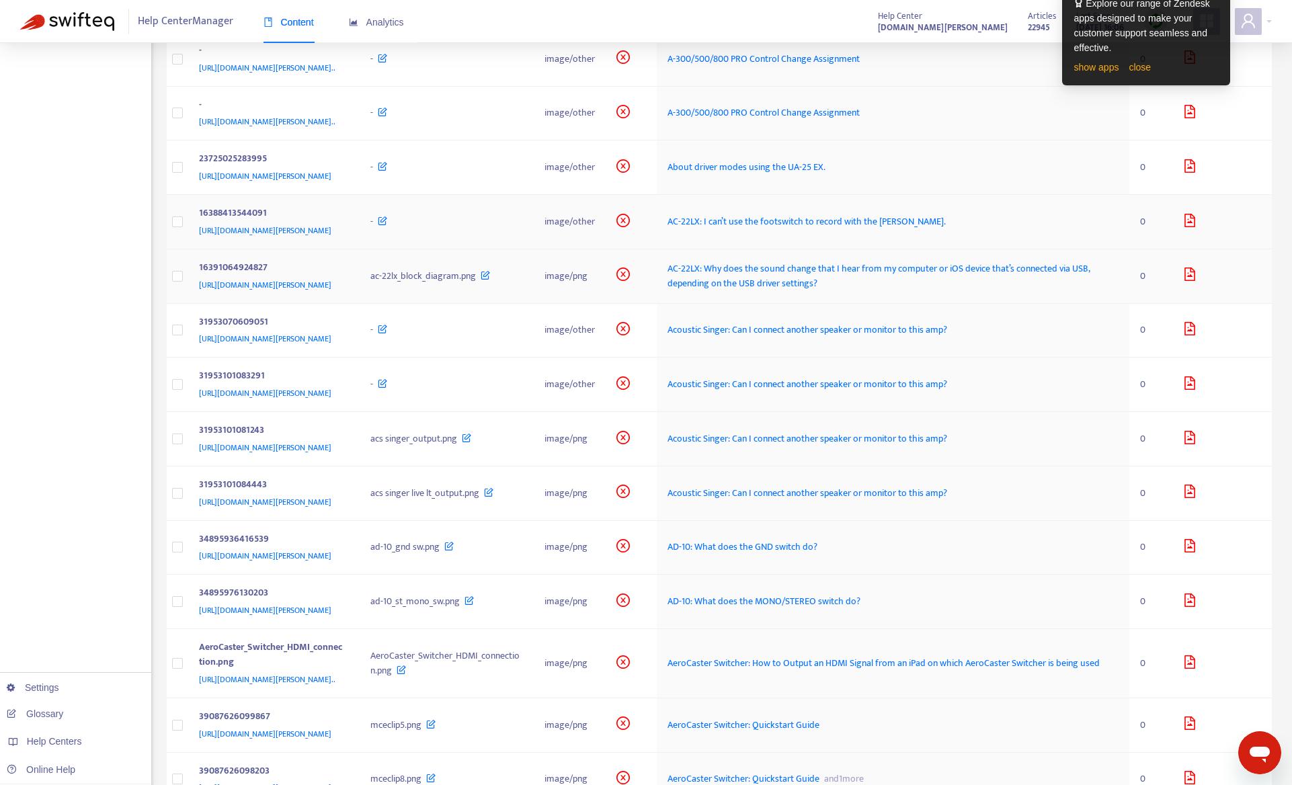
scroll to position [403, 0]
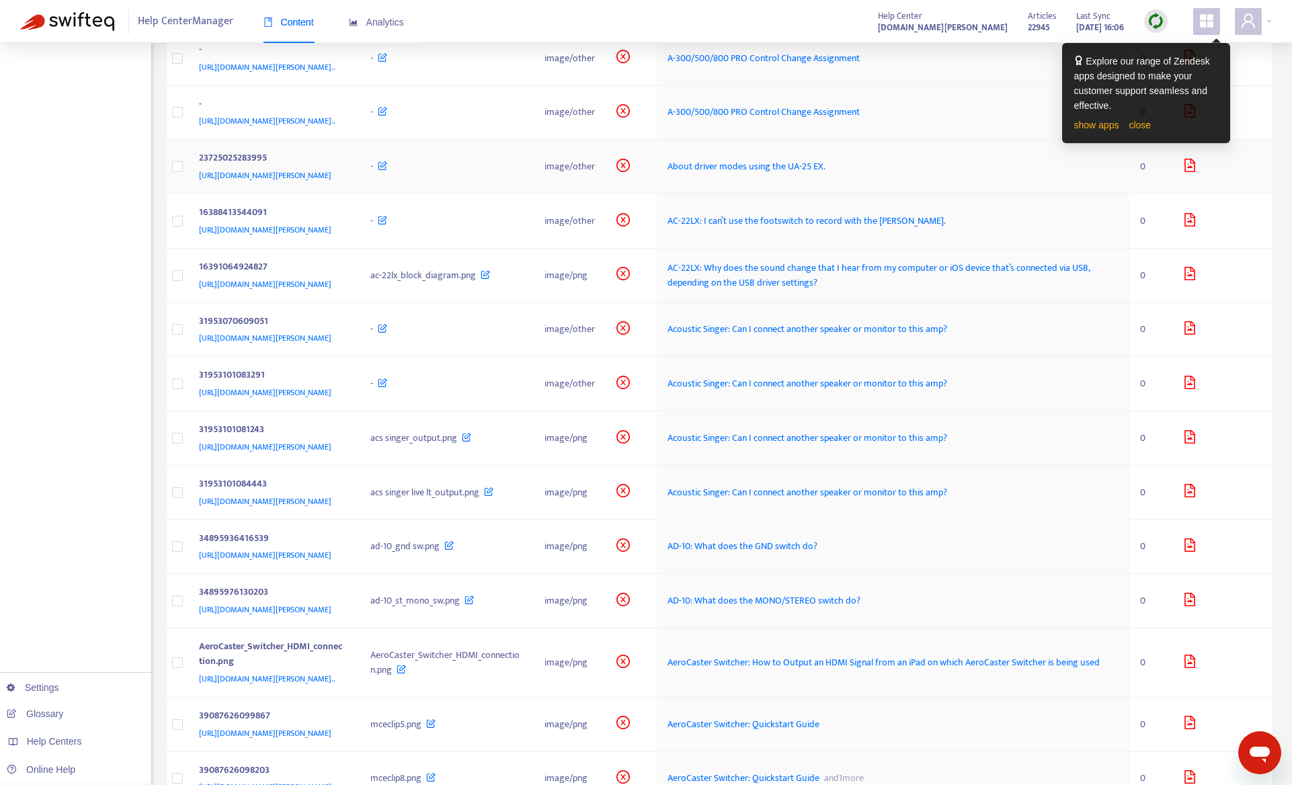
click at [523, 174] on div "-" at bounding box center [446, 166] width 153 height 15
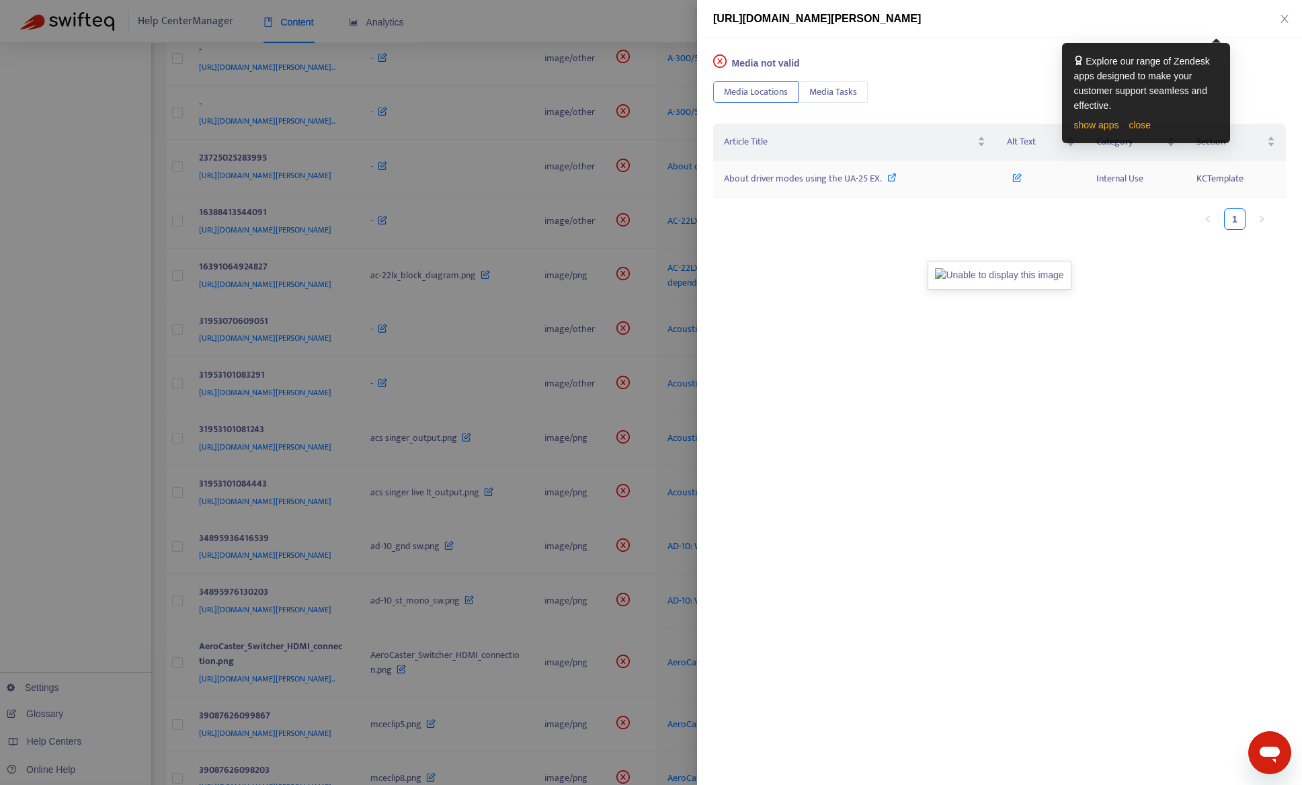
click at [768, 177] on span "About driver modes using the UA-25 EX." at bounding box center [803, 178] width 158 height 15
click at [146, 501] on div at bounding box center [651, 392] width 1302 height 785
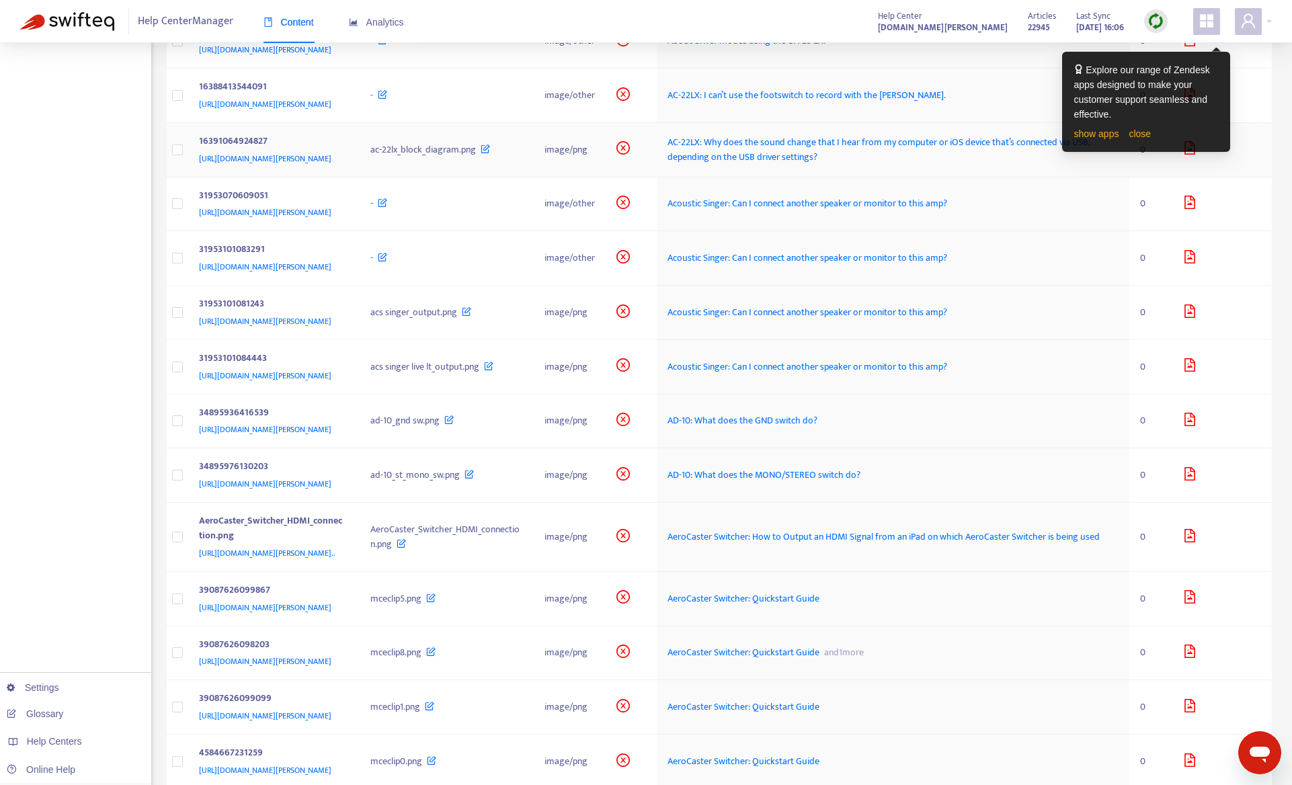
scroll to position [538, 0]
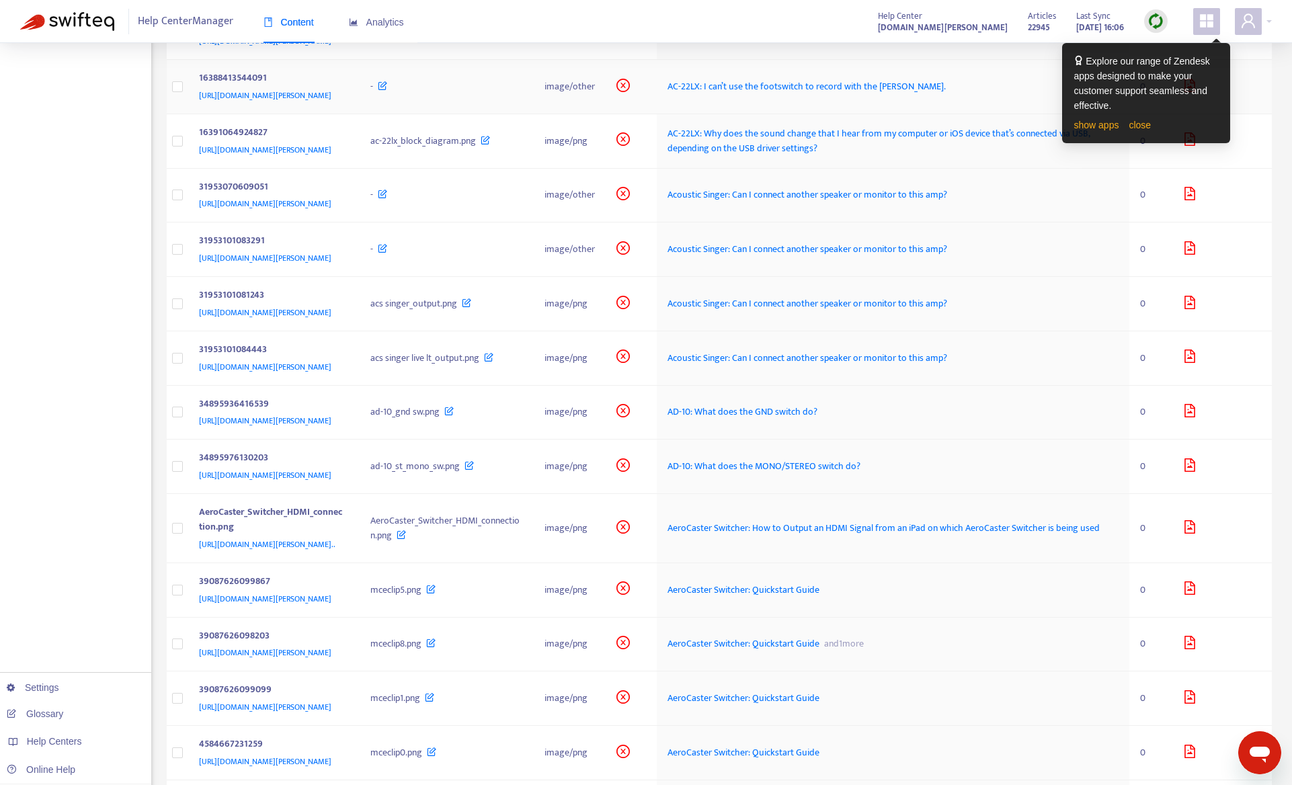
click at [534, 114] on td "-" at bounding box center [447, 87] width 174 height 54
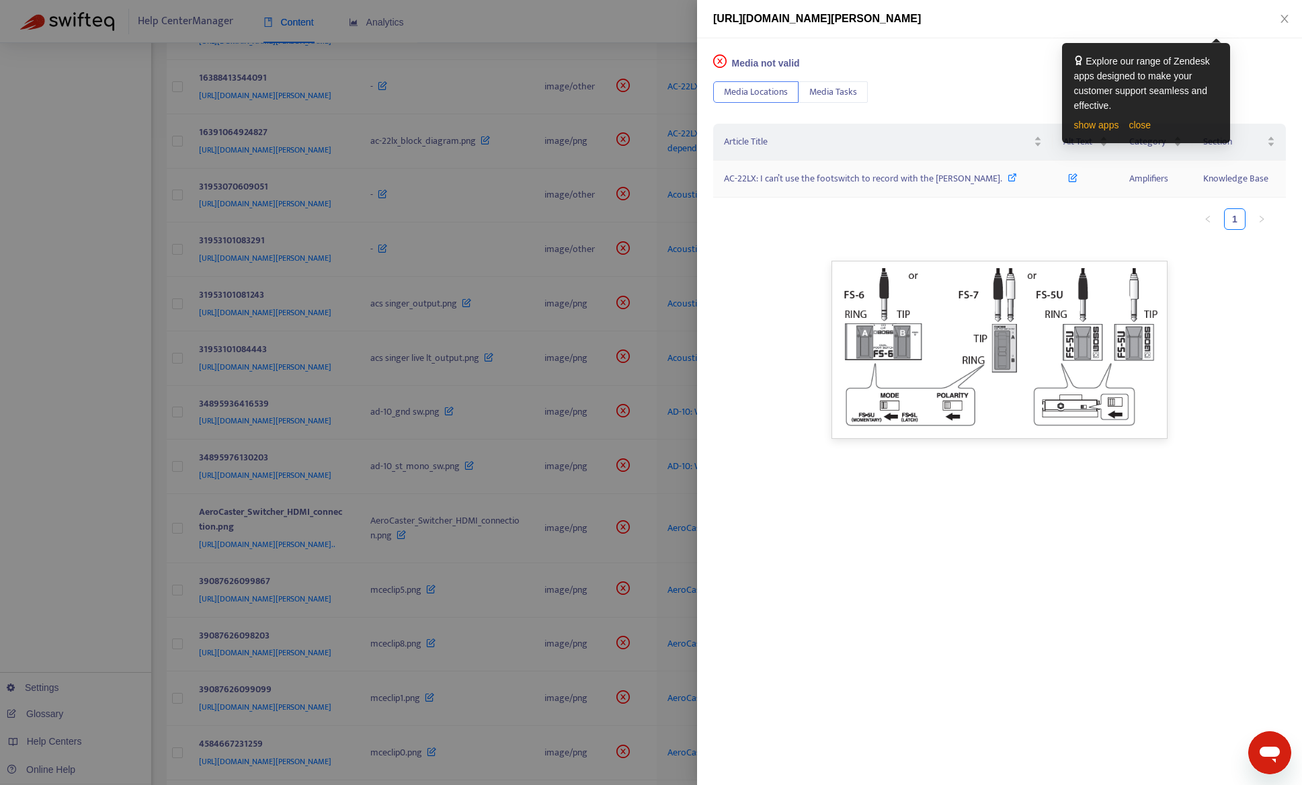
click at [755, 179] on span "AC-22LX: I can’t use the footswitch to record with the looper." at bounding box center [863, 178] width 278 height 15
click at [1250, 76] on div "Media not valid Media Locations Media Tasks Article Title Alt Text Category Sec…" at bounding box center [999, 411] width 605 height 747
click at [1137, 122] on link "close" at bounding box center [1140, 125] width 22 height 11
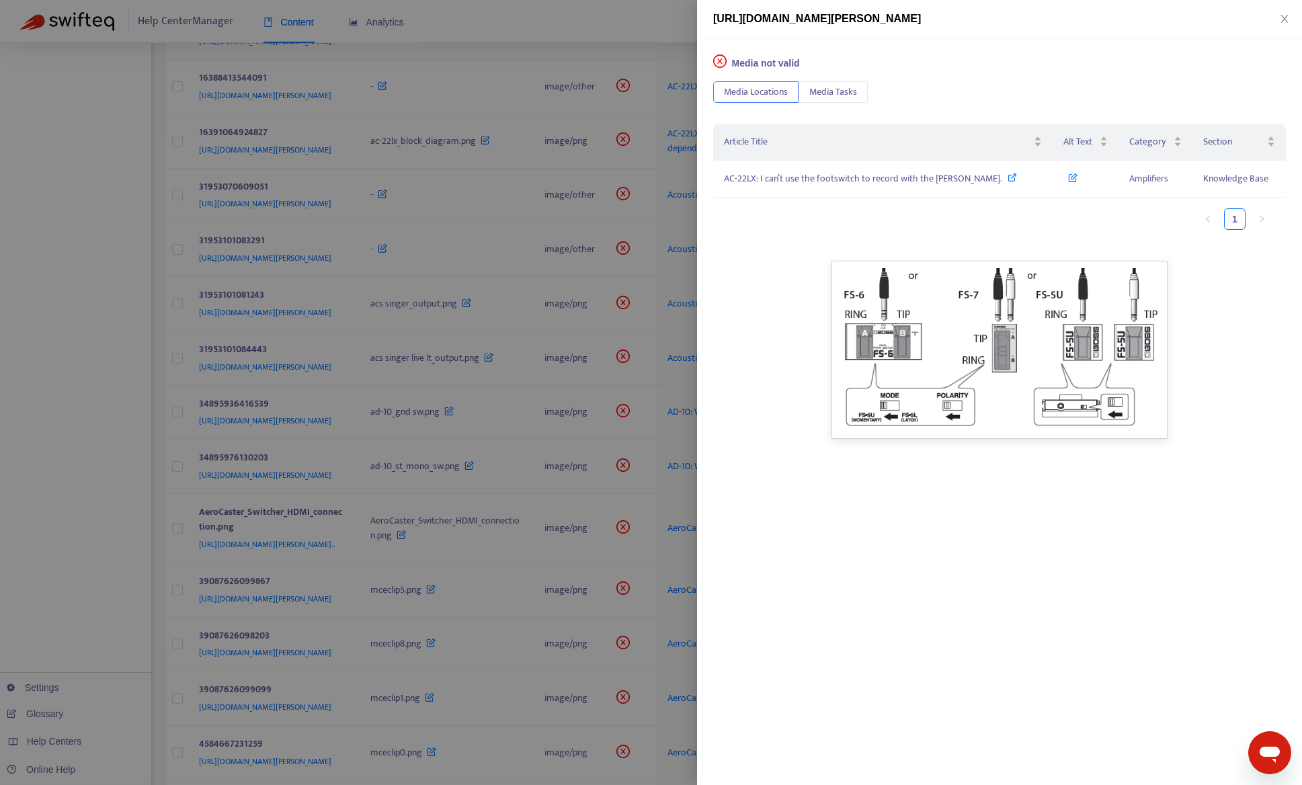
click at [676, 26] on div at bounding box center [651, 392] width 1302 height 785
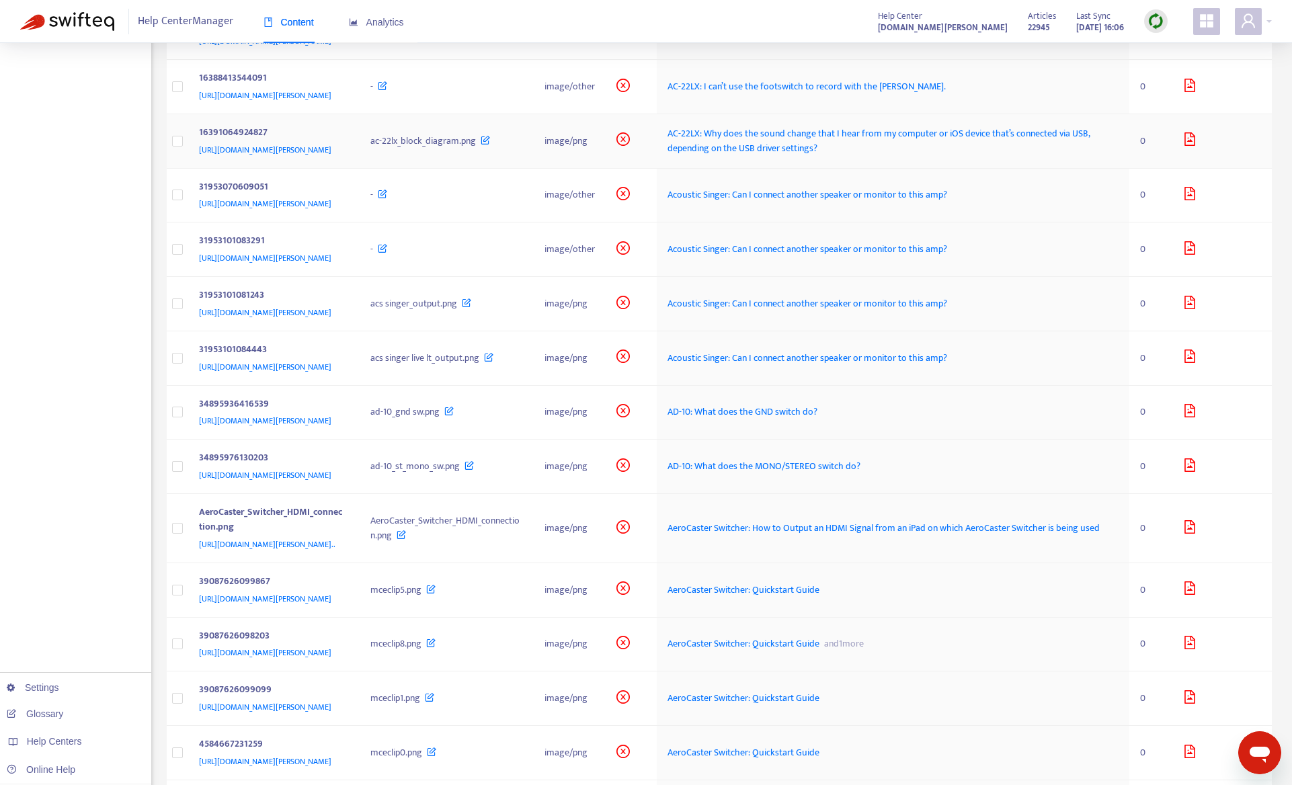
click at [511, 169] on td "ac-22lx_block_diagram.png" at bounding box center [447, 141] width 174 height 54
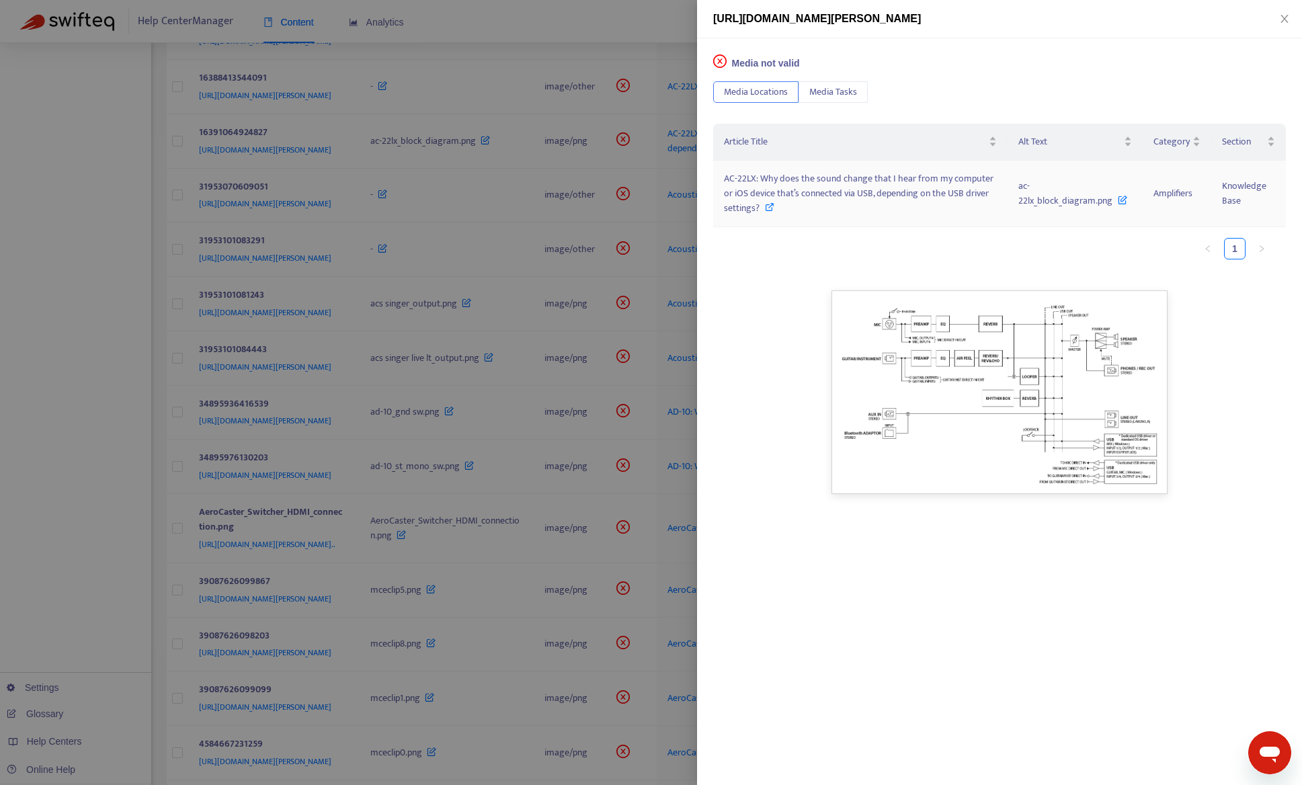
click at [798, 193] on span "AC-22LX: Why does the sound change that I hear from my computer or iOS device t…" at bounding box center [859, 193] width 270 height 45
click at [588, 57] on div at bounding box center [651, 392] width 1302 height 785
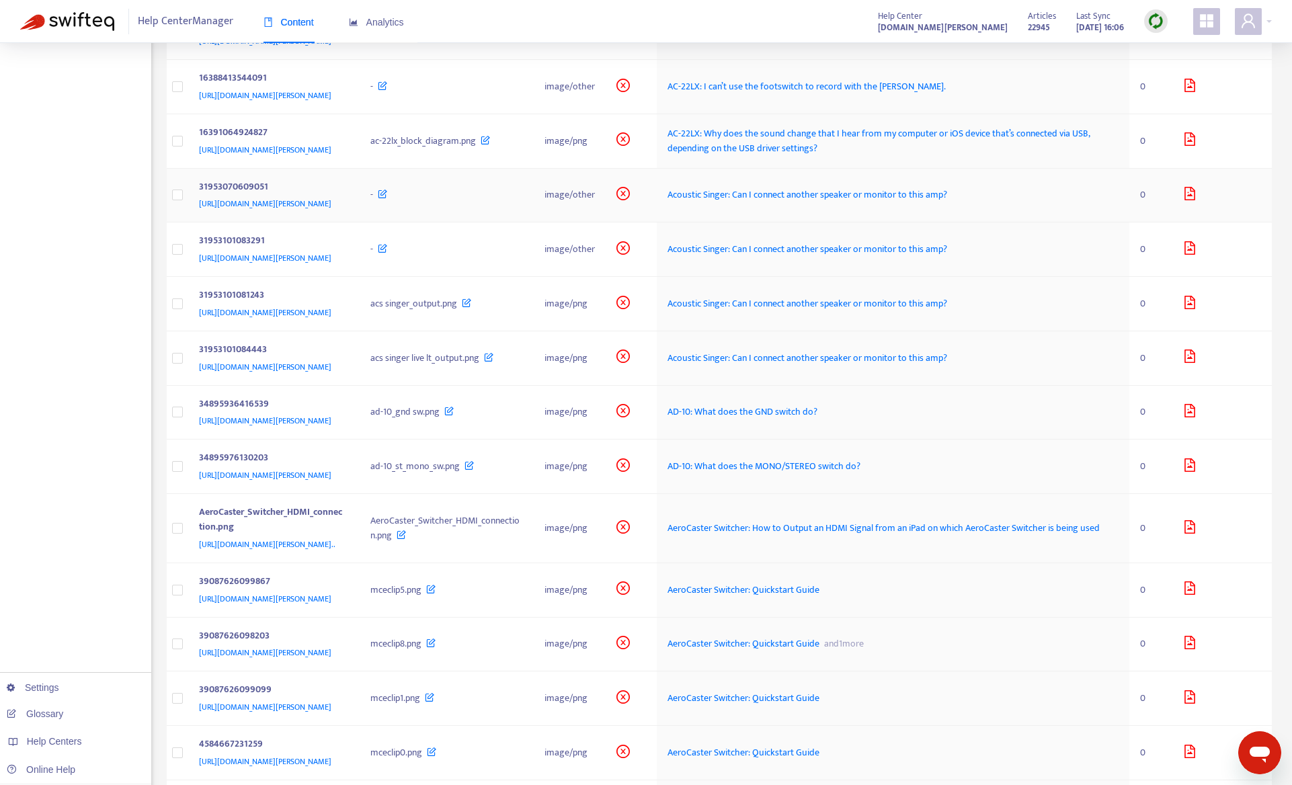
click at [523, 202] on div "-" at bounding box center [446, 195] width 153 height 15
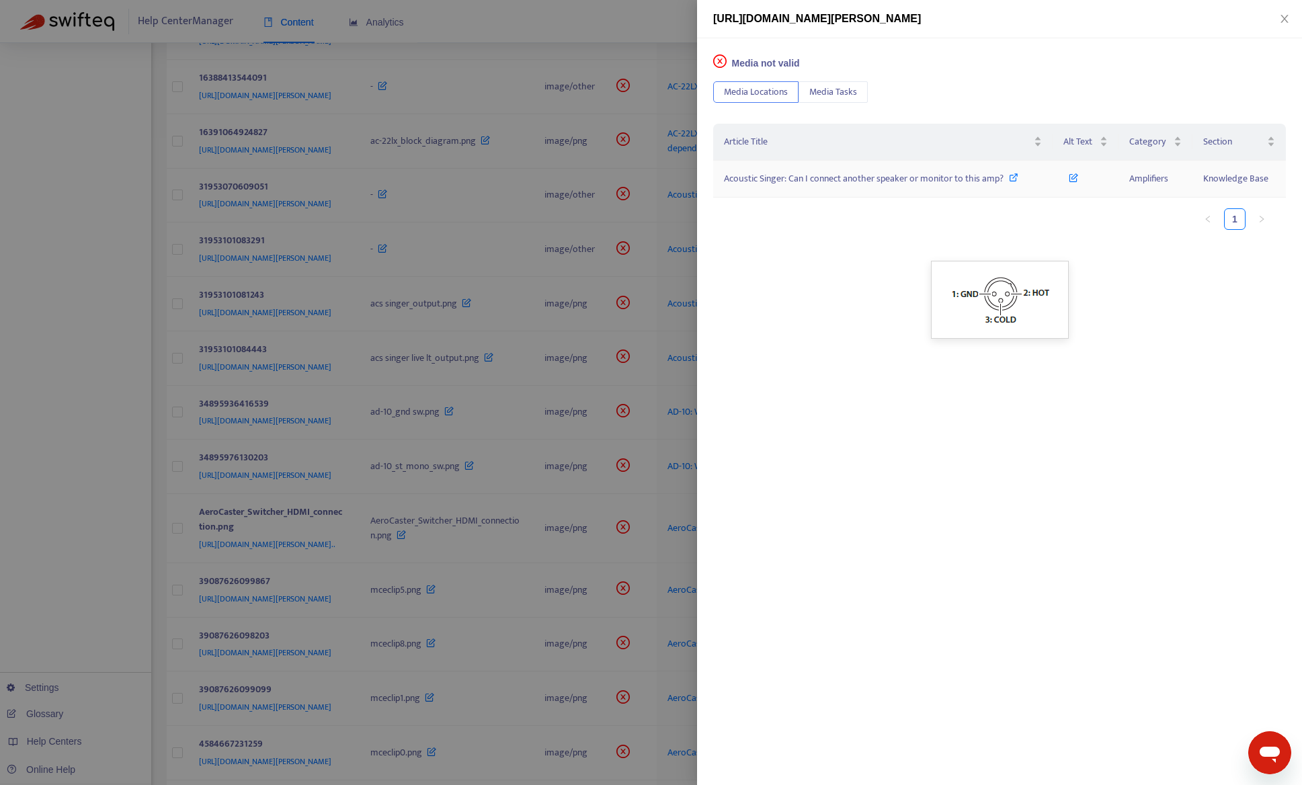
click at [778, 175] on span "Acoustic Singer: Can I connect another speaker or monitor to this amp?" at bounding box center [864, 178] width 280 height 15
click at [77, 547] on div at bounding box center [651, 392] width 1302 height 785
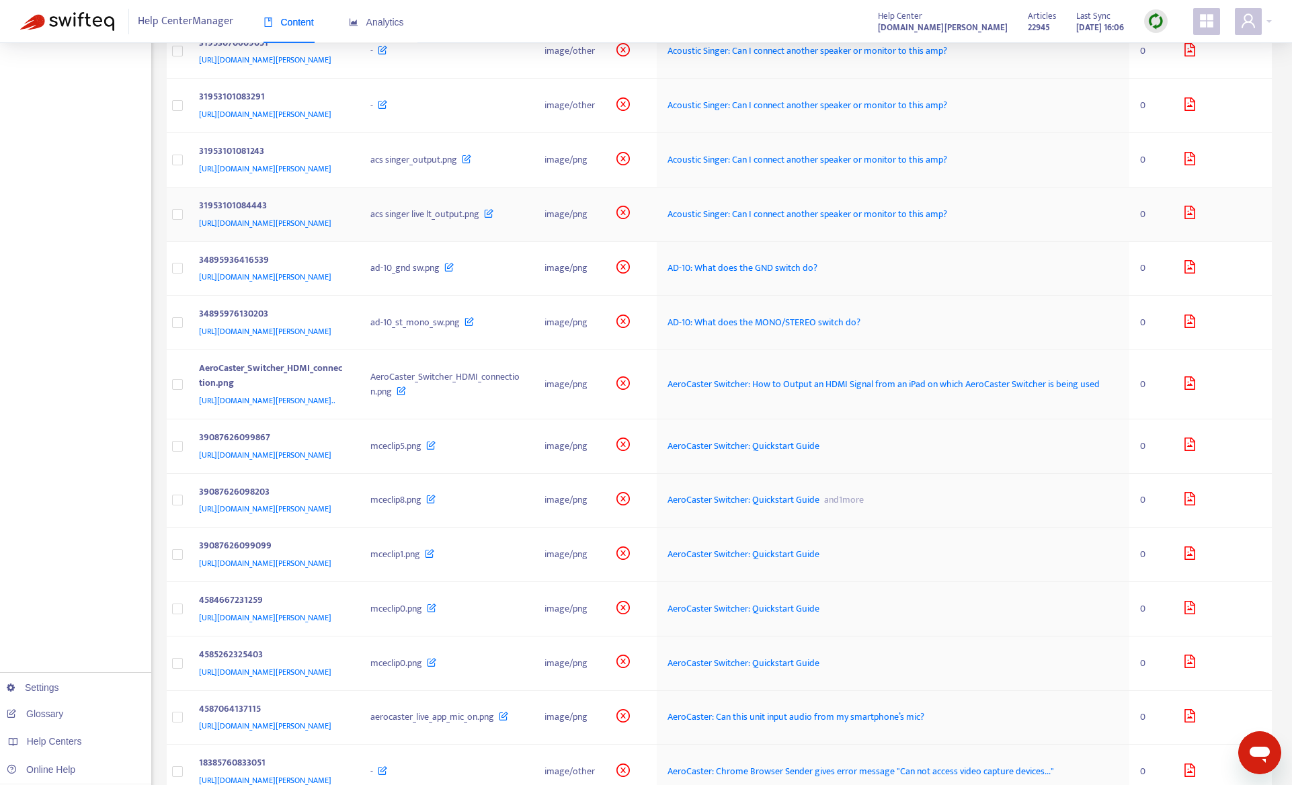
scroll to position [739, 0]
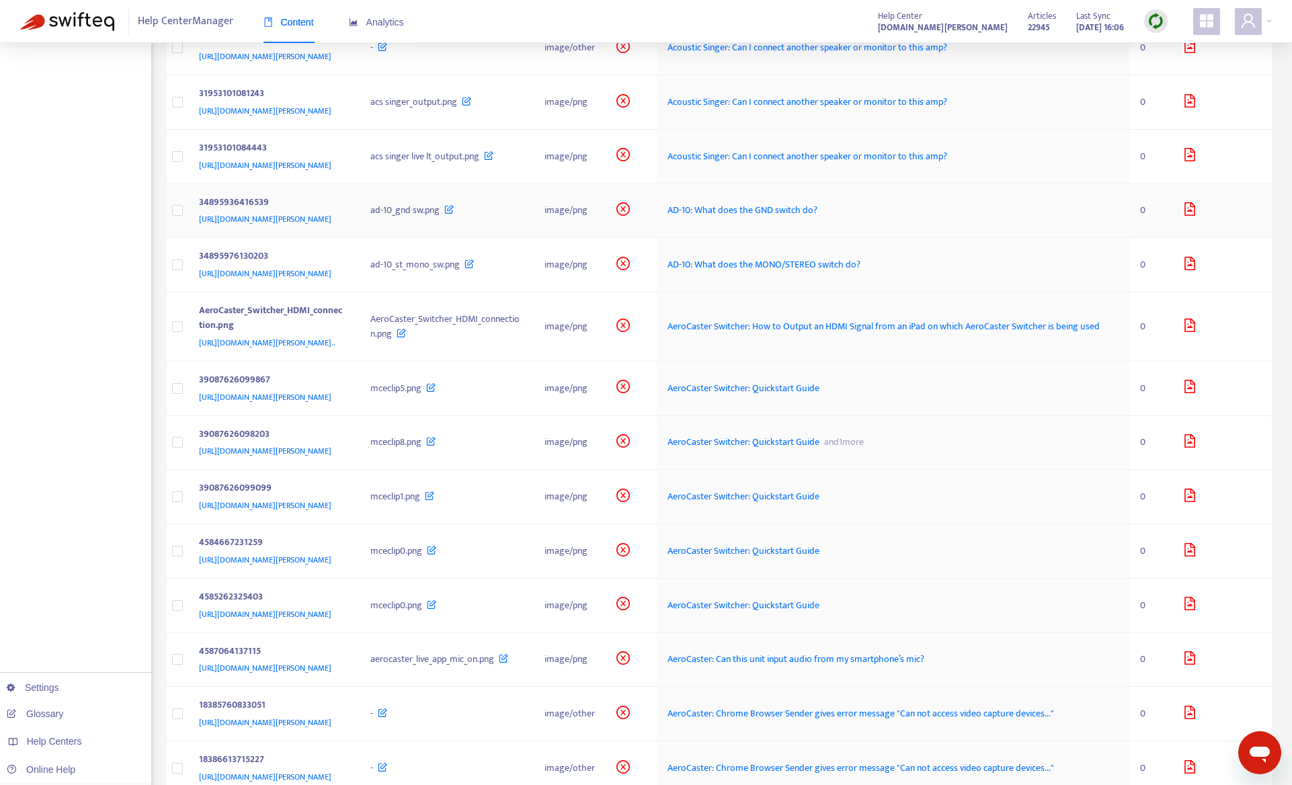
click at [525, 239] on td "ad-10_gnd sw.png" at bounding box center [447, 211] width 174 height 54
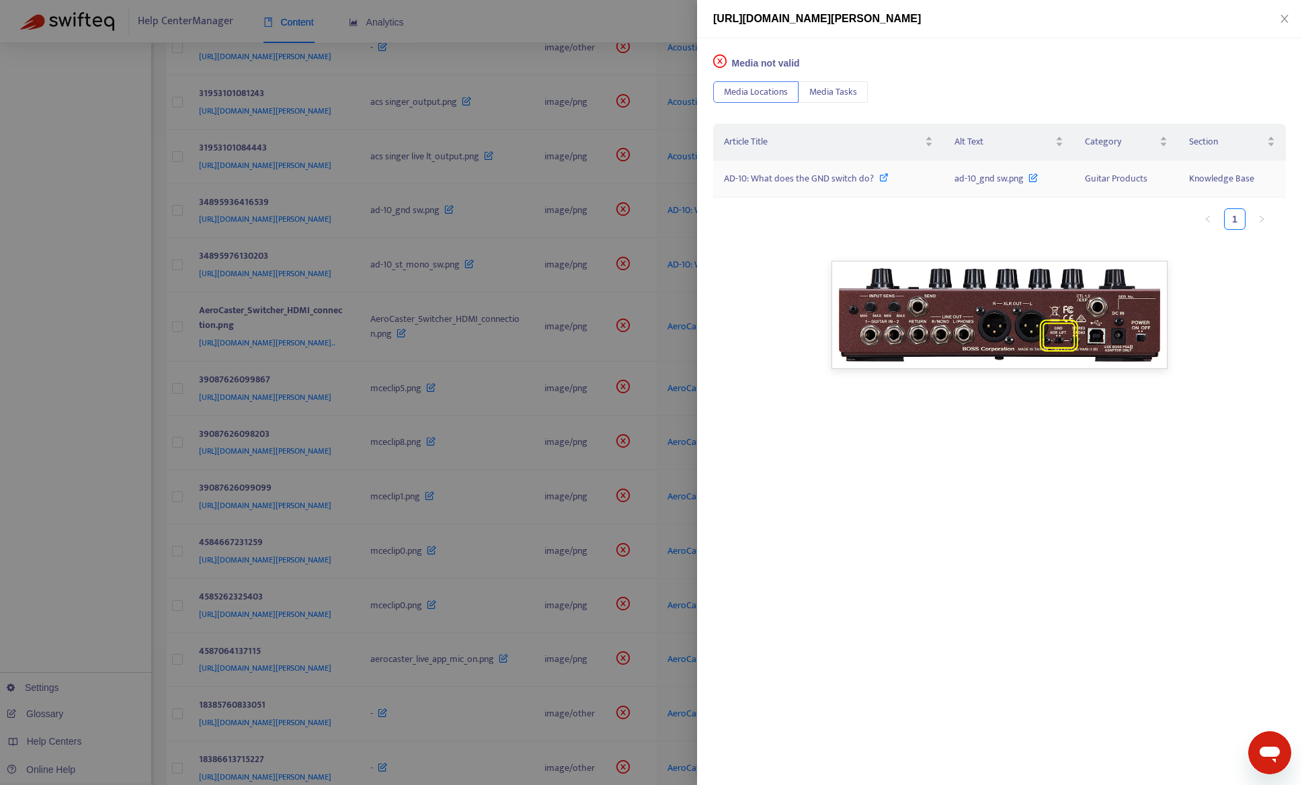
click at [842, 182] on span "AD-10: What does the GND switch do?" at bounding box center [799, 178] width 150 height 15
click at [40, 565] on div at bounding box center [651, 392] width 1302 height 785
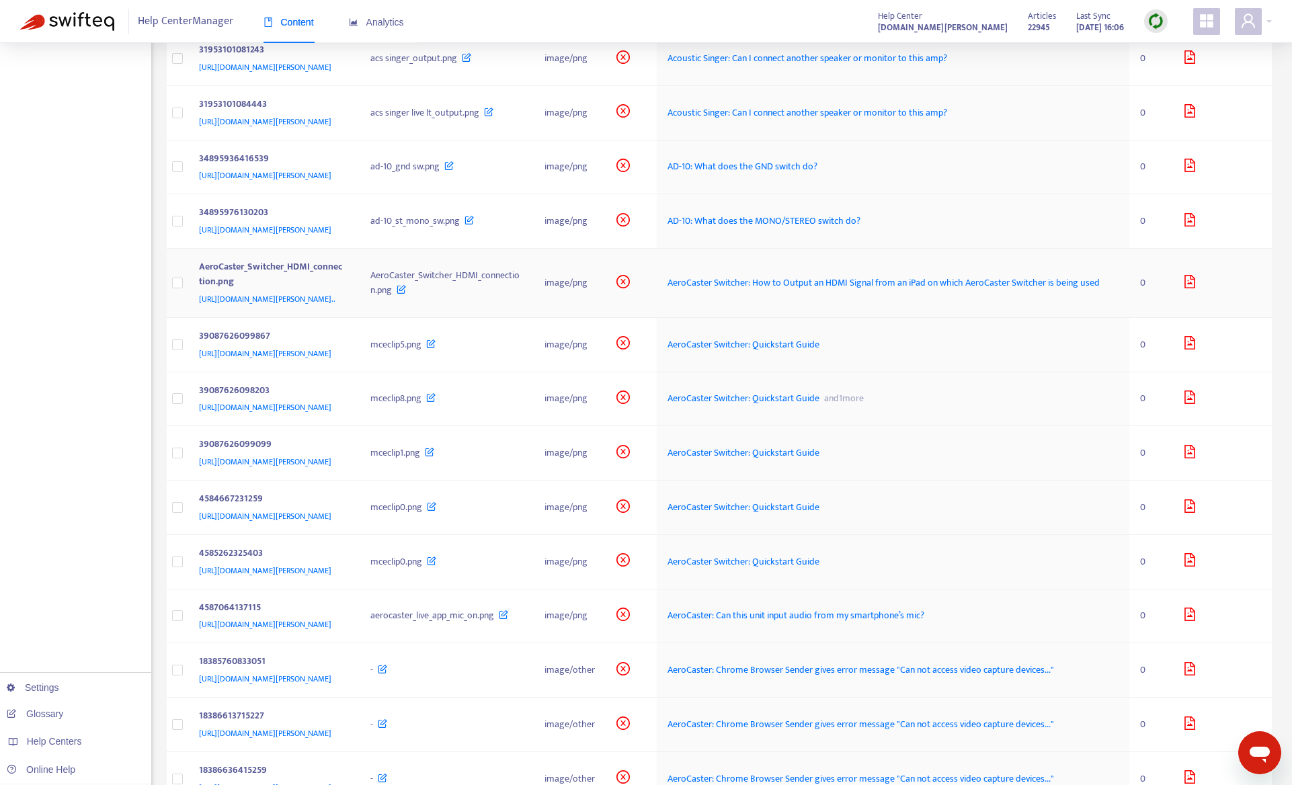
scroll to position [807, 0]
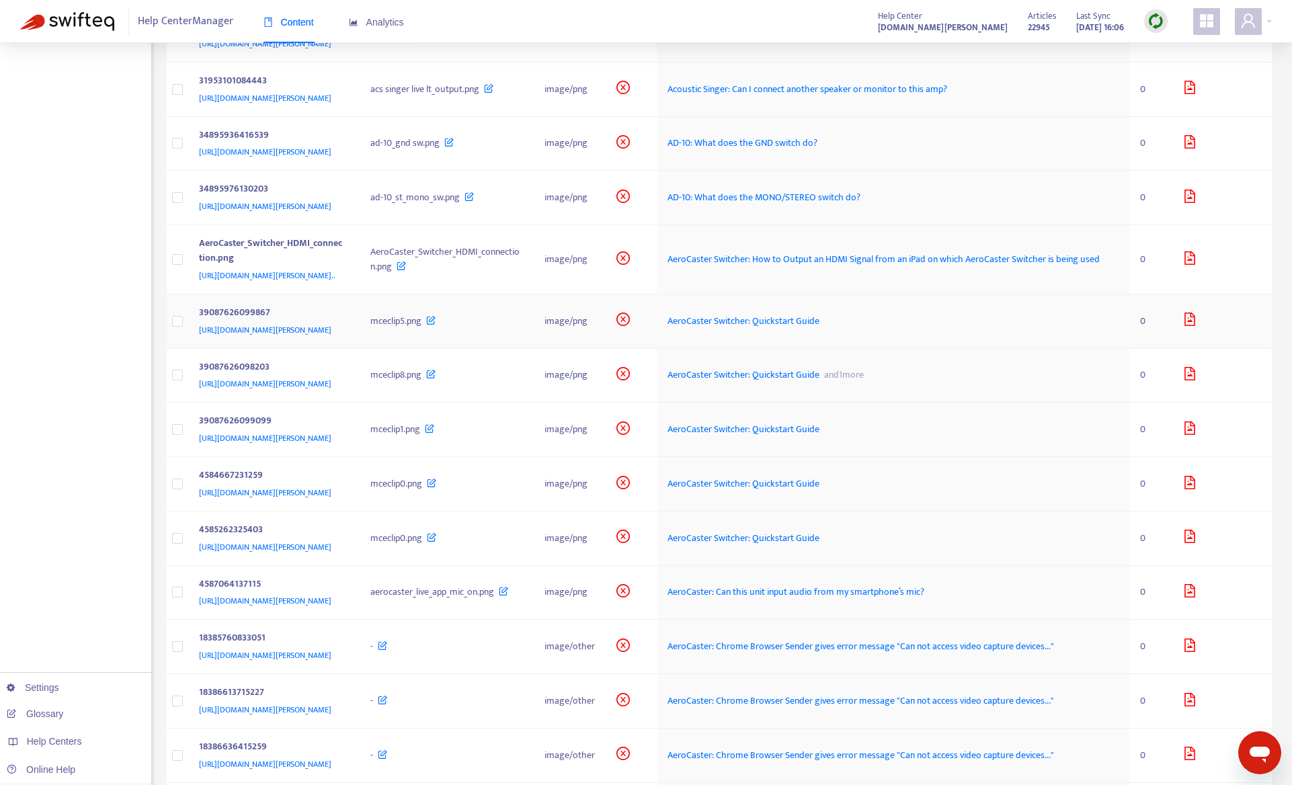
click at [344, 323] on div "39087626099867" at bounding box center [271, 313] width 145 height 17
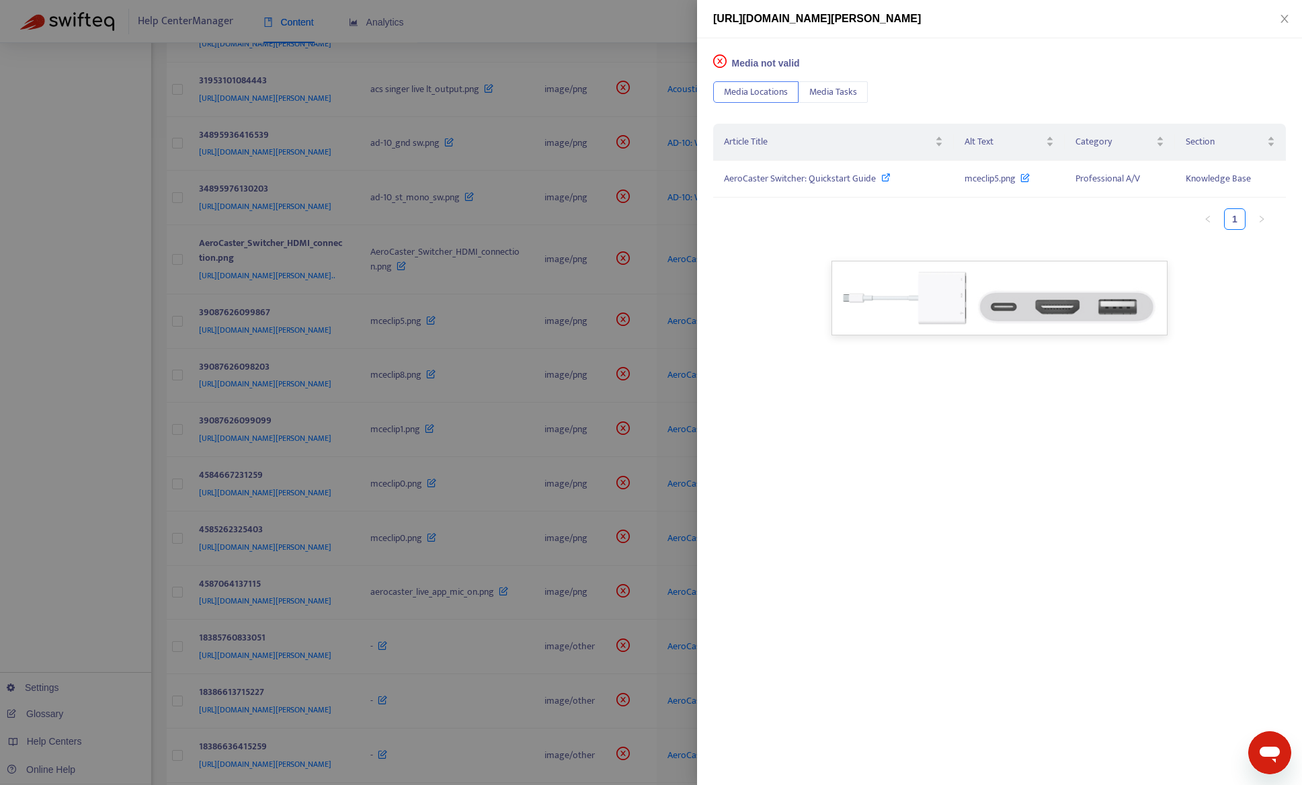
click at [149, 504] on div at bounding box center [651, 392] width 1302 height 785
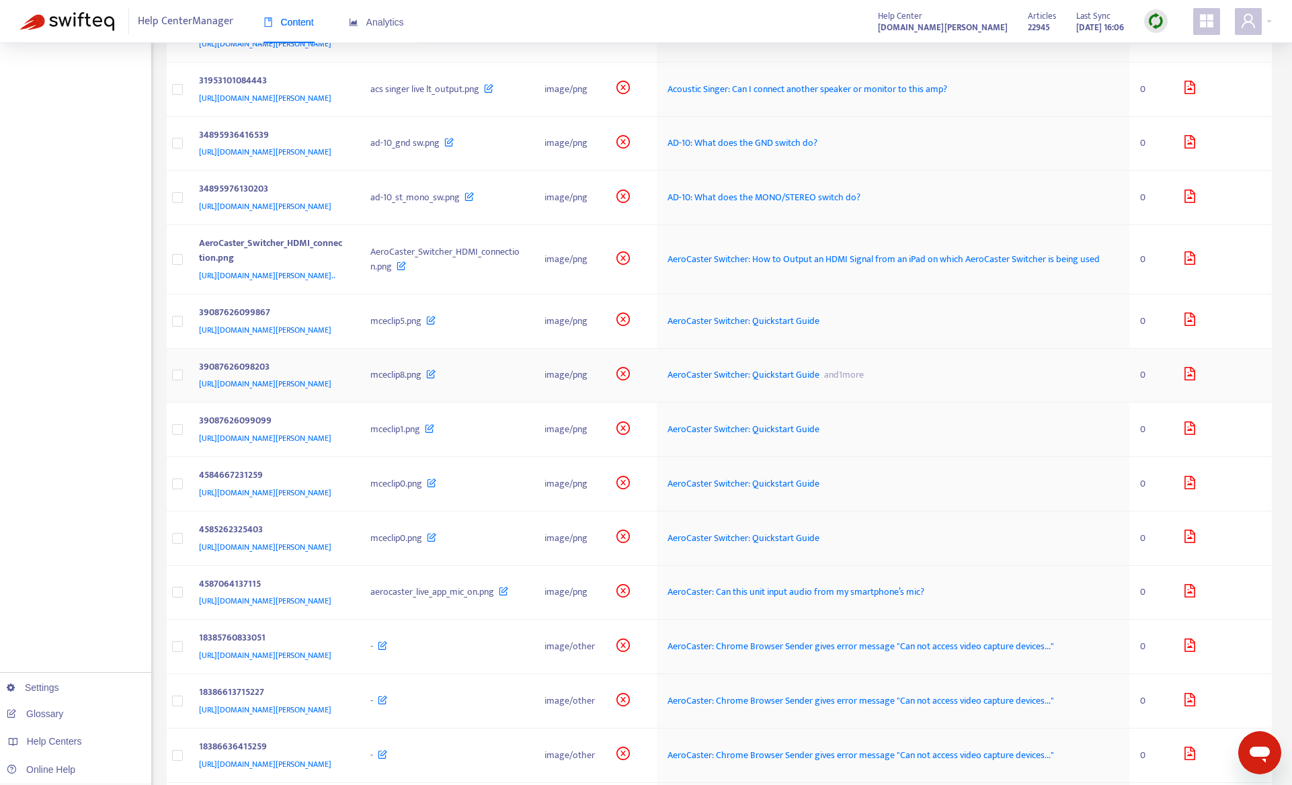
click at [534, 403] on td "mceclip8.png" at bounding box center [447, 376] width 174 height 54
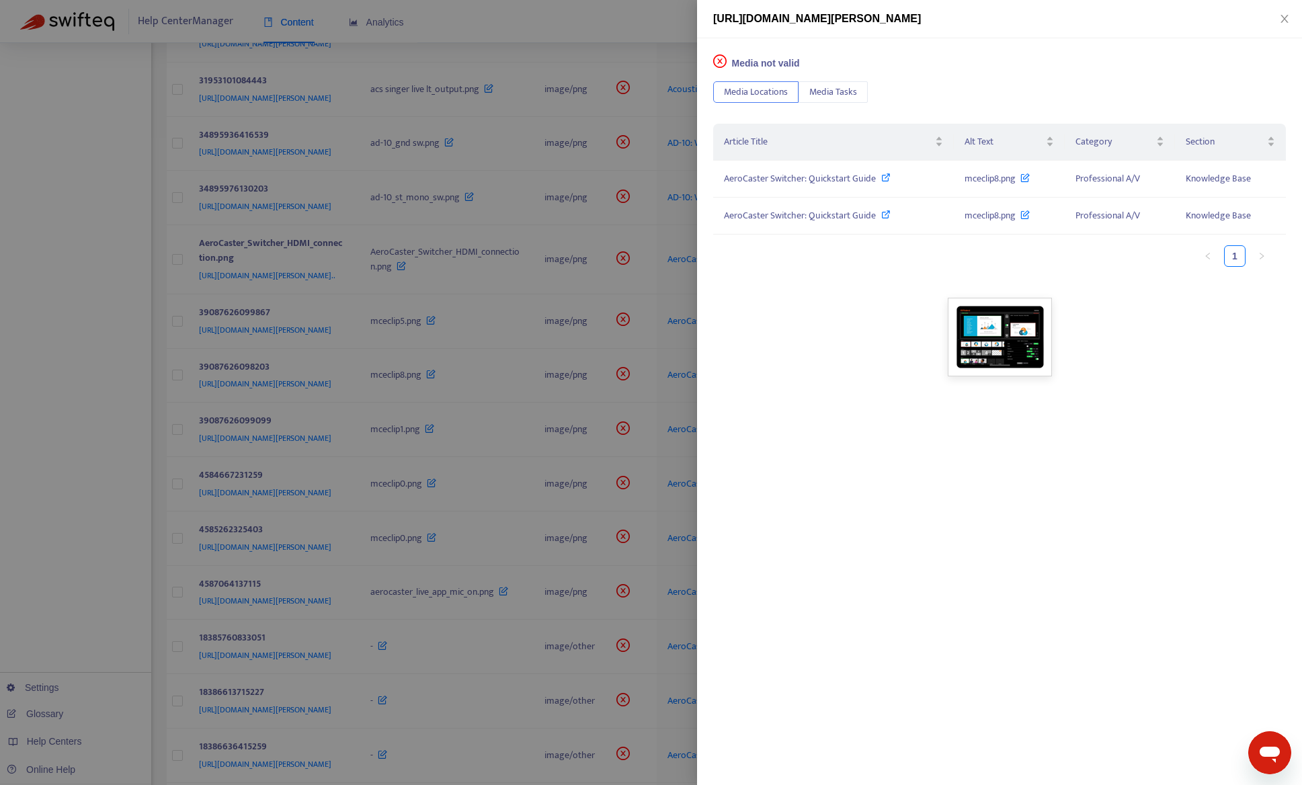
click at [144, 545] on div at bounding box center [651, 392] width 1302 height 785
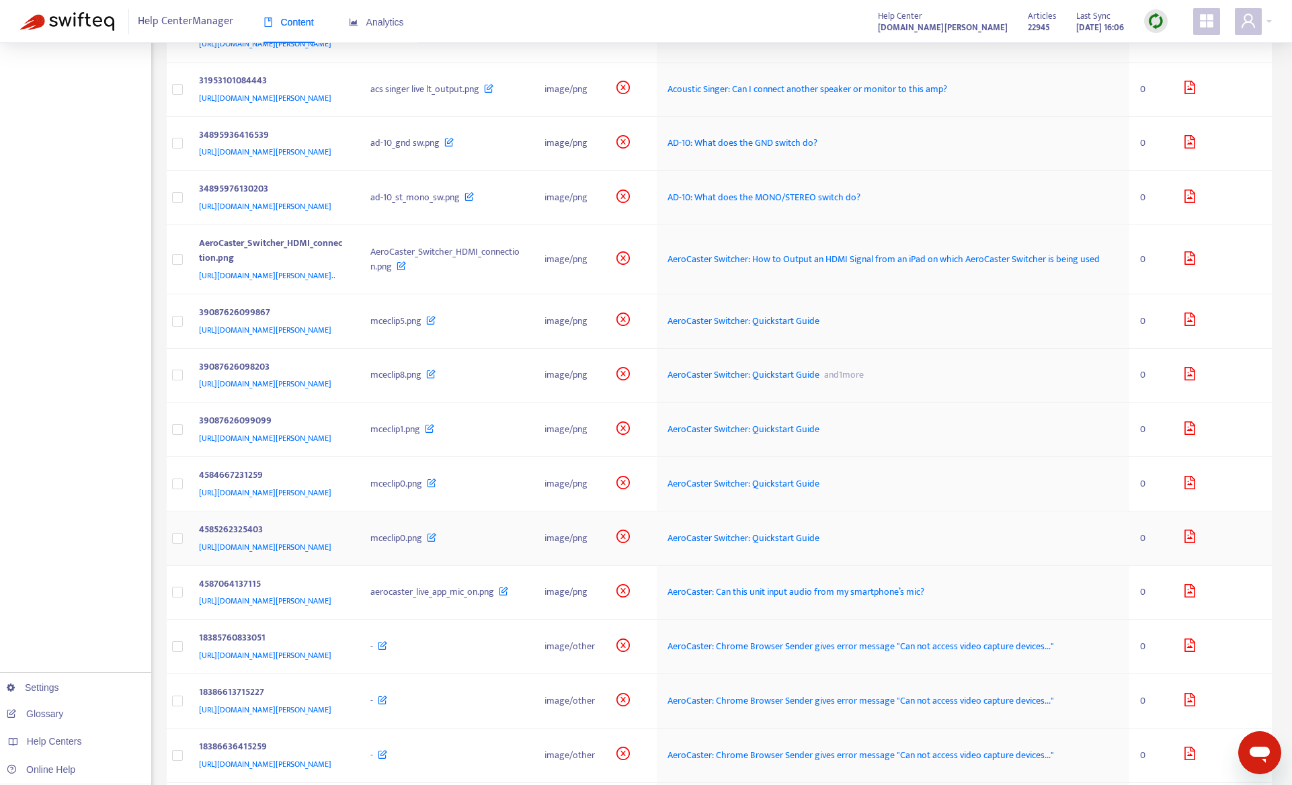
click at [523, 546] on div "mceclip0.png" at bounding box center [446, 538] width 153 height 15
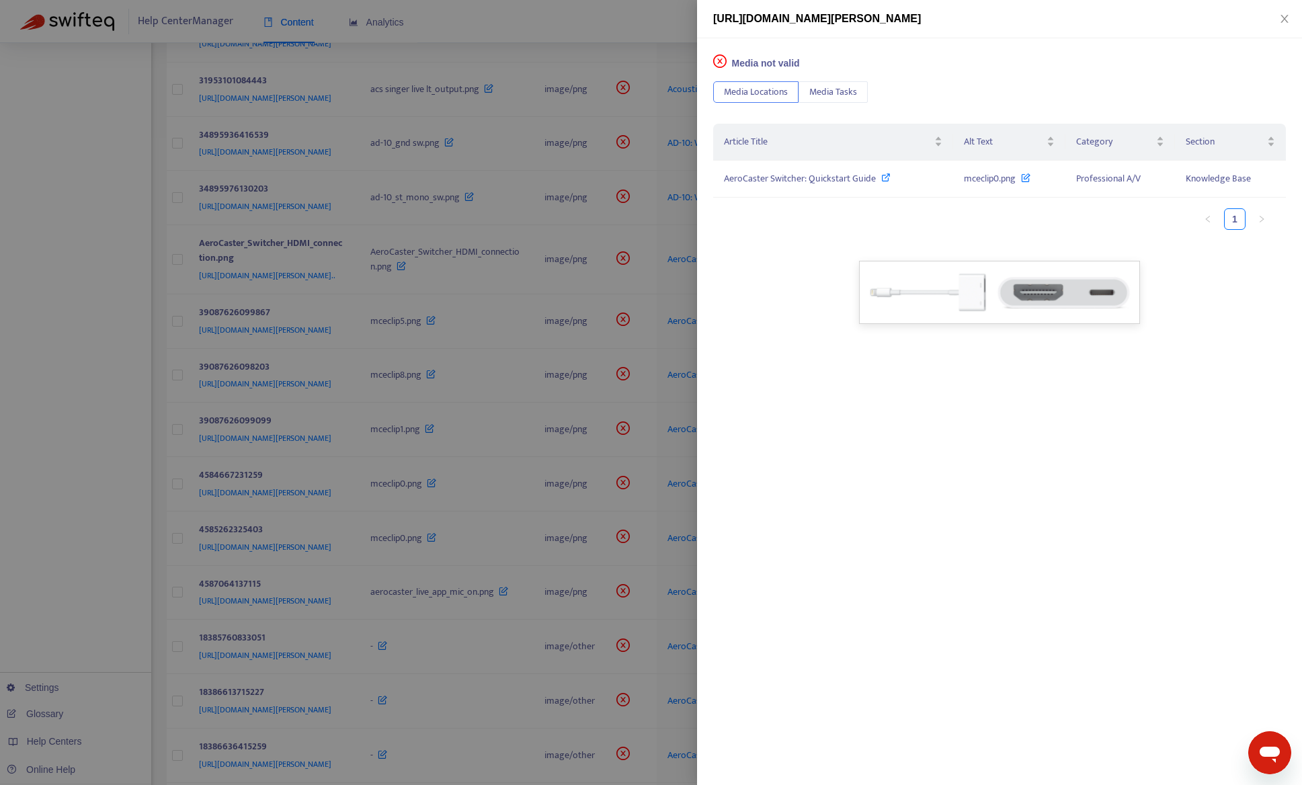
click at [122, 561] on div at bounding box center [651, 392] width 1302 height 785
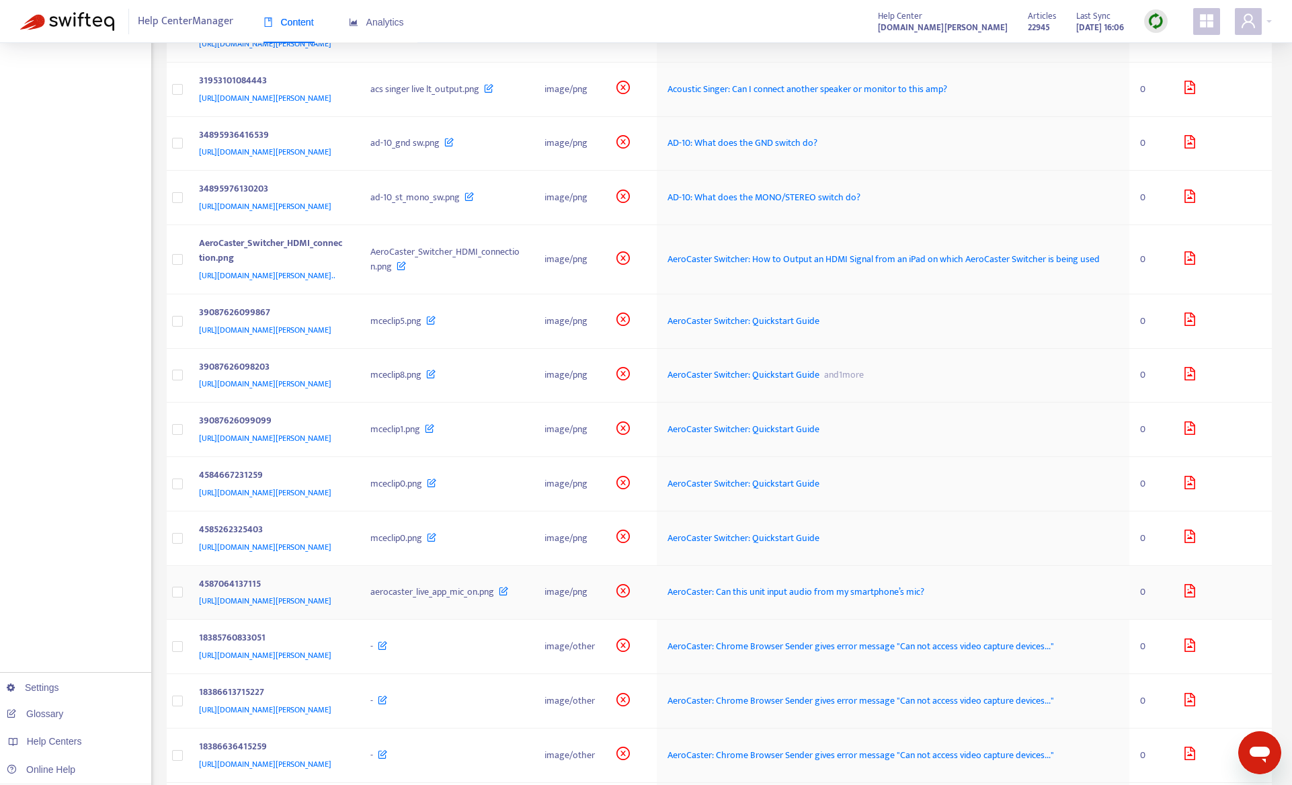
click at [523, 600] on div "aerocaster_live_app_mic_on.png" at bounding box center [446, 592] width 153 height 15
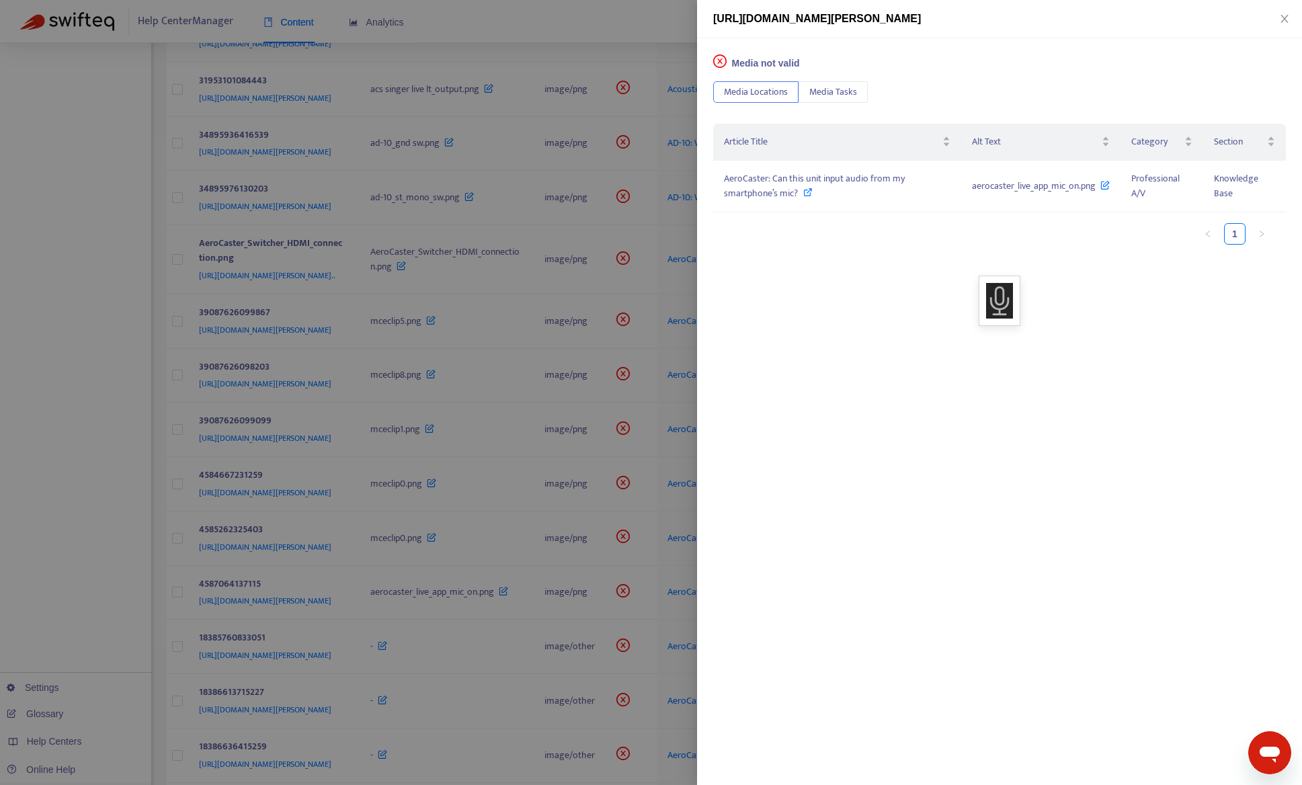
click at [131, 640] on div at bounding box center [651, 392] width 1302 height 785
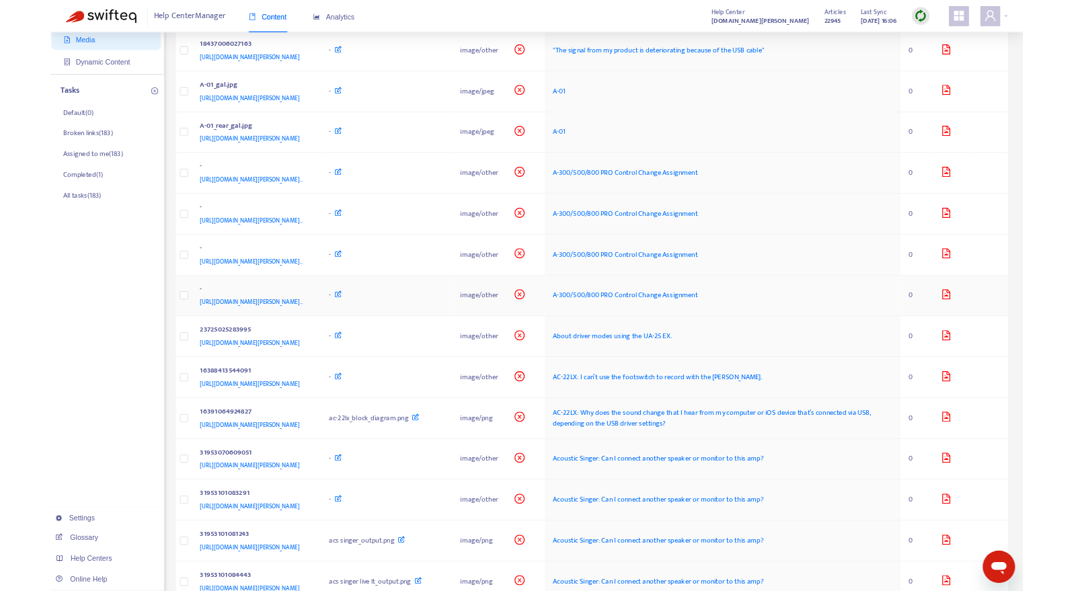
scroll to position [0, 0]
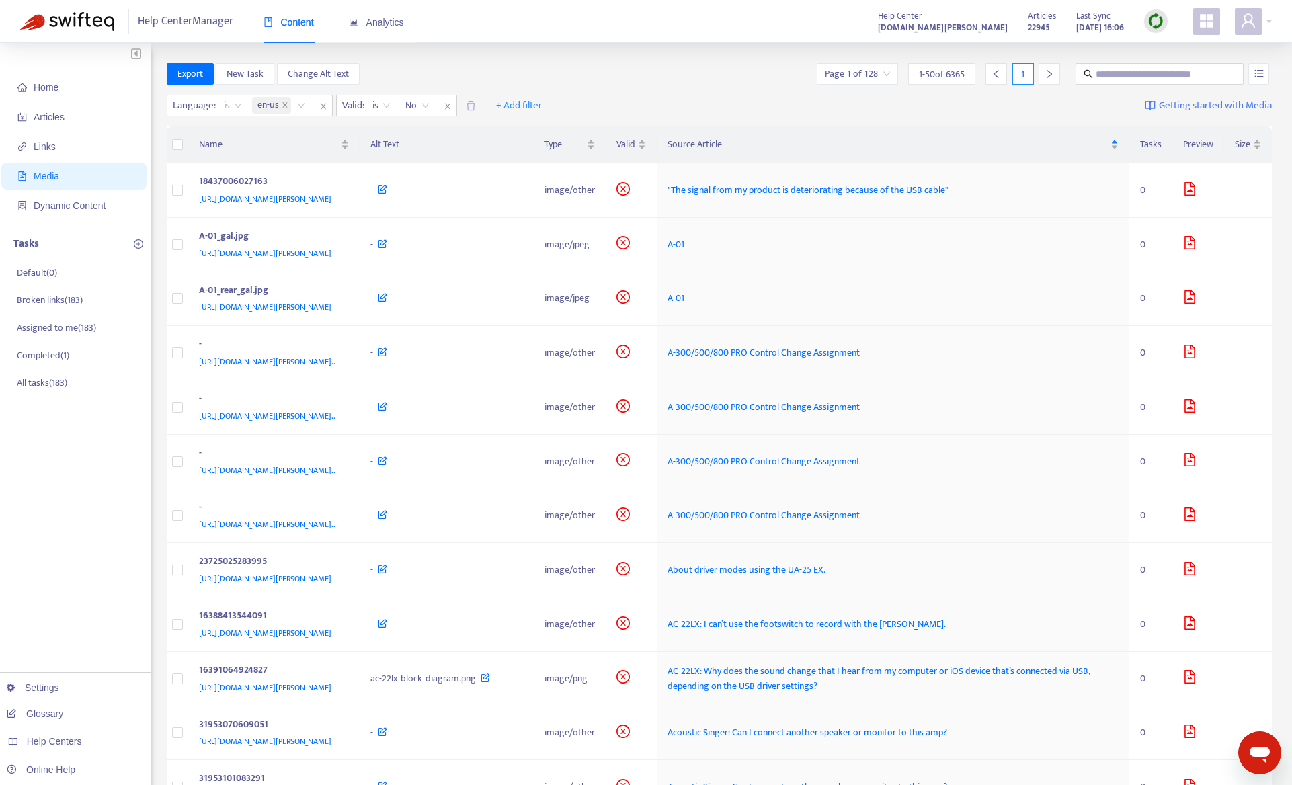
click at [1152, 22] on img at bounding box center [1155, 21] width 17 height 17
click at [1170, 48] on link "Quick Sync" at bounding box center [1183, 48] width 57 height 15
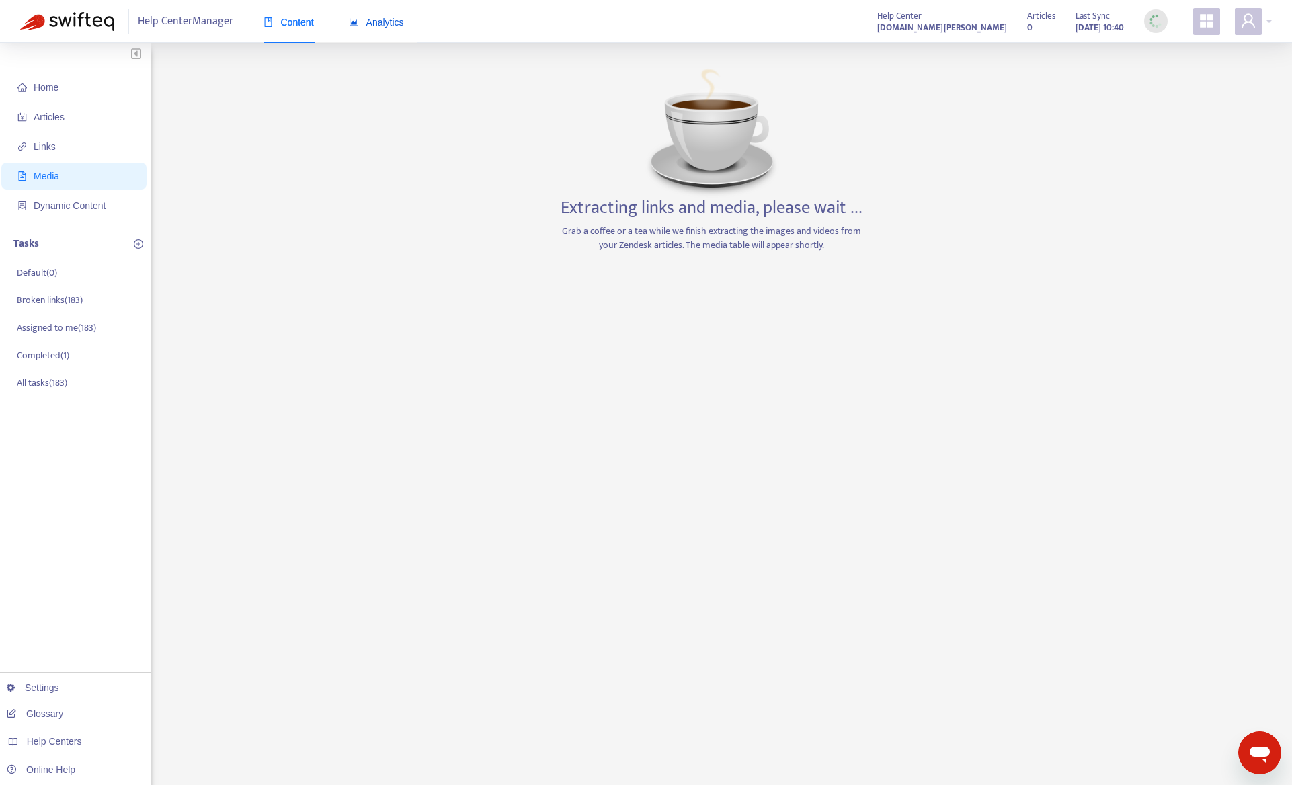
click at [374, 24] on span "Analytics" at bounding box center [376, 22] width 55 height 11
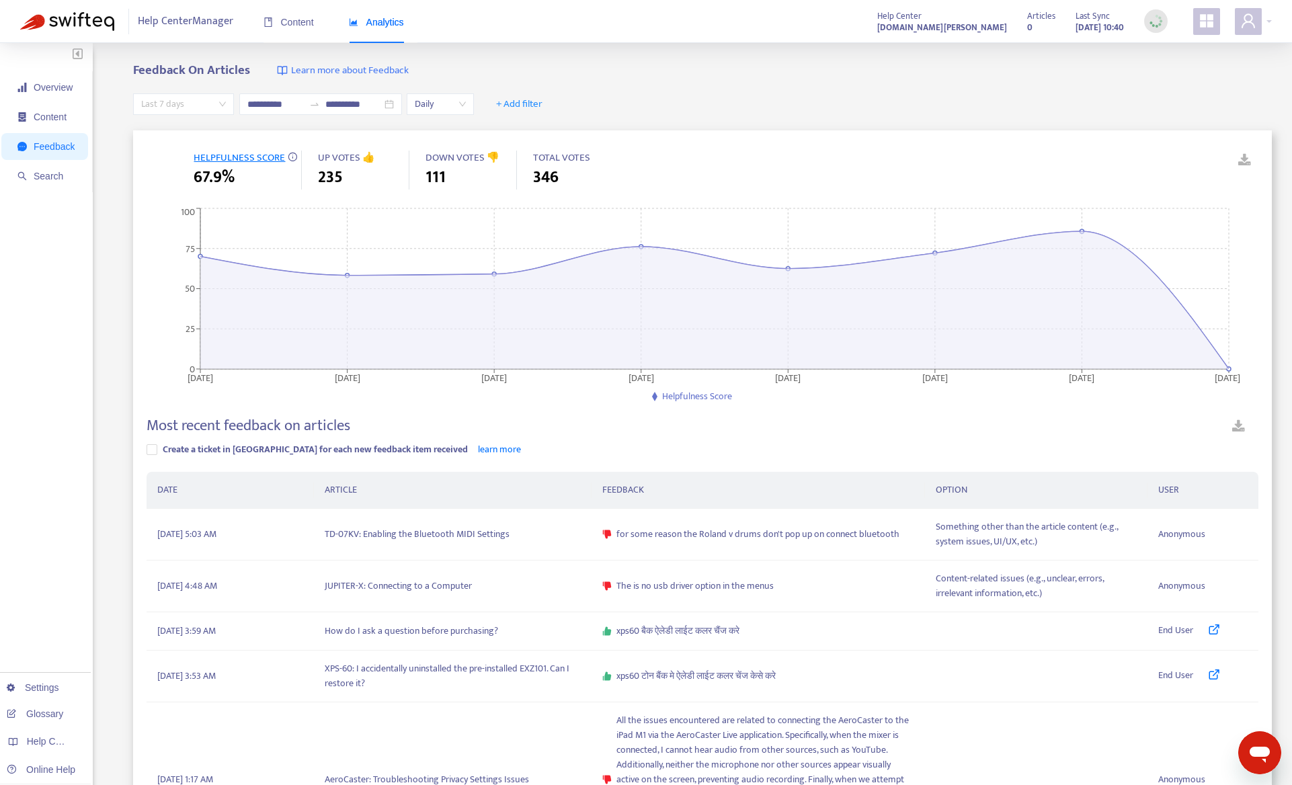
click at [197, 104] on span "Last 7 days" at bounding box center [183, 104] width 85 height 20
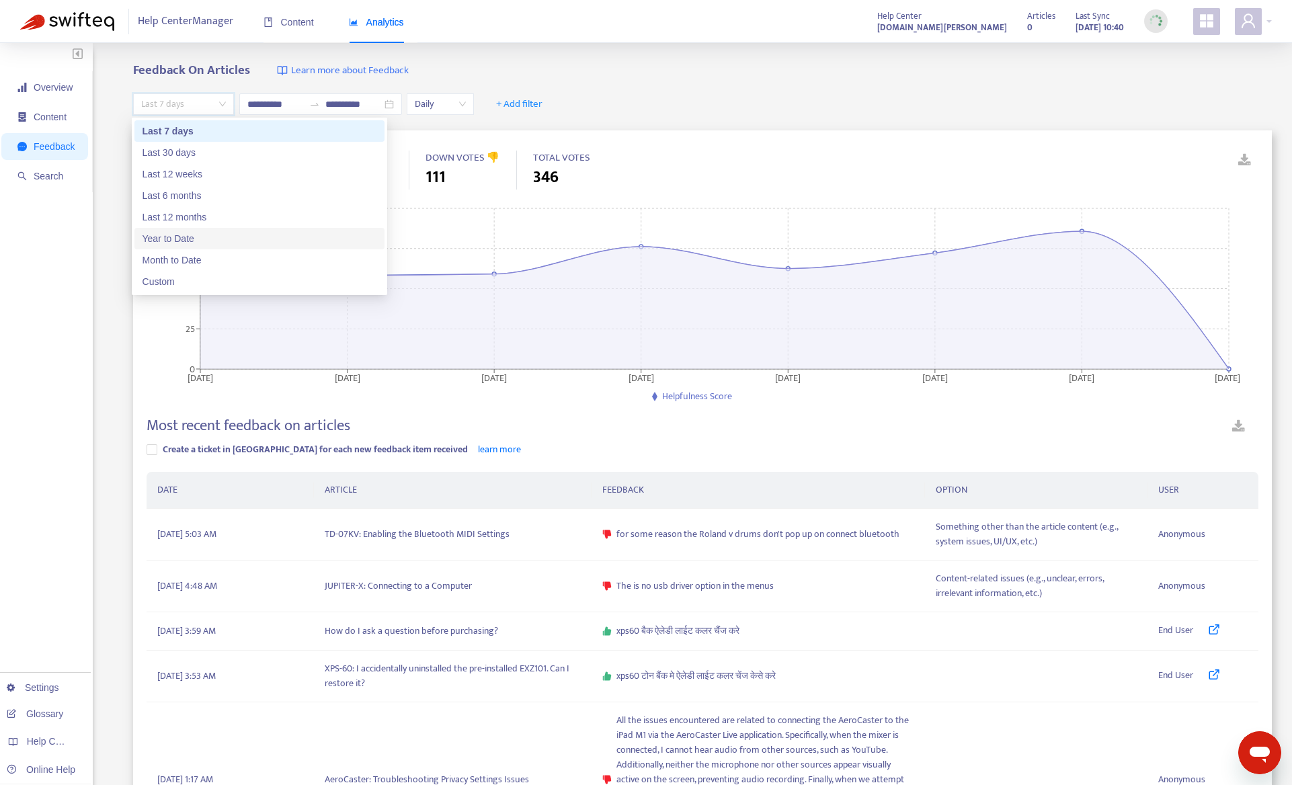
click at [188, 242] on div "Year to Date" at bounding box center [260, 238] width 234 height 15
type input "**********"
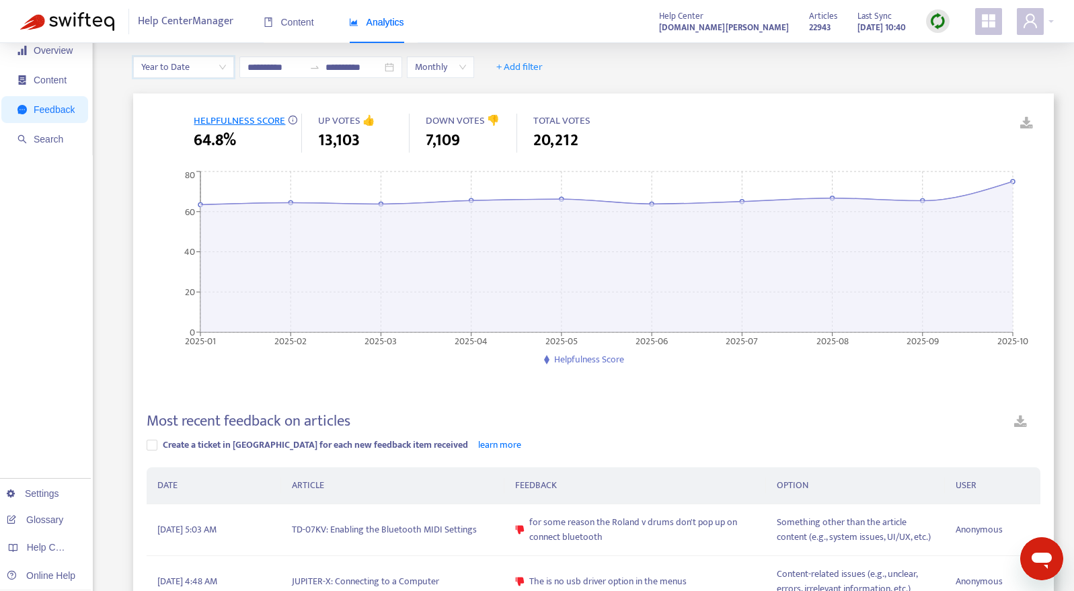
scroll to position [67, 0]
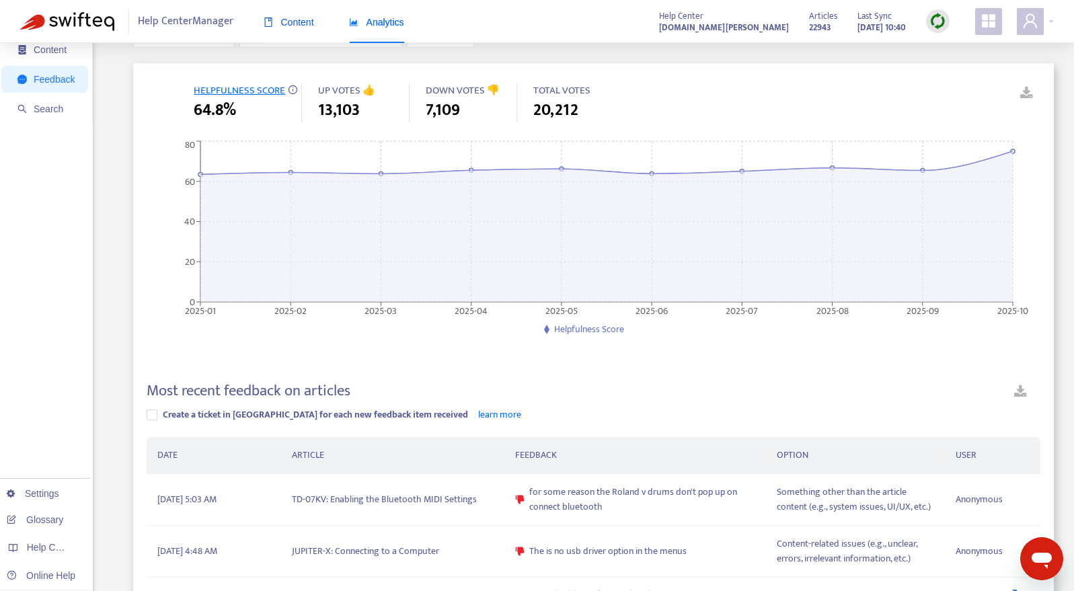
click at [310, 29] on div "Content" at bounding box center [289, 22] width 50 height 15
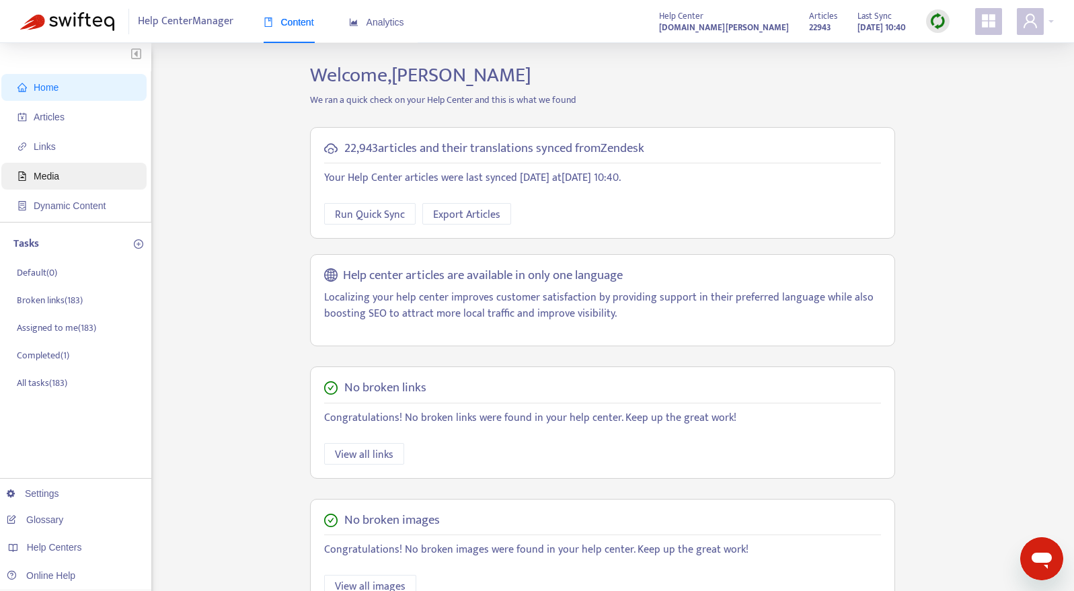
click at [87, 182] on span "Media" at bounding box center [76, 176] width 118 height 27
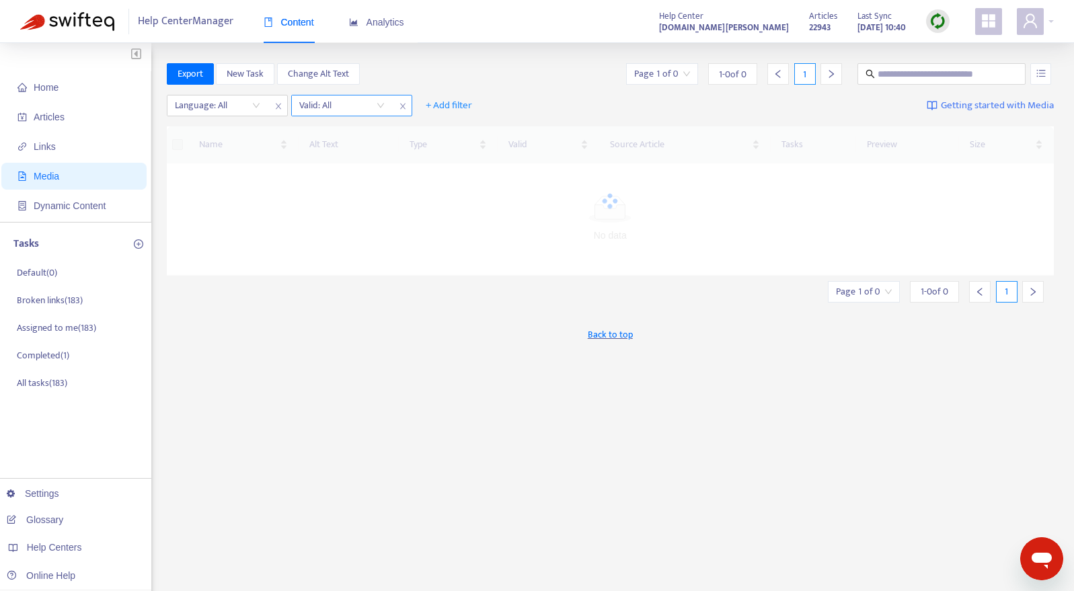
click at [341, 106] on input "search" at bounding box center [341, 105] width 85 height 20
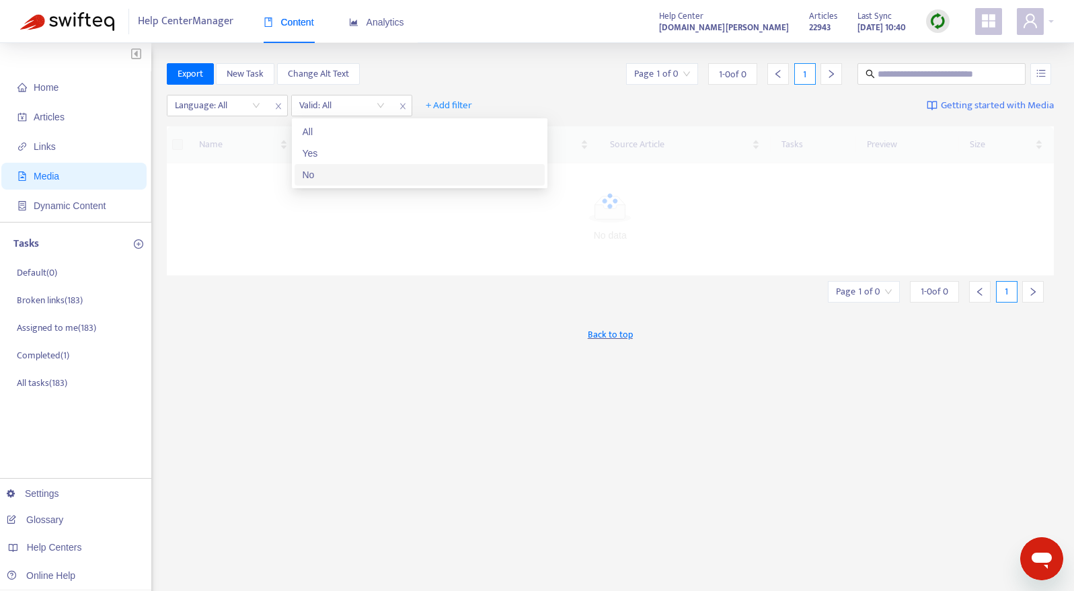
click at [343, 174] on div "No" at bounding box center [420, 174] width 234 height 15
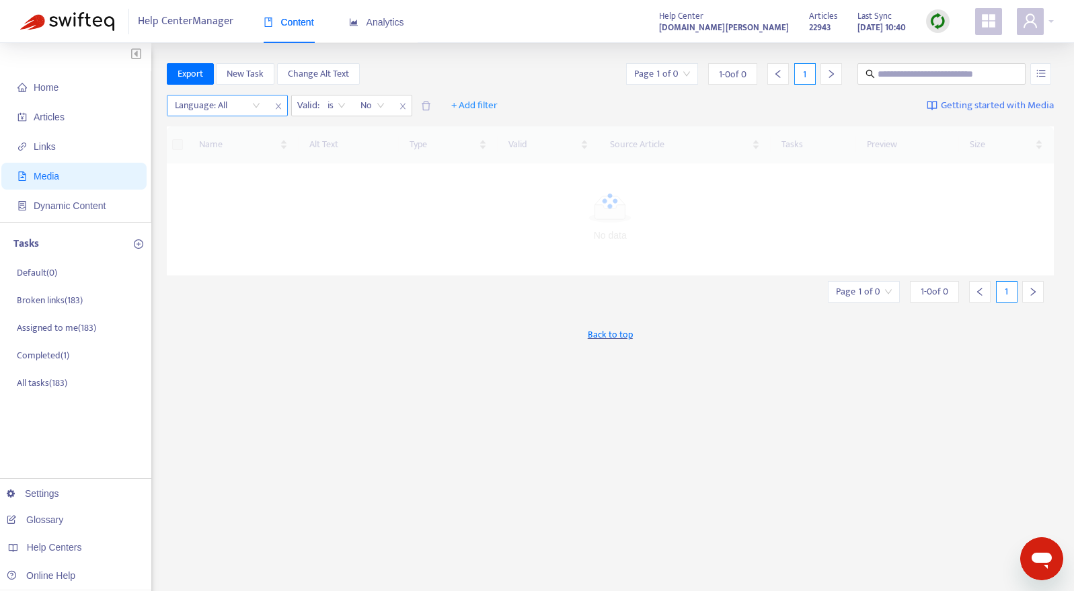
click at [222, 106] on div at bounding box center [210, 105] width 81 height 16
click at [280, 108] on icon "close" at bounding box center [278, 106] width 8 height 8
click at [280, 111] on span "close" at bounding box center [278, 106] width 17 height 16
click at [204, 109] on span "+ Add filter" at bounding box center [203, 105] width 46 height 16
click at [209, 196] on span "Valid" at bounding box center [204, 197] width 46 height 15
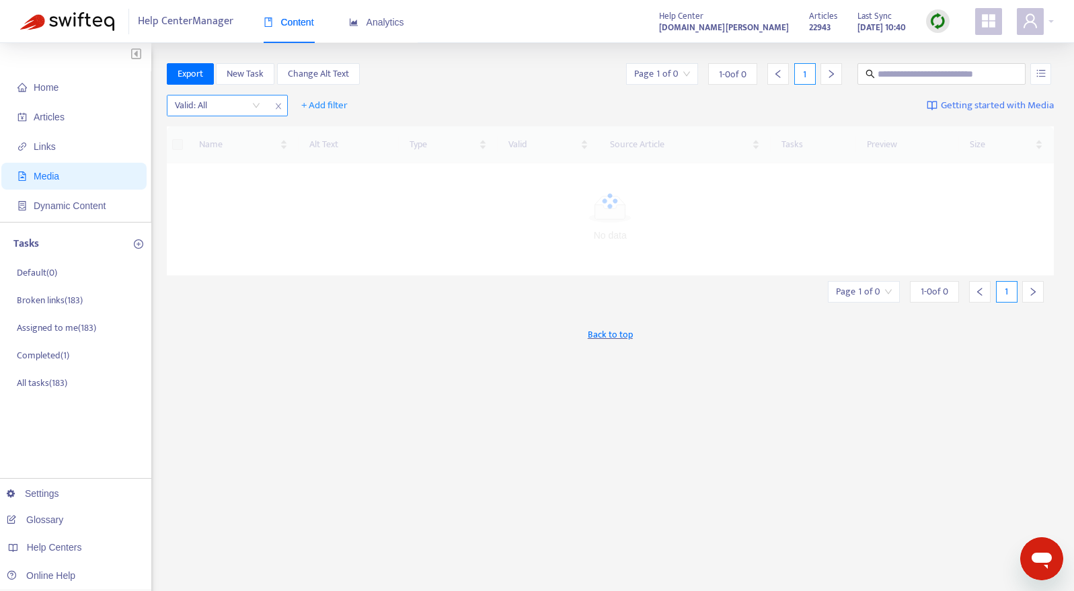
click at [203, 106] on input "search" at bounding box center [217, 105] width 85 height 20
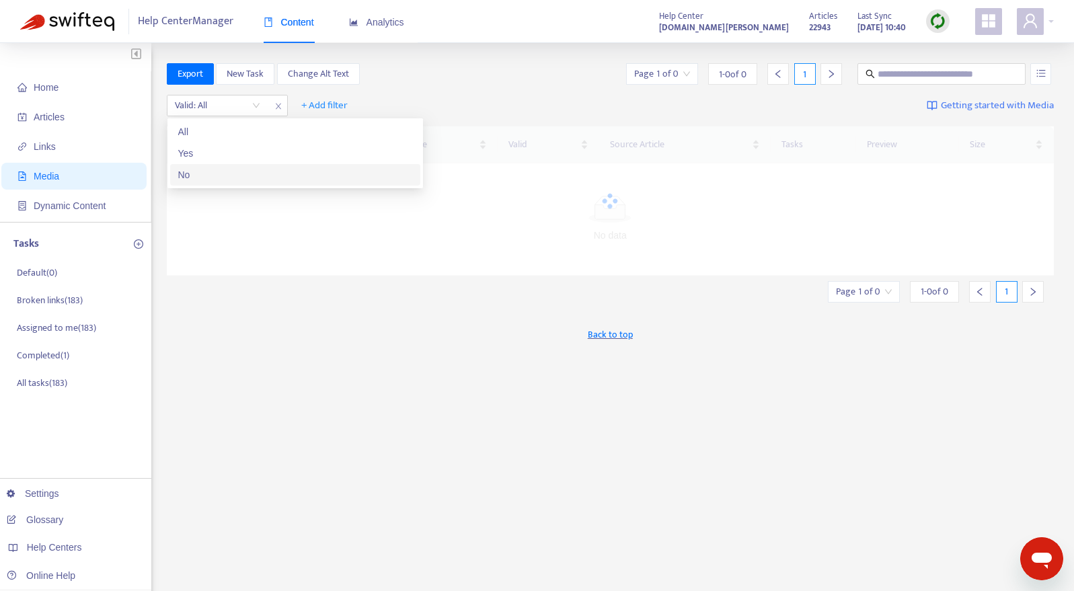
click at [204, 174] on div "No" at bounding box center [295, 174] width 234 height 15
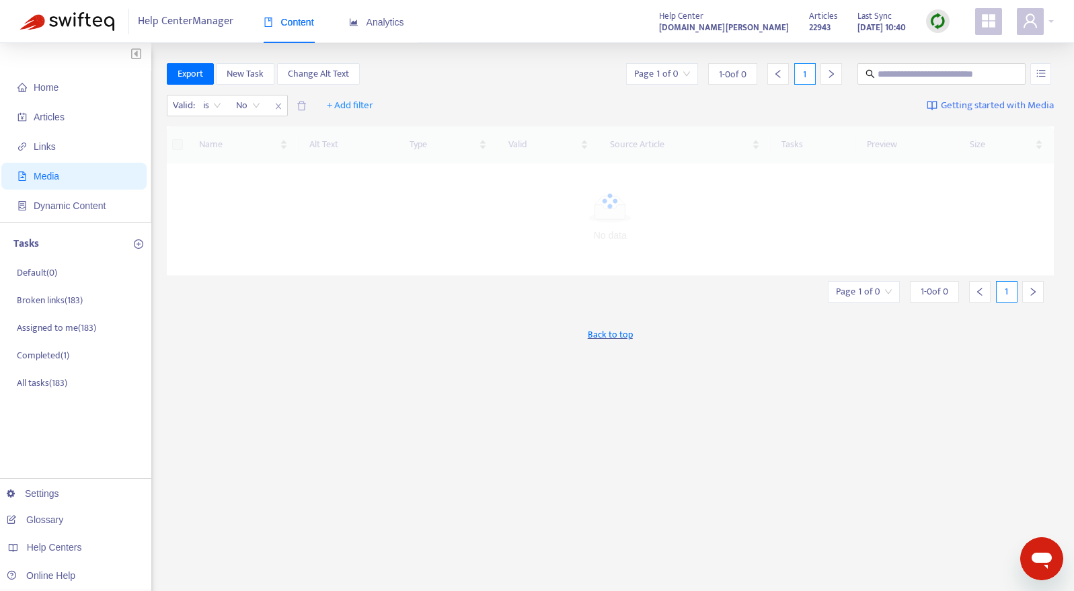
click at [778, 110] on div "Valid : is No + Add filter Getting started with Media" at bounding box center [610, 108] width 887 height 37
click at [29, 151] on span "Links" at bounding box center [76, 146] width 118 height 27
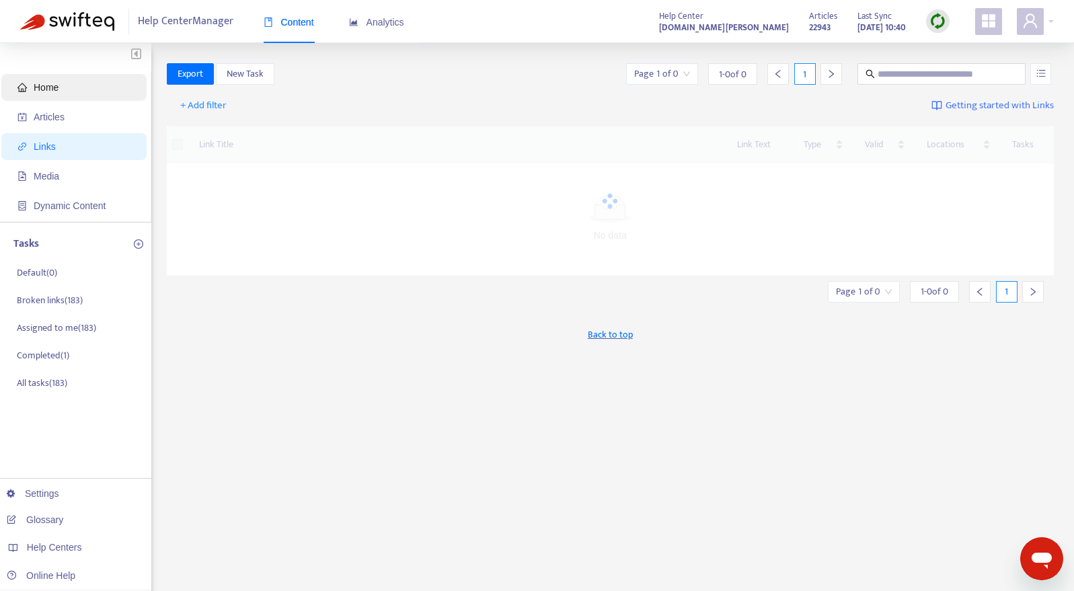
click at [65, 97] on span "Home" at bounding box center [76, 87] width 118 height 27
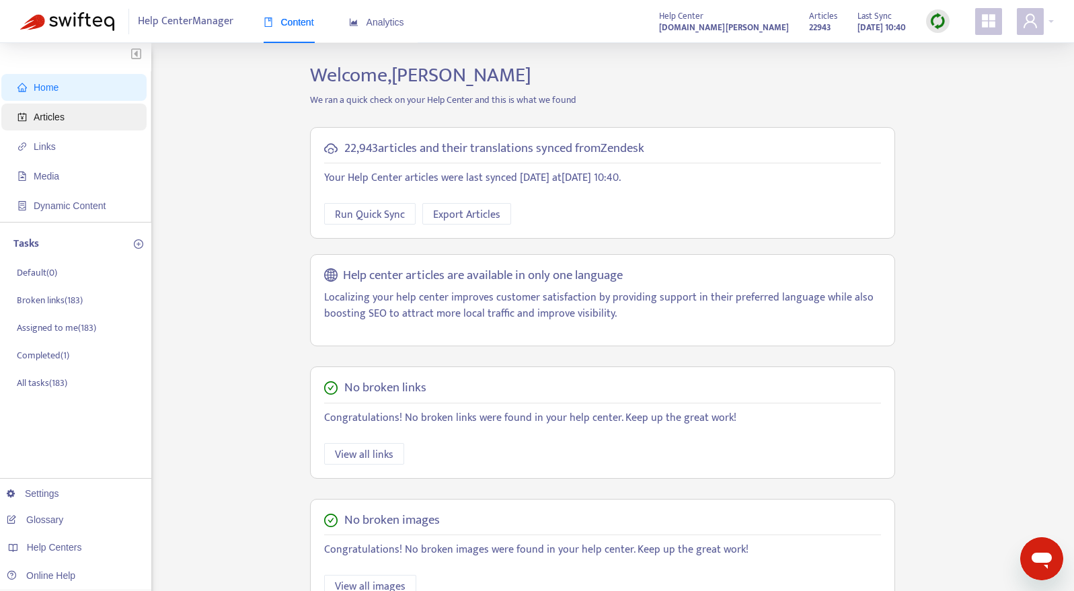
click at [65, 114] on span "Articles" at bounding box center [76, 117] width 118 height 27
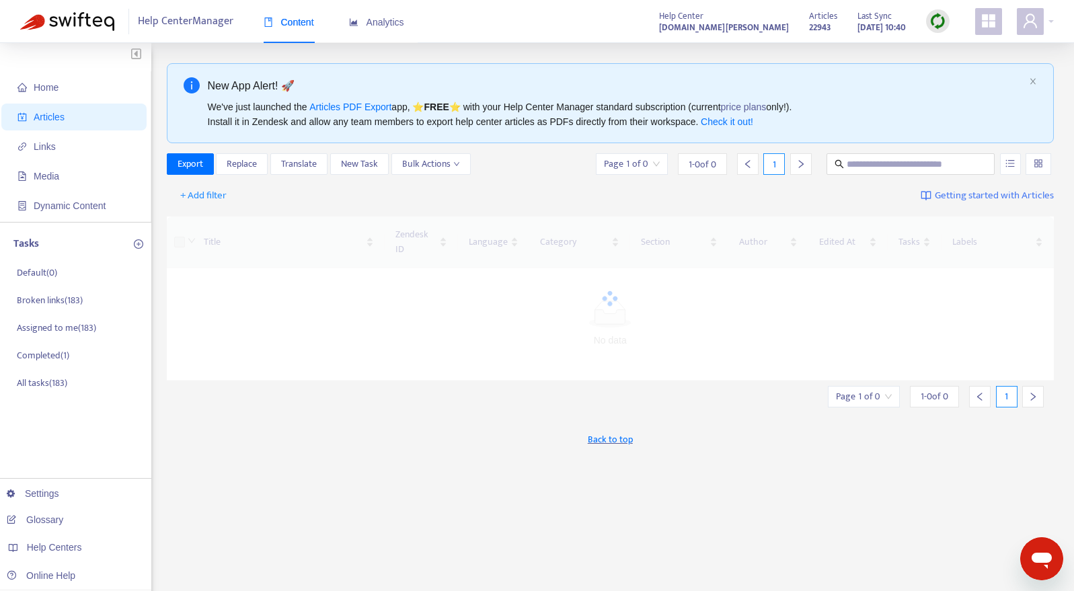
drag, startPoint x: 1038, startPoint y: 82, endPoint x: 1038, endPoint y: 90, distance: 8.1
click at [1038, 82] on div "New App Alert! 🚀 We've just launched the Articles PDF Export app, ⭐ FREE ⭐️ wit…" at bounding box center [610, 103] width 887 height 80
click at [1027, 83] on div "New App Alert! 🚀 We've just launched the Articles PDF Export app, ⭐ FREE ⭐️ wit…" at bounding box center [610, 103] width 887 height 80
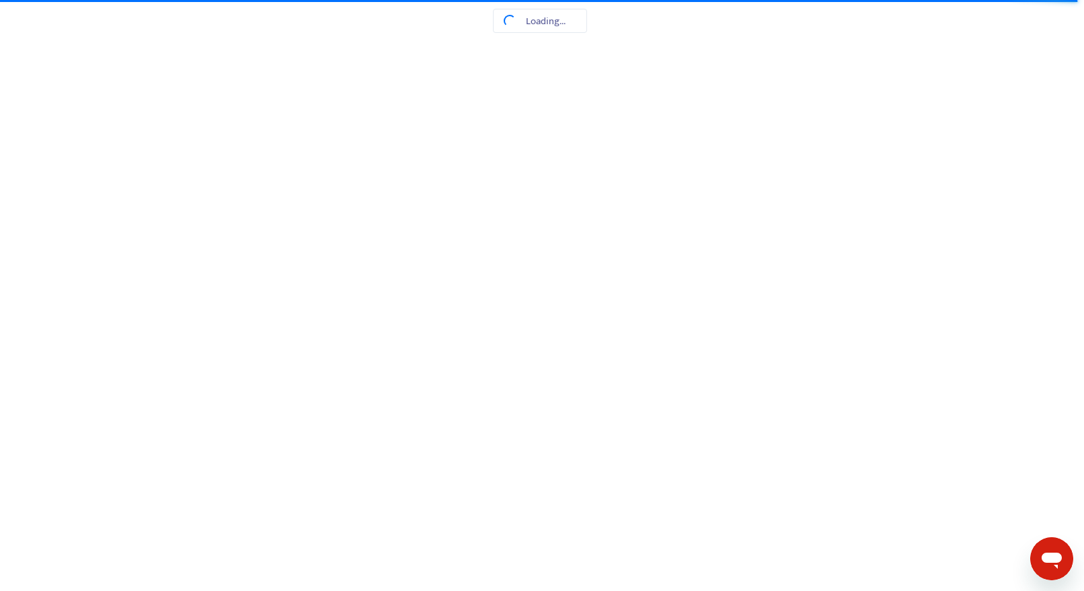
drag, startPoint x: 17, startPoint y: 82, endPoint x: 50, endPoint y: 77, distance: 33.9
click at [17, 0] on html at bounding box center [542, 0] width 1084 height 0
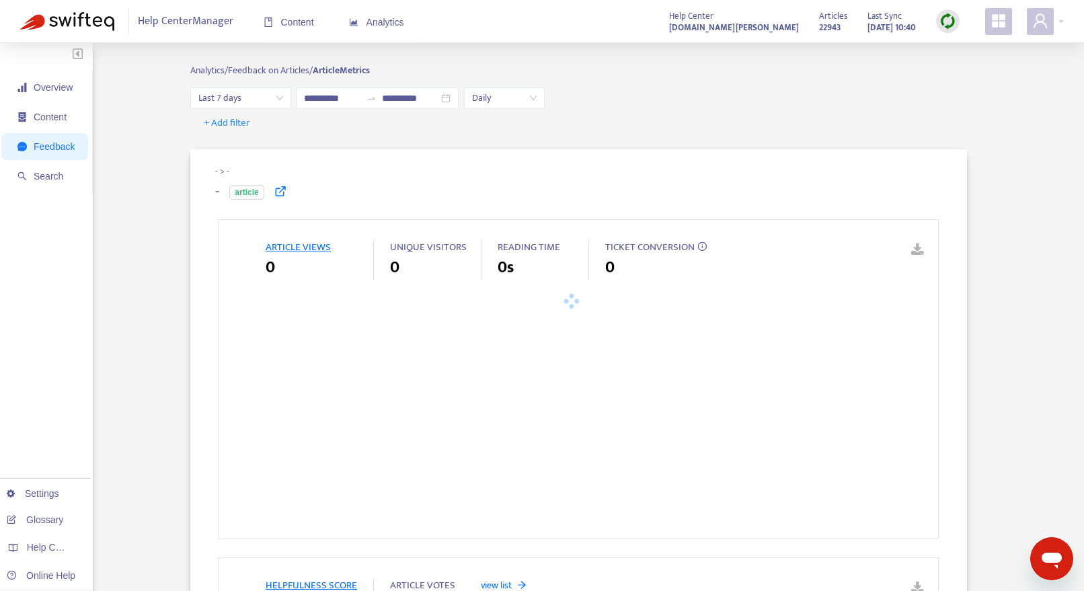
type input "**********"
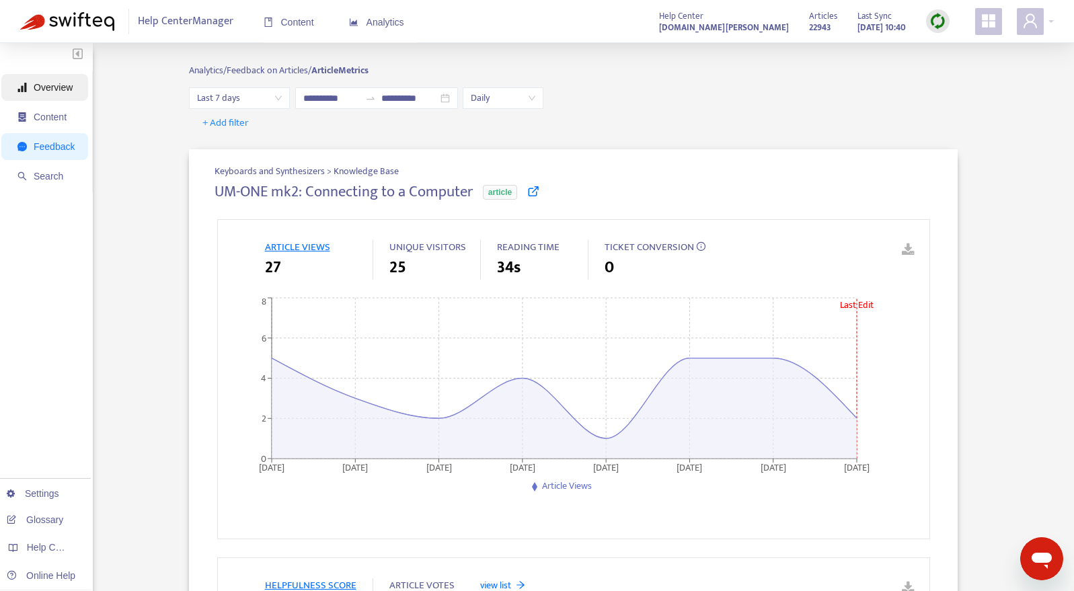
click at [60, 92] on span "Overview" at bounding box center [53, 87] width 39 height 11
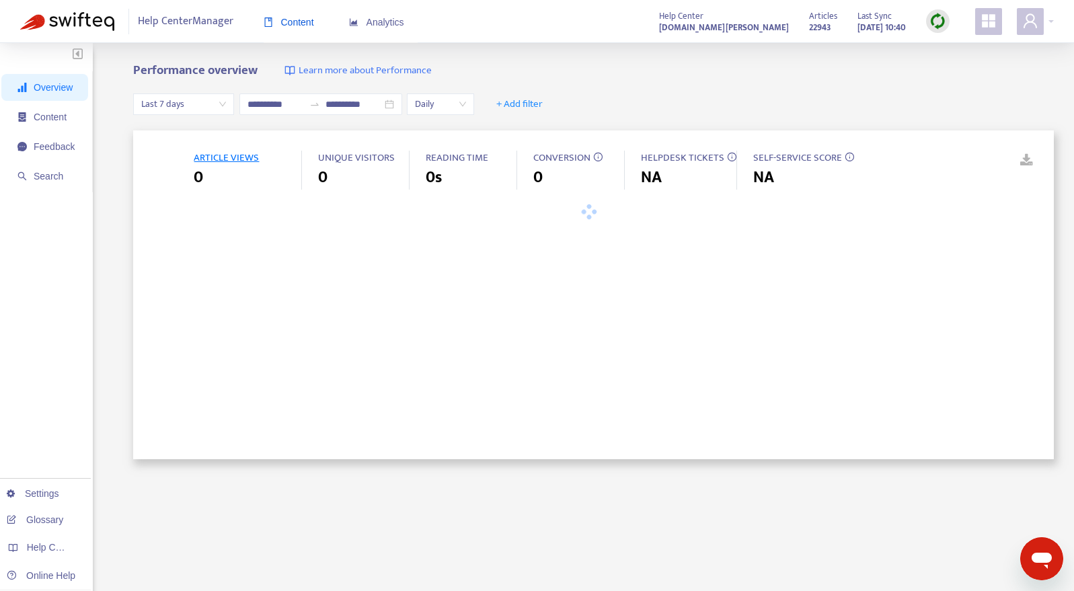
click at [310, 25] on span "Content" at bounding box center [289, 22] width 50 height 11
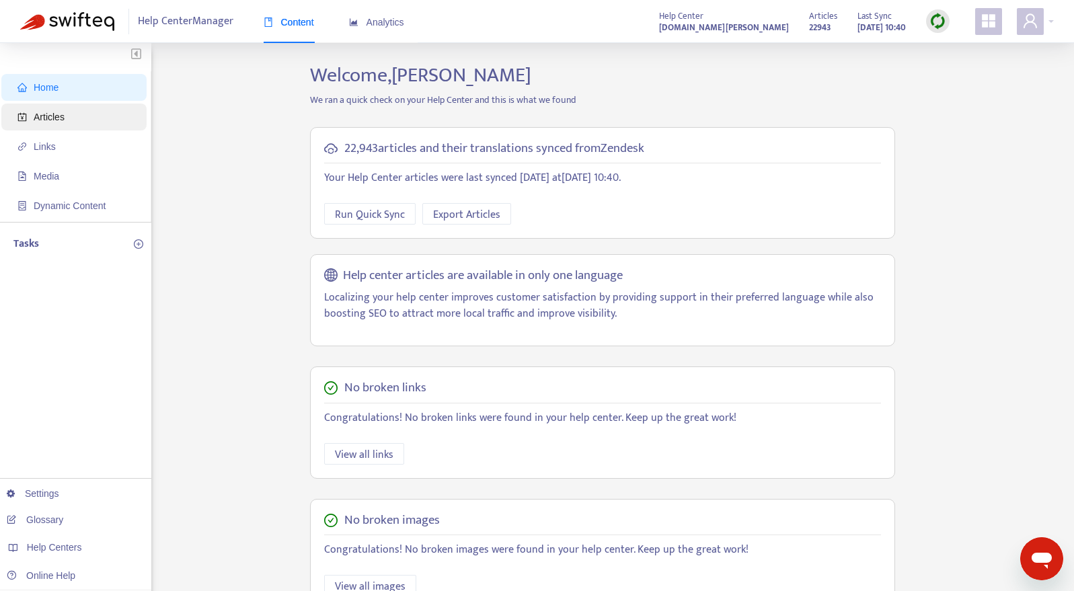
click at [79, 118] on span "Articles" at bounding box center [76, 117] width 118 height 27
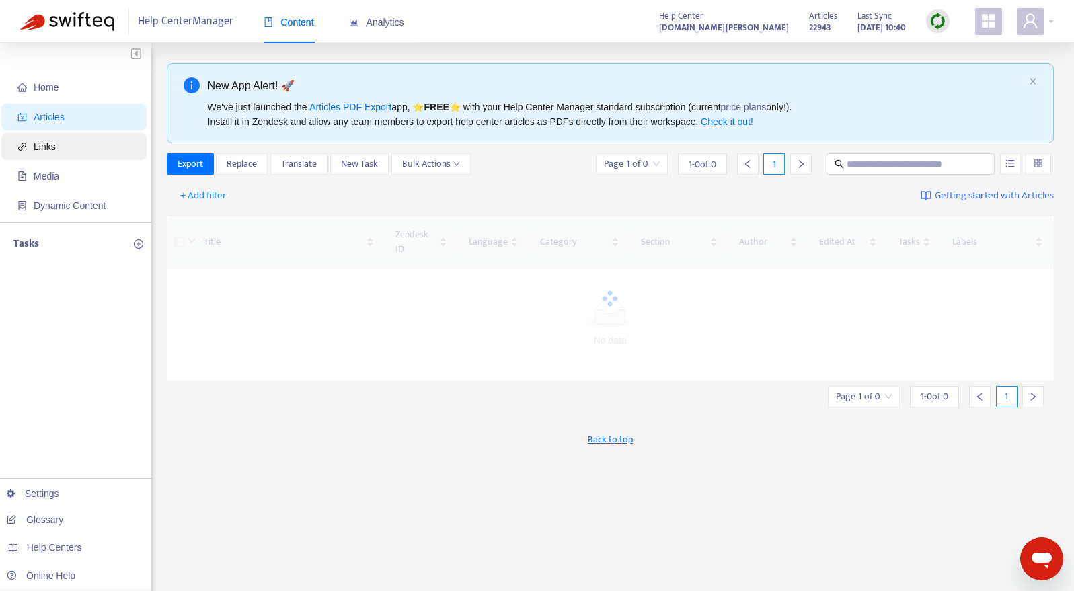
click at [79, 151] on span "Links" at bounding box center [76, 146] width 118 height 27
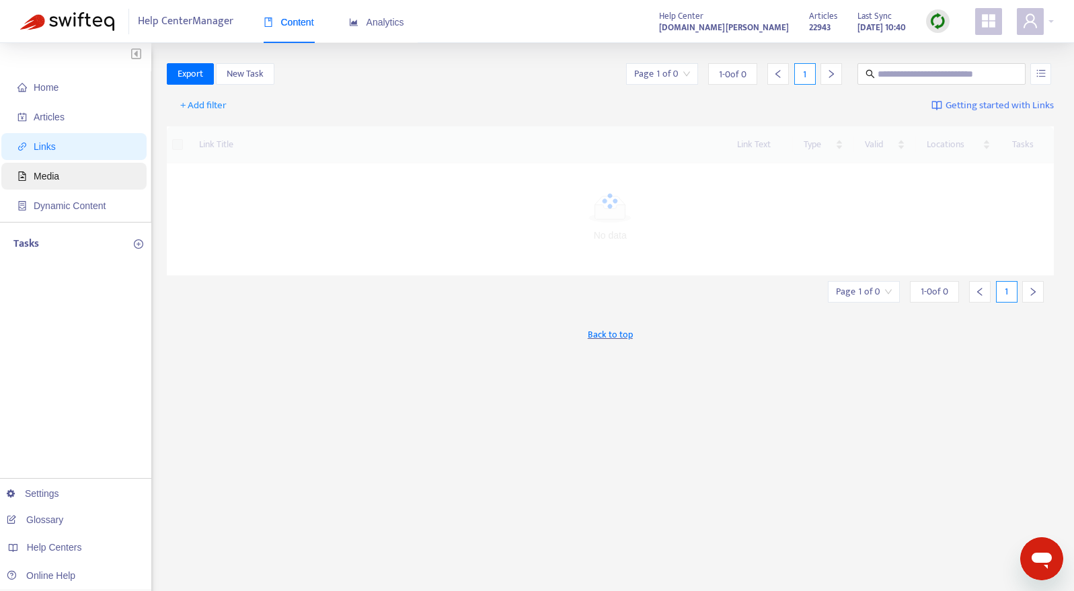
click at [82, 171] on span "Media" at bounding box center [76, 176] width 118 height 27
click at [276, 108] on icon "close" at bounding box center [278, 106] width 8 height 8
click at [219, 105] on span "+ Add filter" at bounding box center [203, 105] width 46 height 16
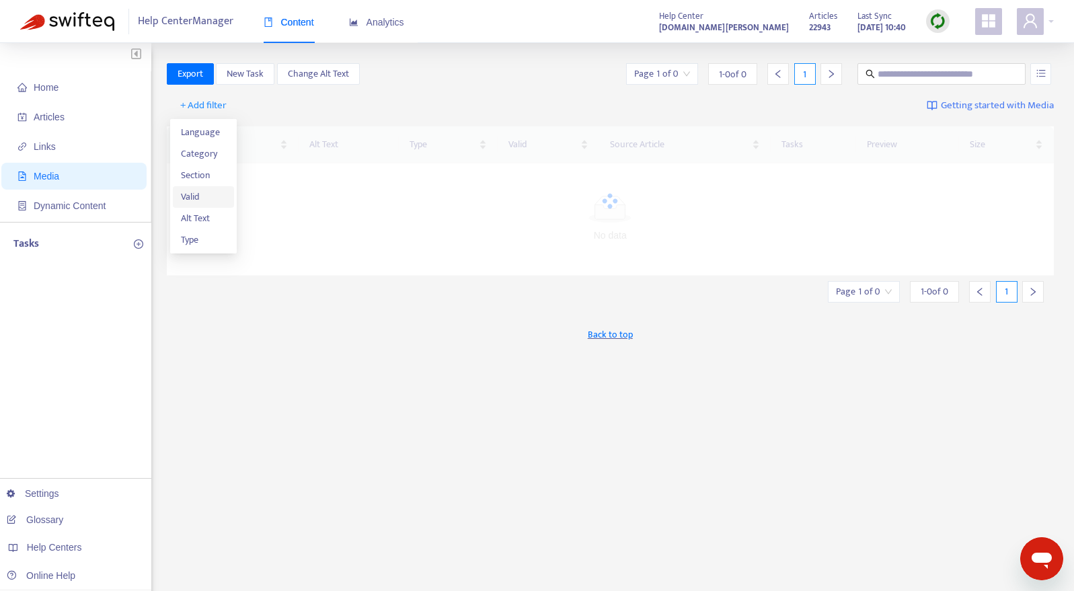
click at [212, 199] on span "Valid" at bounding box center [204, 197] width 46 height 15
click at [211, 103] on input "search" at bounding box center [217, 105] width 85 height 20
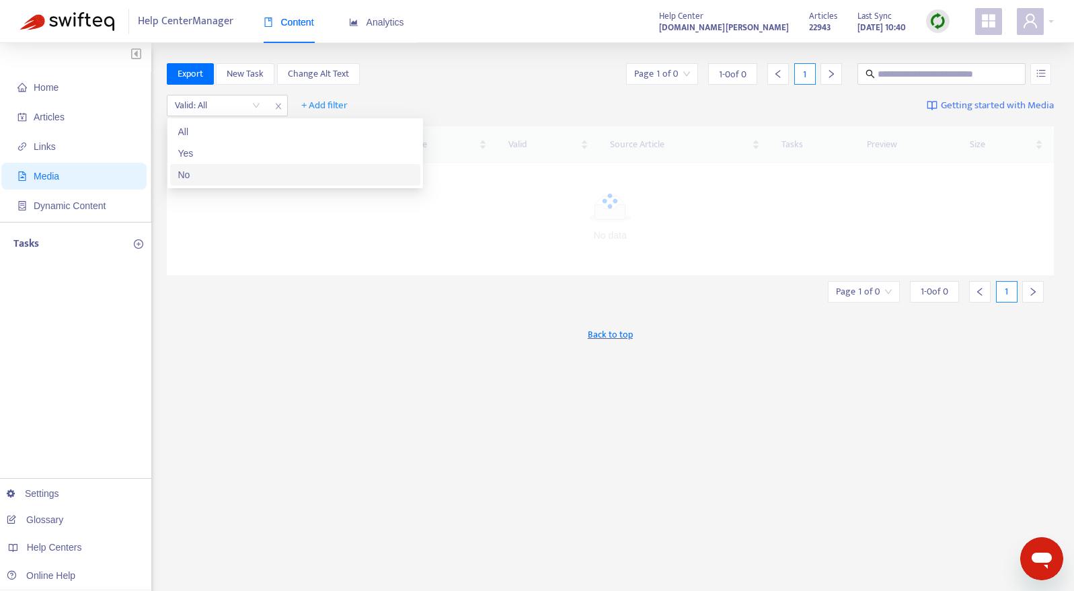
click at [211, 173] on div "No" at bounding box center [295, 174] width 234 height 15
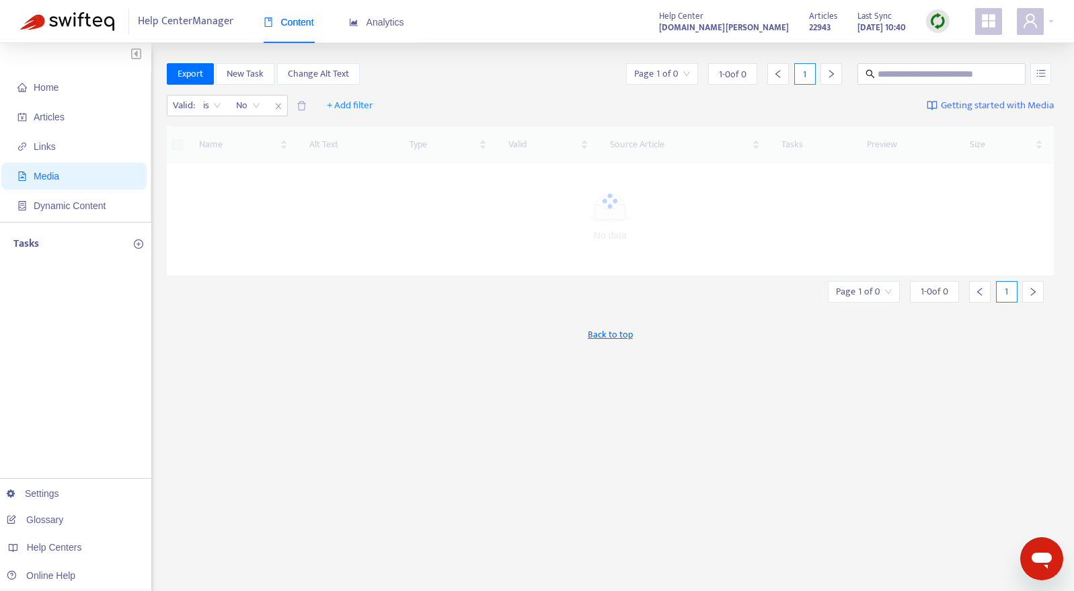
click at [483, 108] on div "Valid : is No + Add filter Getting started with Media" at bounding box center [610, 108] width 887 height 37
